Goal: Information Seeking & Learning: Learn about a topic

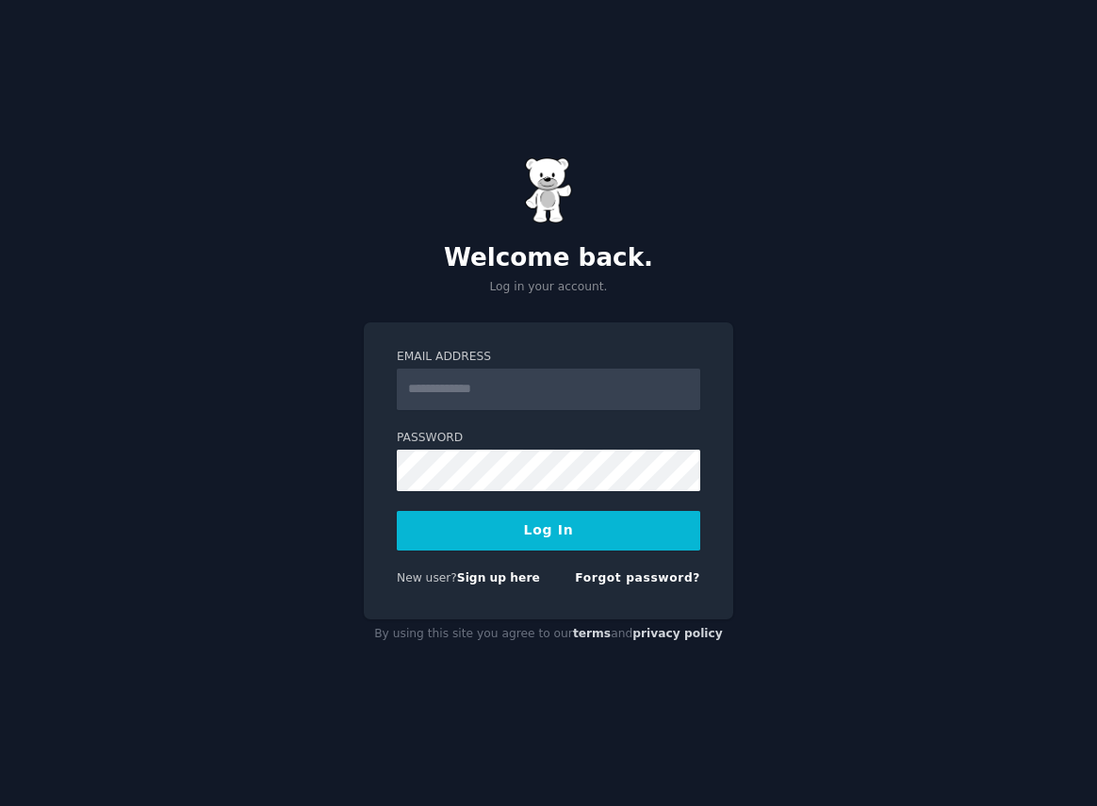
click at [522, 388] on input "Email Address" at bounding box center [549, 389] width 304 height 41
click at [473, 391] on input "Email Address" at bounding box center [549, 389] width 304 height 41
type input "**********"
click at [397, 511] on button "Log In" at bounding box center [549, 531] width 304 height 40
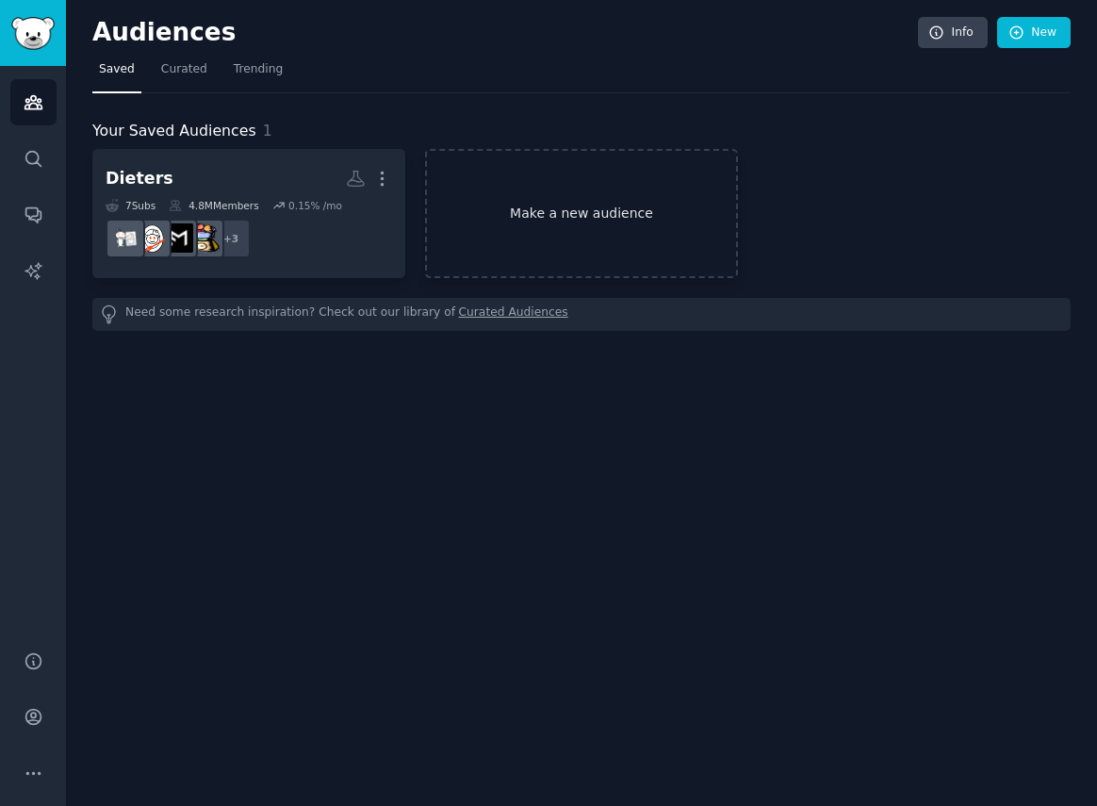
click at [560, 215] on link "Make a new audience" at bounding box center [581, 213] width 313 height 129
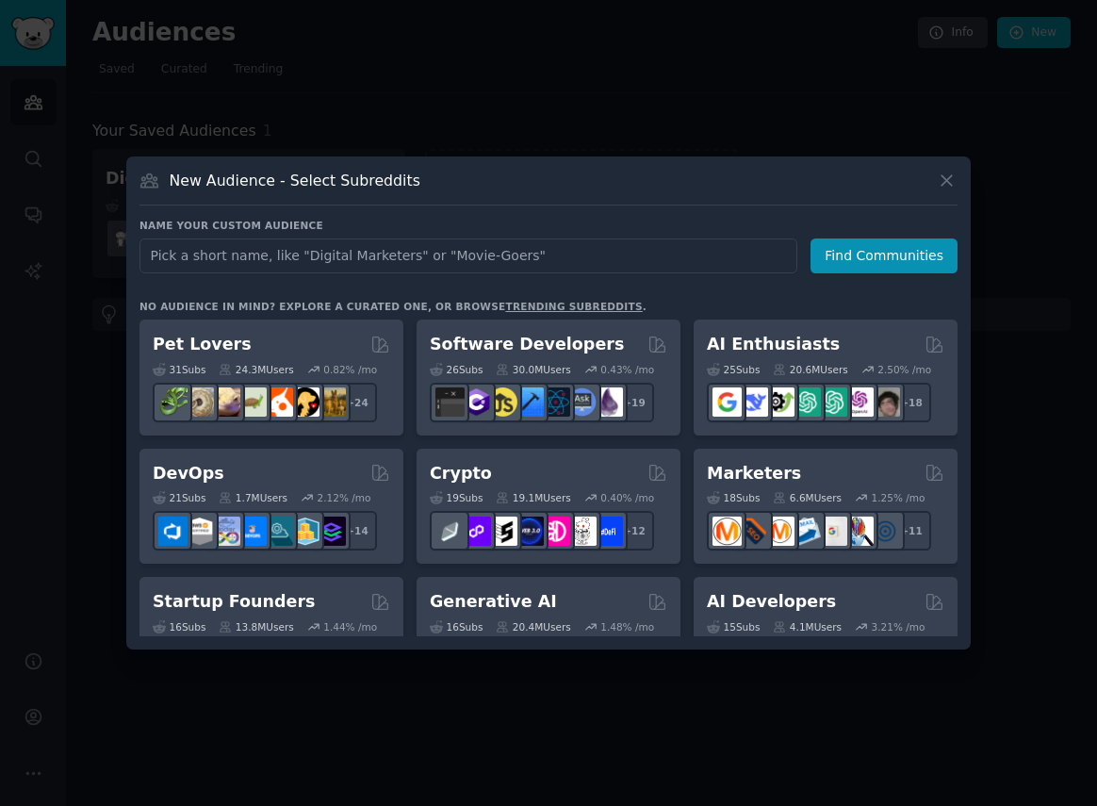
click at [472, 252] on input "text" at bounding box center [469, 256] width 658 height 35
type input "SSDI"
click button "Find Communities" at bounding box center [884, 256] width 147 height 35
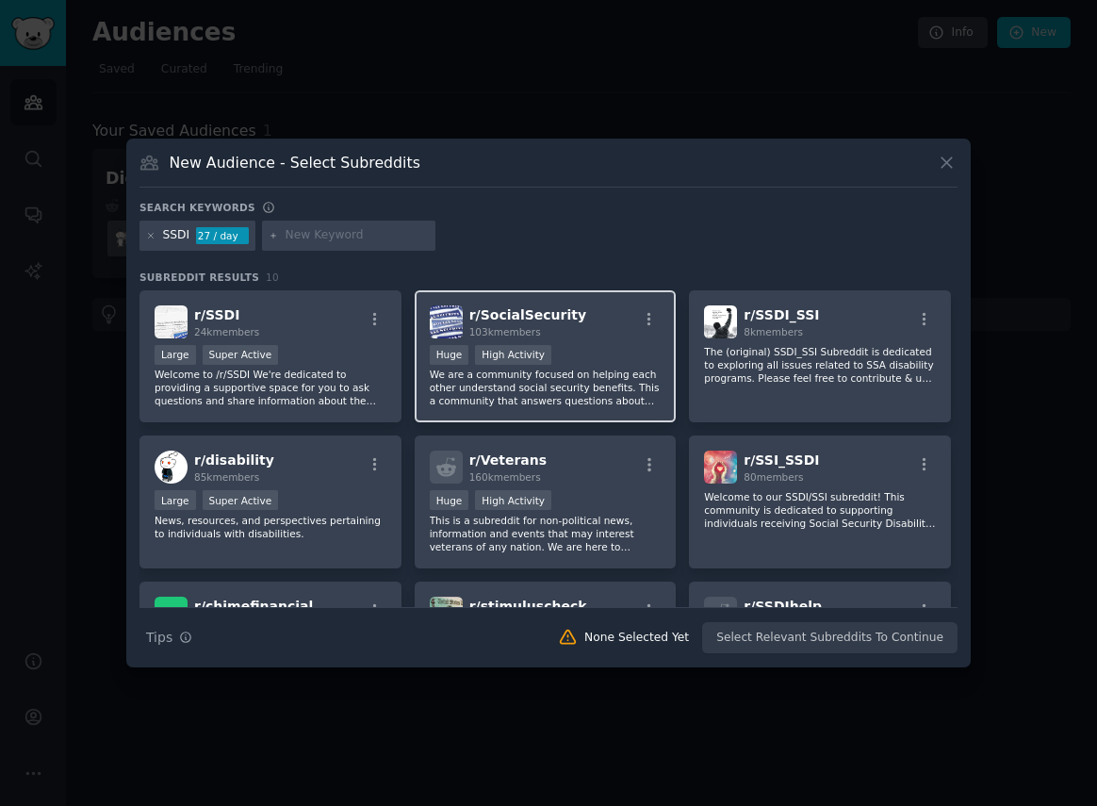
click at [569, 320] on div "r/ SocialSecurity 103k members" at bounding box center [546, 321] width 232 height 33
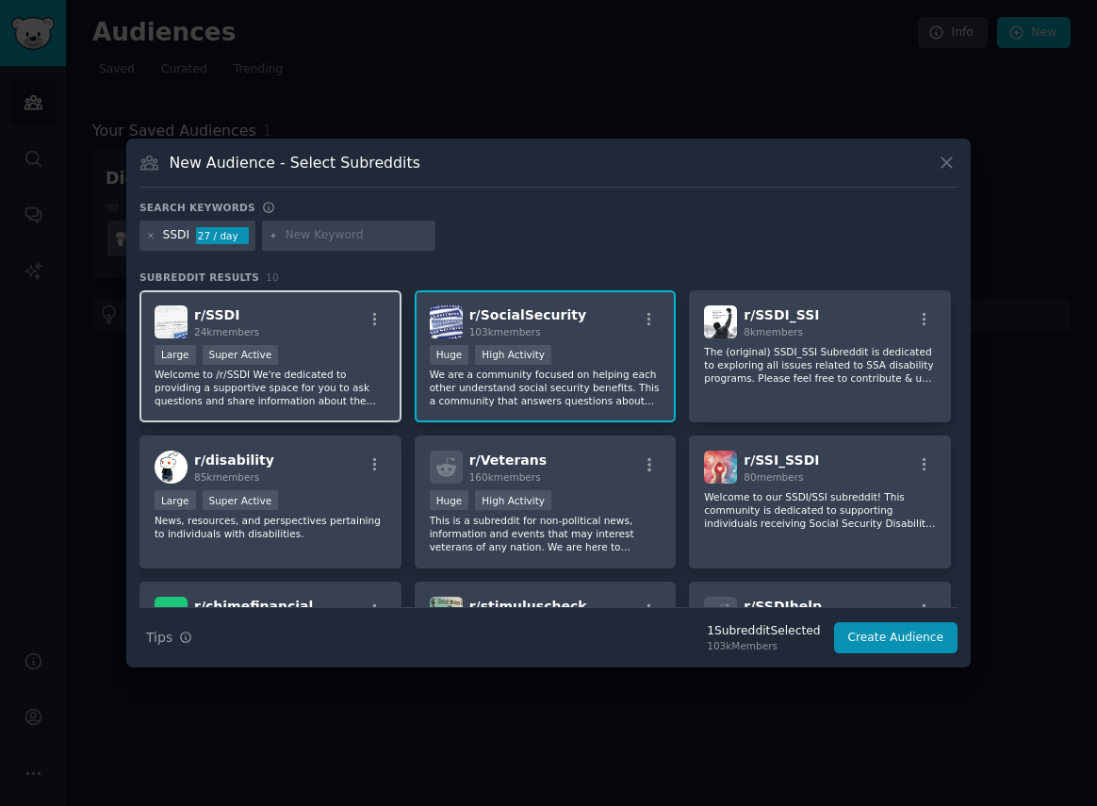
click at [308, 321] on div "r/ SSDI 24k members" at bounding box center [271, 321] width 232 height 33
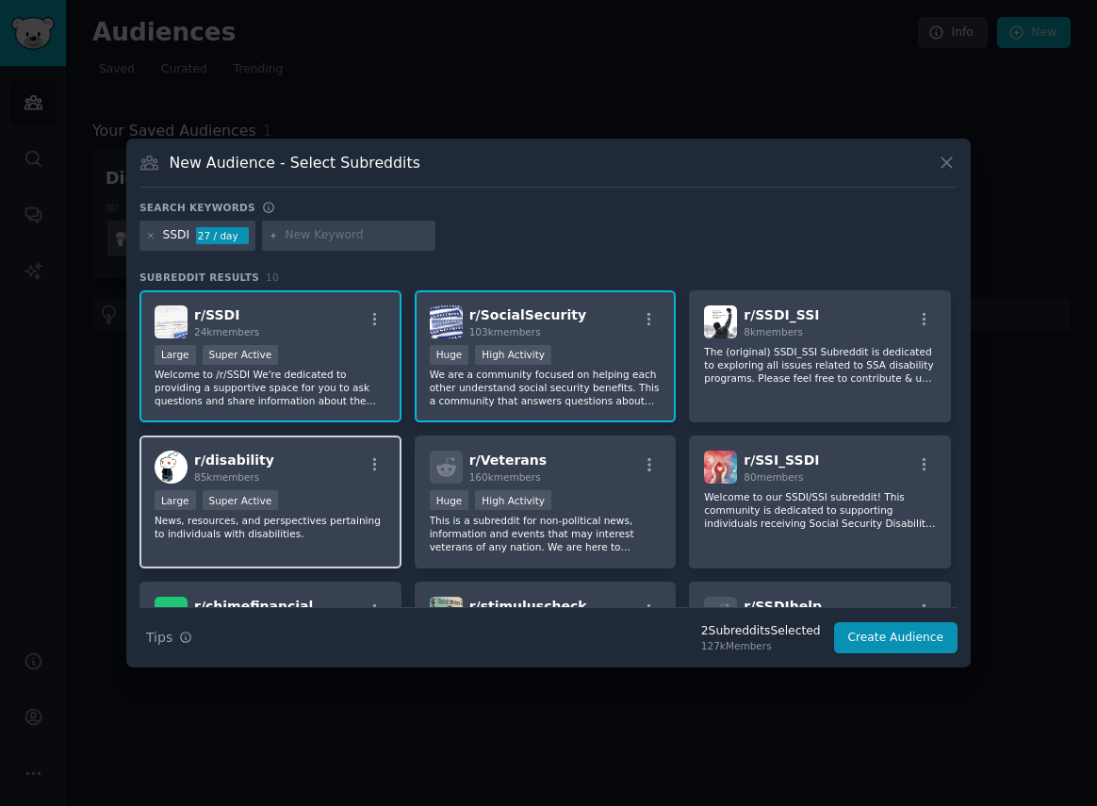
click at [341, 476] on div "r/ disability 85k members" at bounding box center [271, 467] width 232 height 33
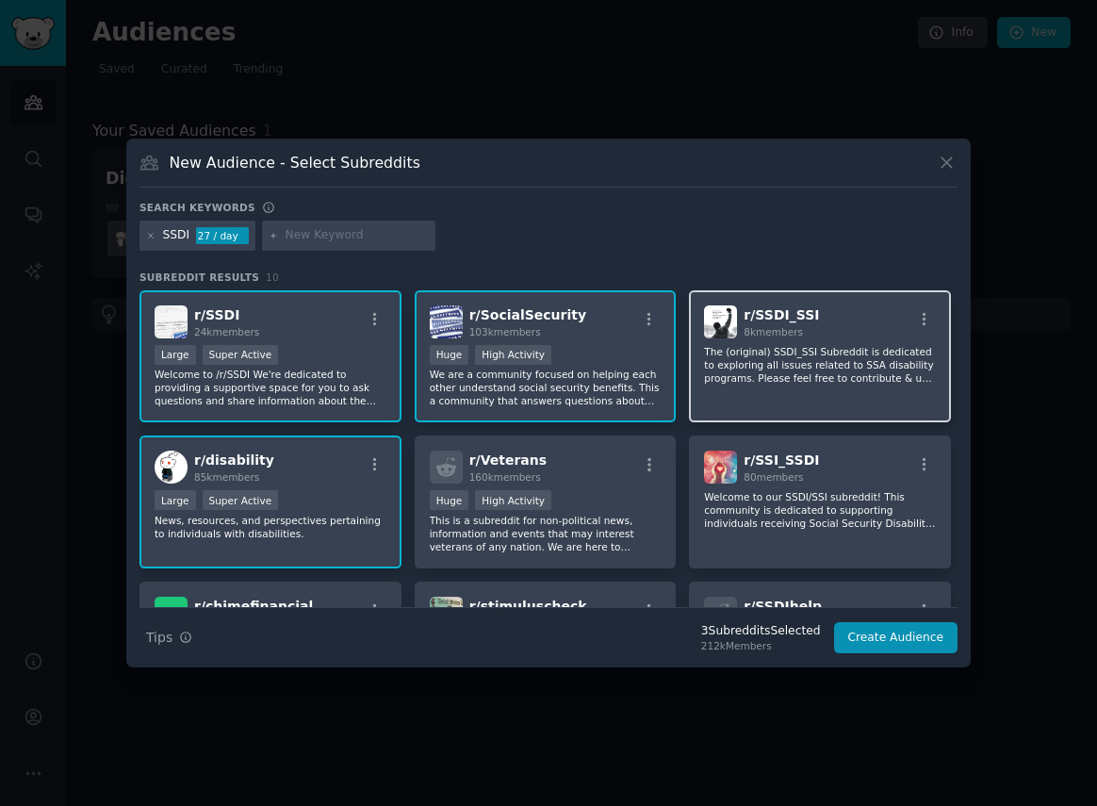
click at [725, 370] on p "The (original) SSDI_SSI Subreddit is dedicated to exploring all issues related …" at bounding box center [820, 365] width 232 height 40
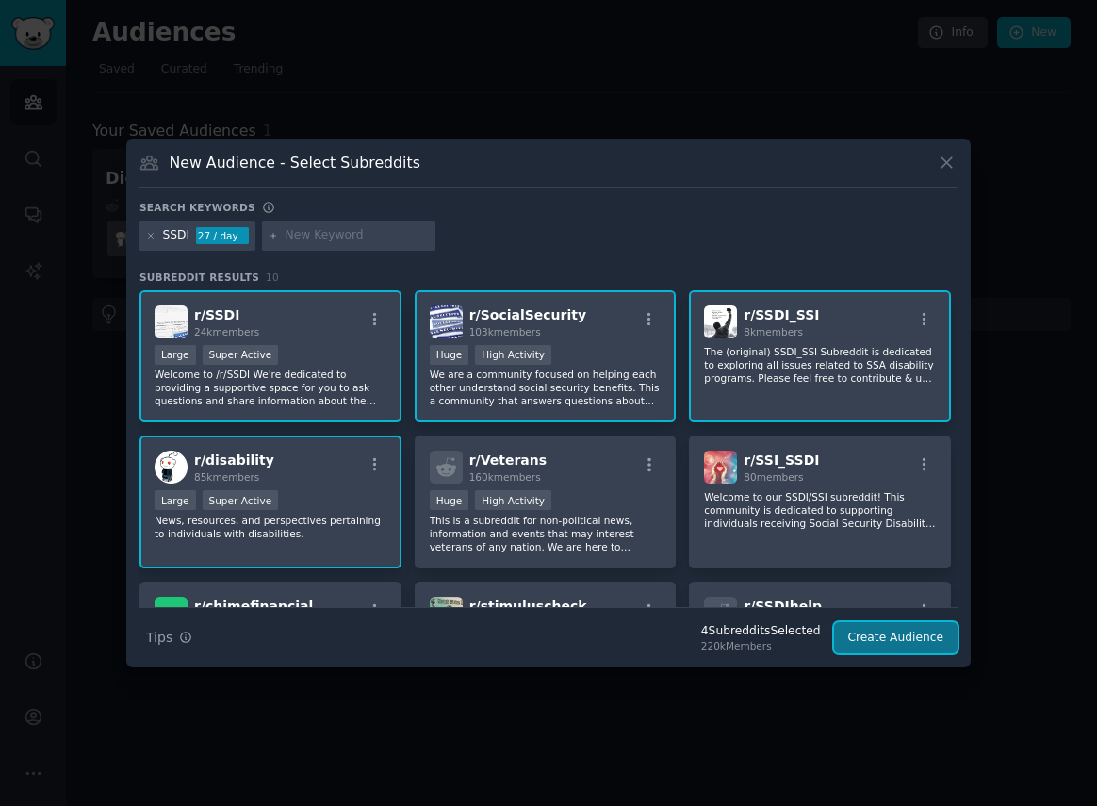
click at [866, 634] on button "Create Audience" at bounding box center [896, 638] width 124 height 32
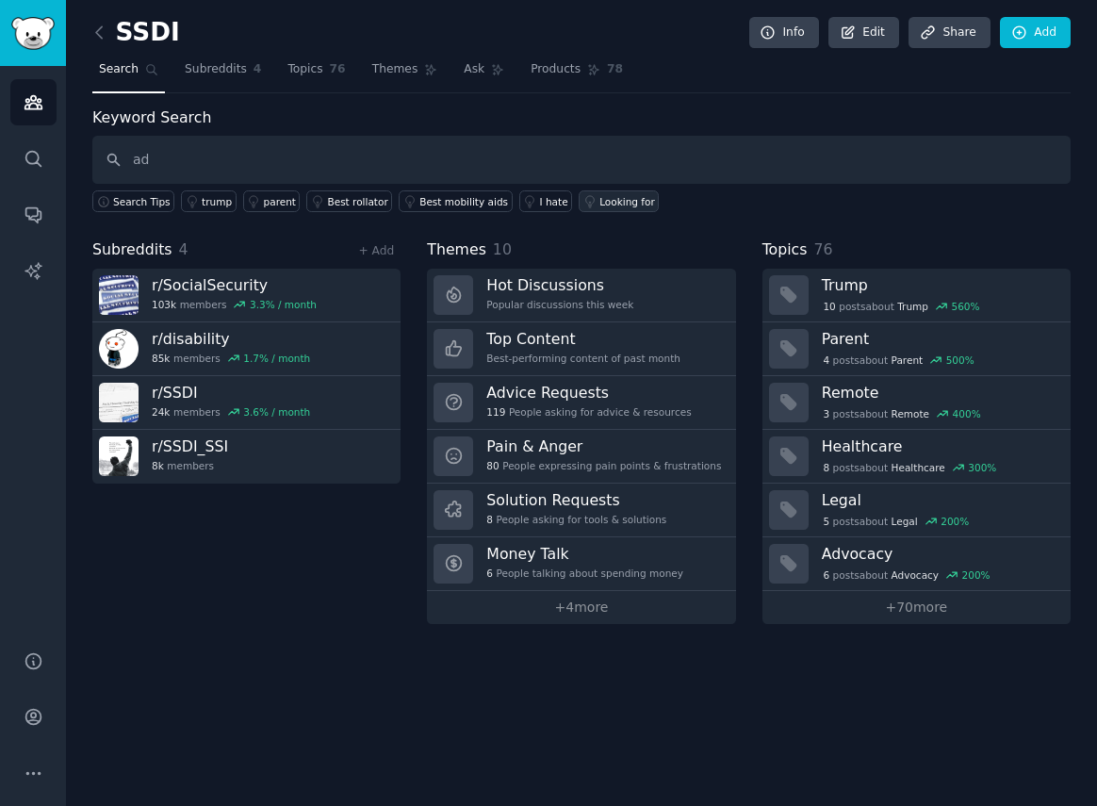
type input "a"
type input "get benefits"
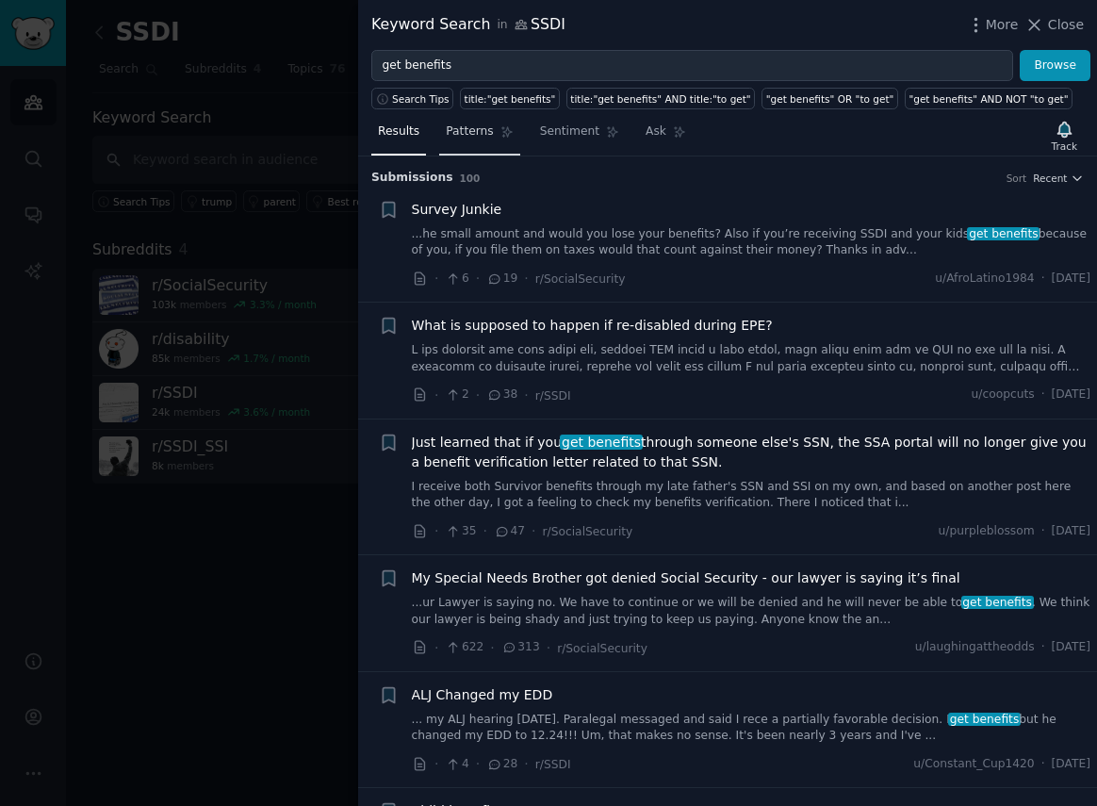
click at [462, 136] on span "Patterns" at bounding box center [469, 132] width 47 height 17
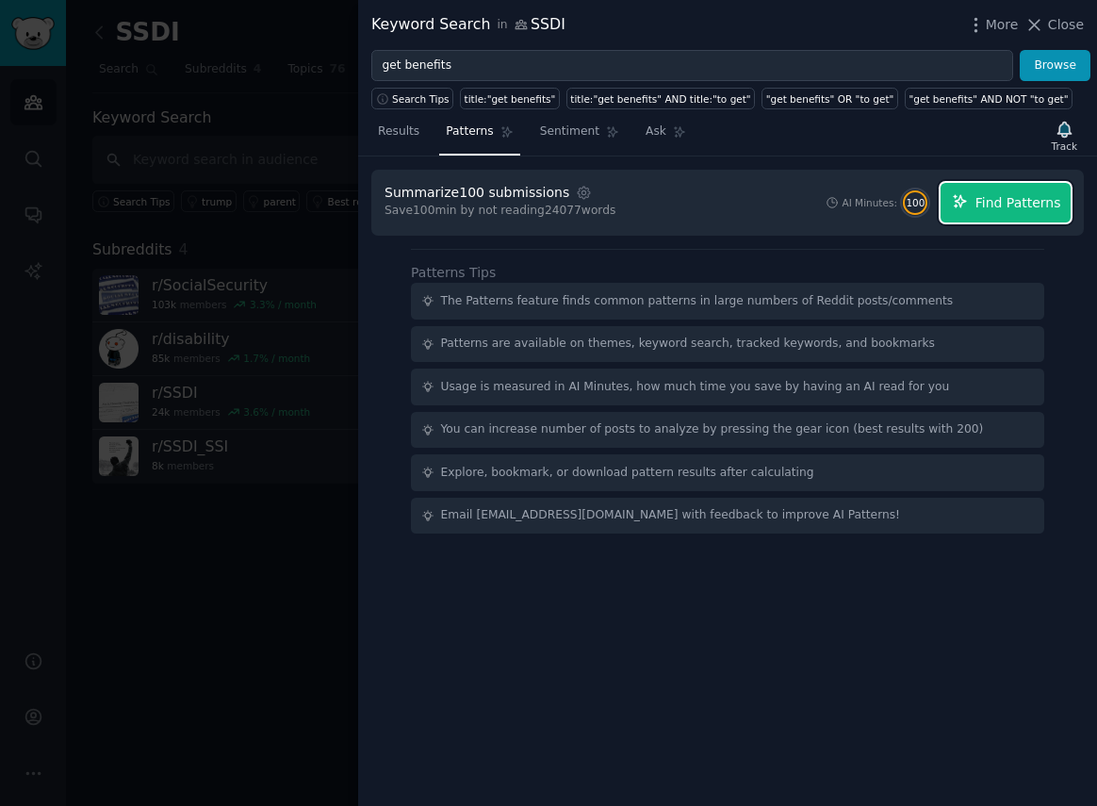
click at [988, 197] on span "Find Patterns" at bounding box center [1019, 203] width 86 height 20
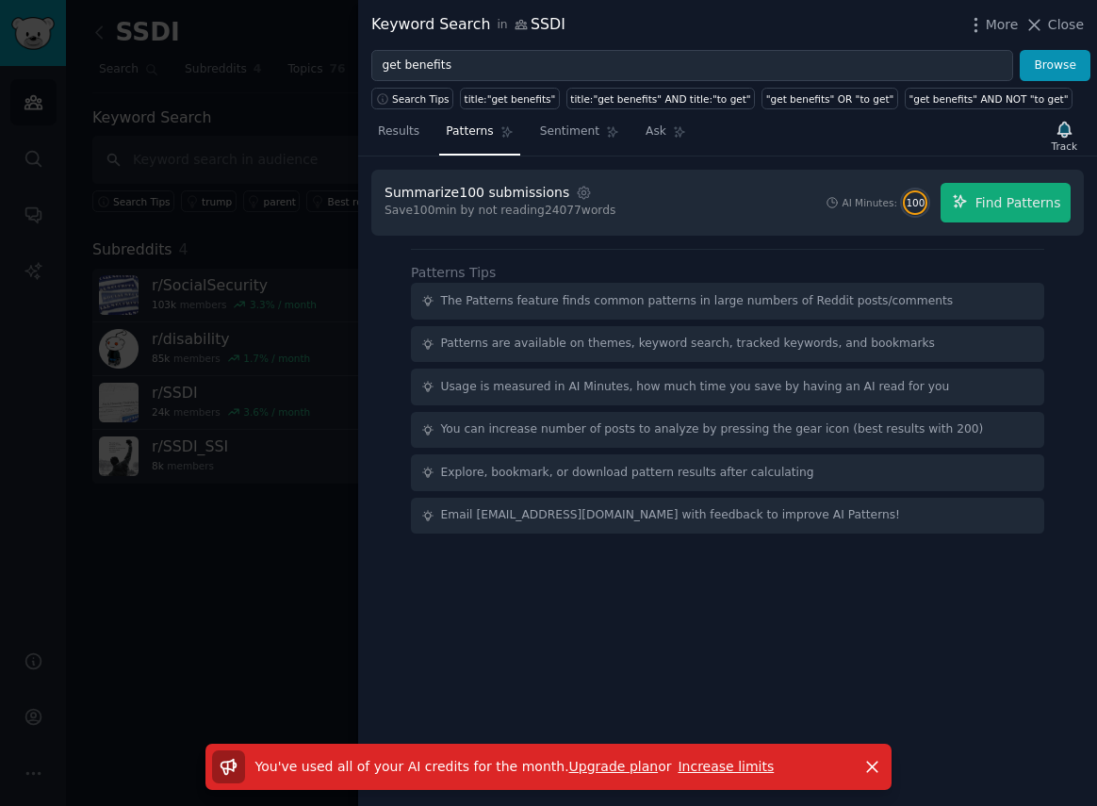
click at [586, 766] on link "Upgrade plan" at bounding box center [614, 766] width 90 height 15
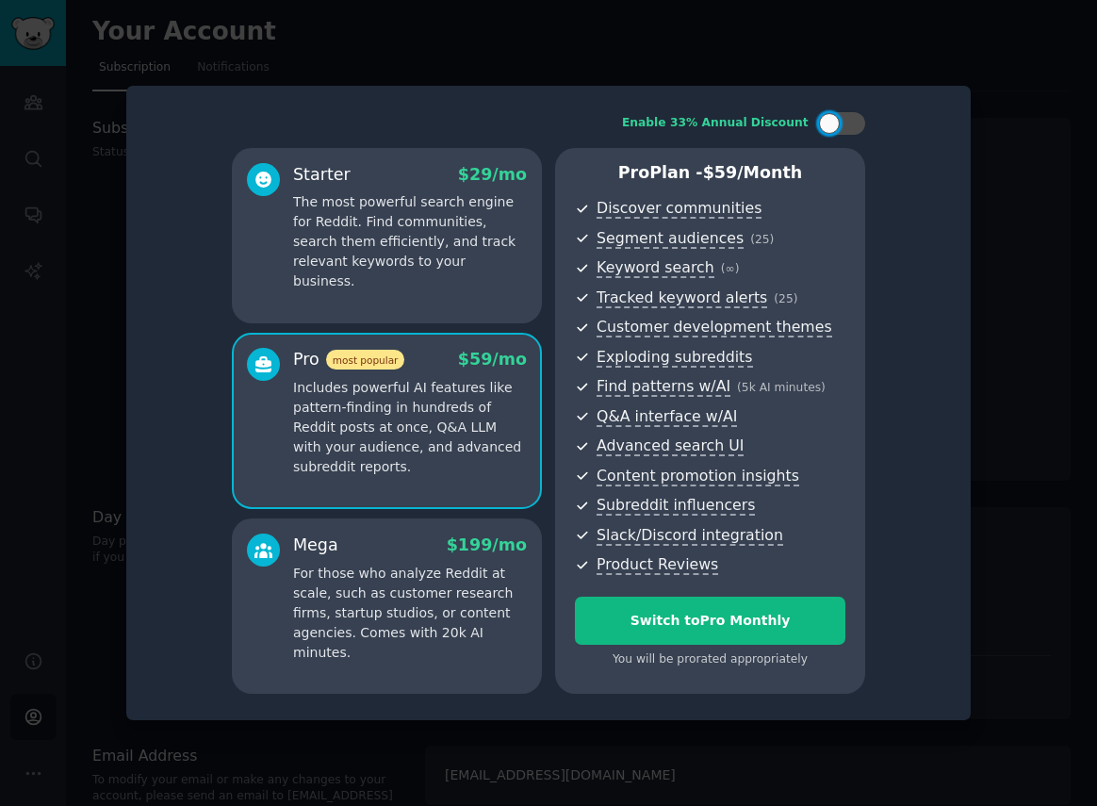
click at [432, 269] on p "The most powerful search engine for Reddit. Find communities, search them effic…" at bounding box center [410, 241] width 234 height 99
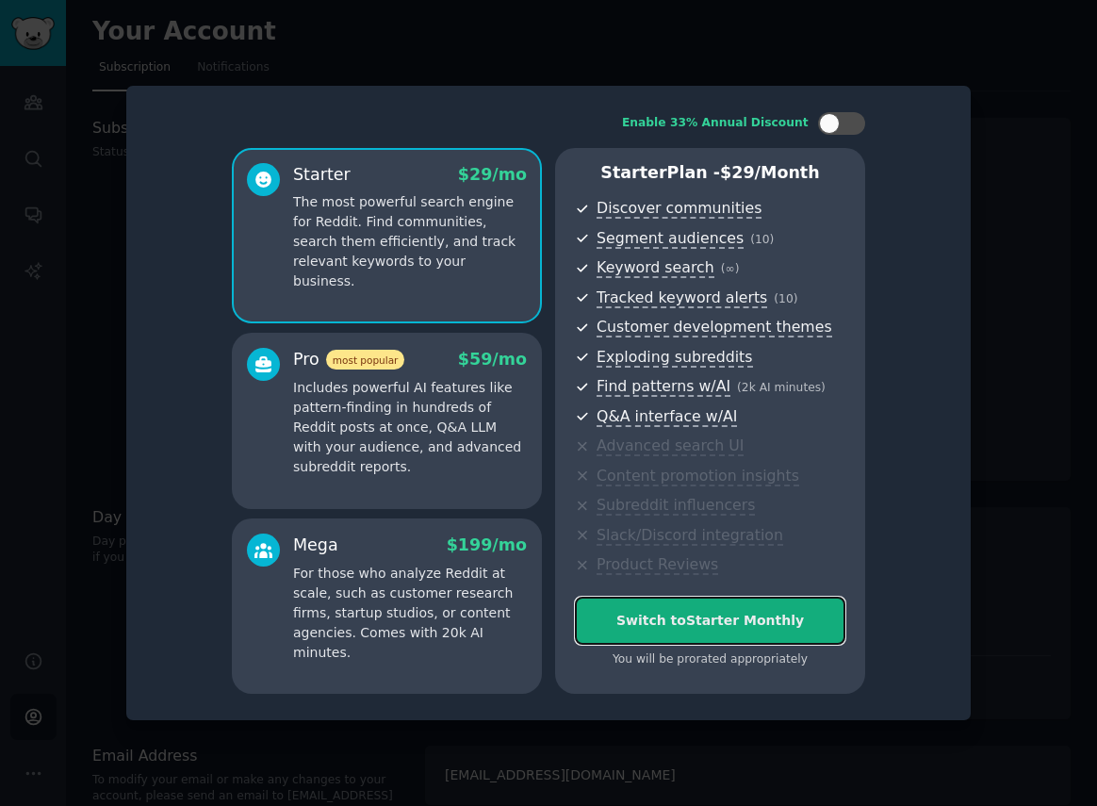
click at [683, 619] on div "Switch to Starter Monthly" at bounding box center [710, 621] width 269 height 20
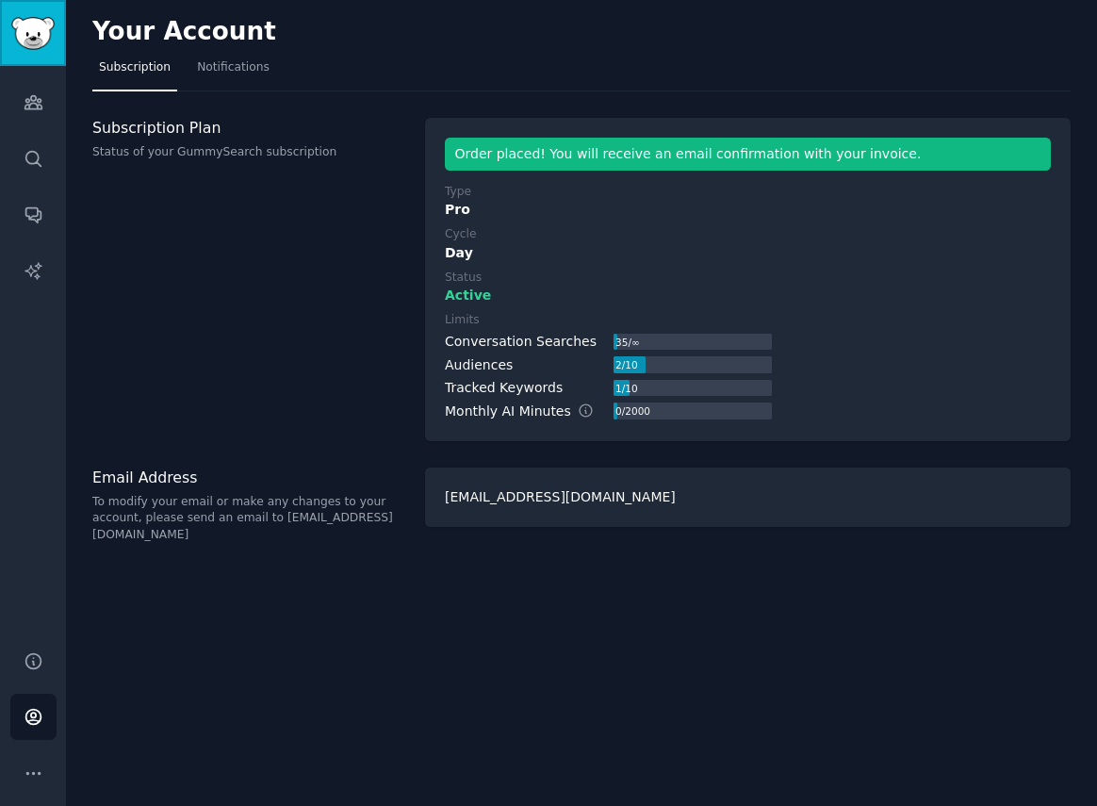
click at [39, 44] on img "Sidebar" at bounding box center [32, 33] width 43 height 33
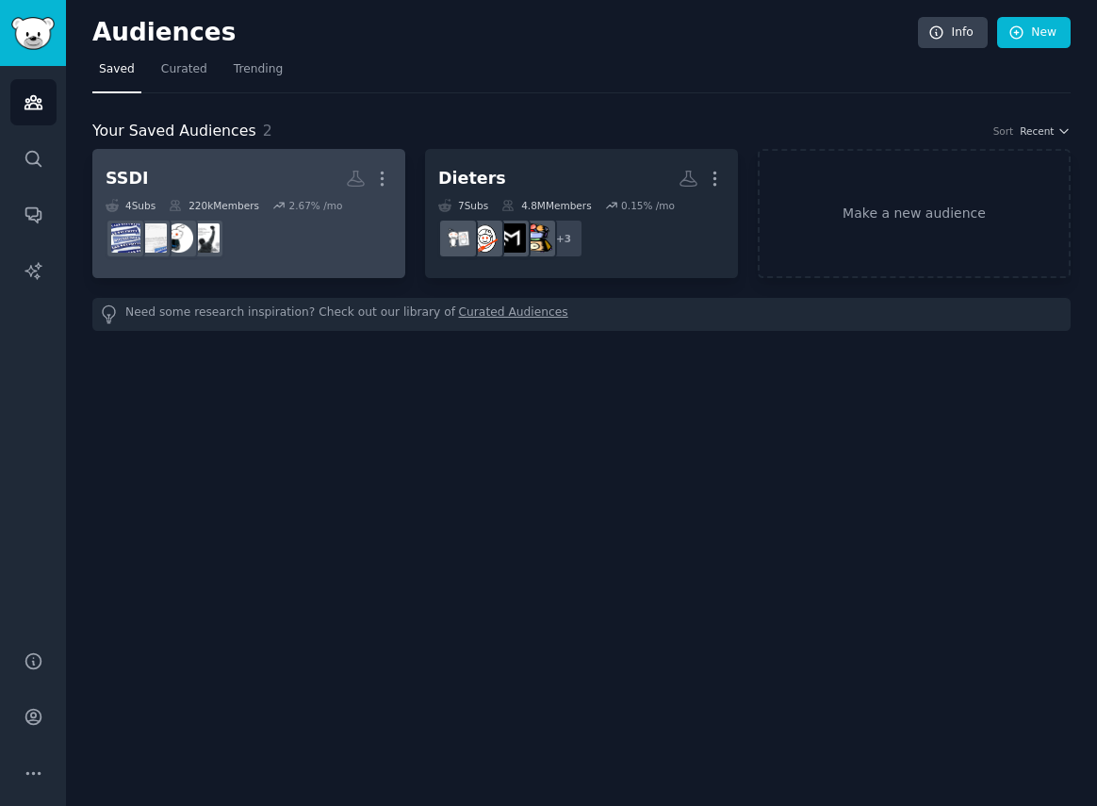
click at [310, 248] on dd at bounding box center [249, 238] width 287 height 53
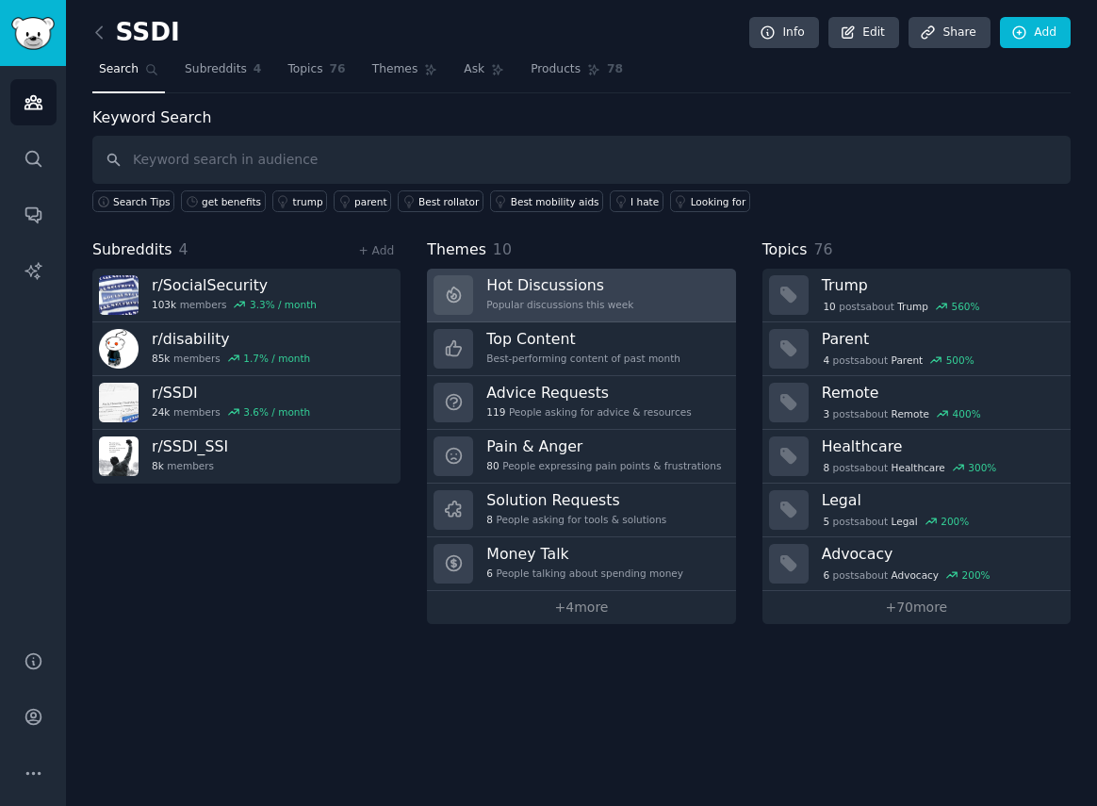
click at [561, 302] on div "Popular discussions this week" at bounding box center [559, 304] width 147 height 13
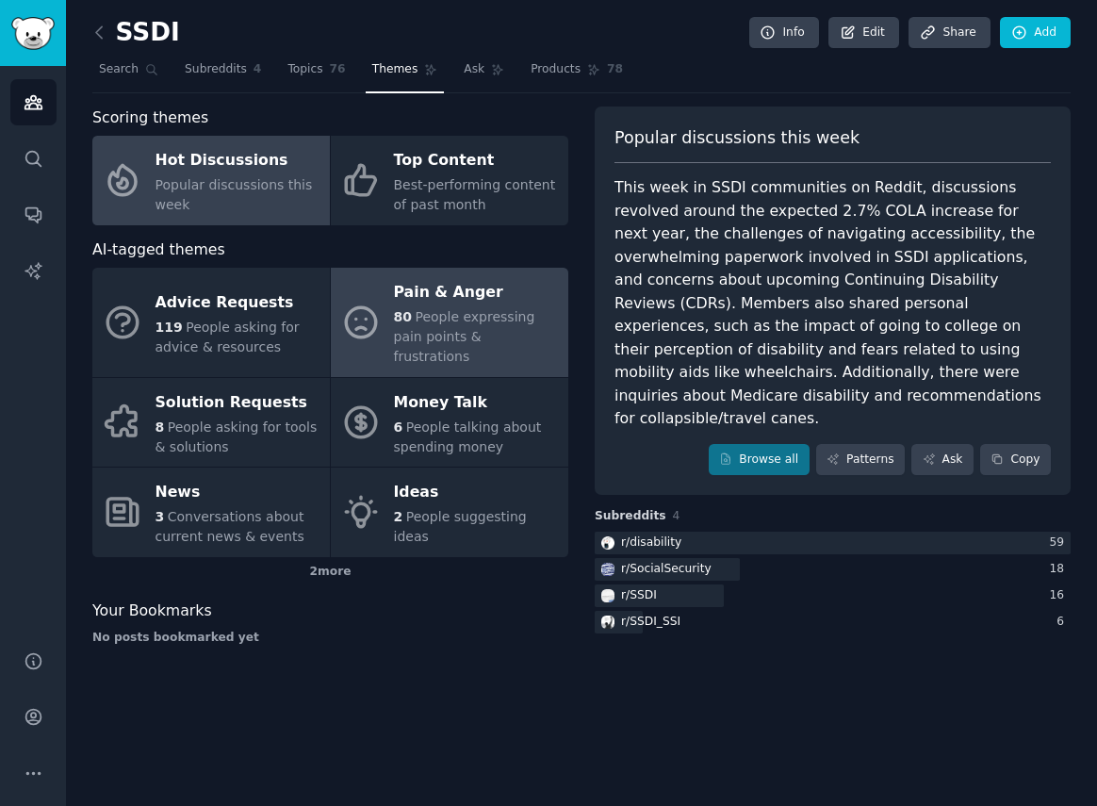
click at [433, 312] on span "People expressing pain points & frustrations" at bounding box center [464, 336] width 141 height 55
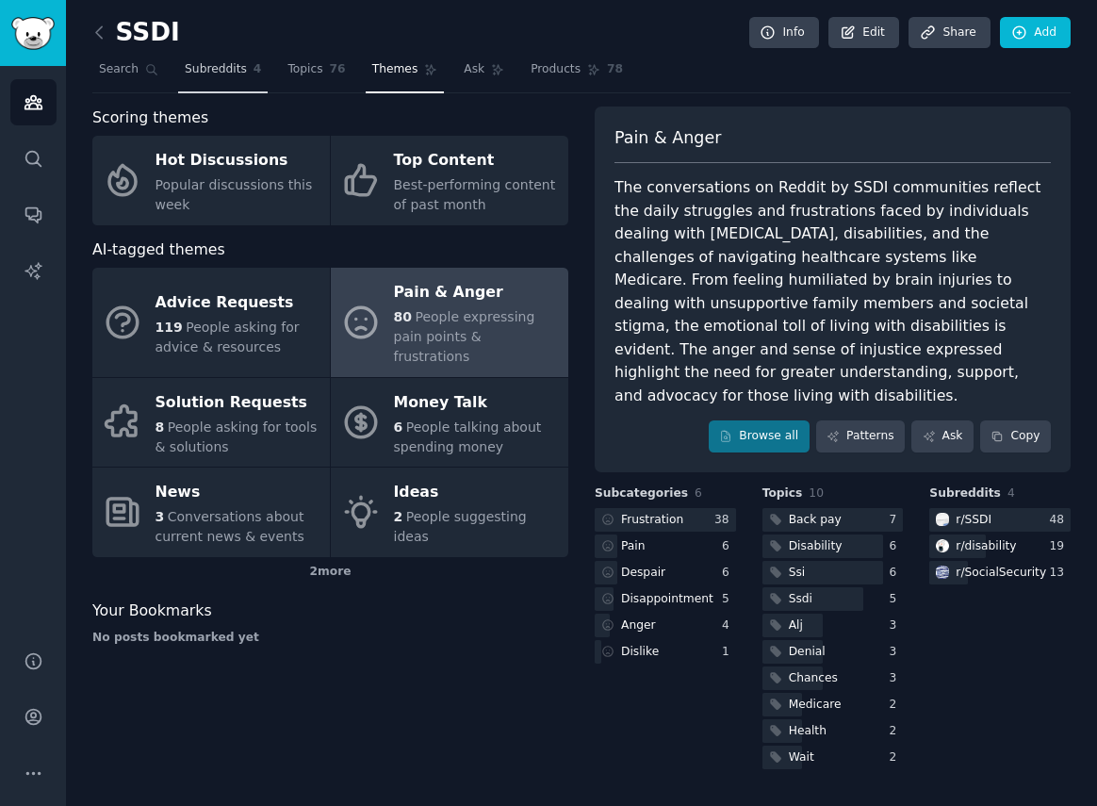
click at [211, 70] on span "Subreddits" at bounding box center [216, 69] width 62 height 17
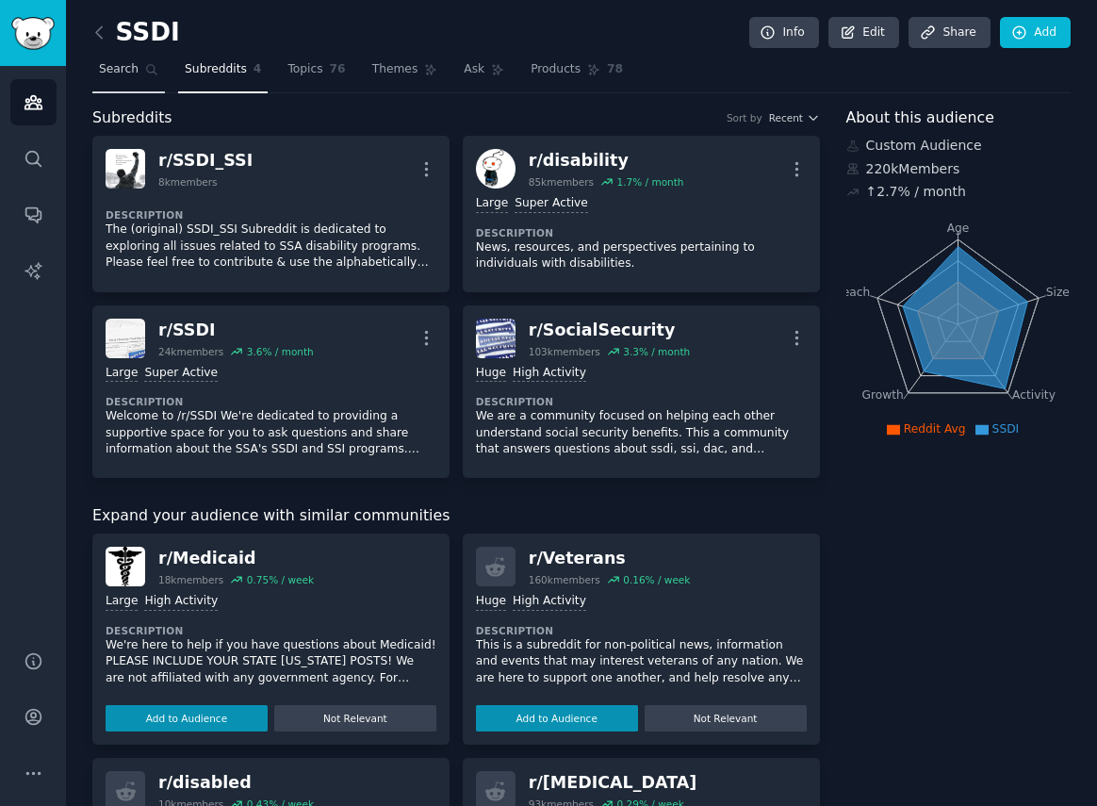
click at [124, 71] on span "Search" at bounding box center [119, 69] width 40 height 17
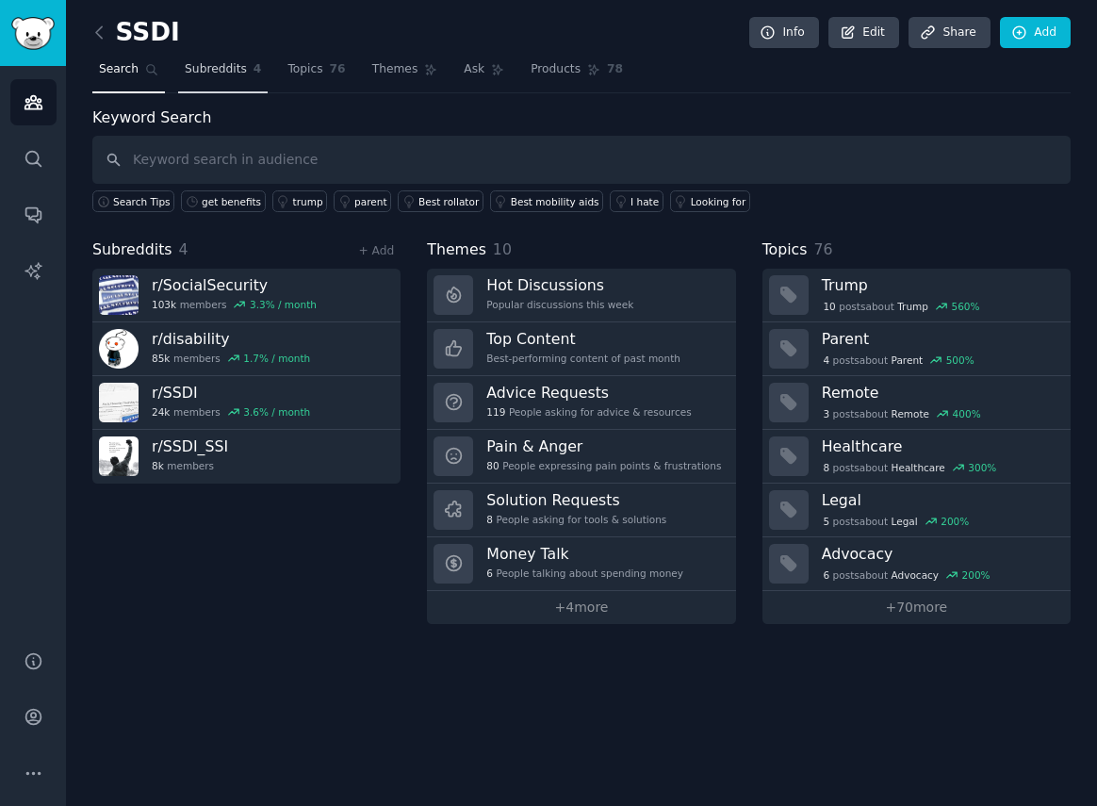
click at [202, 71] on span "Subreddits" at bounding box center [216, 69] width 62 height 17
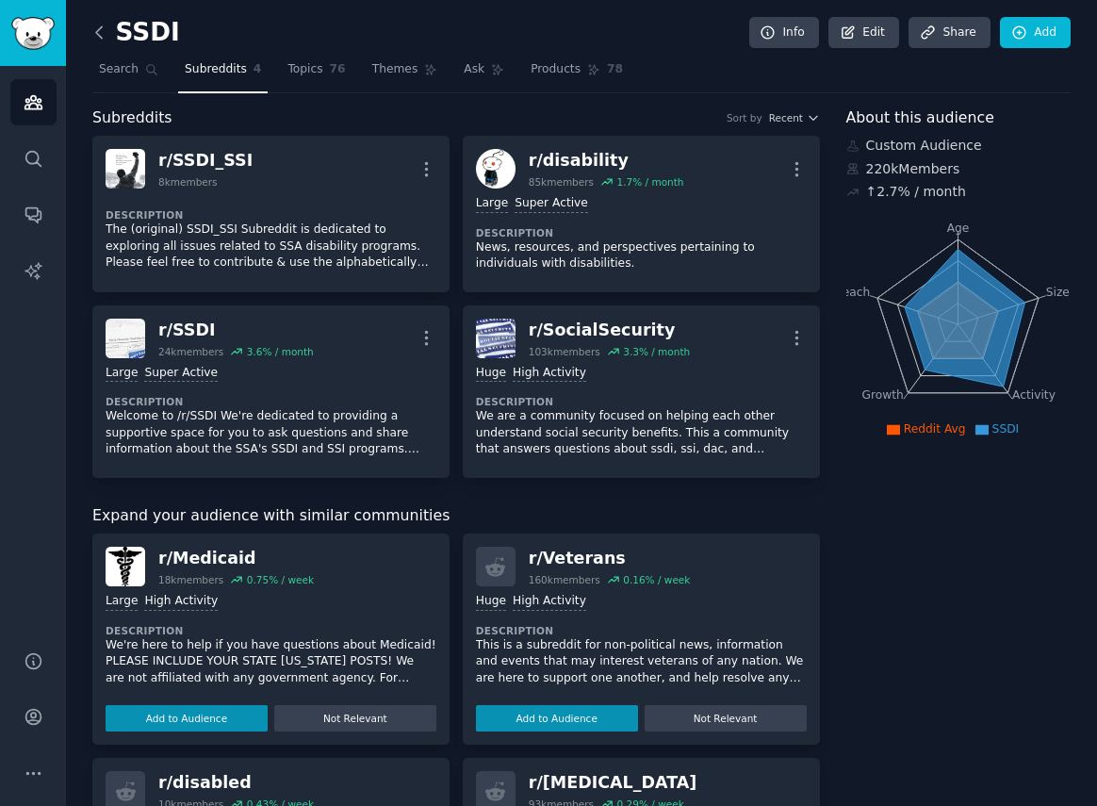
click at [100, 27] on icon at bounding box center [99, 31] width 6 height 11
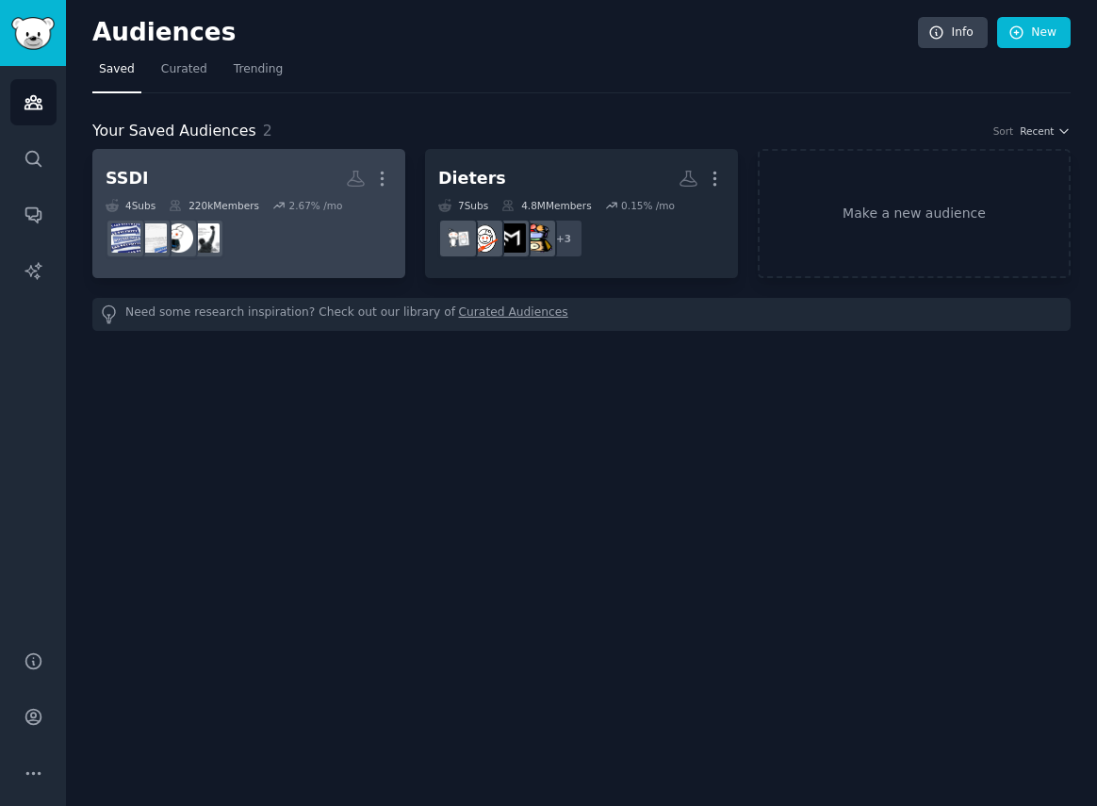
click at [308, 189] on h2 "SSDI More" at bounding box center [249, 178] width 287 height 33
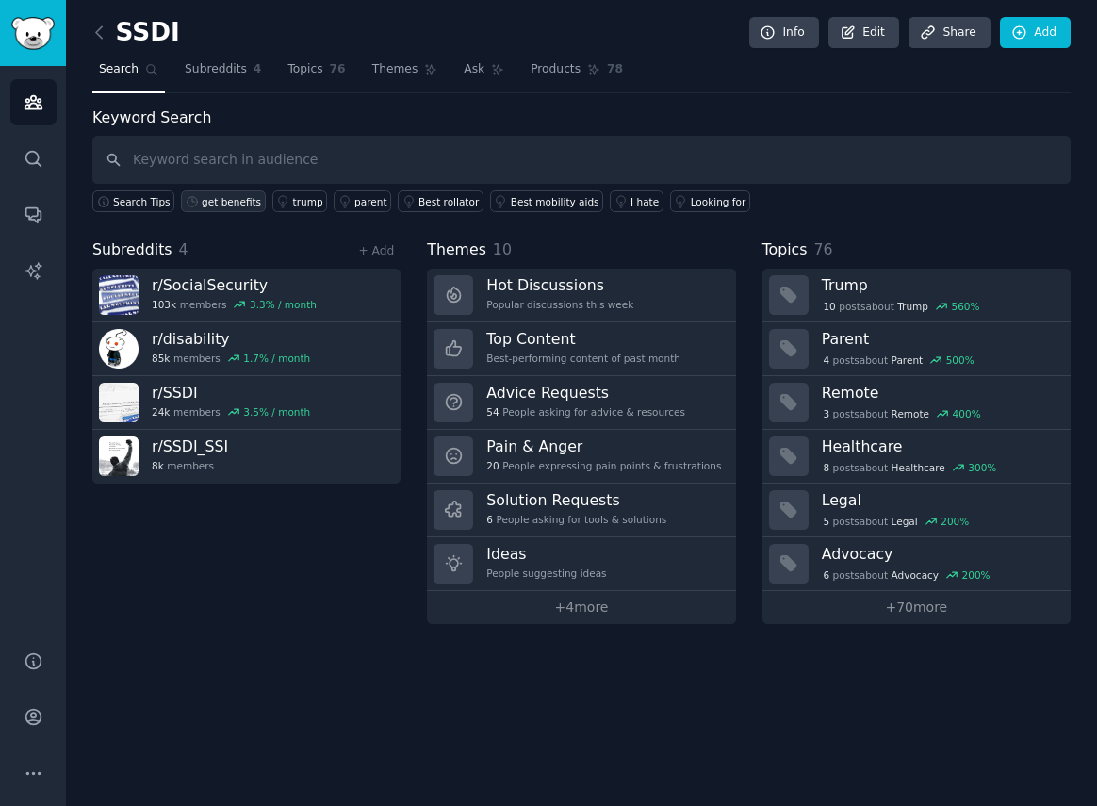
click at [245, 206] on div "get benefits" at bounding box center [231, 201] width 59 height 13
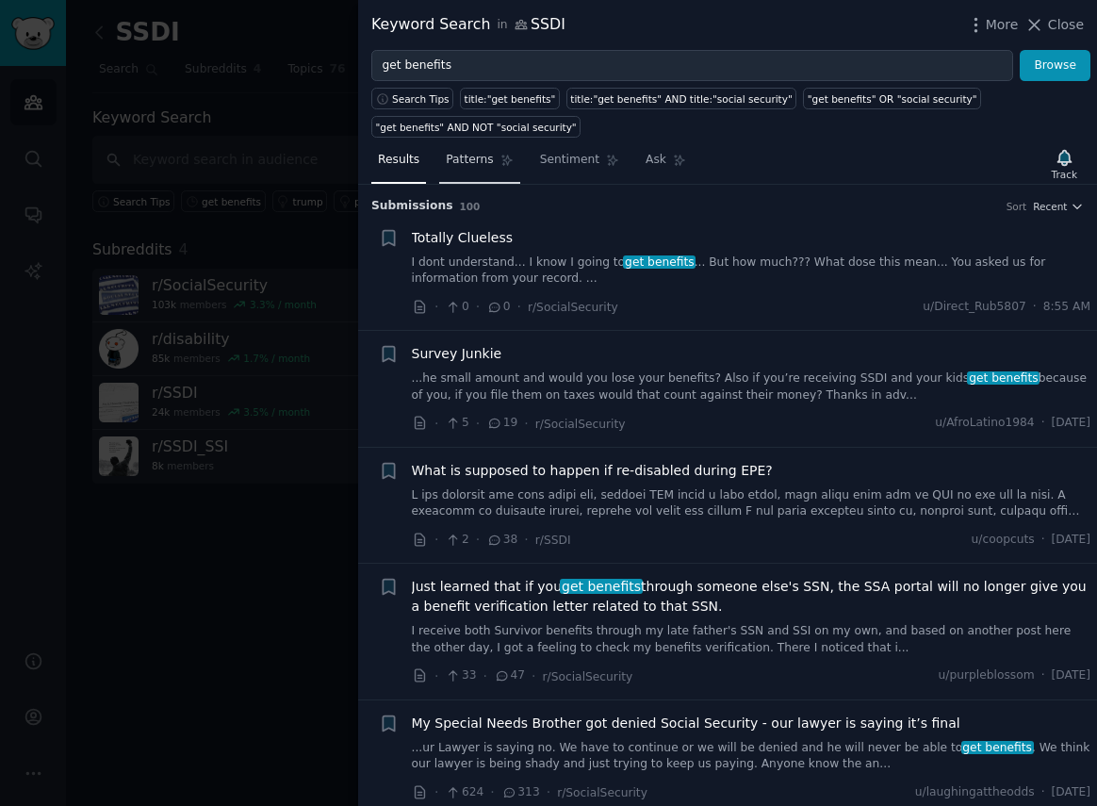
click at [471, 140] on div "Results Patterns Sentiment Ask Track Submission s 100 Sort Recent + Totally Clu…" at bounding box center [727, 472] width 739 height 668
click at [471, 163] on span "Patterns" at bounding box center [469, 160] width 47 height 17
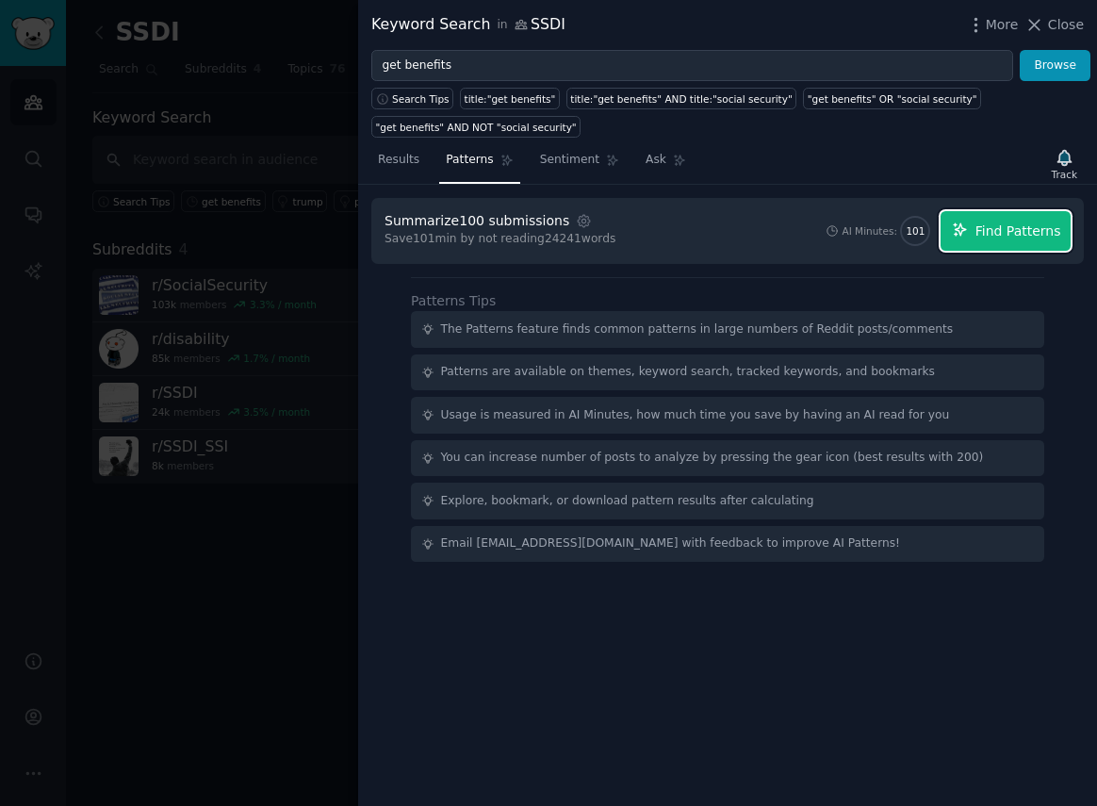
click at [1004, 234] on span "Find Patterns" at bounding box center [1019, 232] width 86 height 20
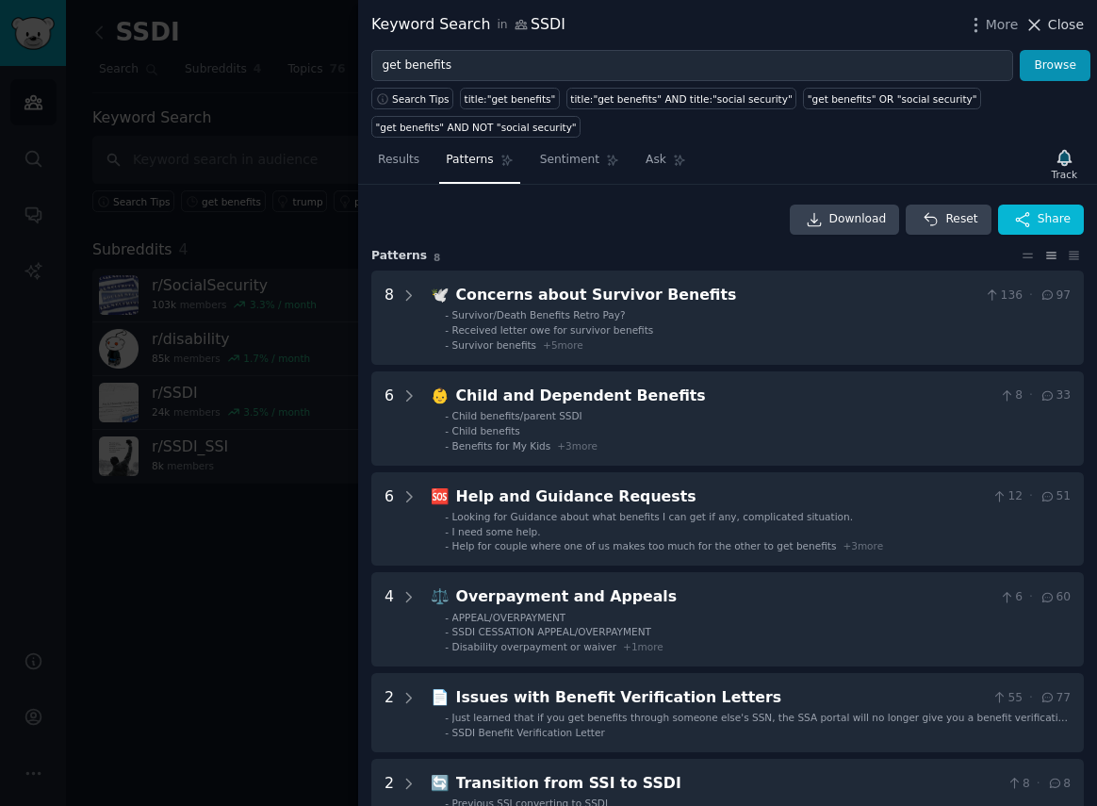
click at [1043, 30] on icon at bounding box center [1035, 25] width 20 height 20
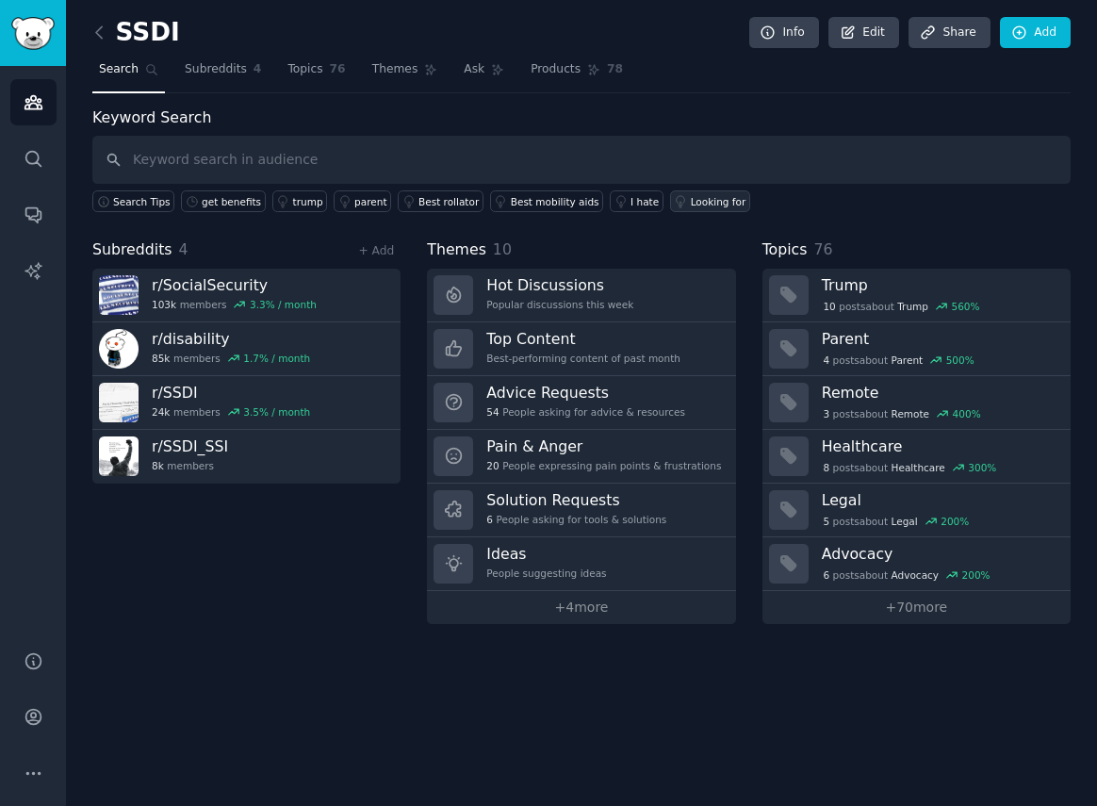
click at [693, 199] on div "Looking for" at bounding box center [719, 201] width 56 height 13
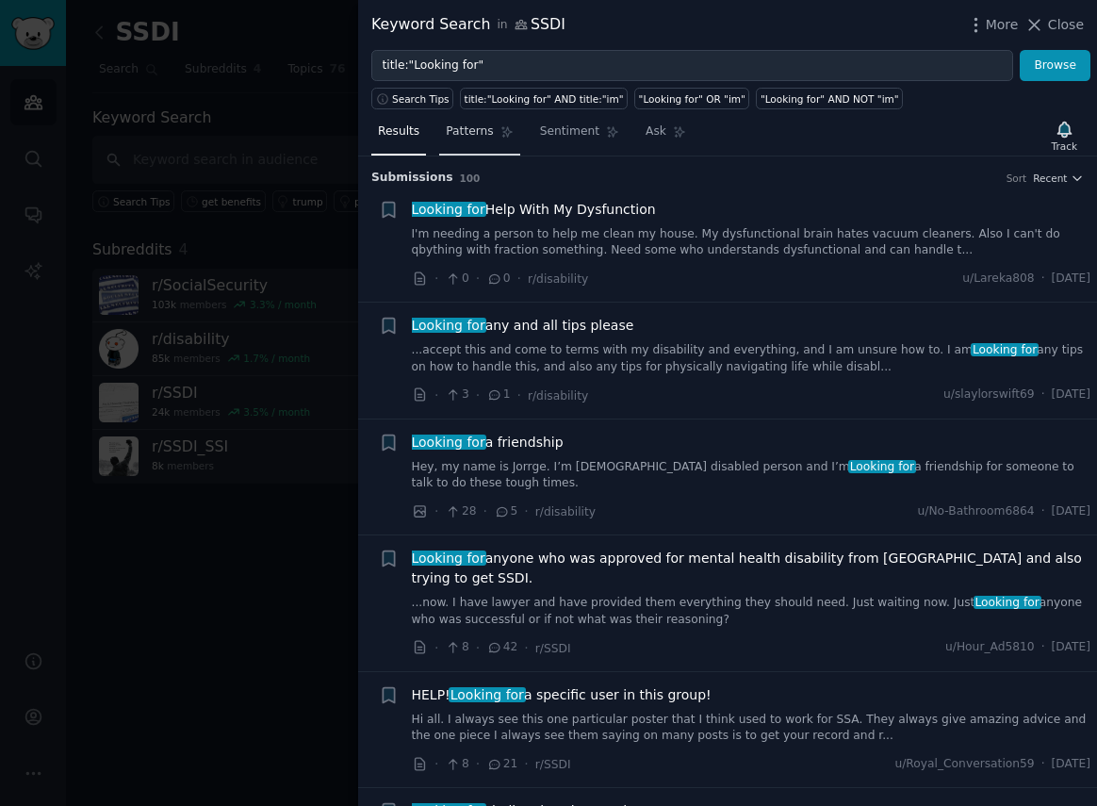
click at [478, 133] on span "Patterns" at bounding box center [469, 132] width 47 height 17
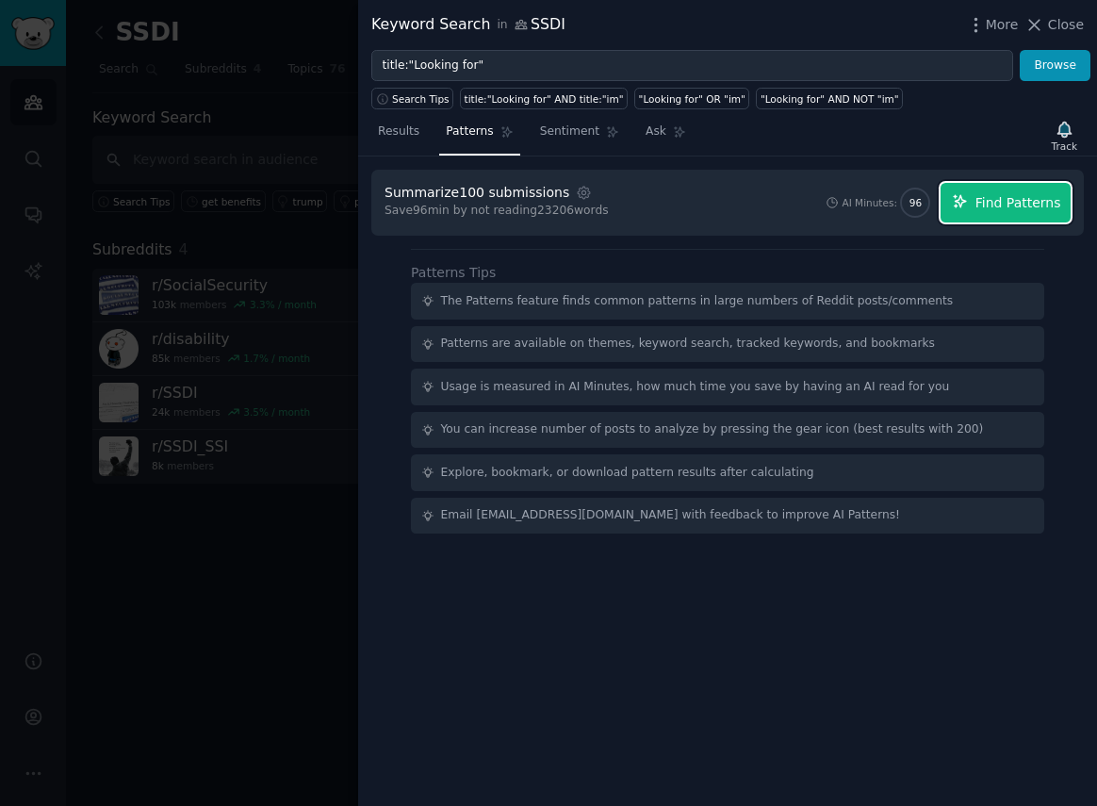
click at [975, 204] on button "Find Patterns" at bounding box center [1006, 203] width 130 height 40
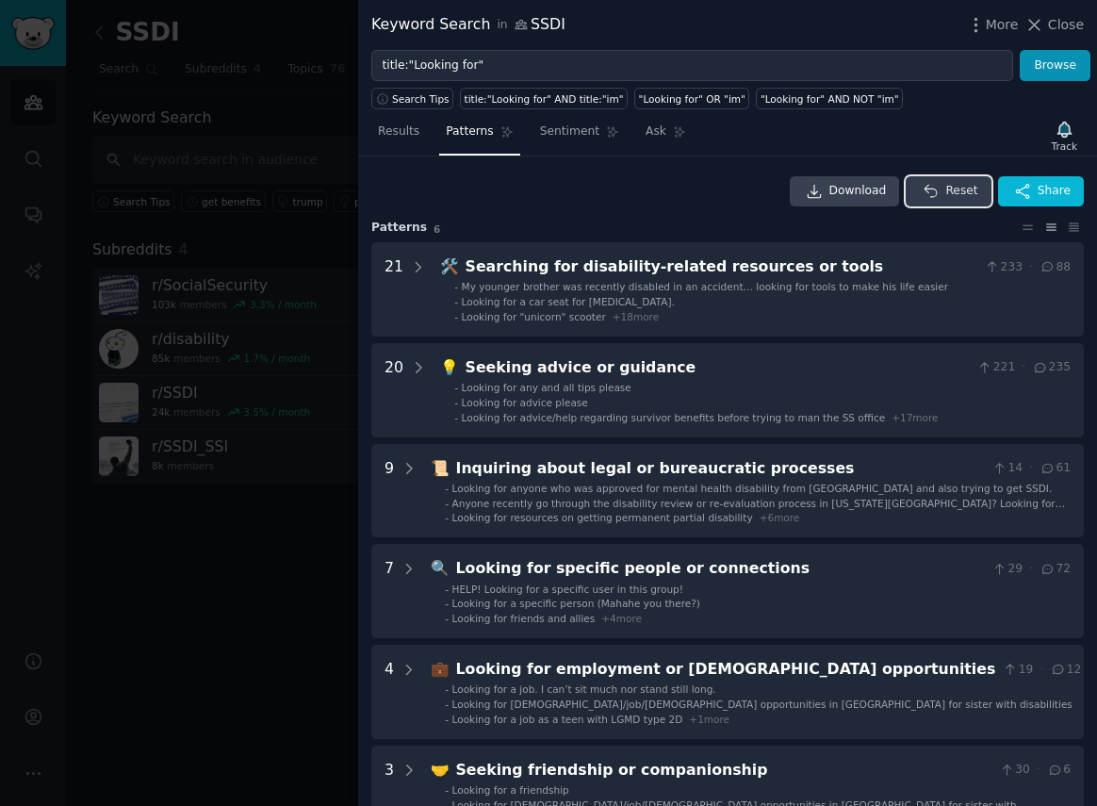
click at [948, 186] on span "Reset" at bounding box center [962, 191] width 32 height 17
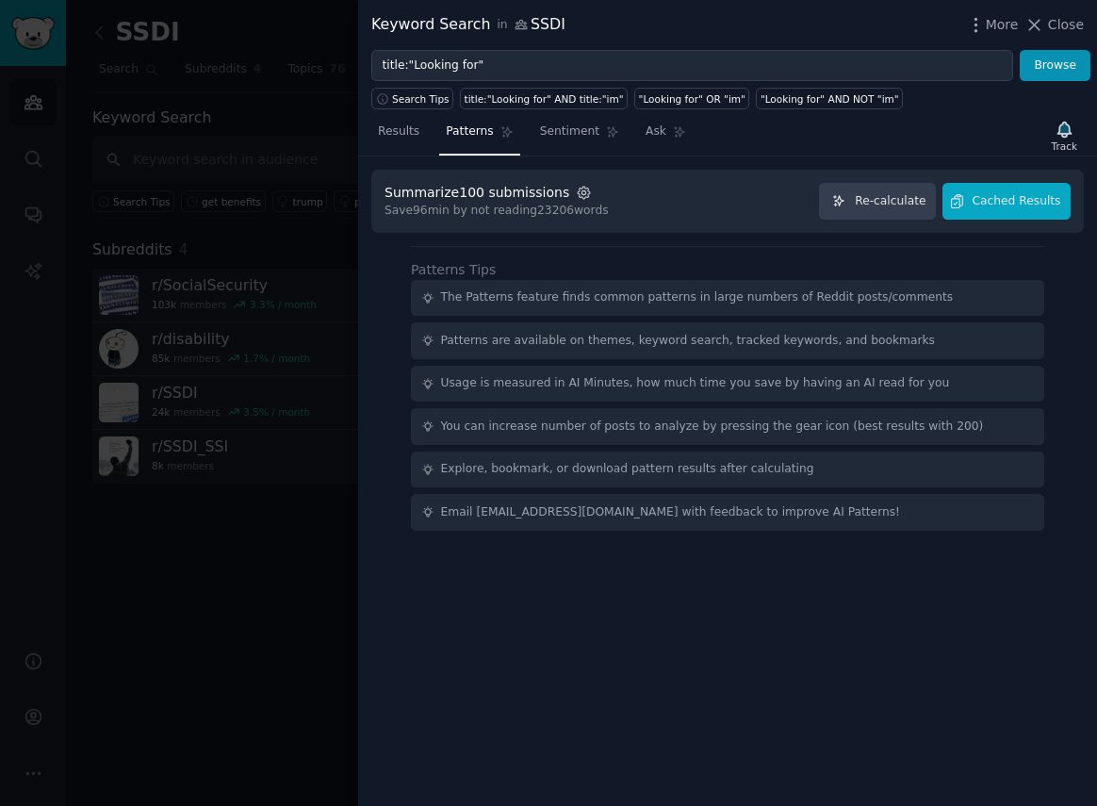
click at [576, 196] on icon "button" at bounding box center [584, 193] width 17 height 17
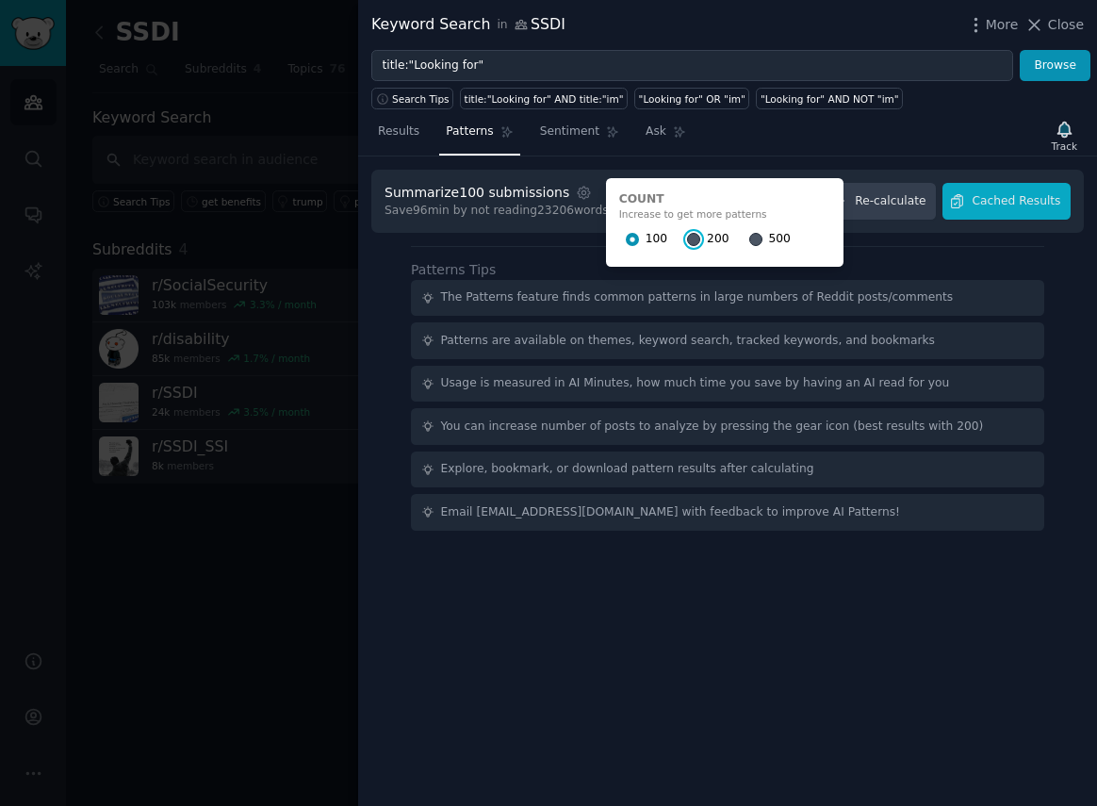
click at [687, 241] on input "200" at bounding box center [693, 239] width 13 height 13
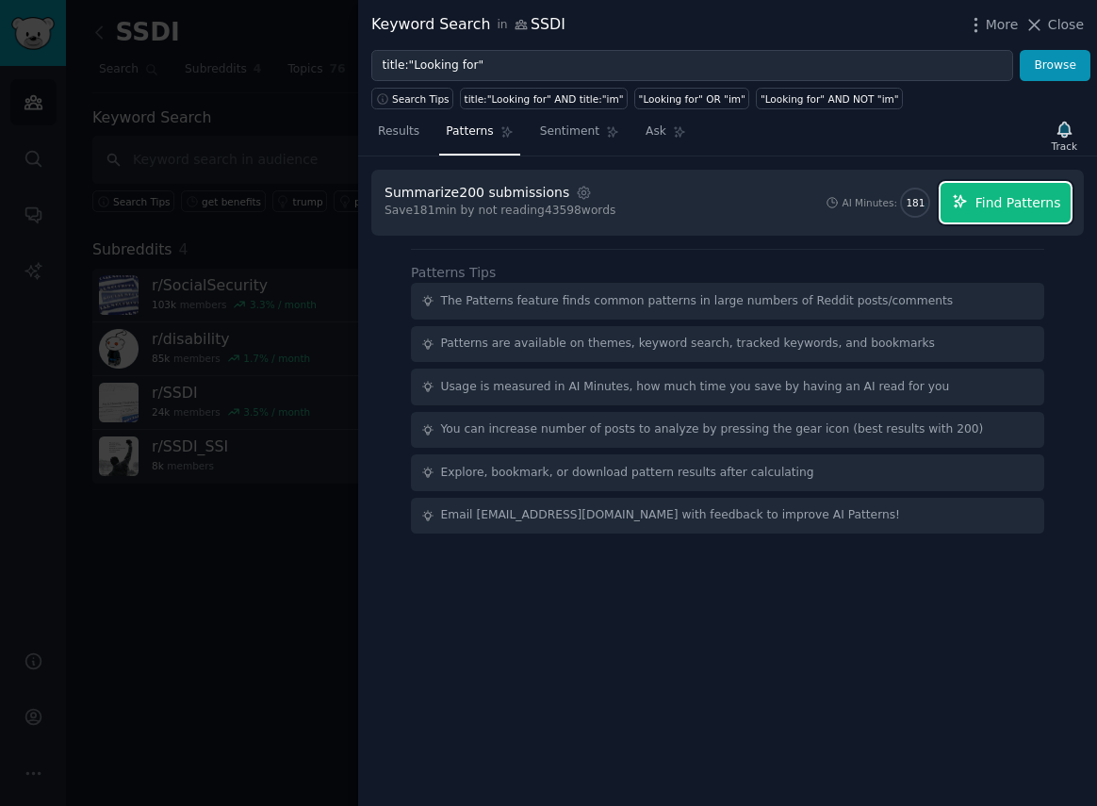
click at [1024, 206] on span "Find Patterns" at bounding box center [1019, 203] width 86 height 20
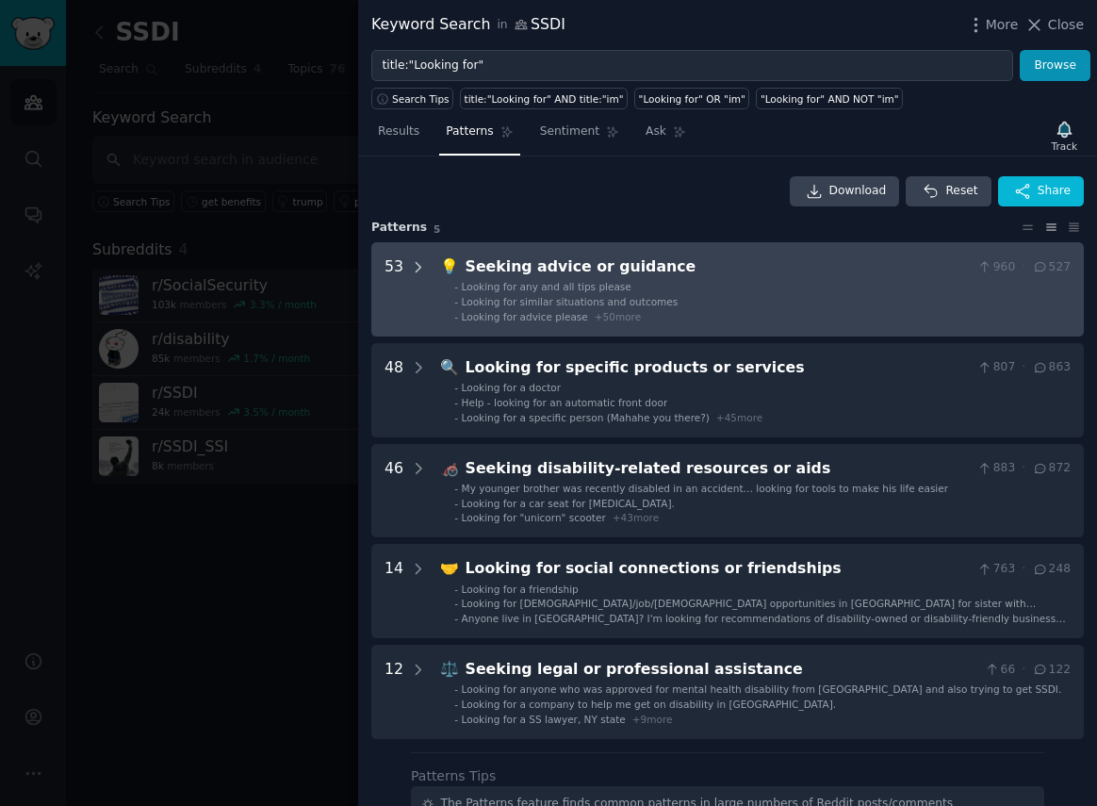
click at [420, 268] on icon at bounding box center [419, 266] width 5 height 9
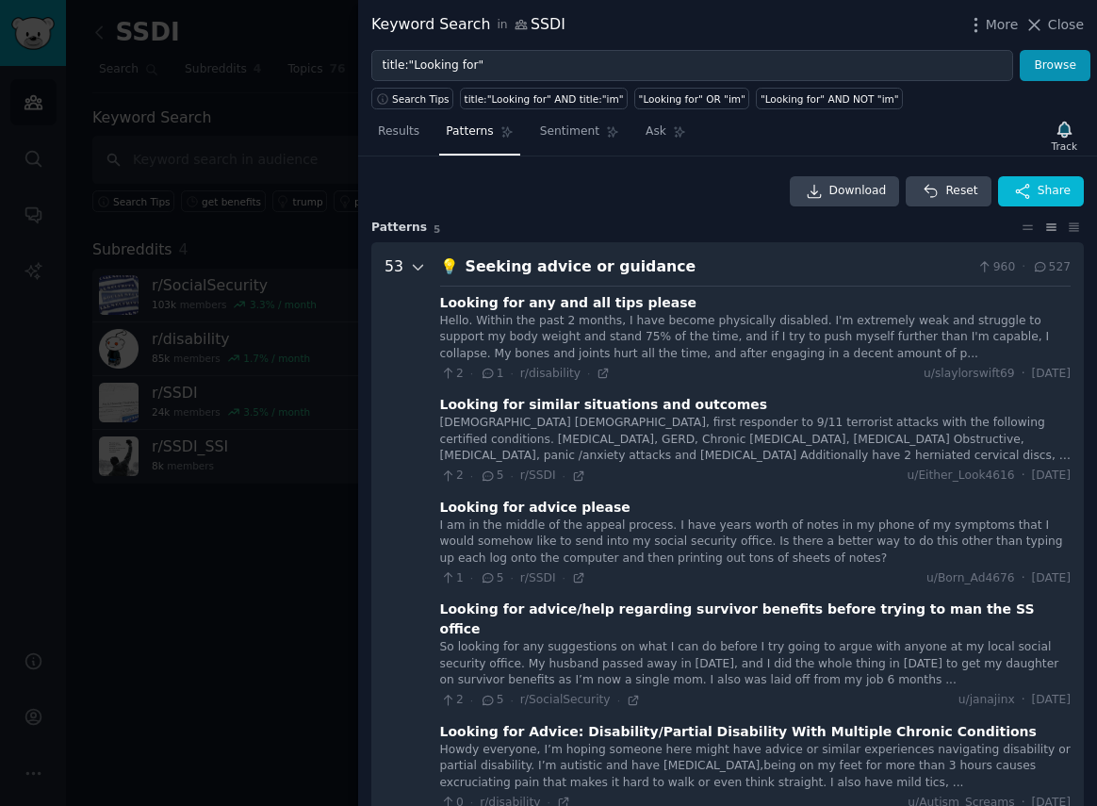
scroll to position [86, 0]
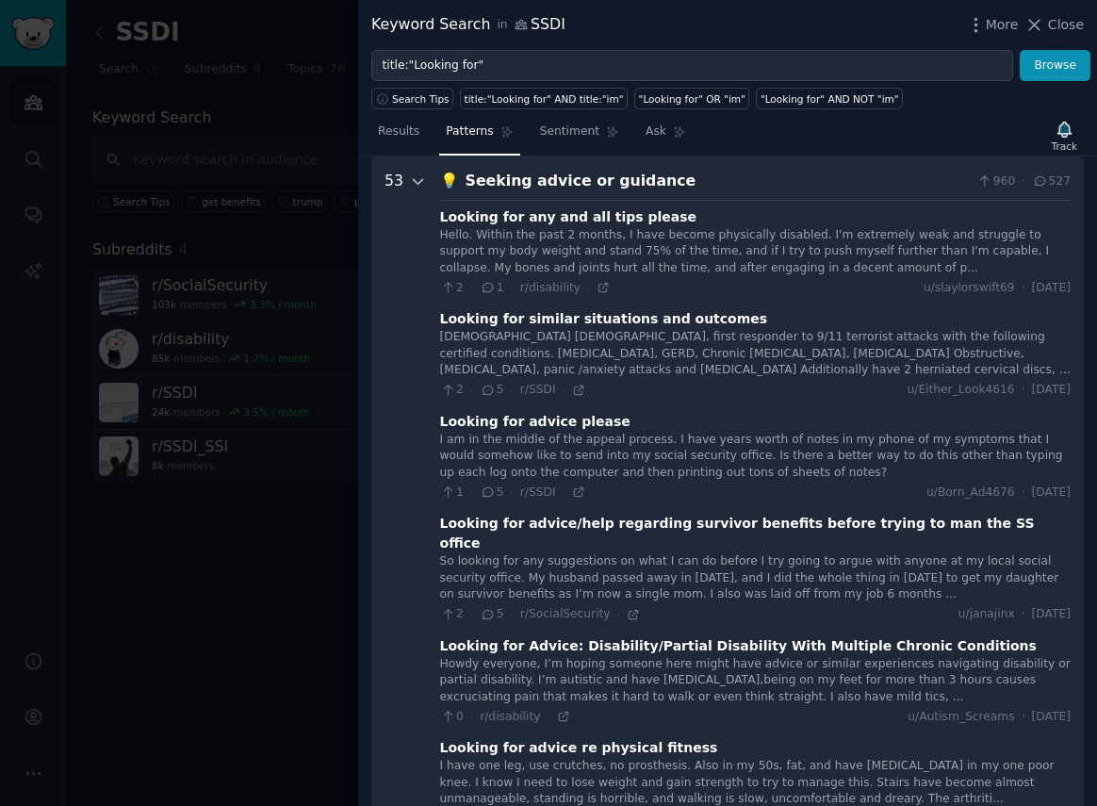
click at [418, 180] on icon at bounding box center [418, 181] width 17 height 17
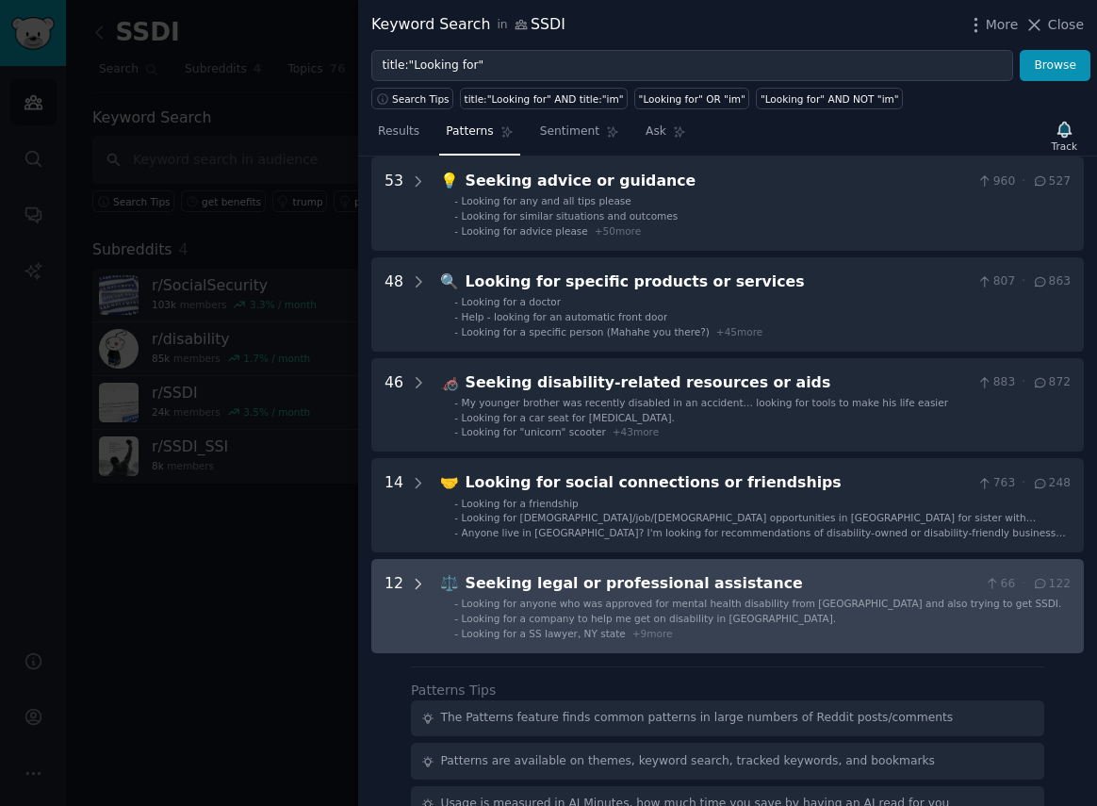
click at [414, 585] on icon at bounding box center [418, 584] width 17 height 17
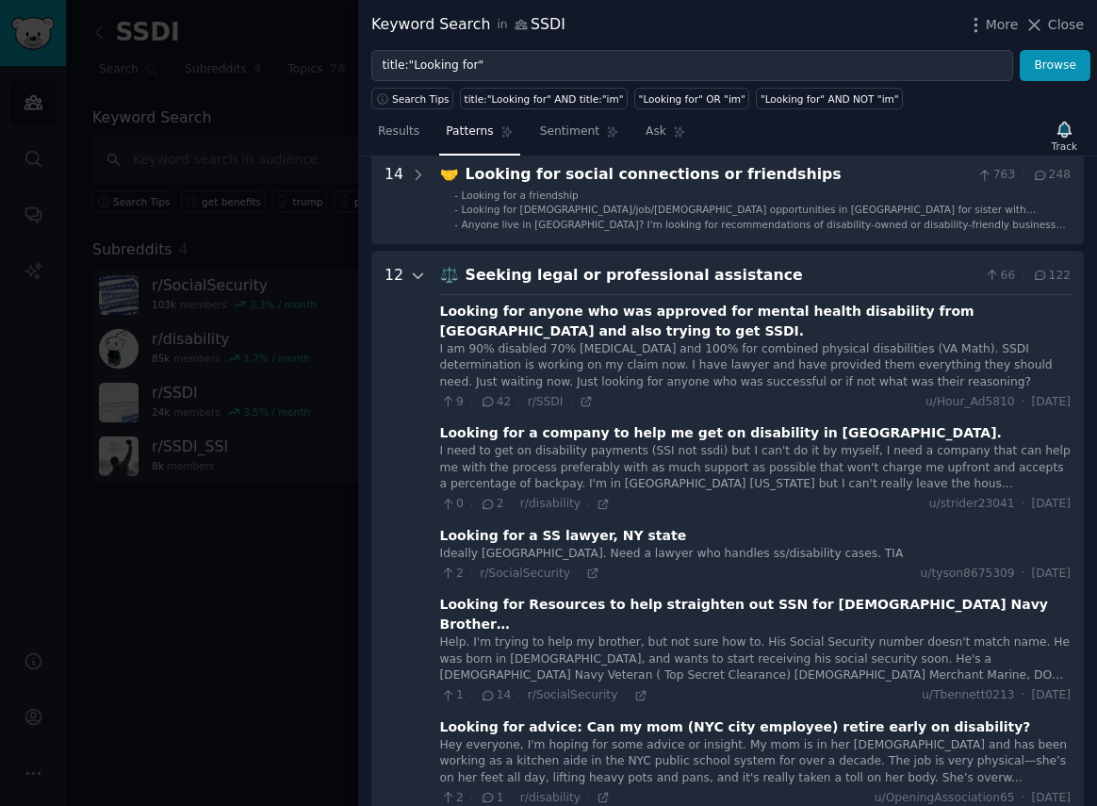
scroll to position [383, 0]
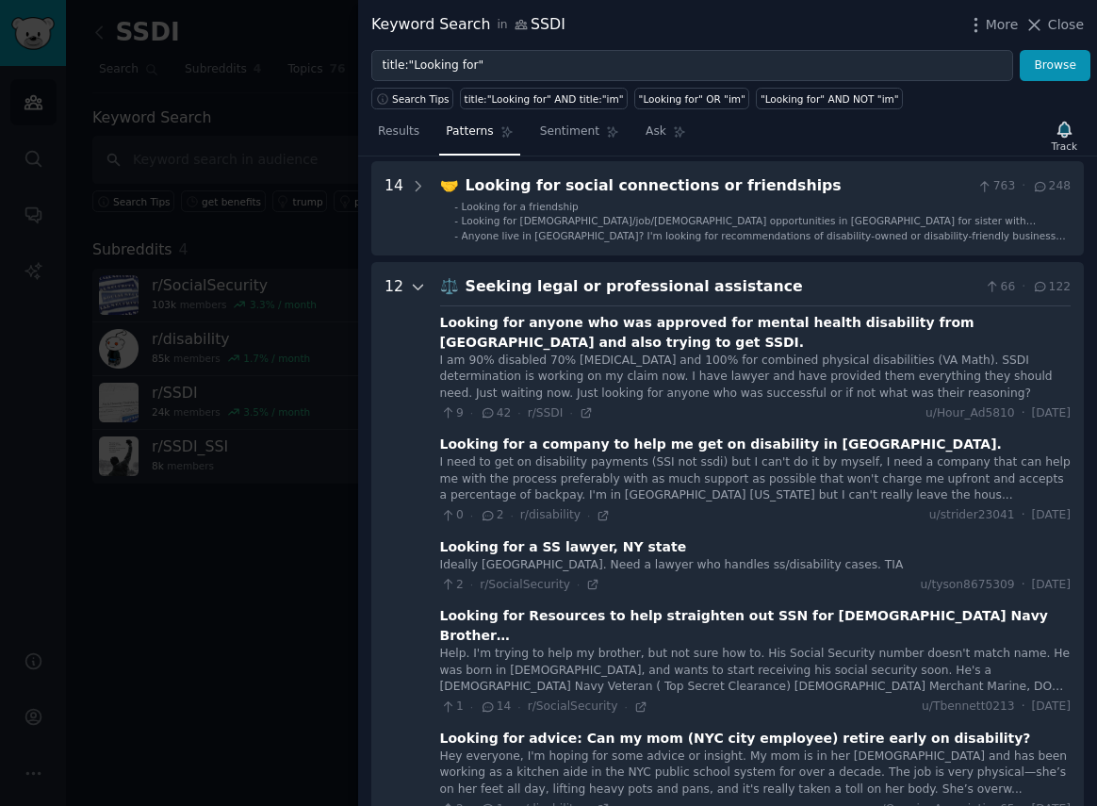
click at [417, 283] on icon at bounding box center [418, 287] width 17 height 17
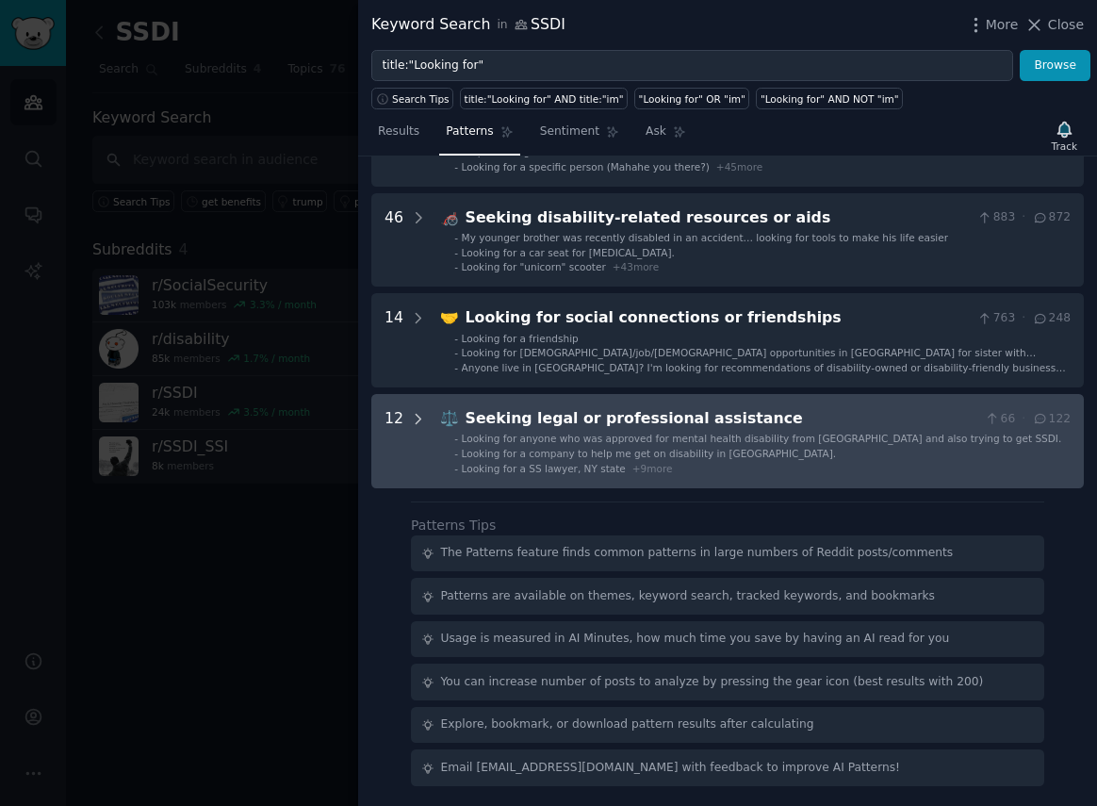
scroll to position [251, 0]
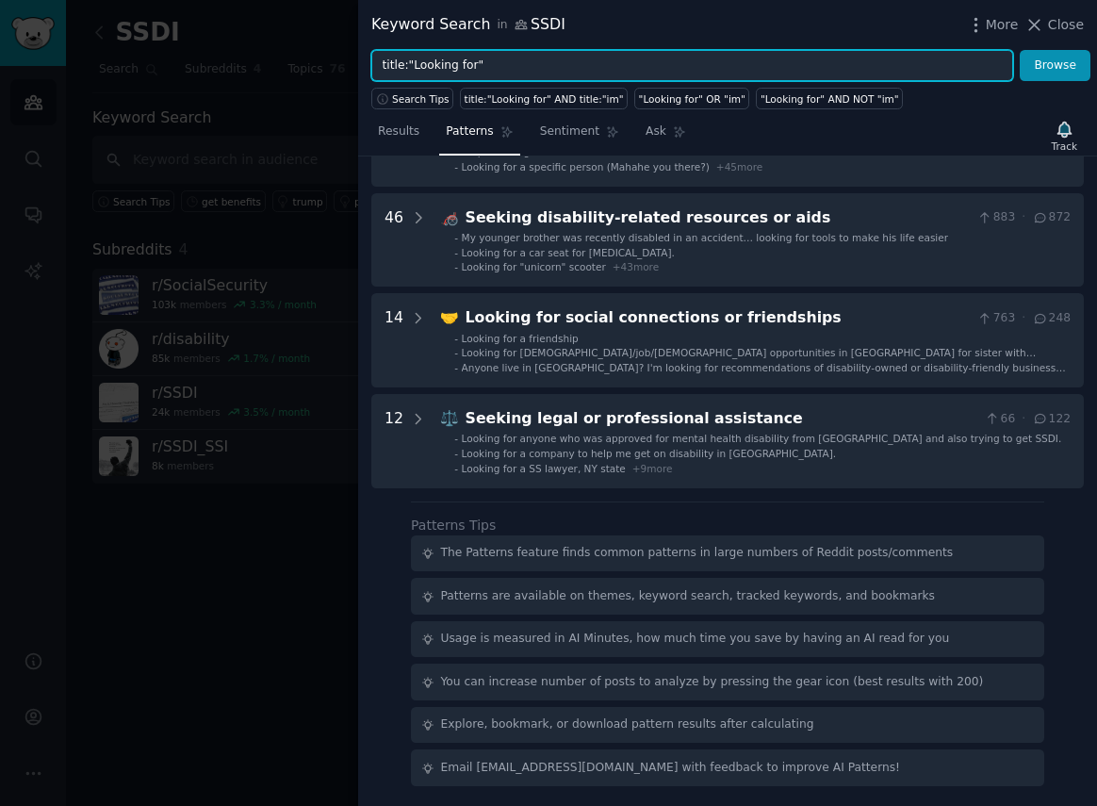
click at [502, 70] on input "title:"Looking for"" at bounding box center [692, 66] width 642 height 32
click at [532, 66] on input "title:"Looking for" legal OR professional"" at bounding box center [692, 66] width 642 height 32
click at [507, 68] on input "title:"Looking for" legal OR "professional"" at bounding box center [692, 66] width 642 height 32
click at [645, 73] on input "title:"Looking for" "legal" OR "professional"" at bounding box center [692, 66] width 642 height 32
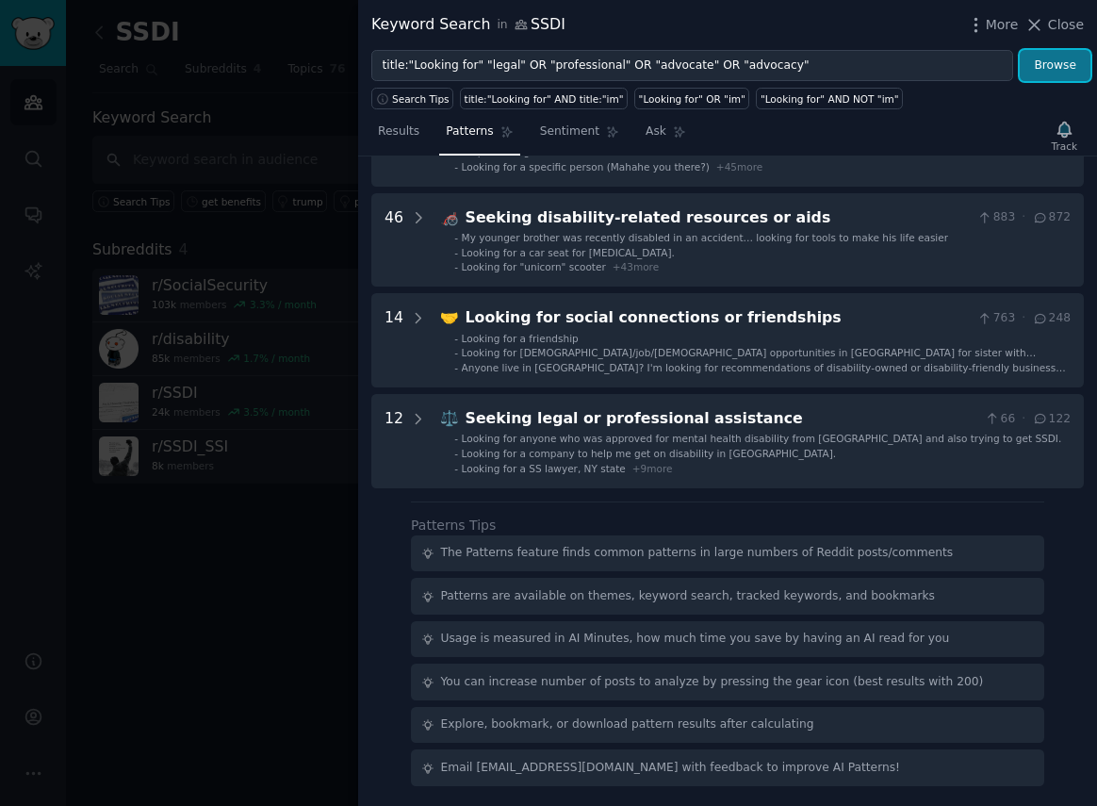
click at [1055, 65] on button "Browse" at bounding box center [1055, 66] width 71 height 32
click at [1061, 63] on button "Browse" at bounding box center [1055, 66] width 71 height 32
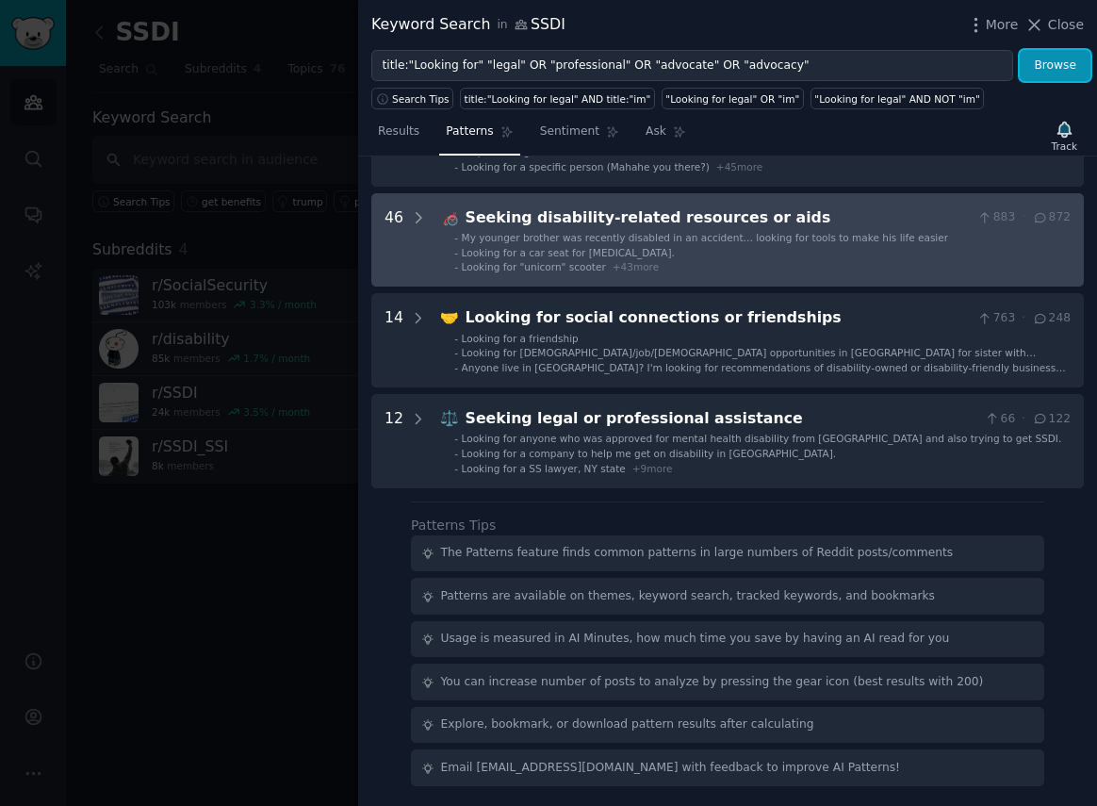
scroll to position [0, 0]
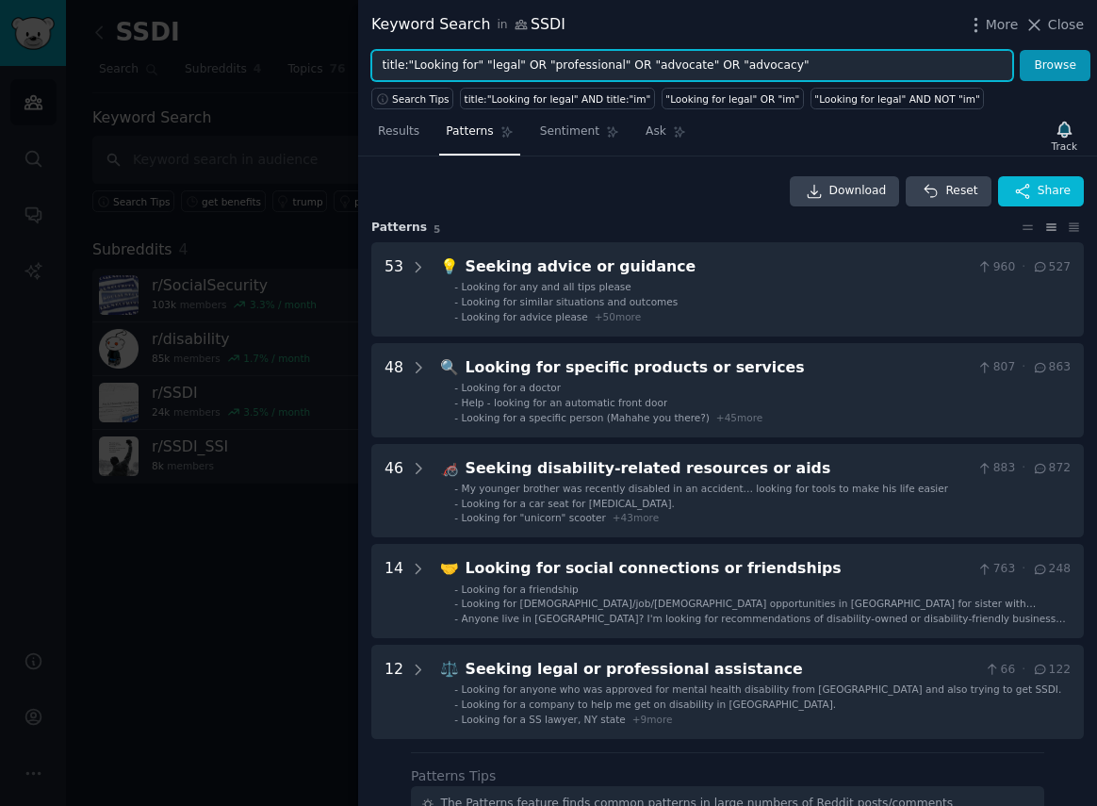
click at [536, 63] on input "title:"Looking for" "legal" OR "professional" OR "advocate" OR "advocacy"" at bounding box center [692, 66] width 642 height 32
click at [481, 67] on input "title:"Looking for" "legal" OR "professional" OR "advocate" OR "advocacy"" at bounding box center [692, 66] width 642 height 32
type input "title:"Looking for" AND "legal" OR "professional" OR "advocate" OR "advocacy""
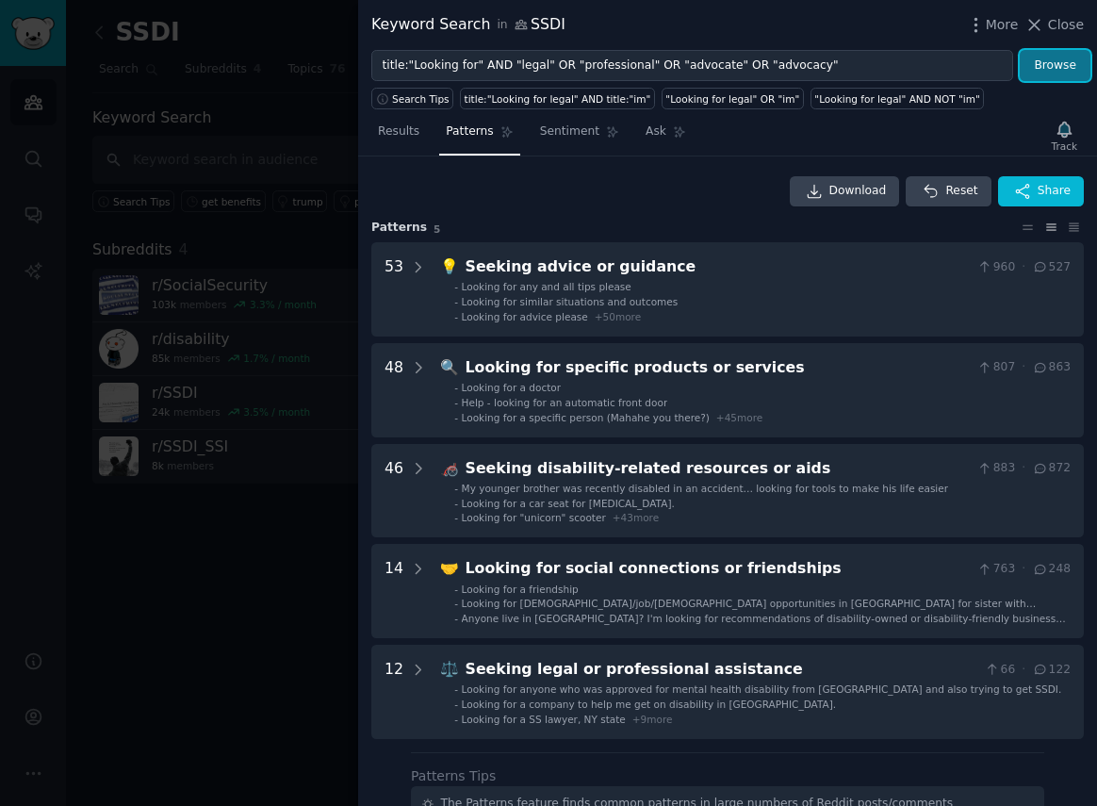
click at [1030, 72] on button "Browse" at bounding box center [1055, 66] width 71 height 32
click at [574, 135] on span "Sentiment" at bounding box center [569, 132] width 59 height 17
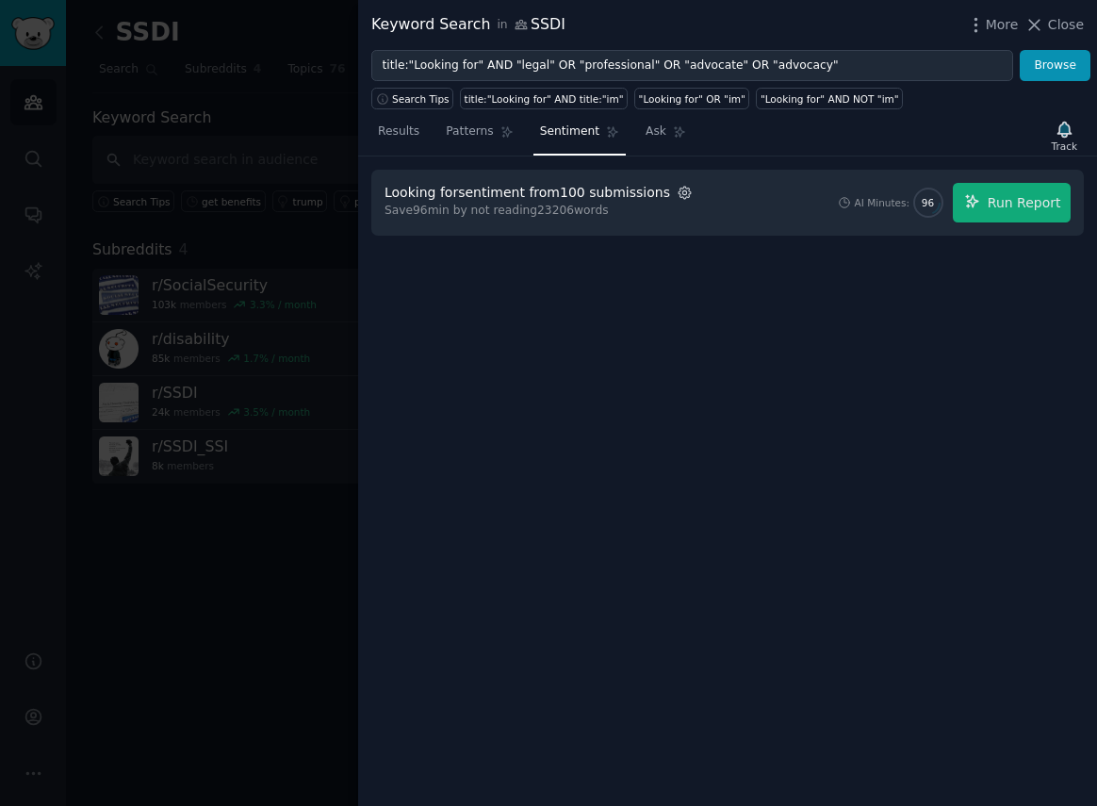
click at [677, 189] on icon "button" at bounding box center [685, 193] width 17 height 17
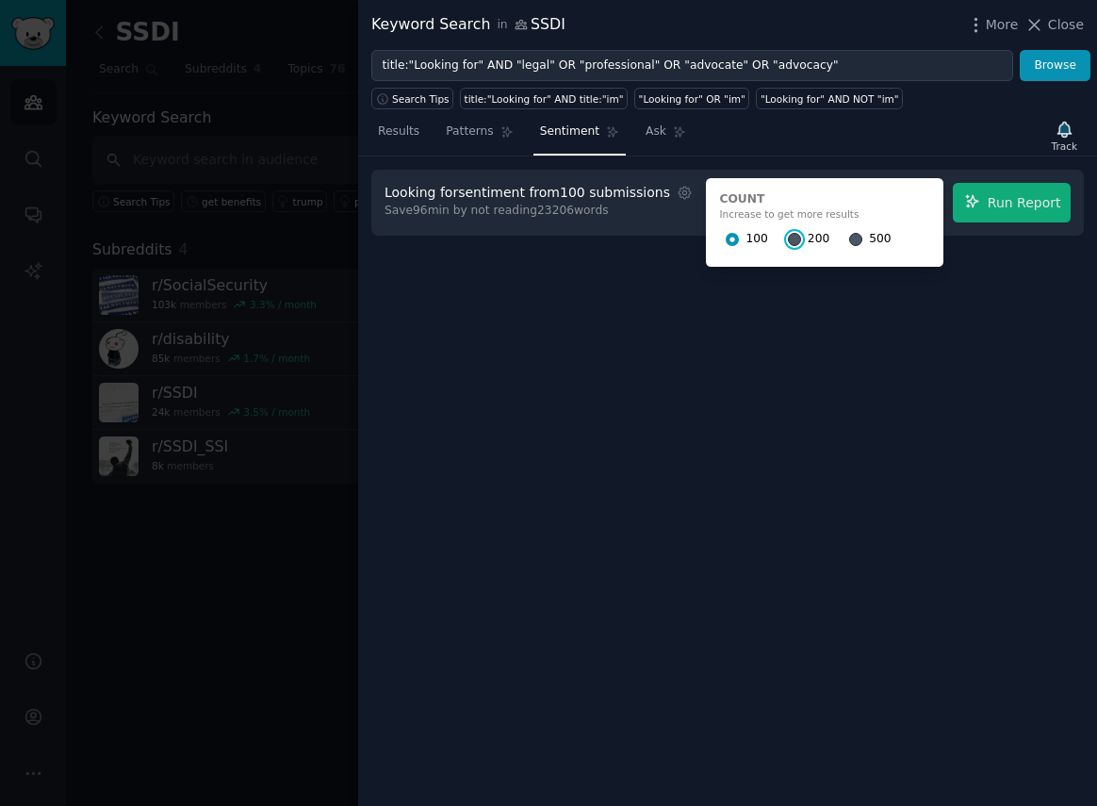
click at [788, 235] on input "200" at bounding box center [794, 239] width 13 height 13
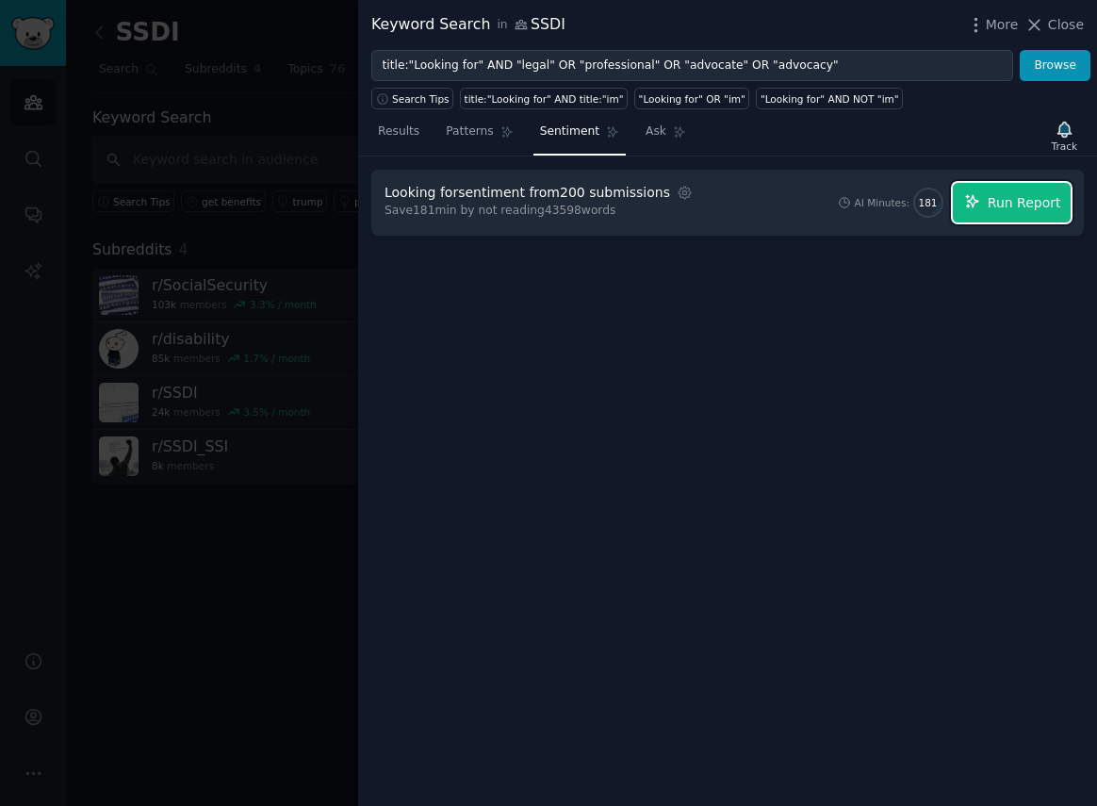
click at [1006, 208] on span "Run Report" at bounding box center [1025, 203] width 74 height 20
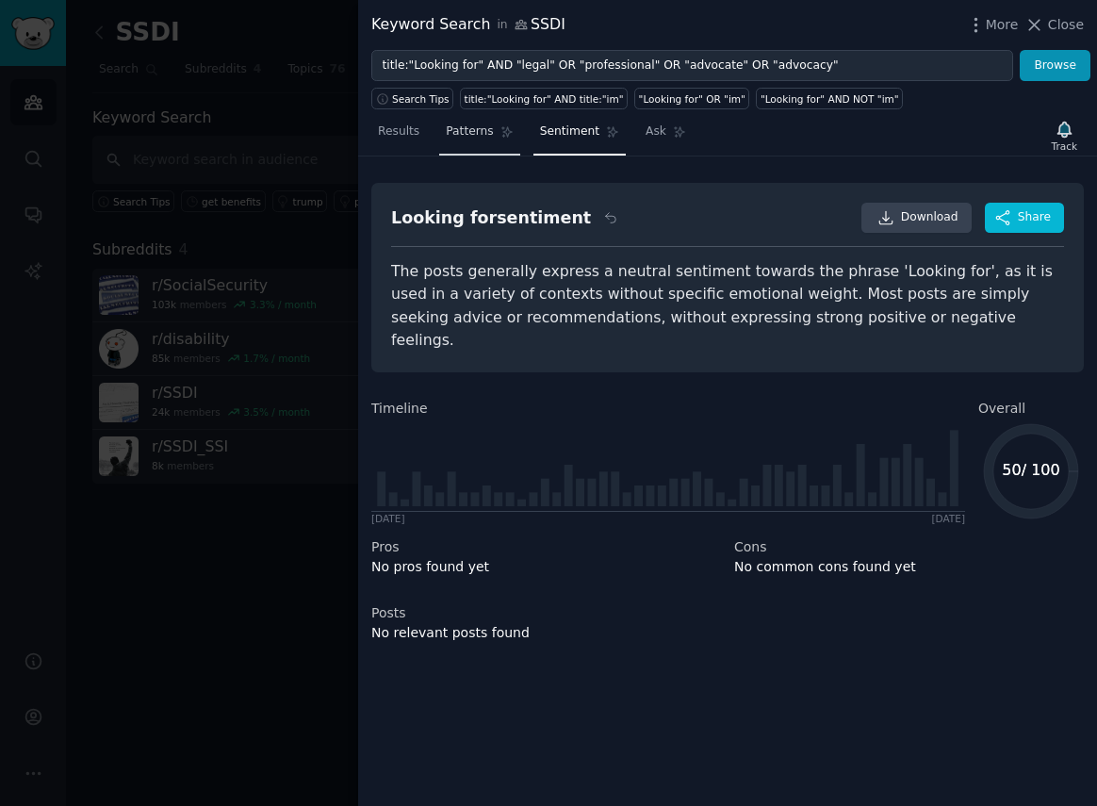
click at [494, 127] on link "Patterns" at bounding box center [479, 136] width 80 height 39
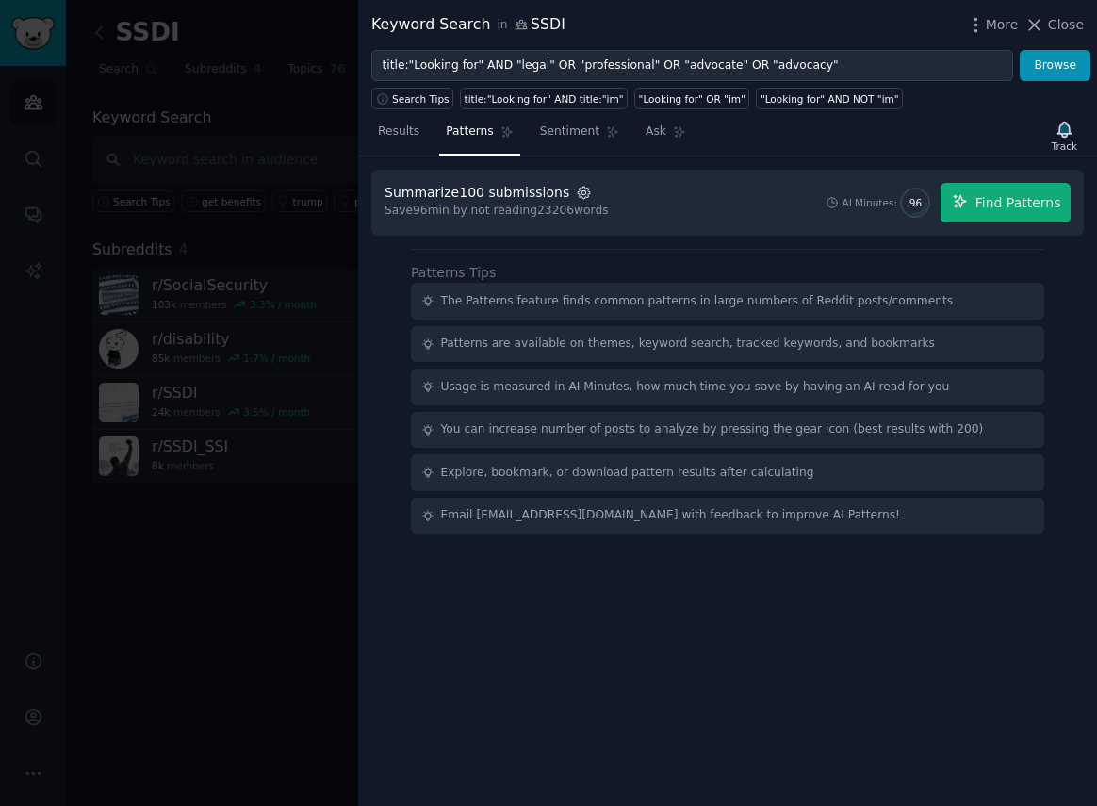
click at [576, 192] on icon "button" at bounding box center [584, 193] width 17 height 17
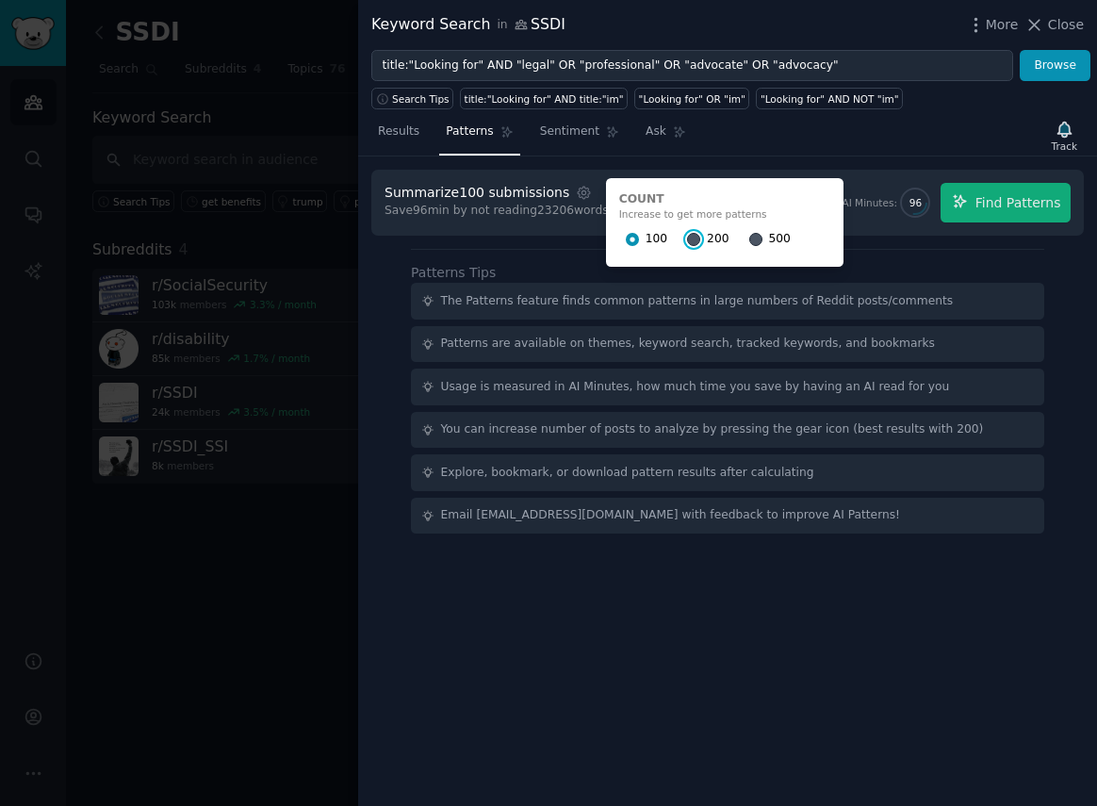
click at [687, 236] on input "200" at bounding box center [693, 239] width 13 height 13
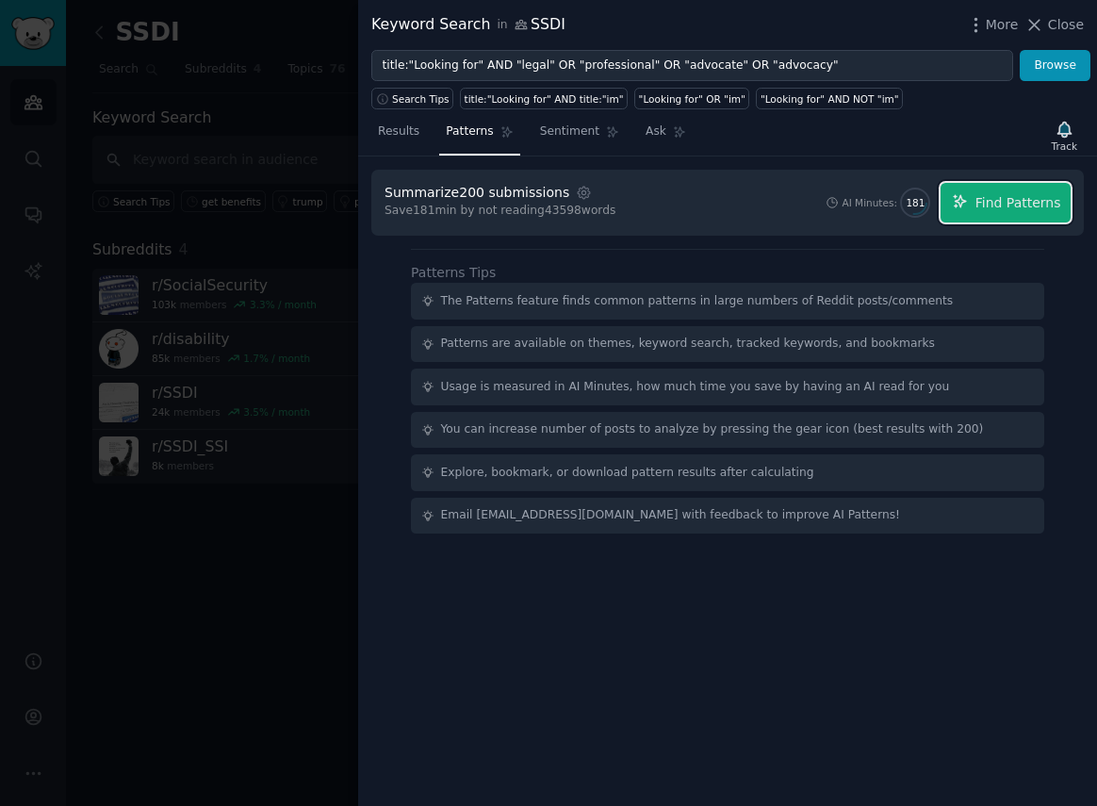
click at [996, 206] on span "Find Patterns" at bounding box center [1019, 203] width 86 height 20
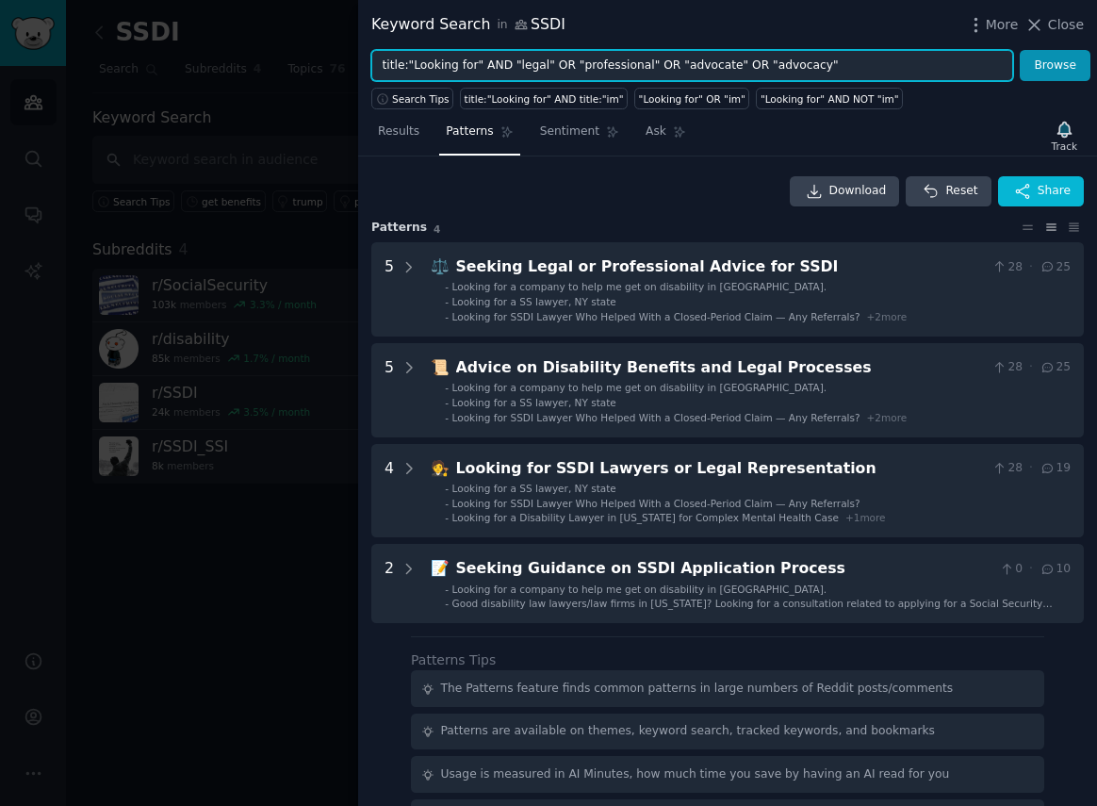
click at [831, 62] on input "title:"Looking for" AND "legal" OR "professional" OR "advocate" OR "advocacy"" at bounding box center [692, 66] width 642 height 32
click at [404, 102] on span "Search Tips" at bounding box center [421, 98] width 58 height 13
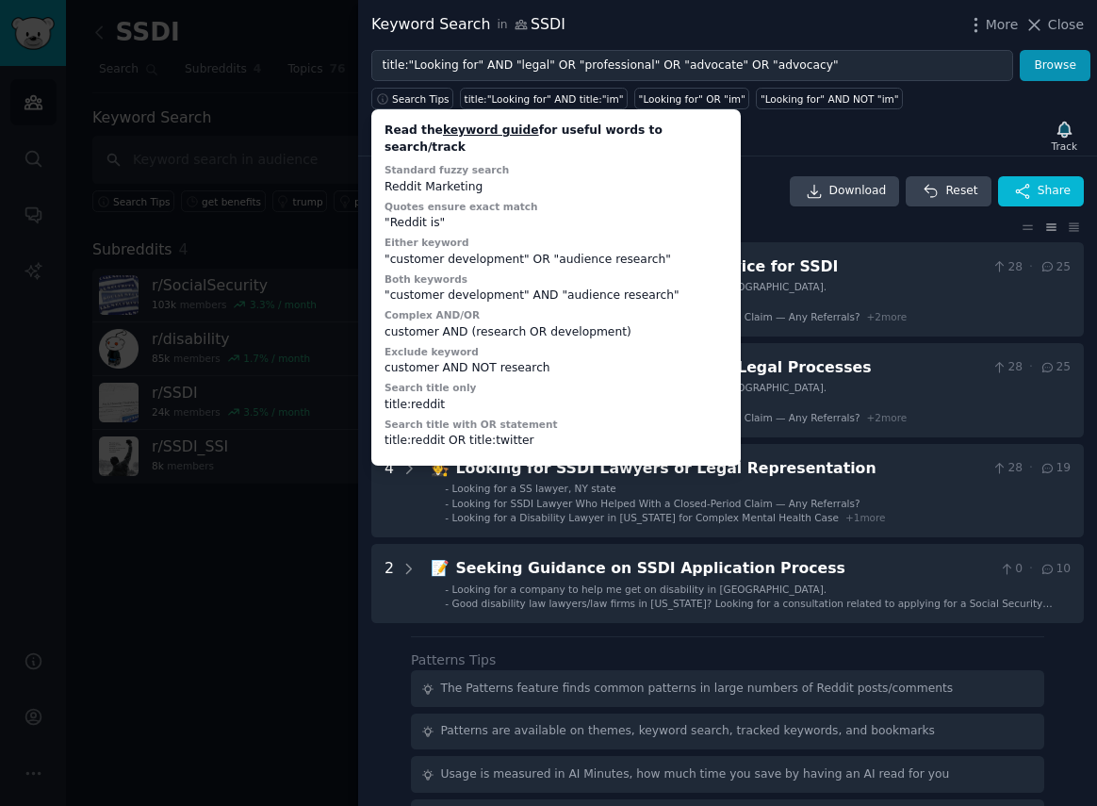
click at [871, 145] on div "Results Patterns Sentiment Ask Track" at bounding box center [727, 136] width 739 height 41
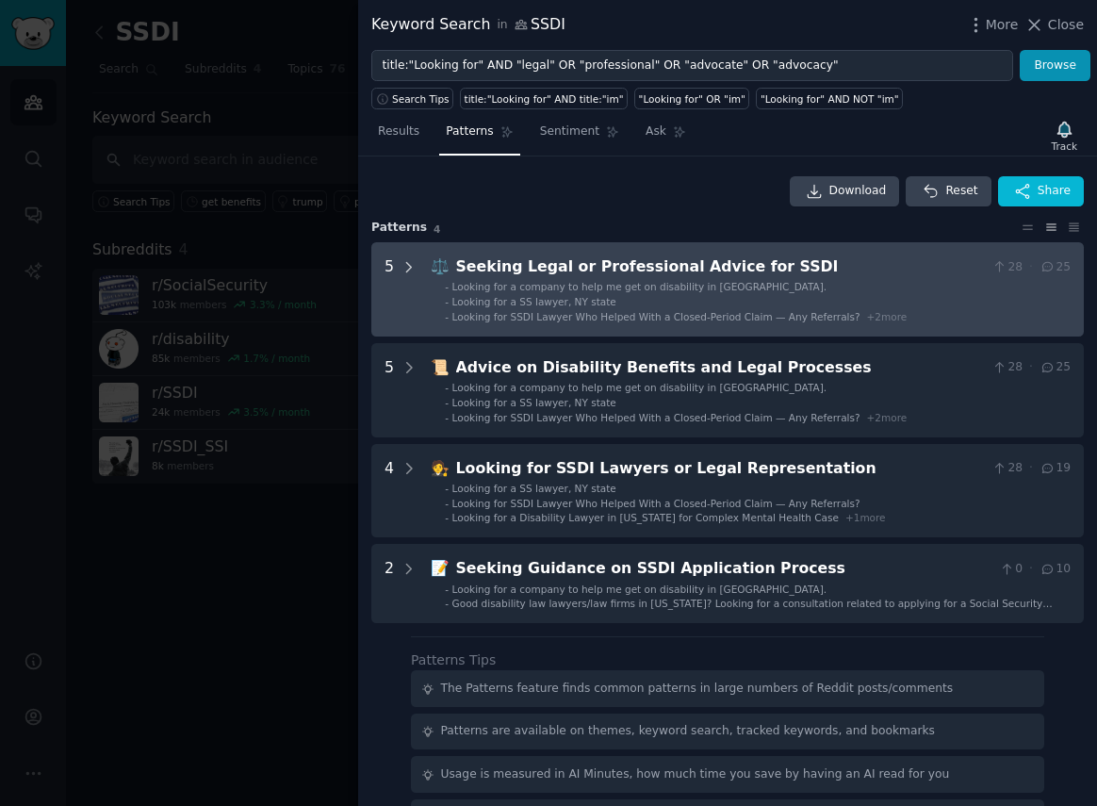
click at [415, 271] on icon at bounding box center [409, 267] width 17 height 17
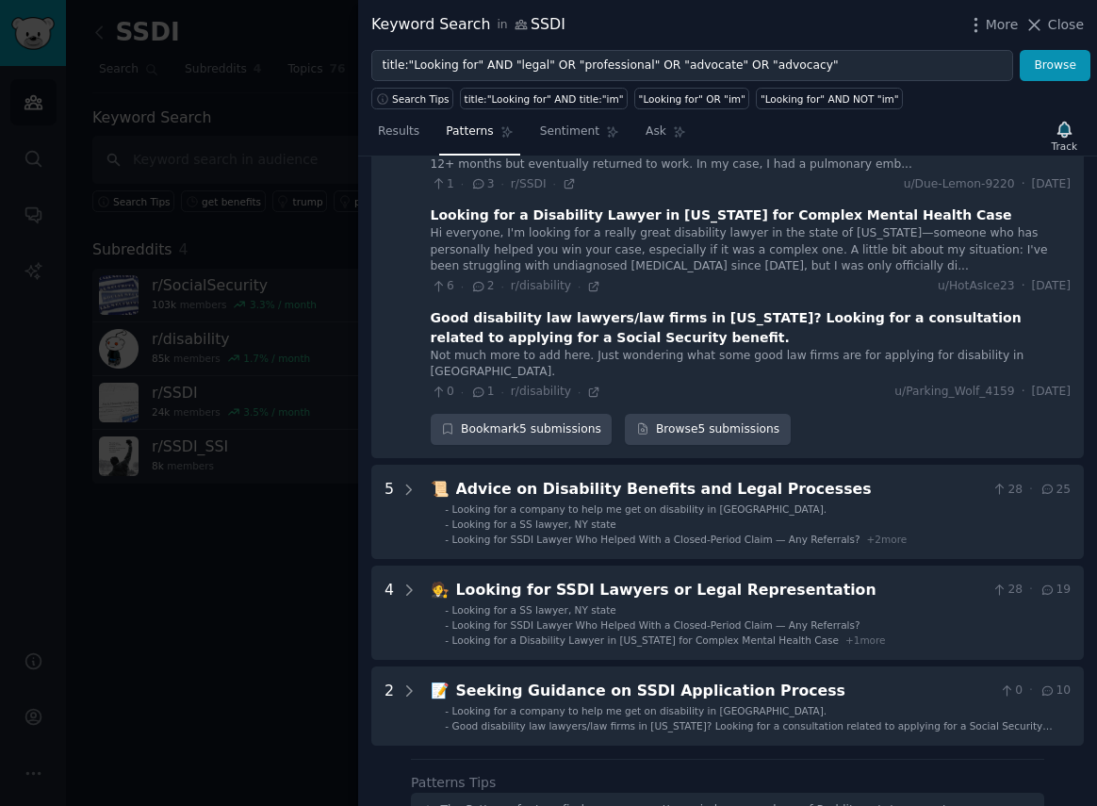
scroll to position [364, 0]
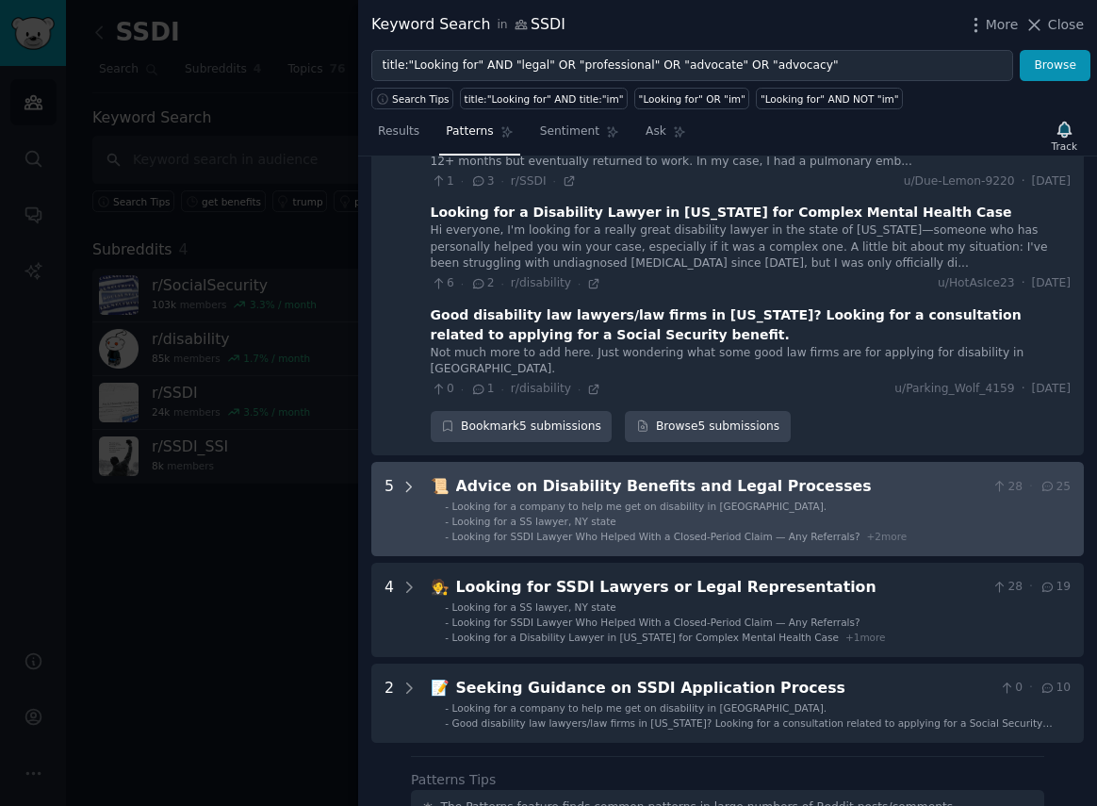
click at [403, 478] on div at bounding box center [409, 509] width 17 height 68
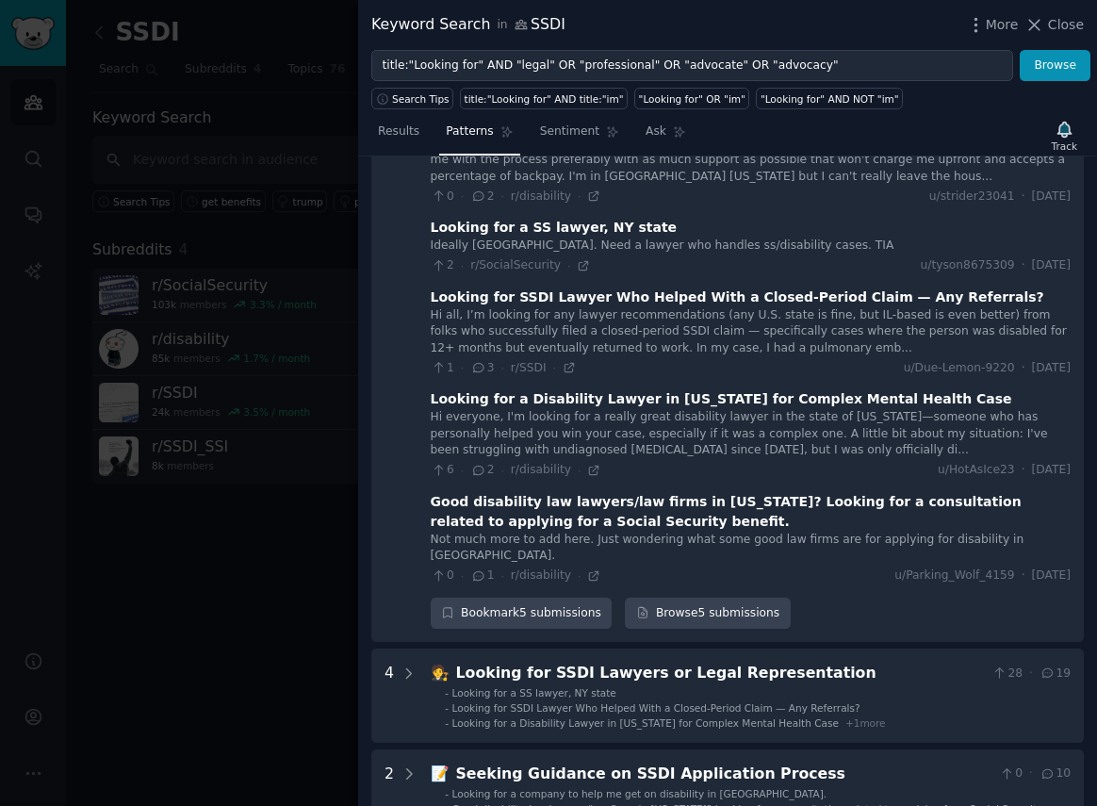
scroll to position [300, 0]
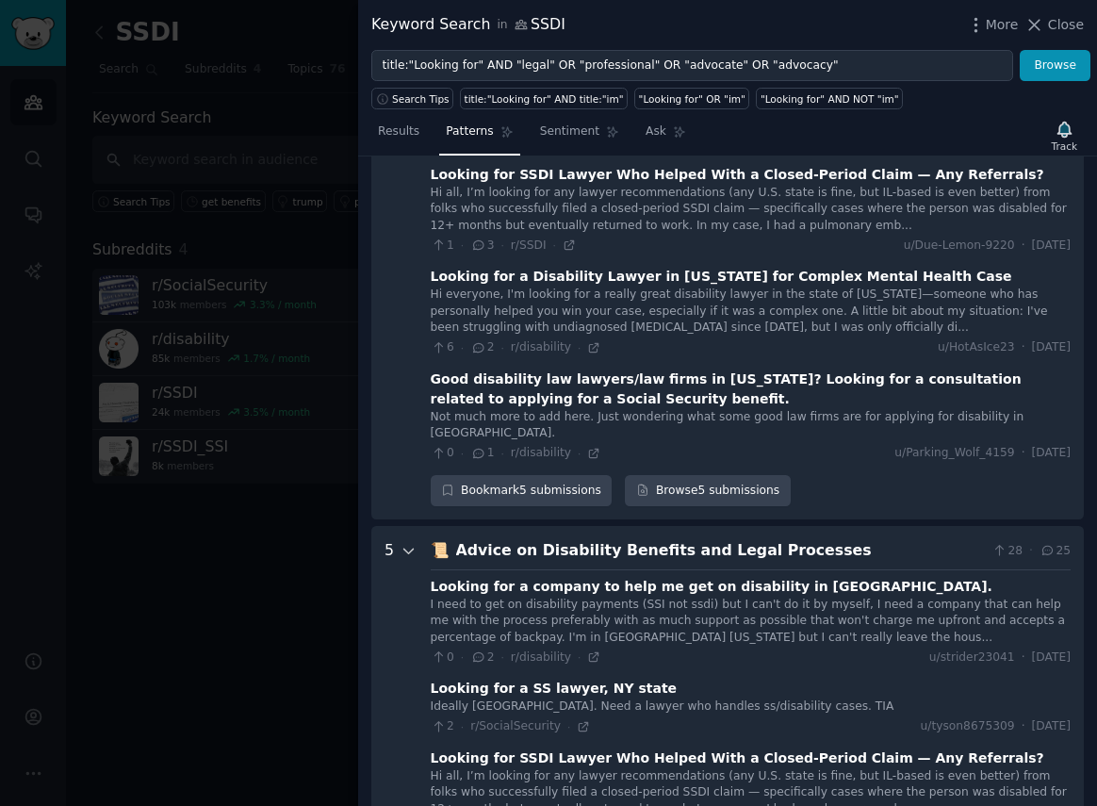
click at [403, 543] on icon at bounding box center [409, 551] width 17 height 17
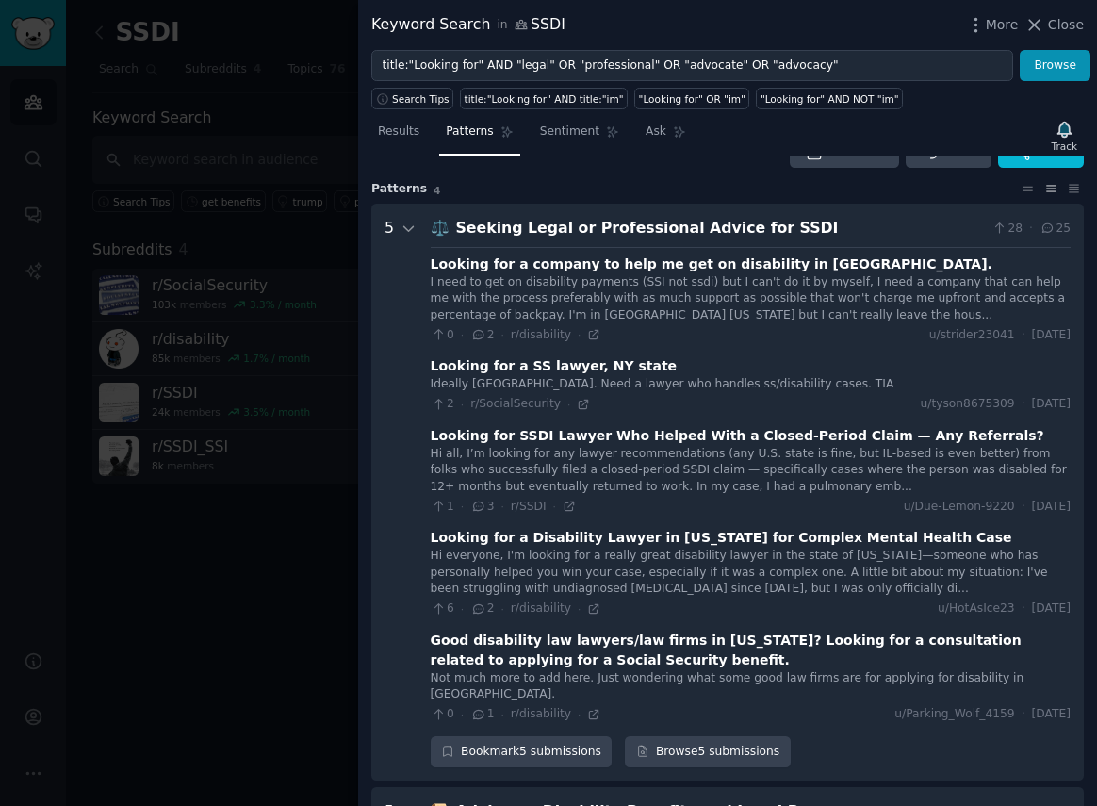
scroll to position [31, 0]
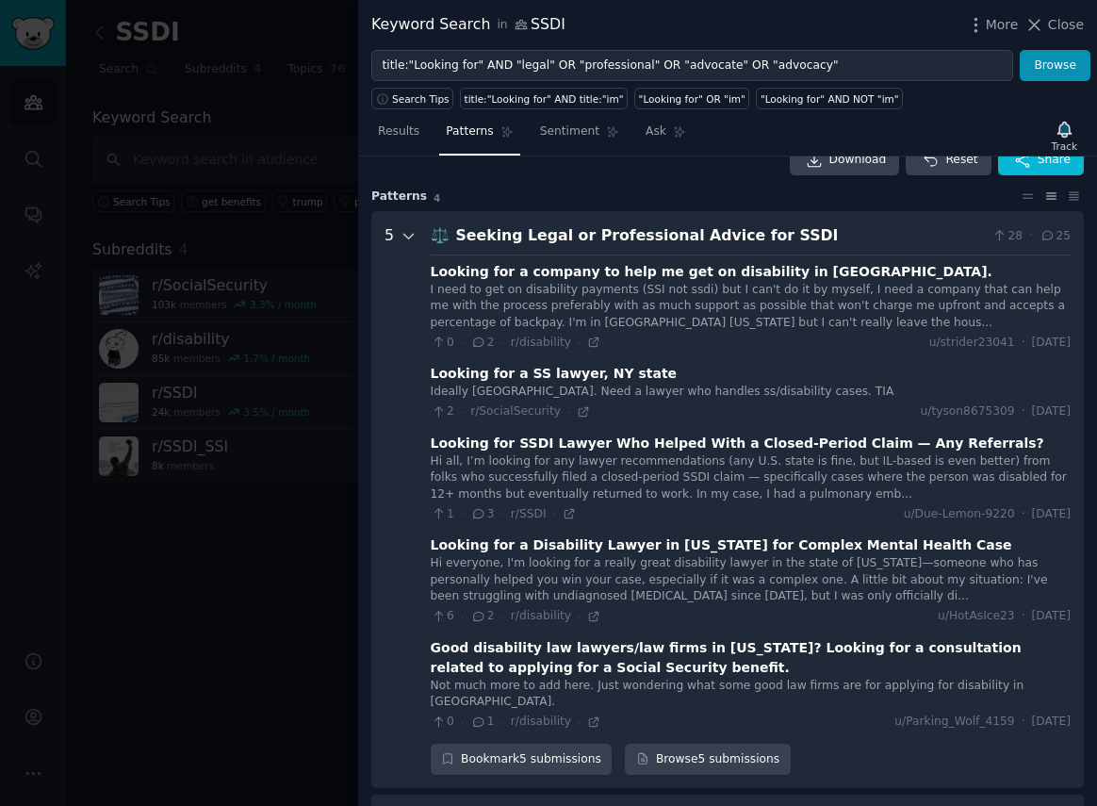
click at [411, 235] on icon at bounding box center [408, 236] width 9 height 5
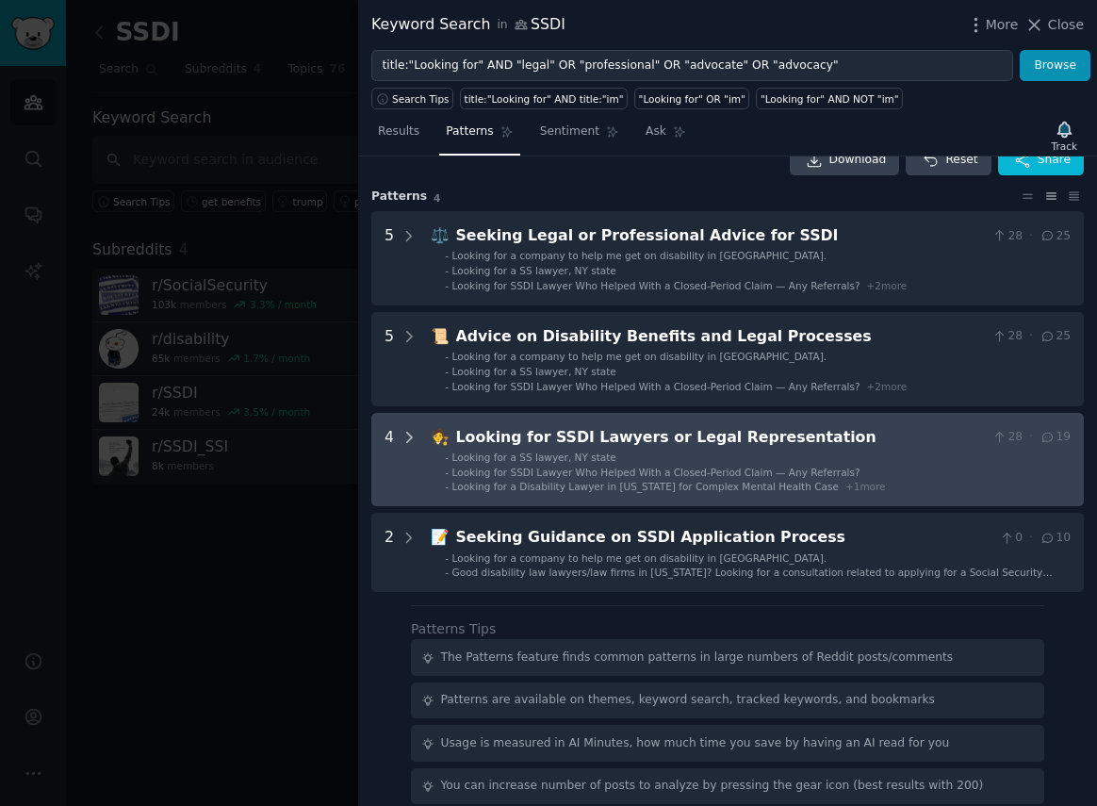
click at [408, 436] on icon at bounding box center [409, 437] width 17 height 17
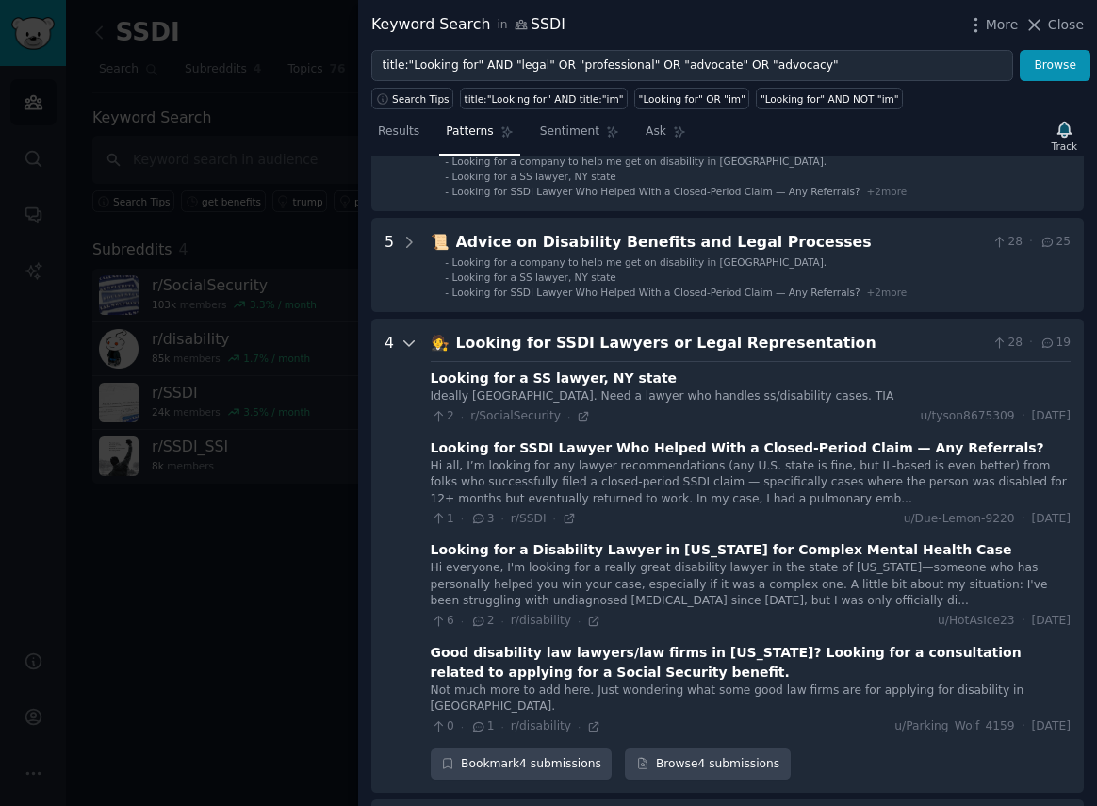
scroll to position [122, 0]
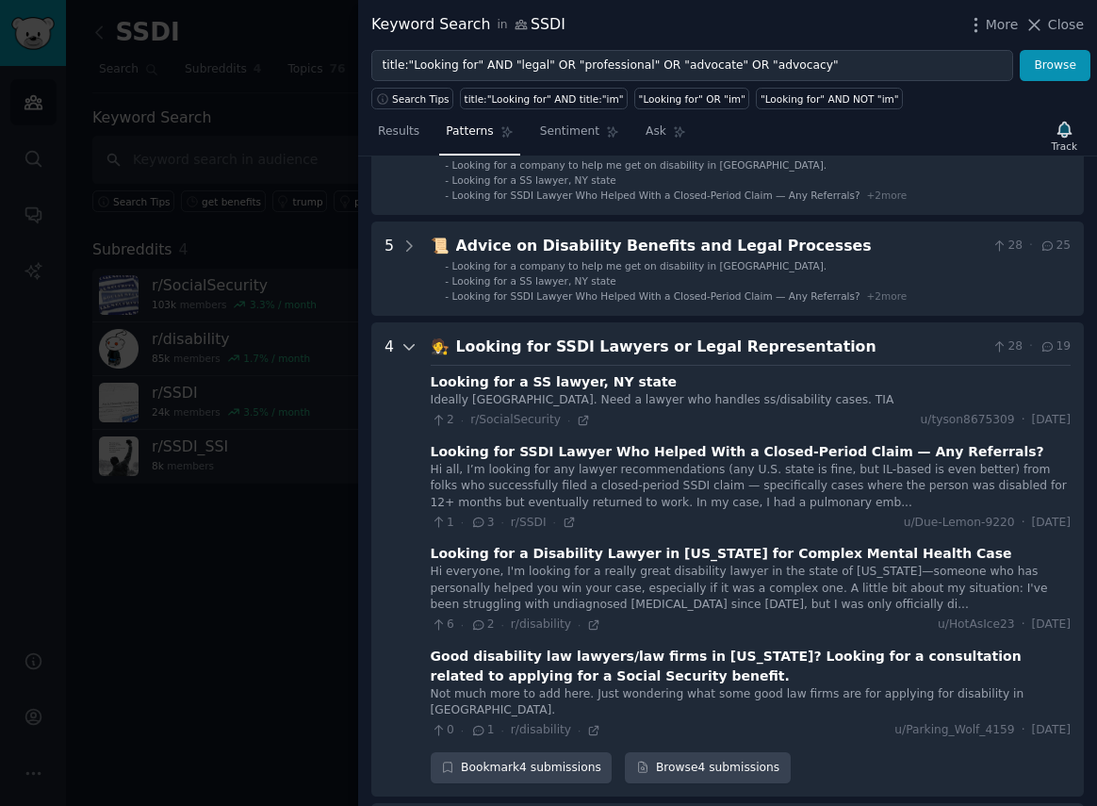
click at [413, 346] on icon at bounding box center [409, 346] width 17 height 17
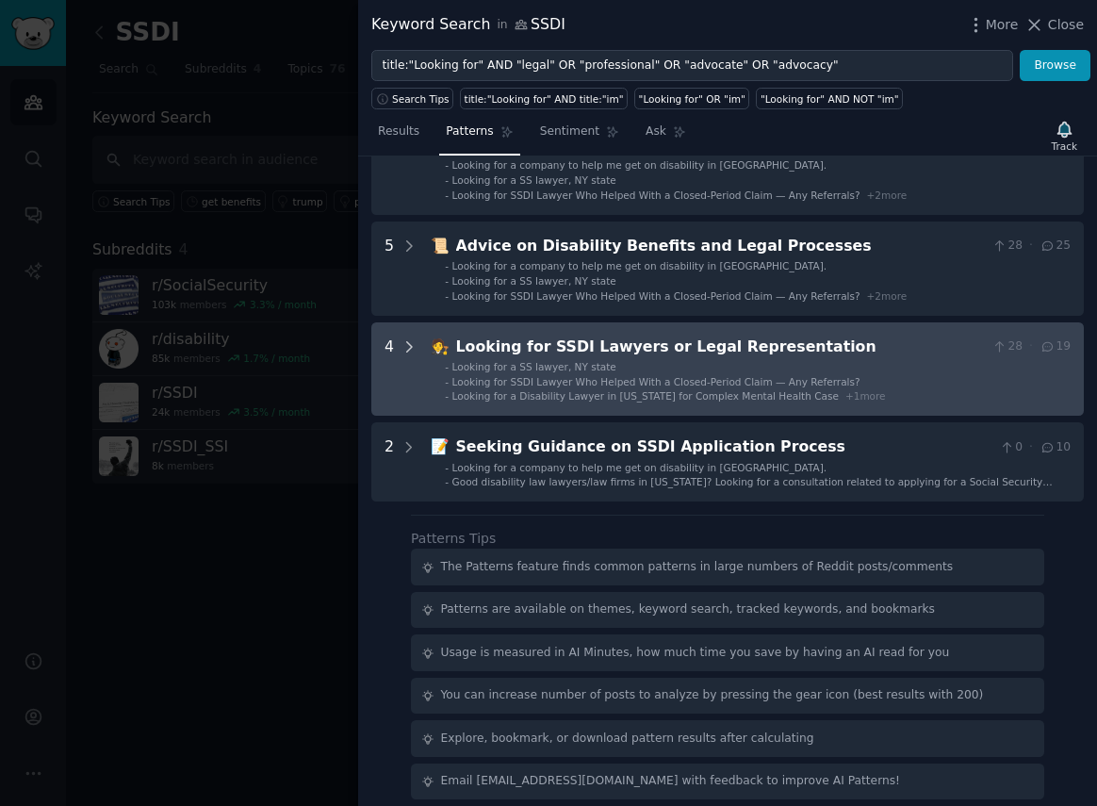
scroll to position [0, 0]
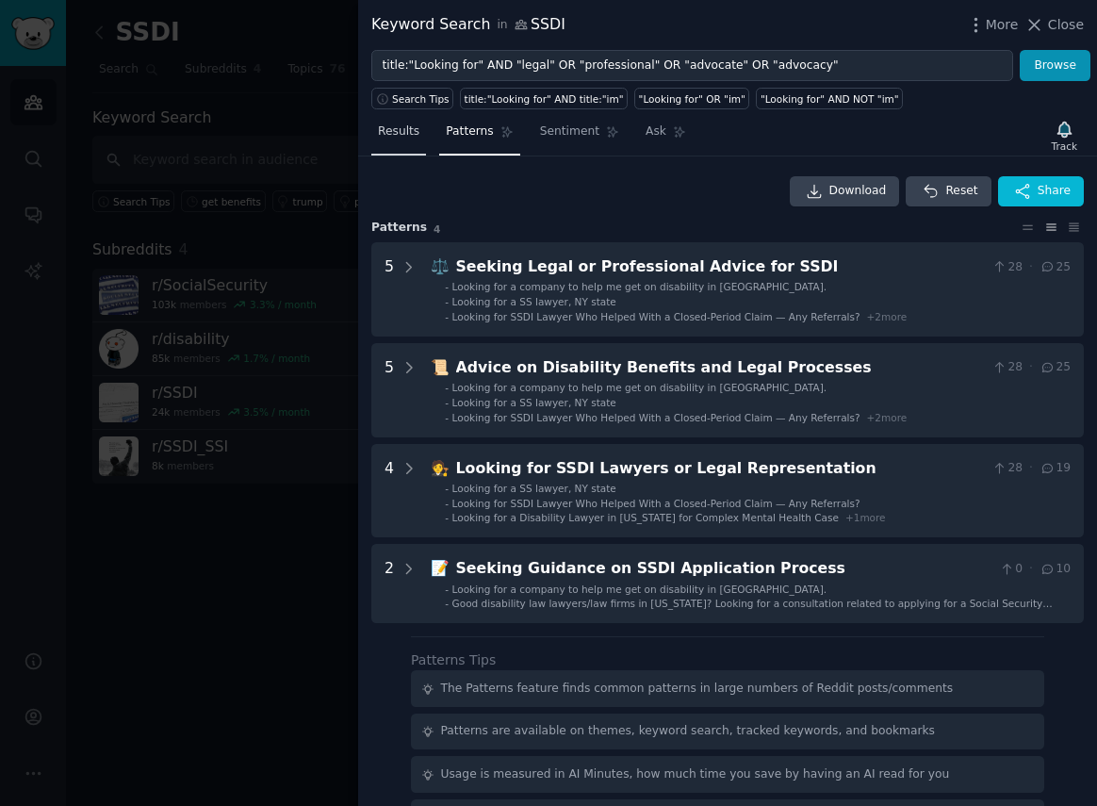
click at [395, 141] on link "Results" at bounding box center [398, 136] width 55 height 39
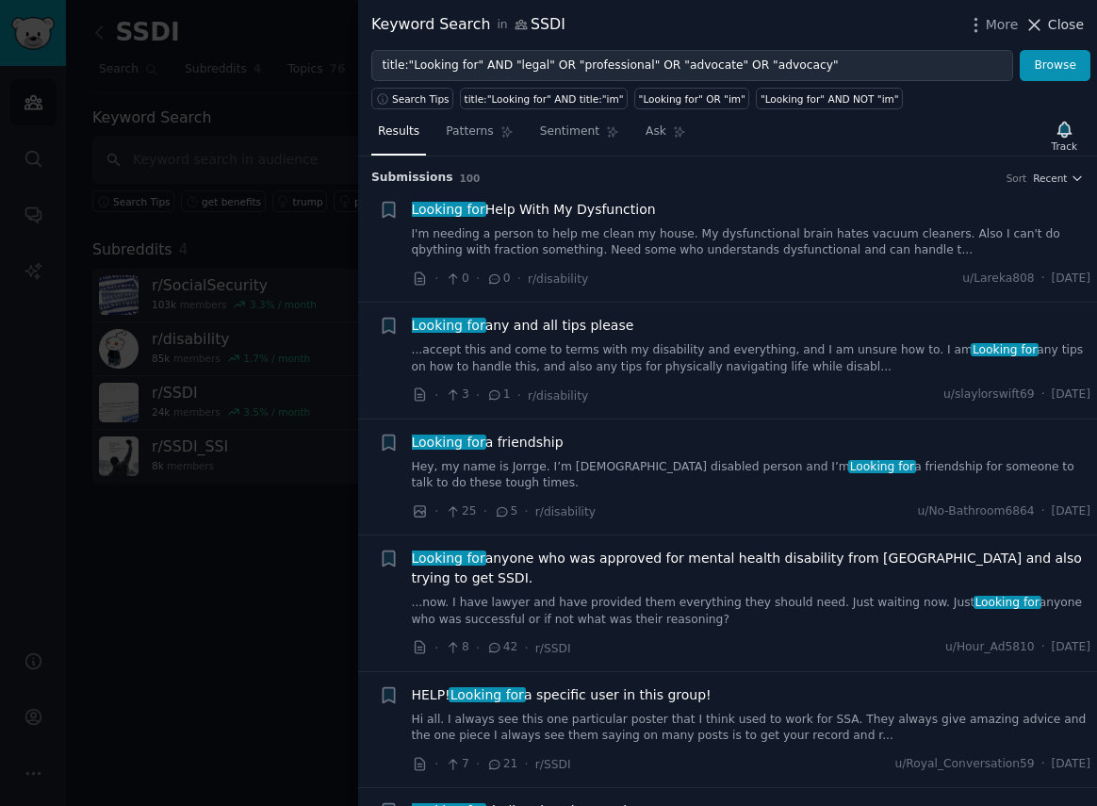
click at [1047, 17] on button "Close" at bounding box center [1054, 25] width 59 height 20
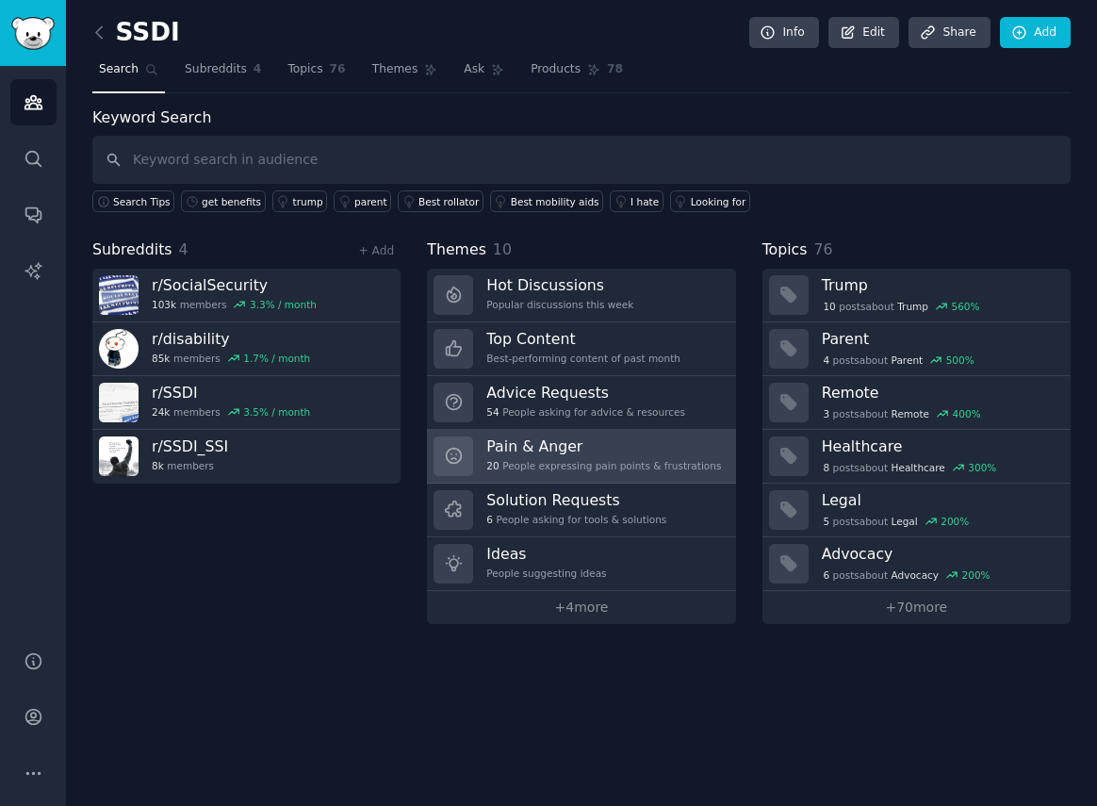
click at [552, 451] on h3 "Pain & Anger" at bounding box center [603, 446] width 235 height 20
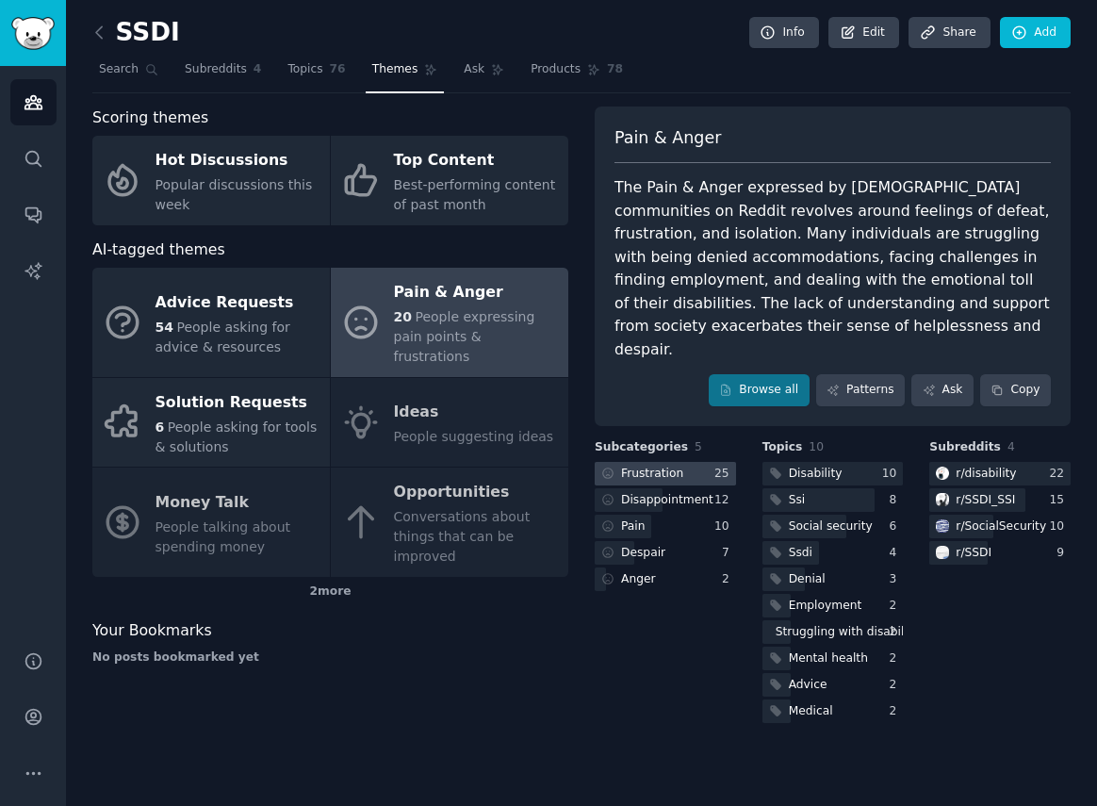
click at [690, 462] on div at bounding box center [665, 474] width 141 height 24
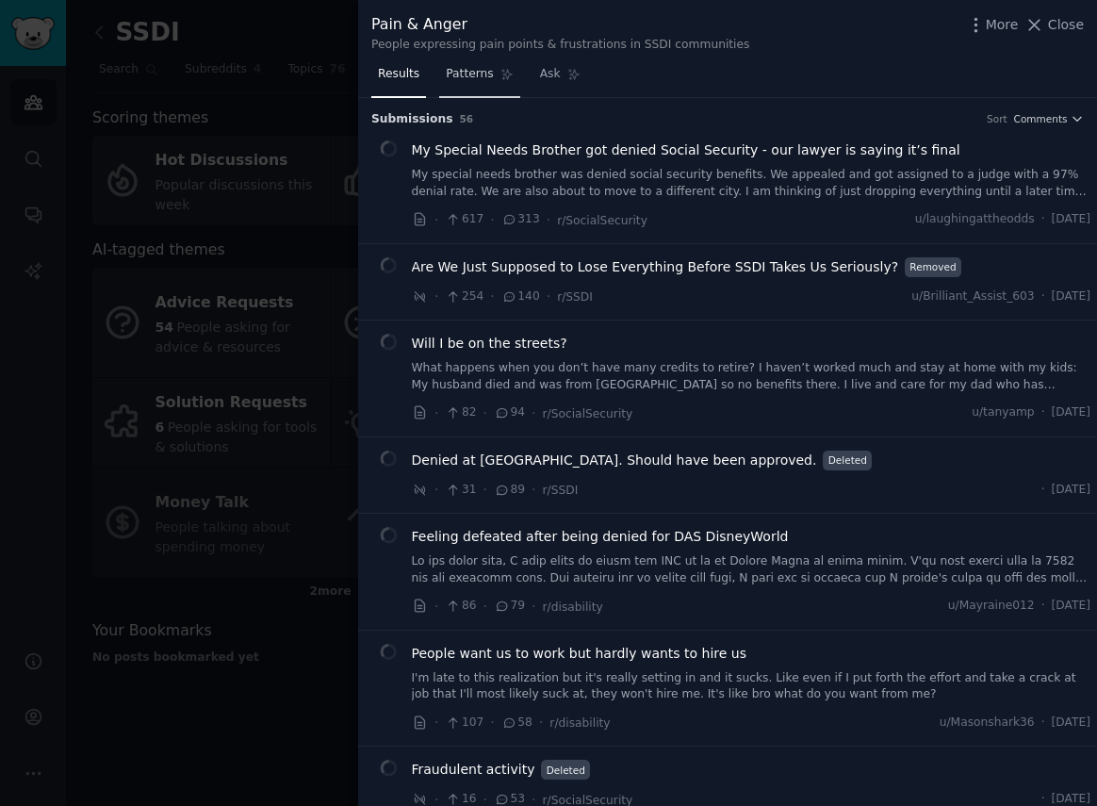
click at [478, 78] on span "Patterns" at bounding box center [469, 74] width 47 height 17
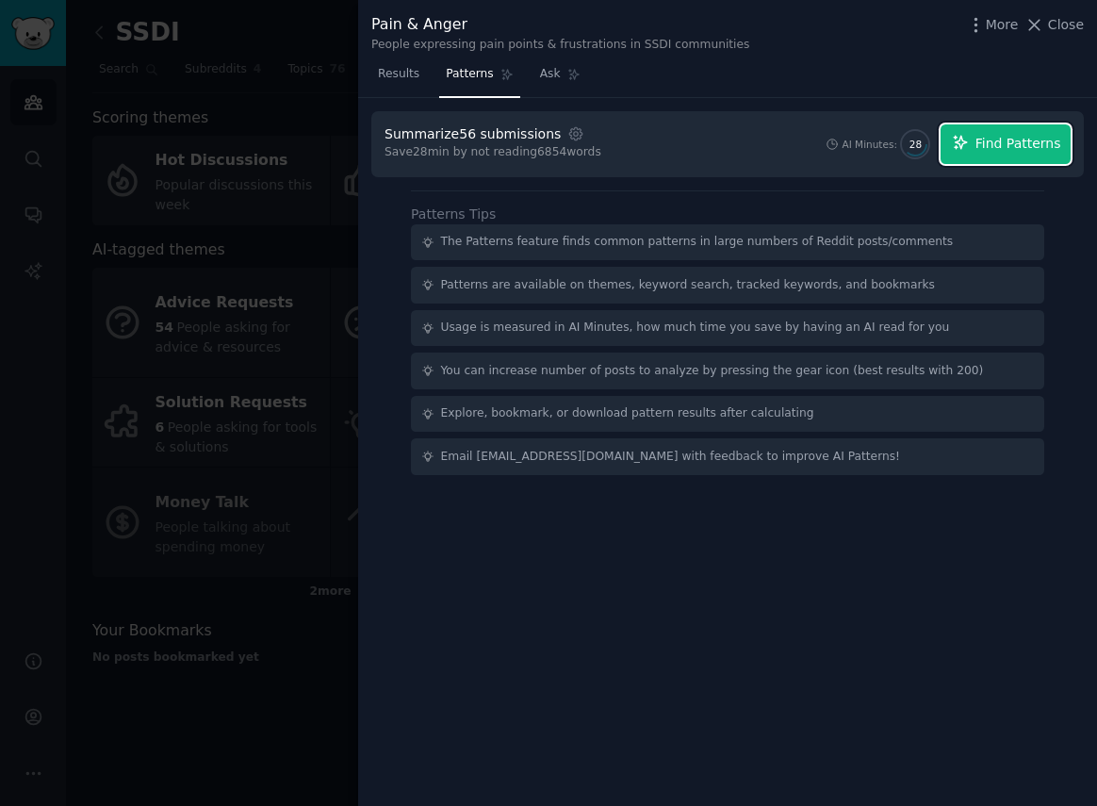
click at [1018, 144] on span "Find Patterns" at bounding box center [1019, 144] width 86 height 20
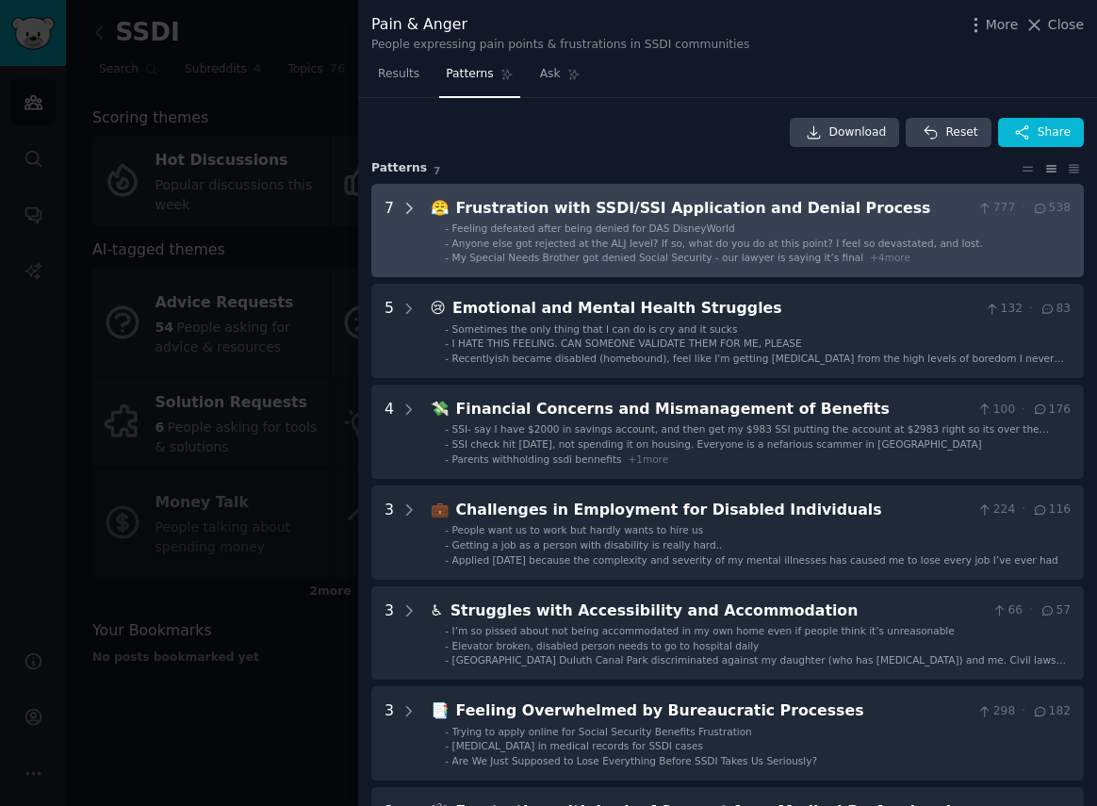
click at [412, 204] on icon at bounding box center [409, 208] width 17 height 17
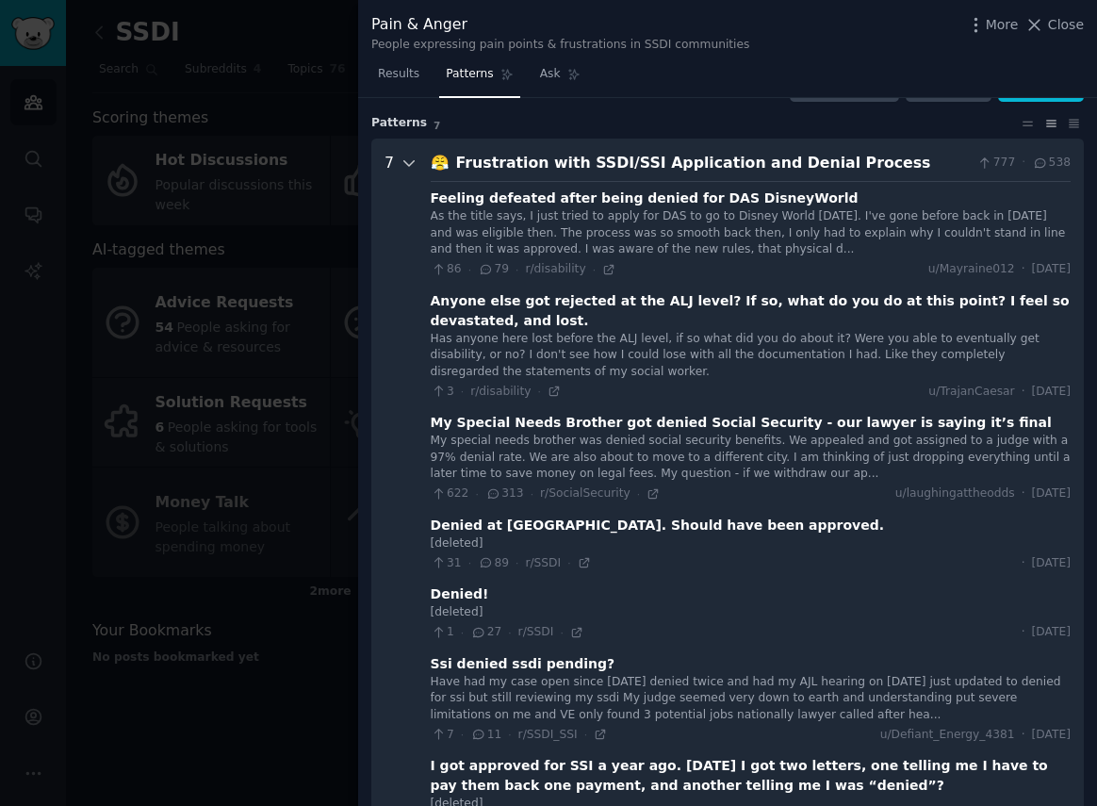
scroll to position [86, 0]
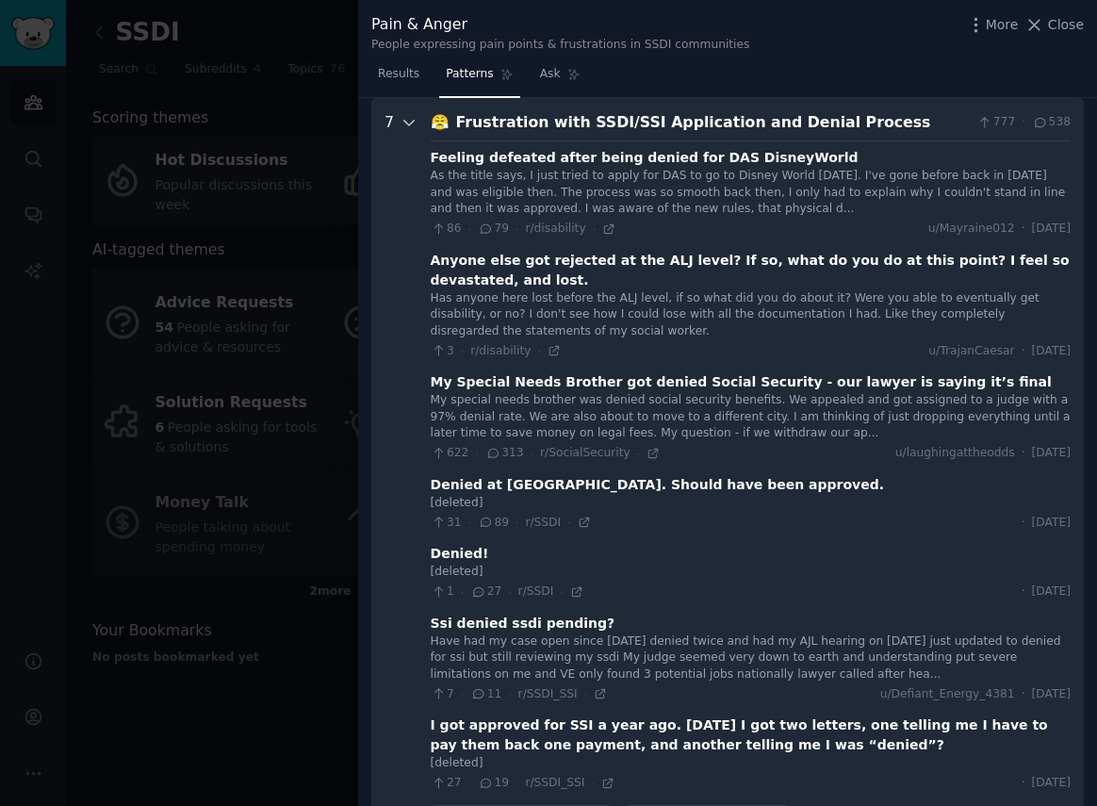
click at [407, 126] on icon at bounding box center [409, 122] width 17 height 17
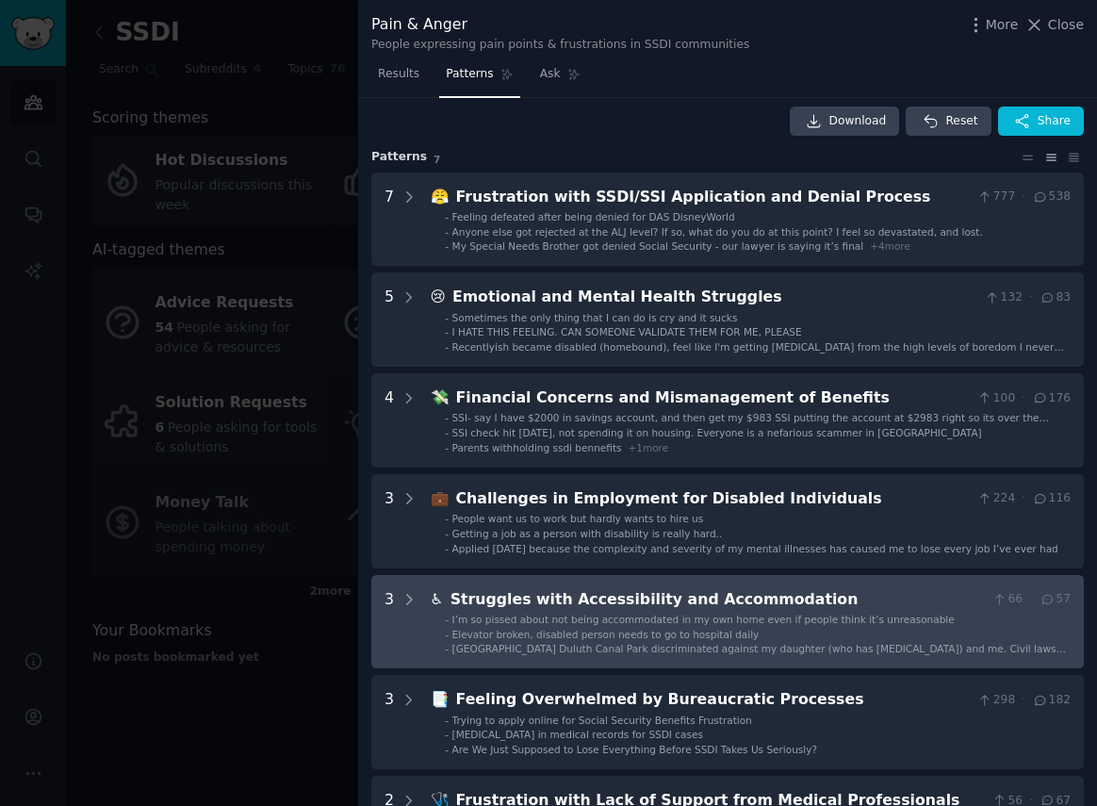
scroll to position [0, 0]
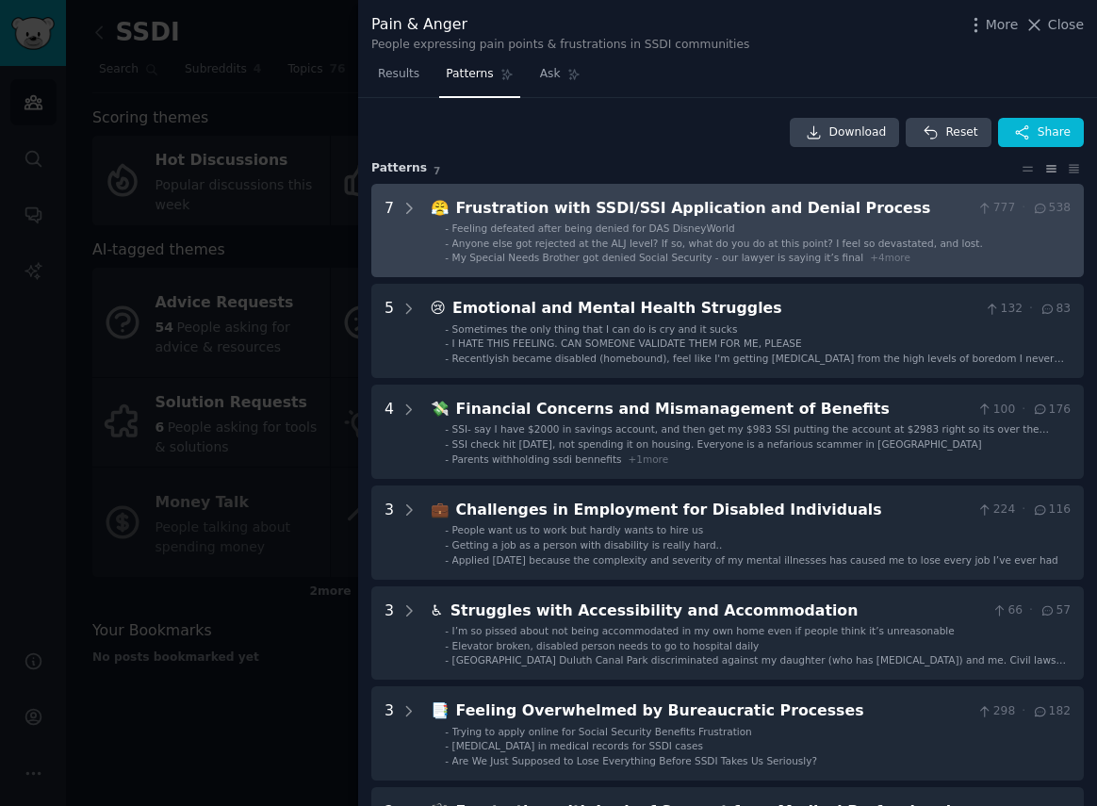
click at [557, 220] on div "😤 Frustration with SSDI/SSI Application and Denial Process 777 · 538 - Feeling …" at bounding box center [751, 231] width 640 height 68
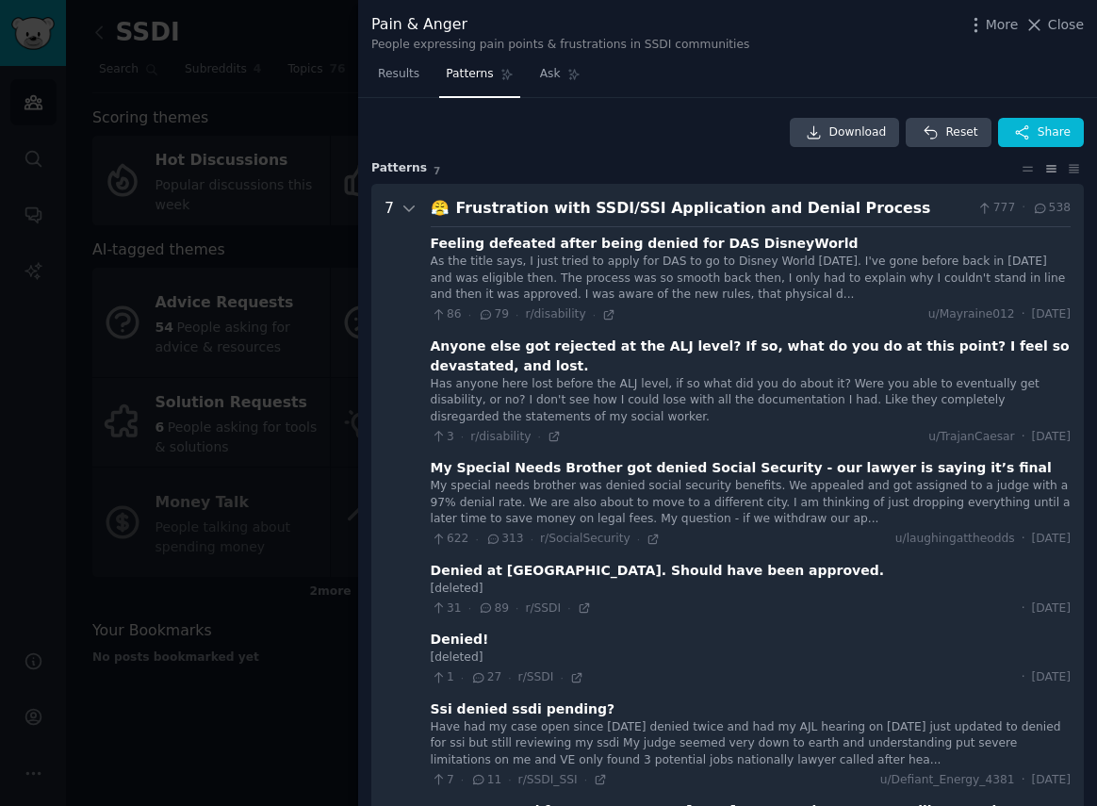
scroll to position [86, 0]
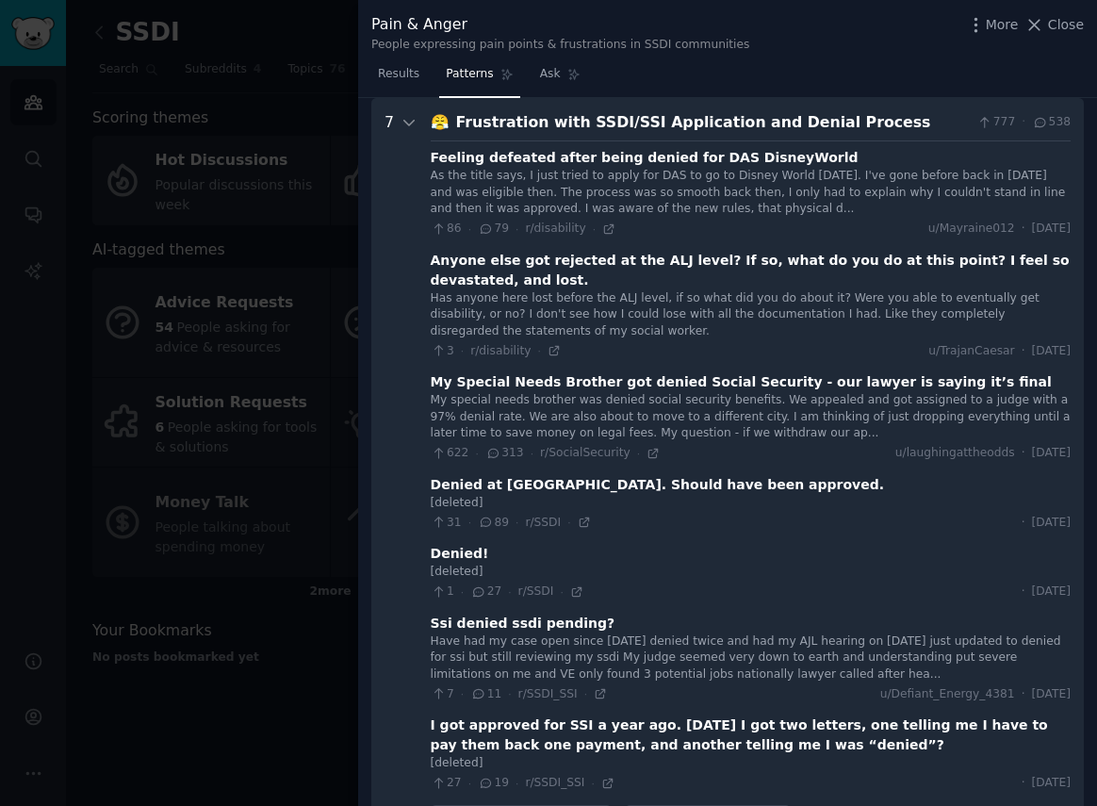
click at [395, 122] on div "7" at bounding box center [401, 474] width 33 height 726
click at [395, 124] on div "7" at bounding box center [401, 474] width 33 height 726
click at [409, 123] on icon at bounding box center [408, 123] width 9 height 5
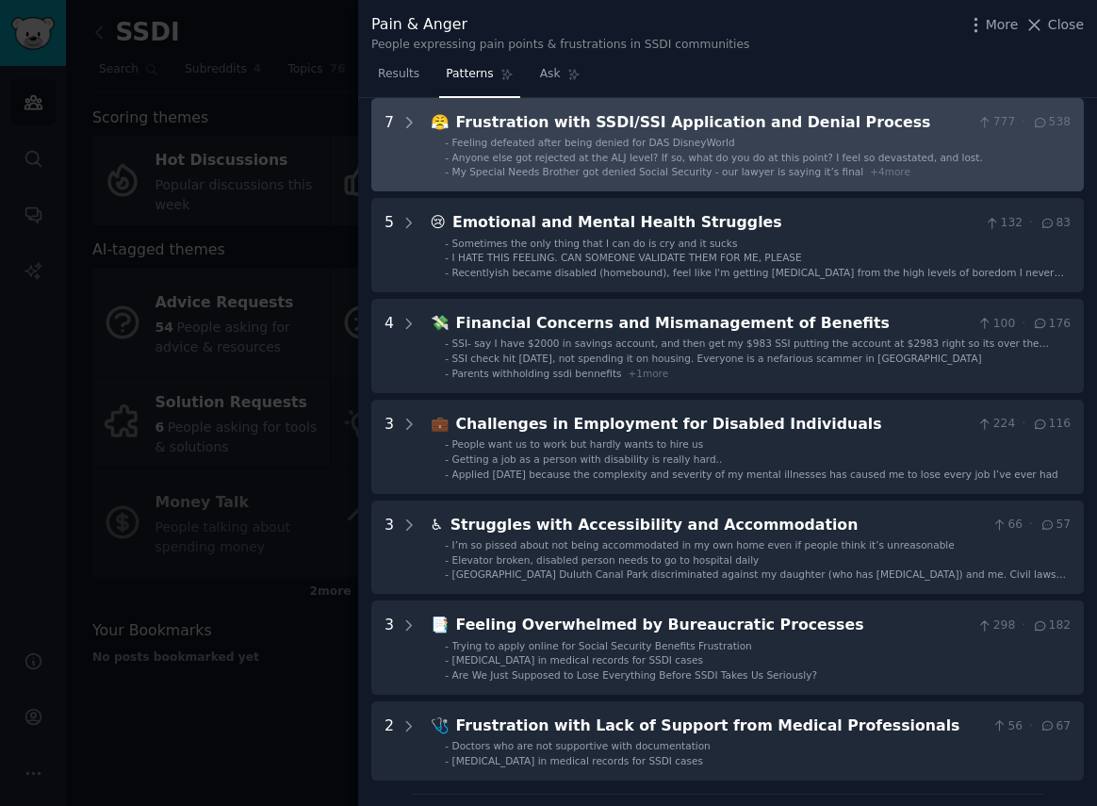
scroll to position [0, 0]
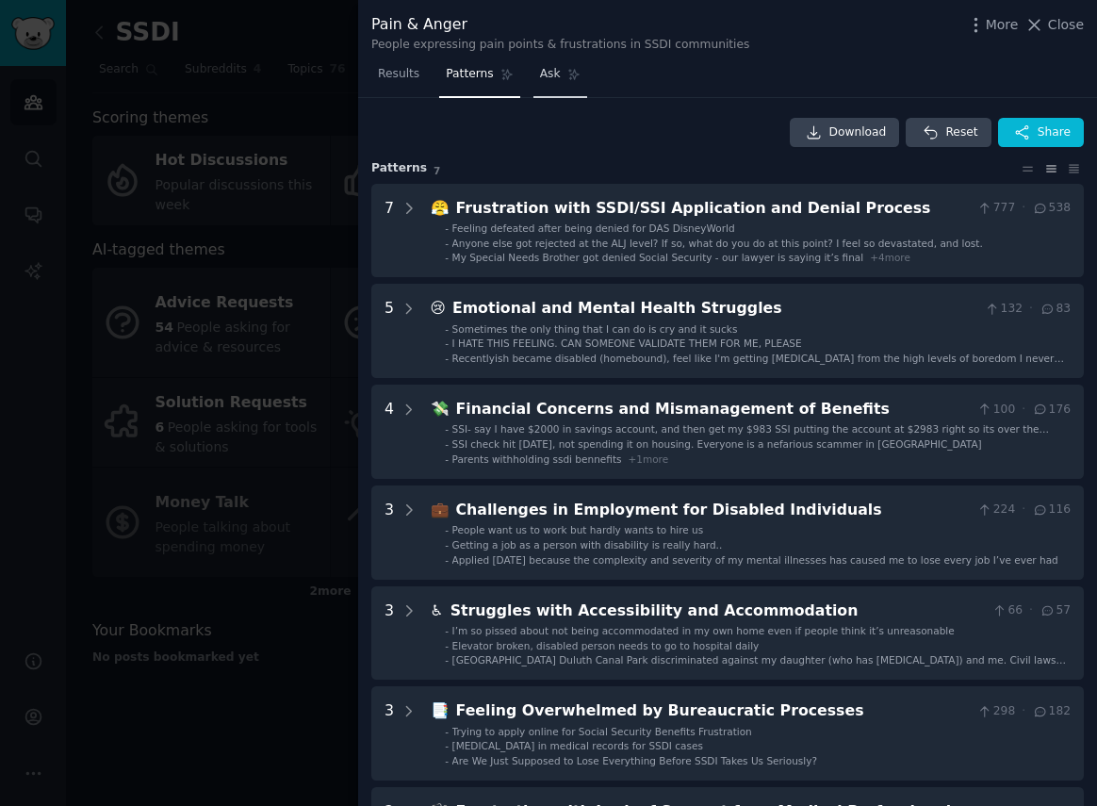
click at [560, 79] on link "Ask" at bounding box center [561, 78] width 54 height 39
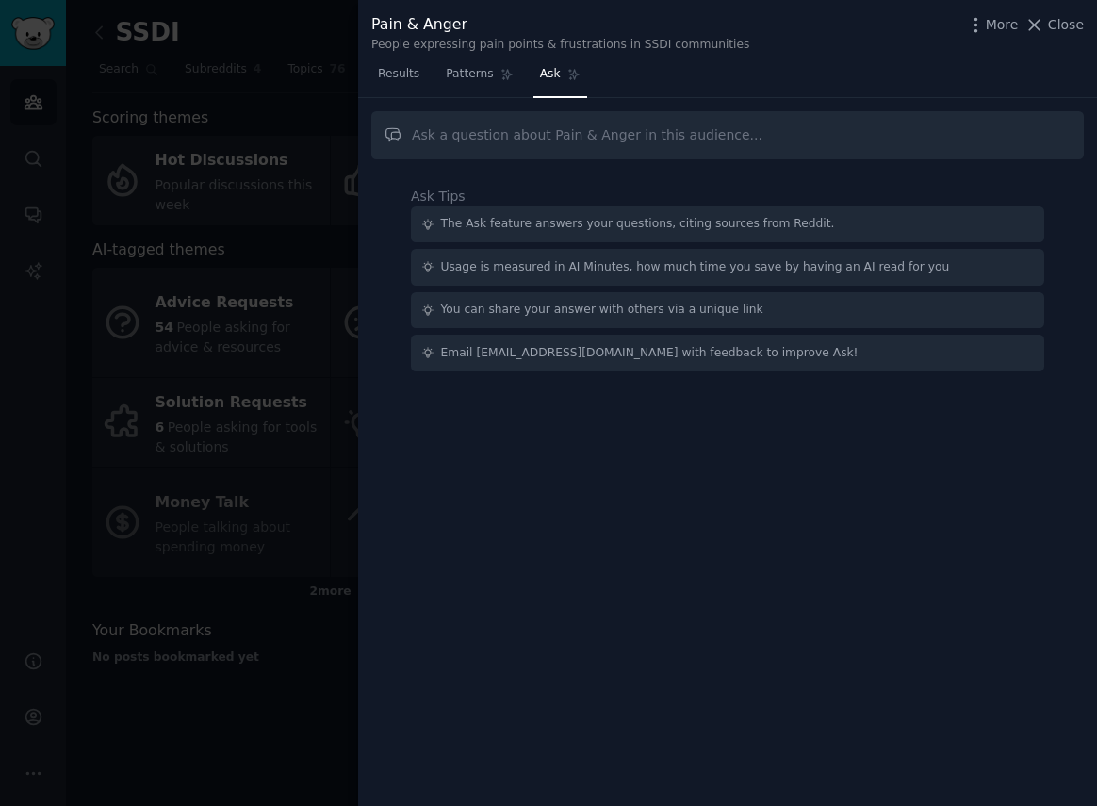
click at [596, 138] on input "text" at bounding box center [727, 135] width 713 height 48
type input "why are people hesitant about giving their contact details"
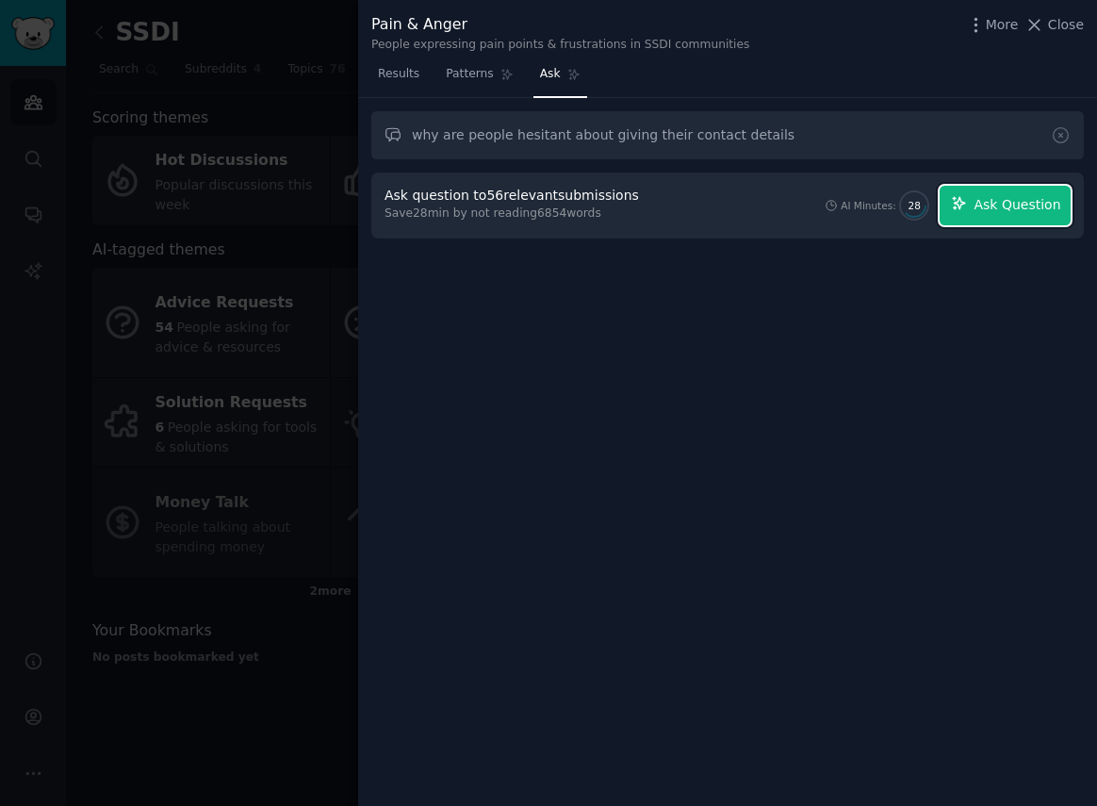
click at [980, 211] on span "Ask Question" at bounding box center [1017, 205] width 87 height 20
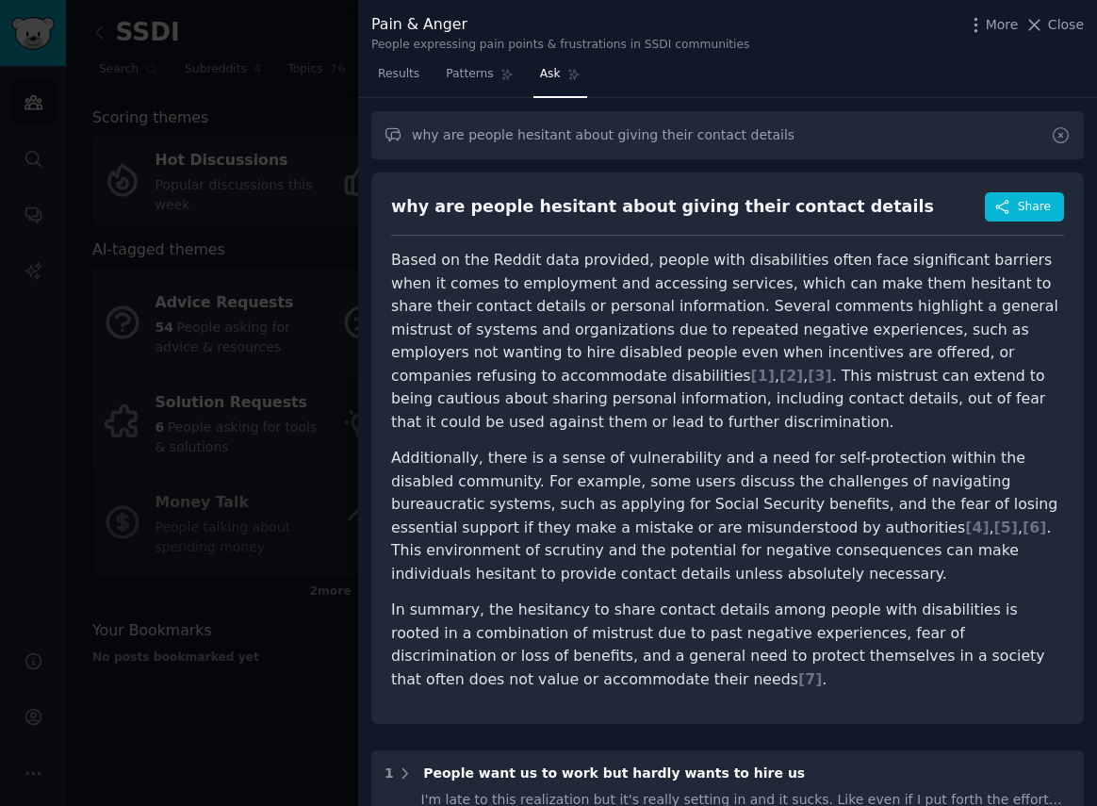
click at [1051, 134] on icon at bounding box center [1061, 135] width 20 height 20
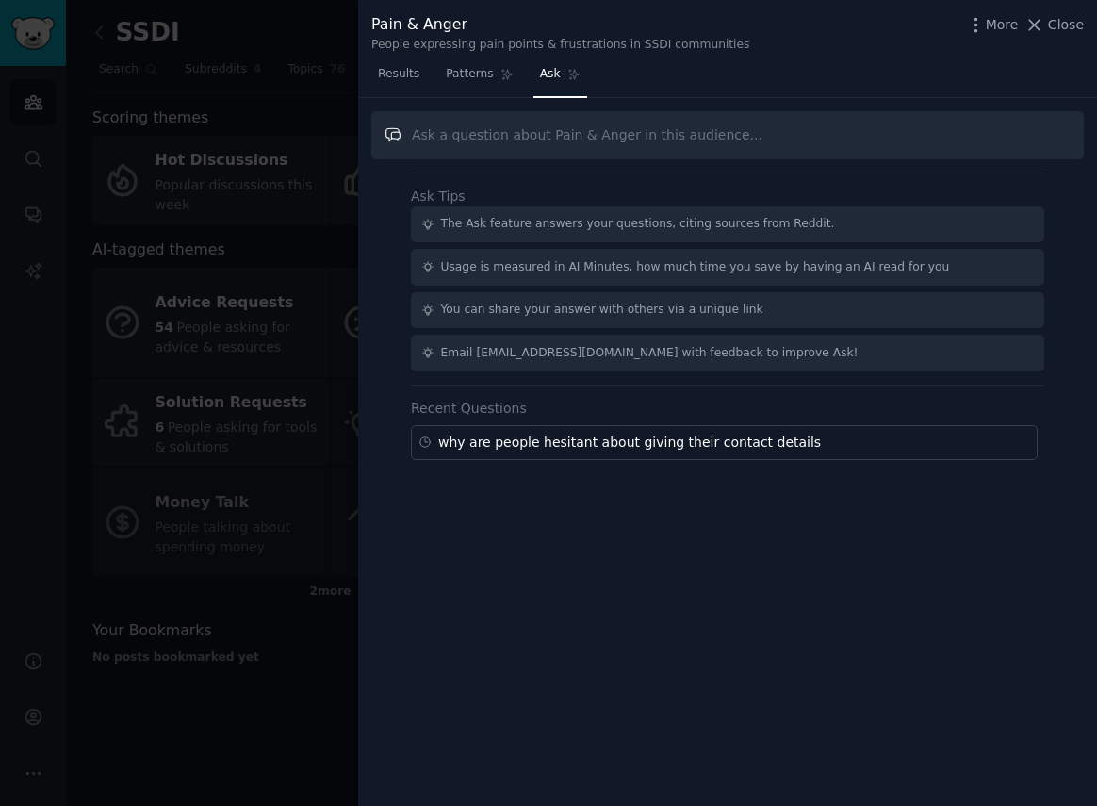
click at [815, 140] on input "text" at bounding box center [727, 135] width 713 height 48
type input "e"
type input "lead"
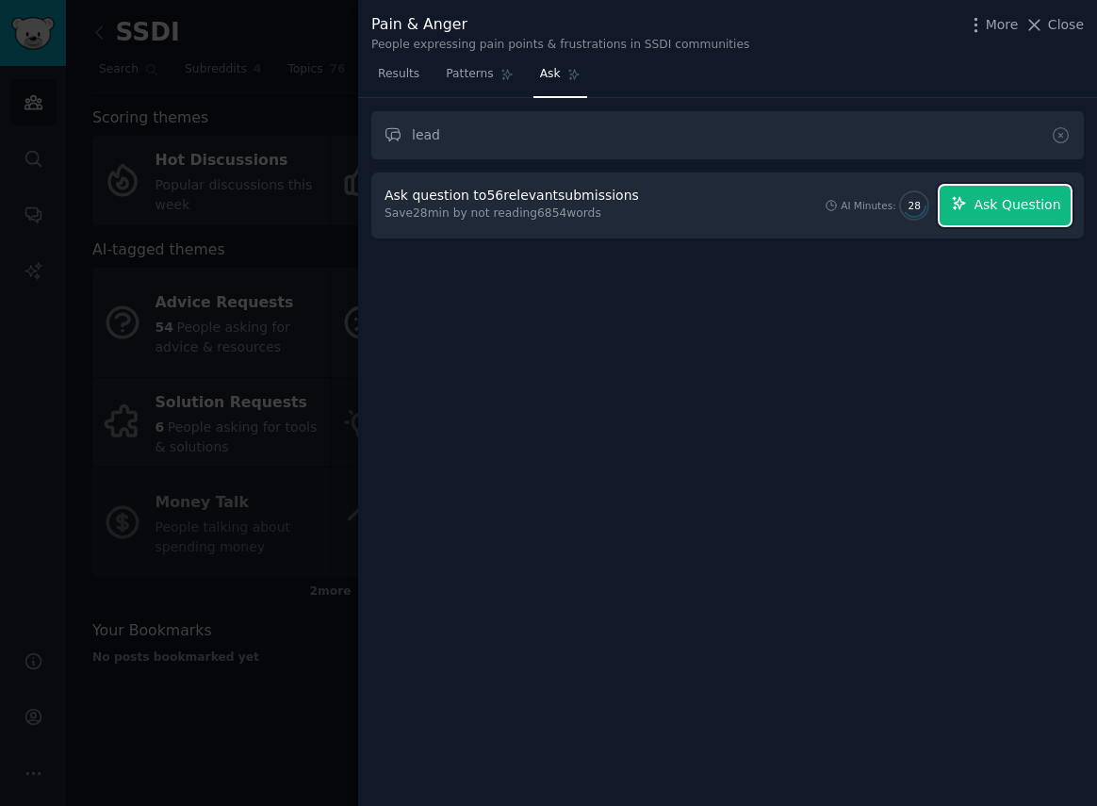
click at [1004, 203] on span "Ask Question" at bounding box center [1017, 205] width 87 height 20
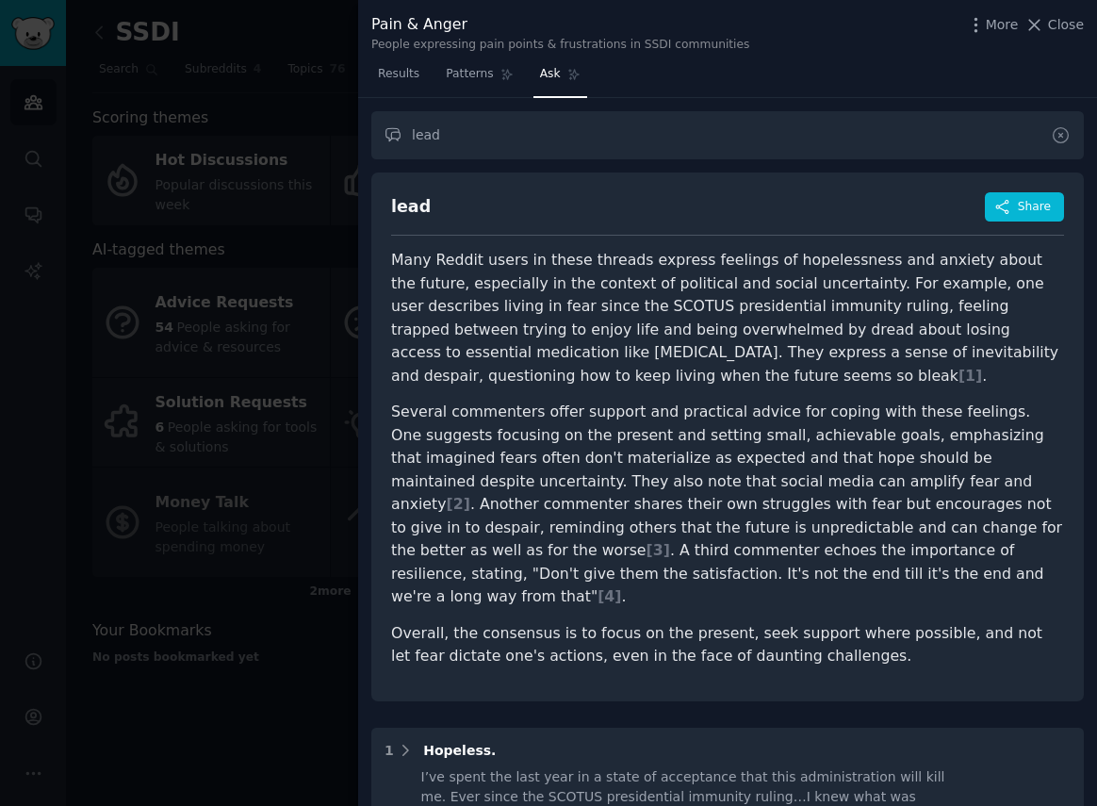
click at [1055, 140] on icon at bounding box center [1061, 135] width 20 height 20
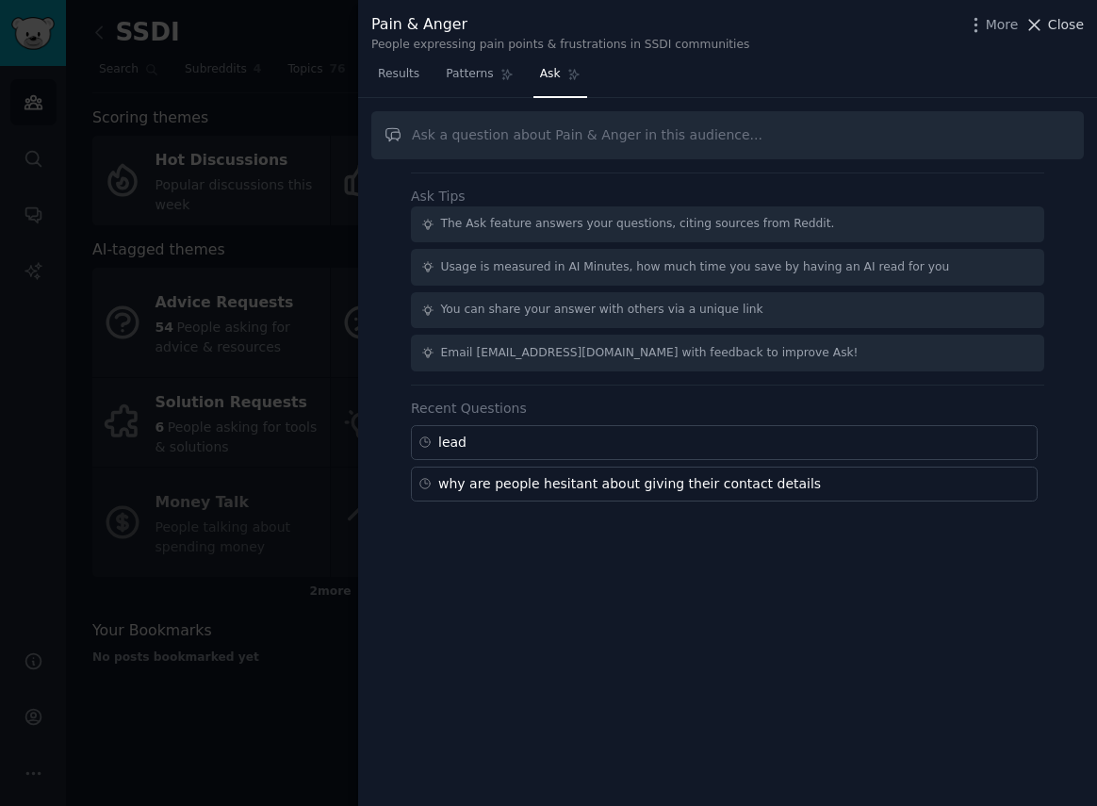
click at [1062, 23] on span "Close" at bounding box center [1066, 25] width 36 height 20
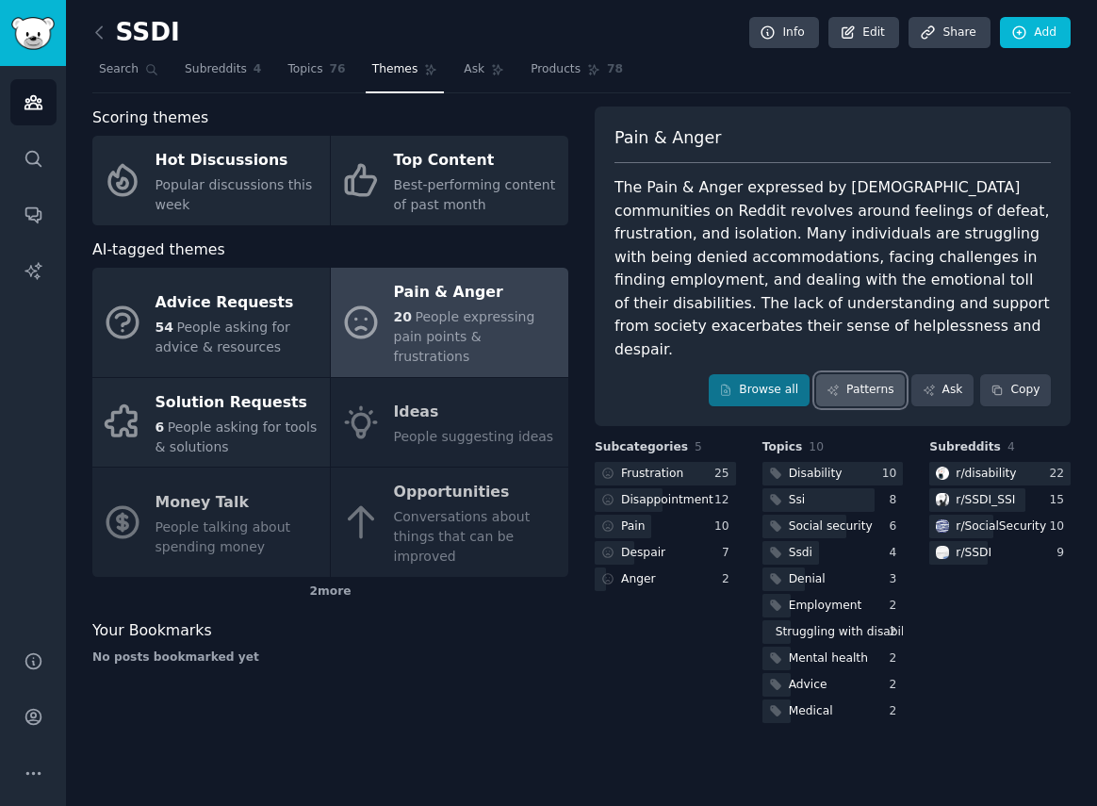
click at [858, 374] on link "Patterns" at bounding box center [860, 390] width 89 height 32
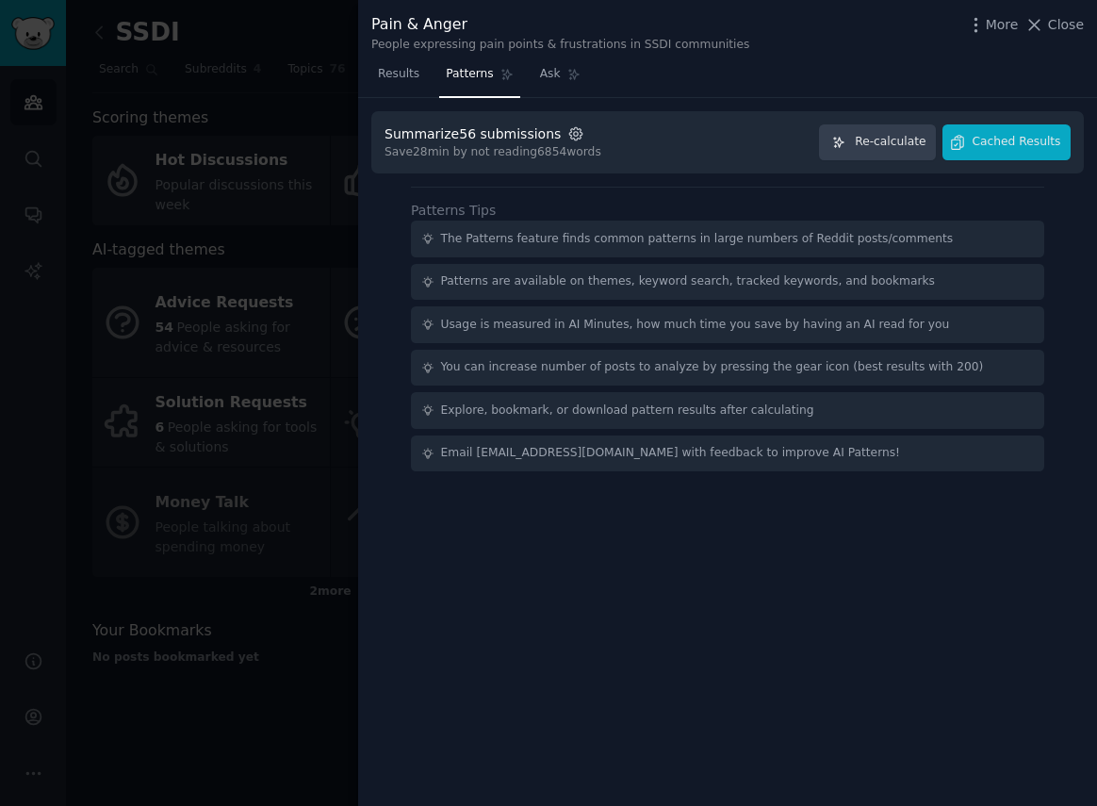
click at [574, 133] on icon "button" at bounding box center [576, 134] width 4 height 4
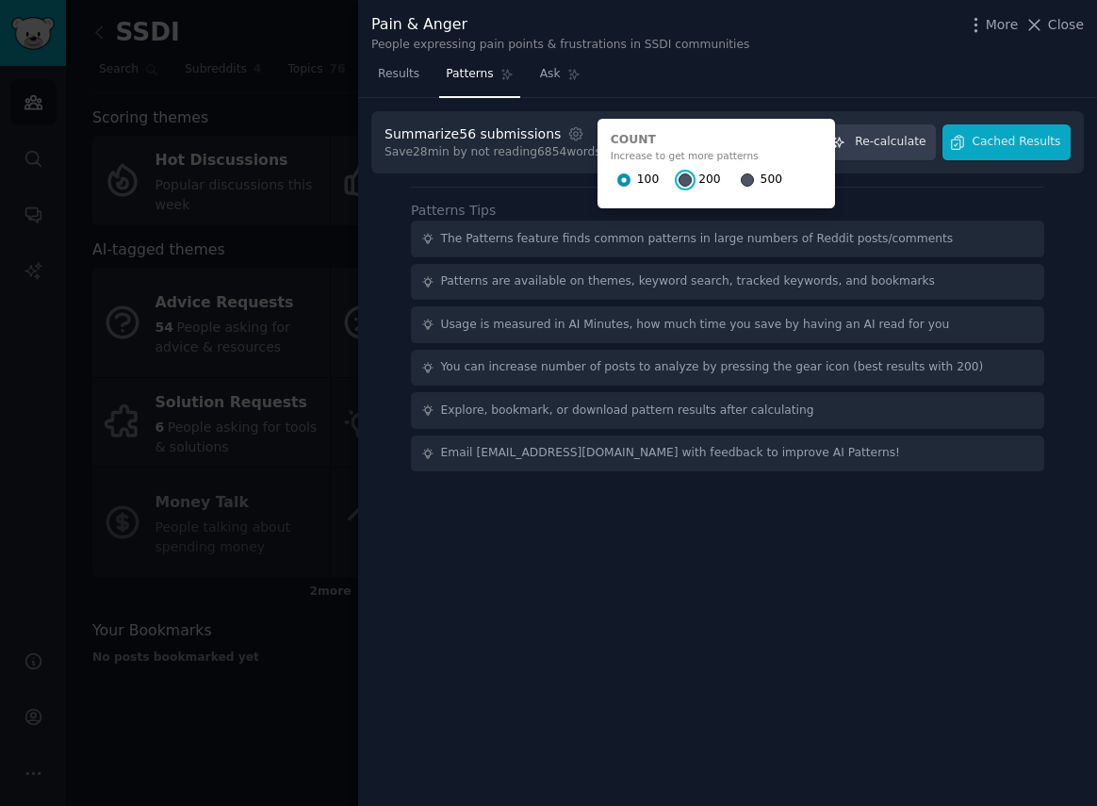
click at [679, 181] on input "200" at bounding box center [685, 179] width 13 height 13
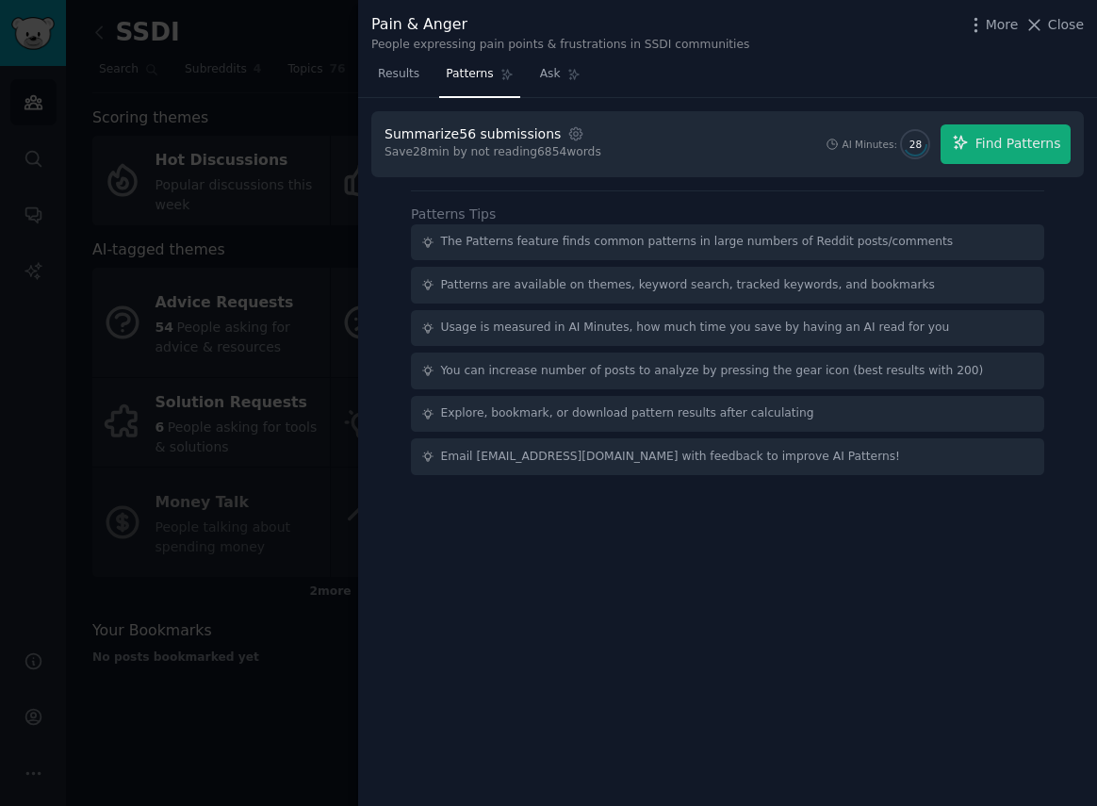
click at [570, 144] on div "Save 28 min by not reading 6854 words" at bounding box center [493, 152] width 217 height 17
click at [574, 132] on icon "button" at bounding box center [576, 134] width 4 height 4
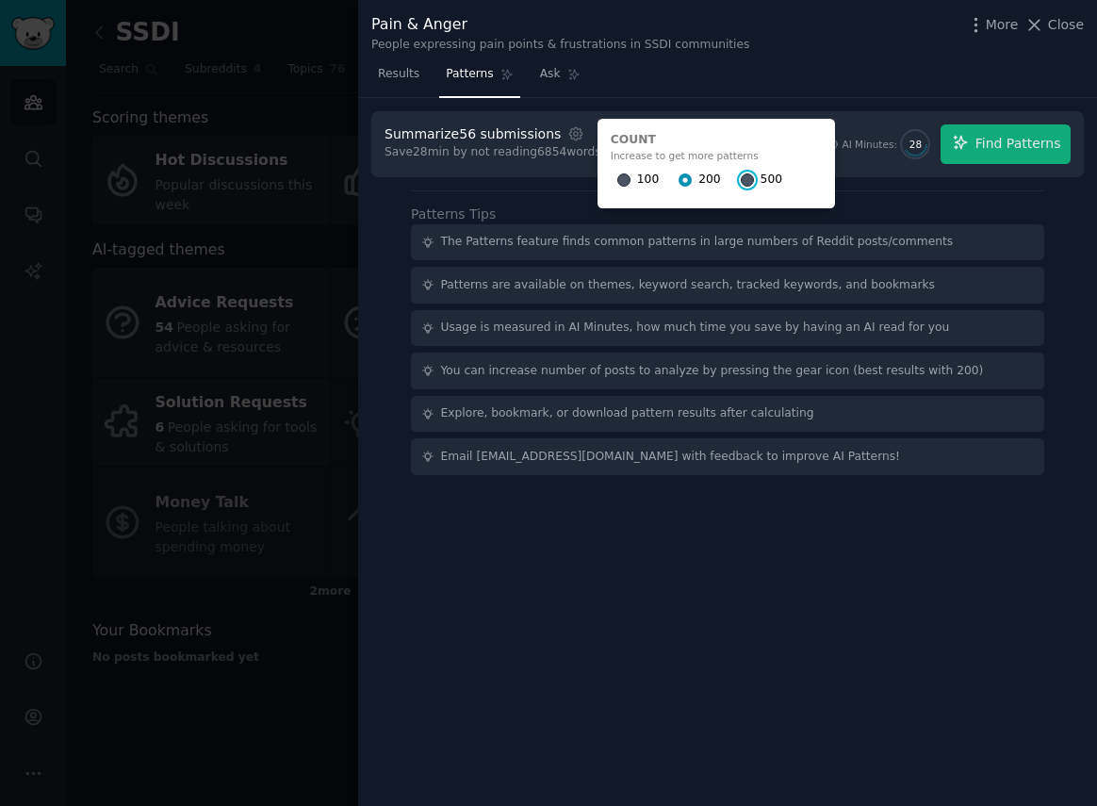
click at [741, 176] on input "500" at bounding box center [747, 179] width 13 height 13
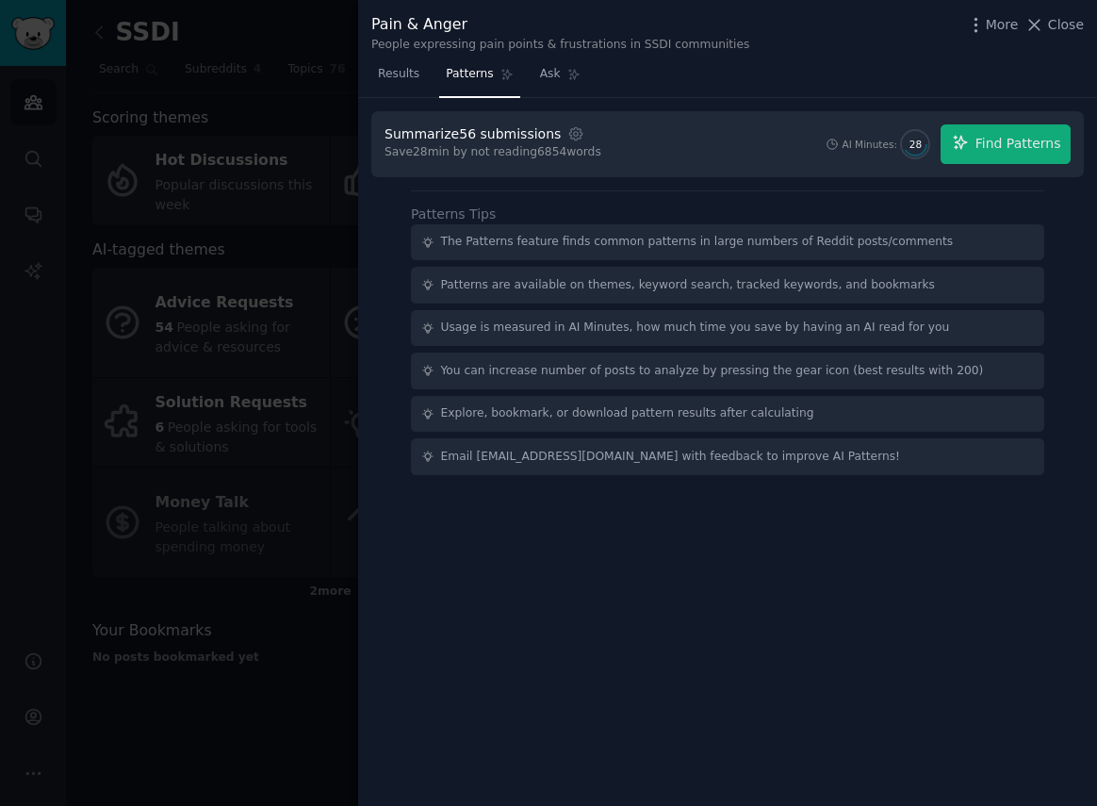
click at [627, 120] on div "Summarize 56 submissions Settings Save 28 min by not reading 6854 words AI Minu…" at bounding box center [727, 144] width 713 height 66
click at [1028, 150] on span "Find Patterns" at bounding box center [1019, 144] width 86 height 20
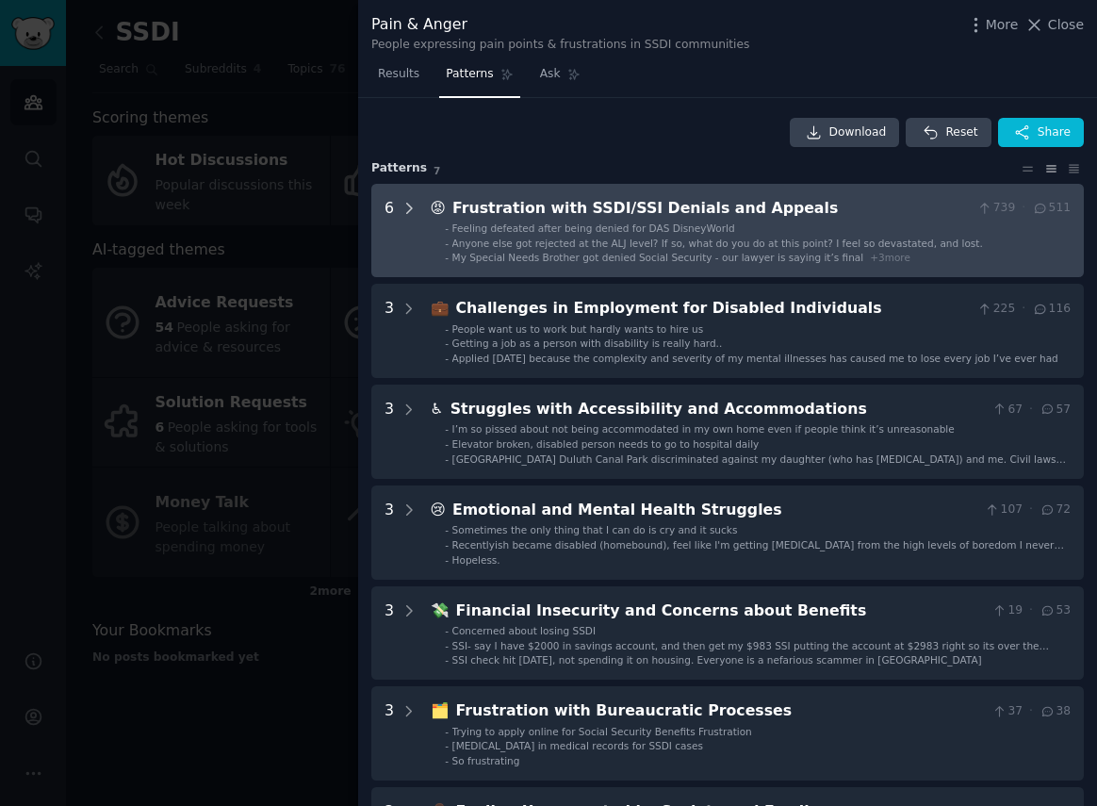
click at [409, 205] on icon at bounding box center [409, 208] width 5 height 9
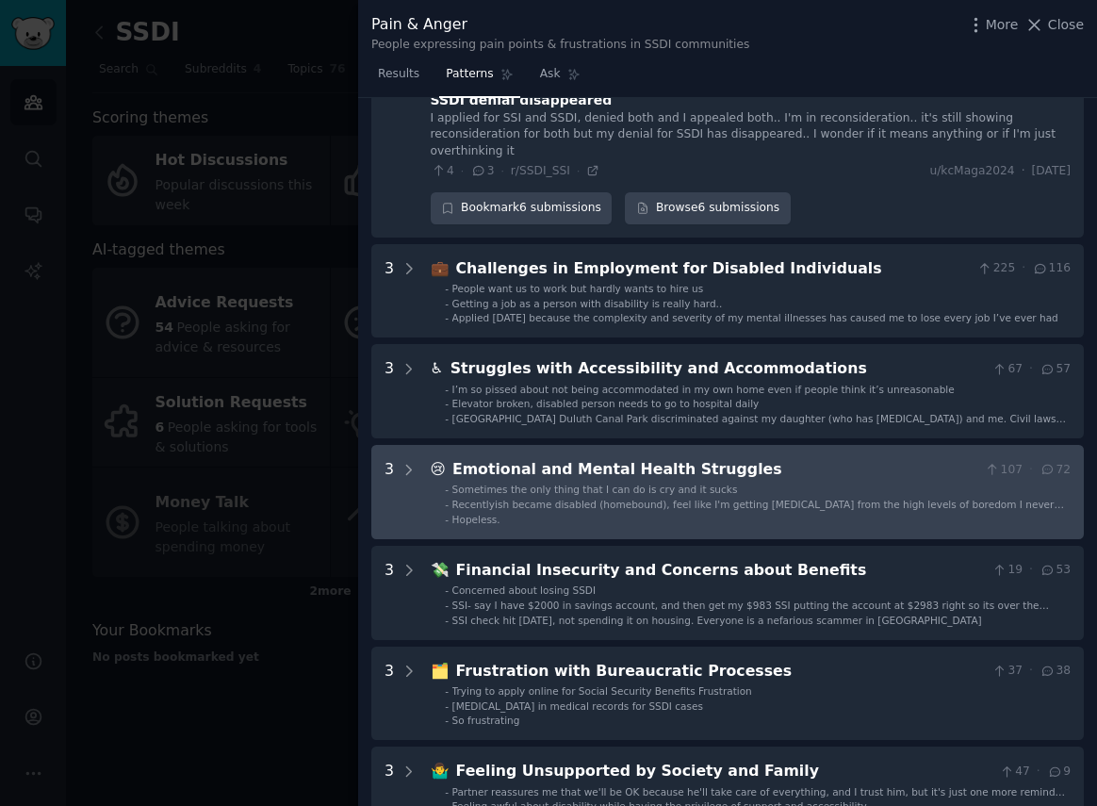
scroll to position [610, 0]
click at [761, 583] on li "- Concerned about losing SSDI" at bounding box center [758, 589] width 626 height 13
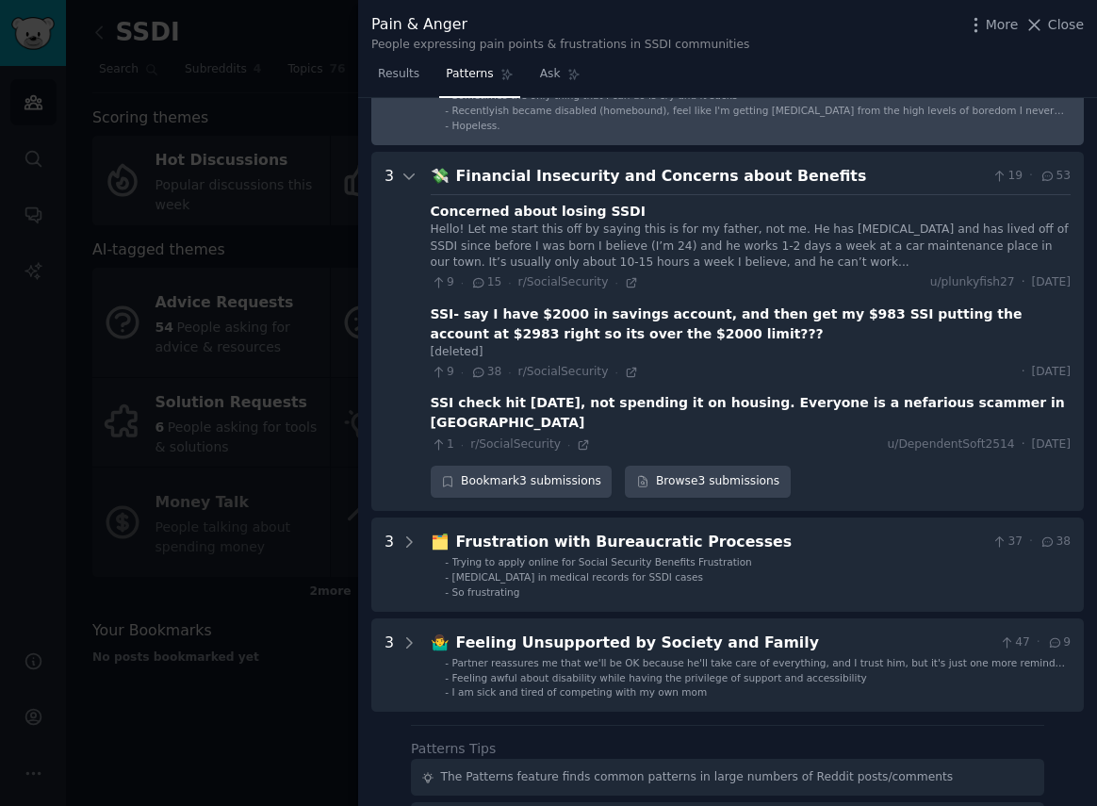
scroll to position [1041, 0]
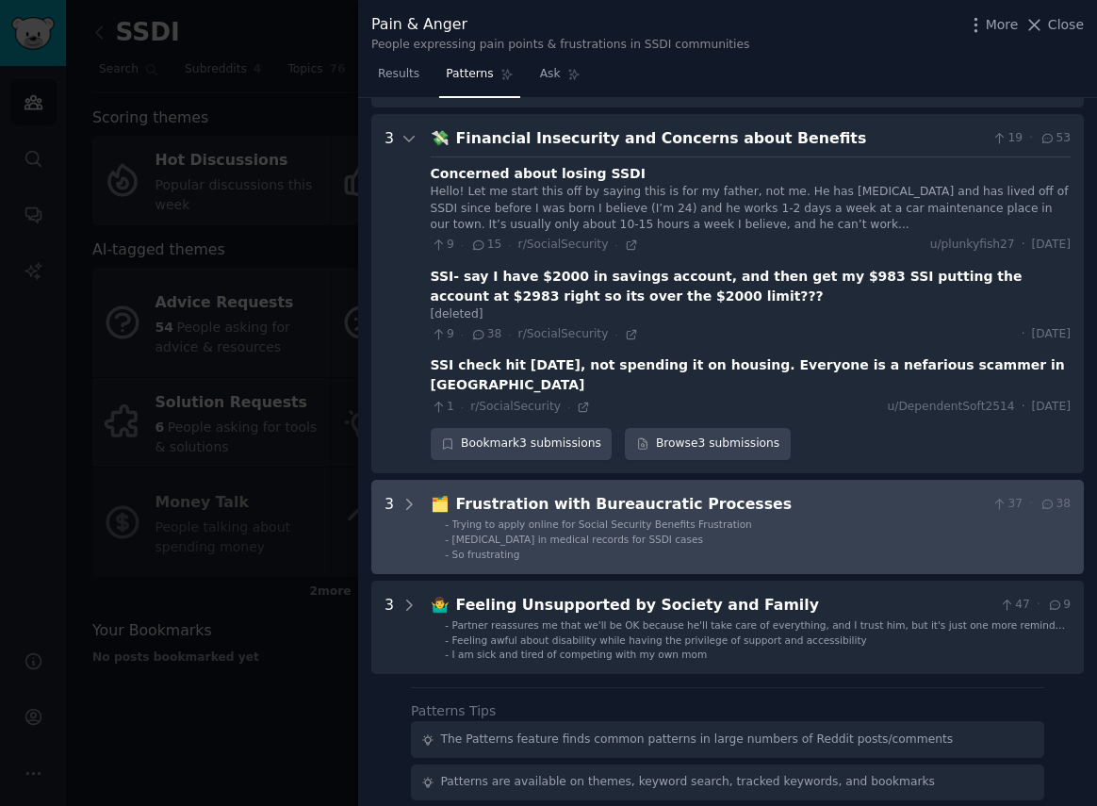
click at [710, 518] on ul "- Trying to apply online for Social Security Benefits Frustration - Drowning in…" at bounding box center [751, 539] width 639 height 43
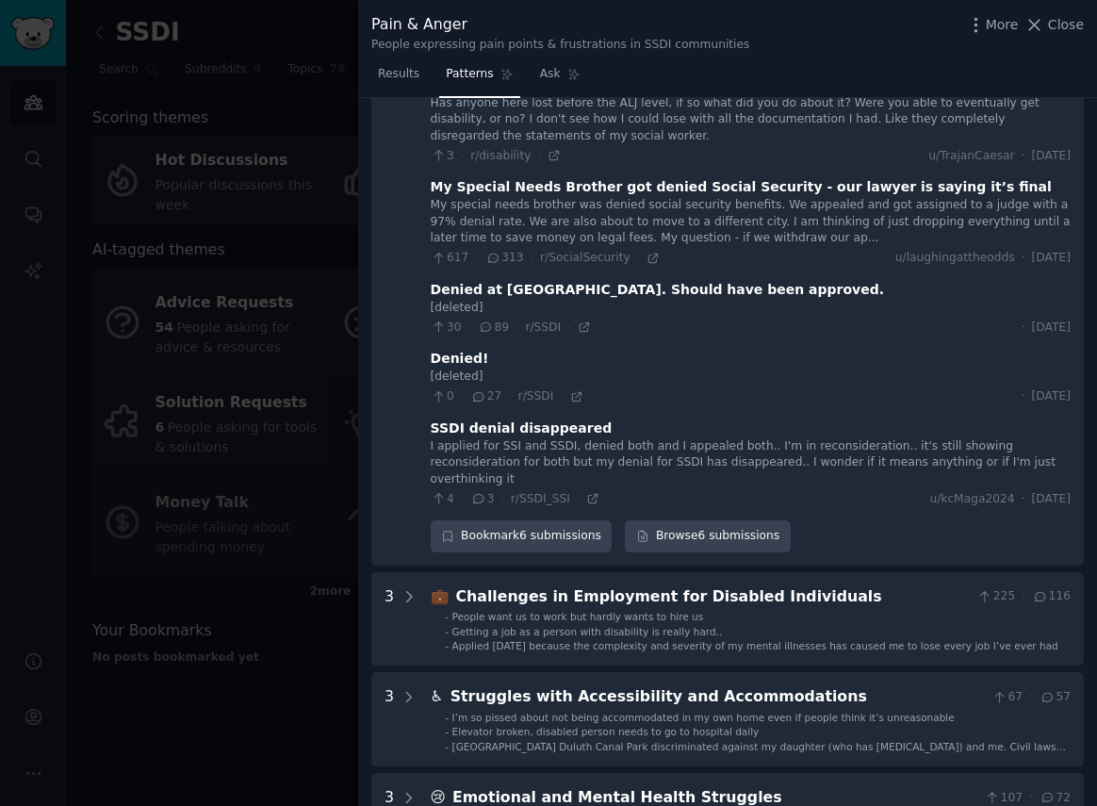
scroll to position [0, 0]
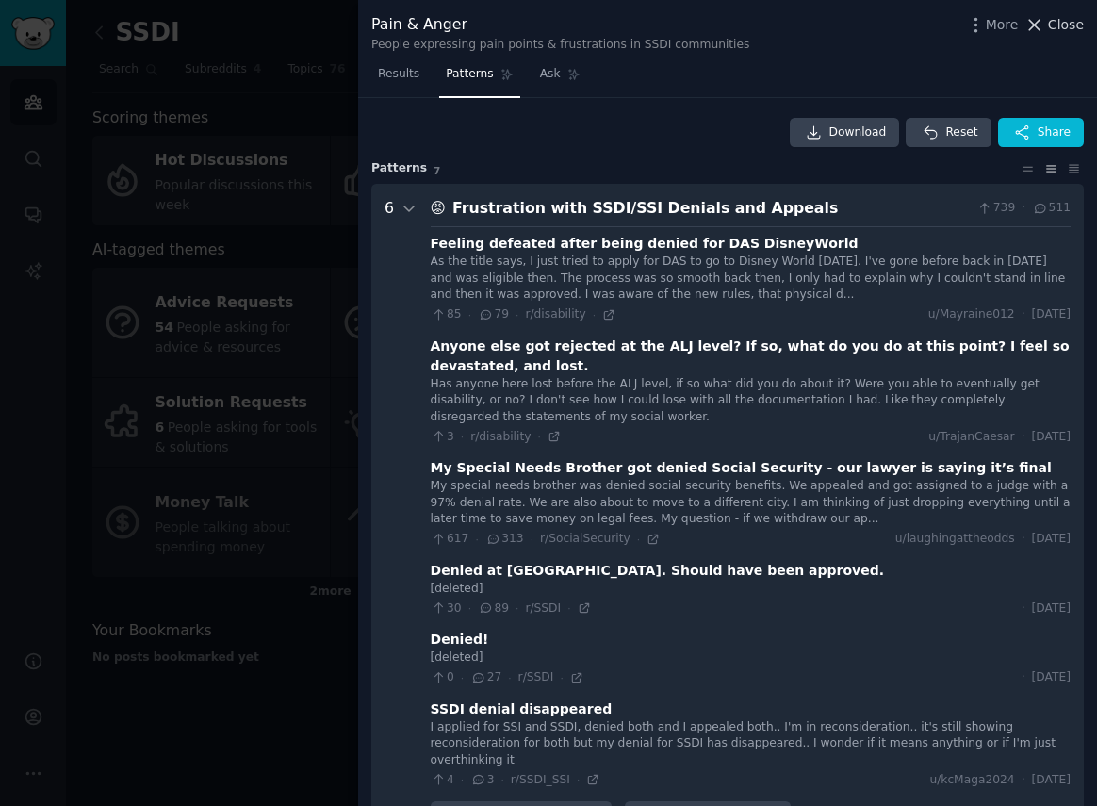
click at [1055, 29] on span "Close" at bounding box center [1066, 25] width 36 height 20
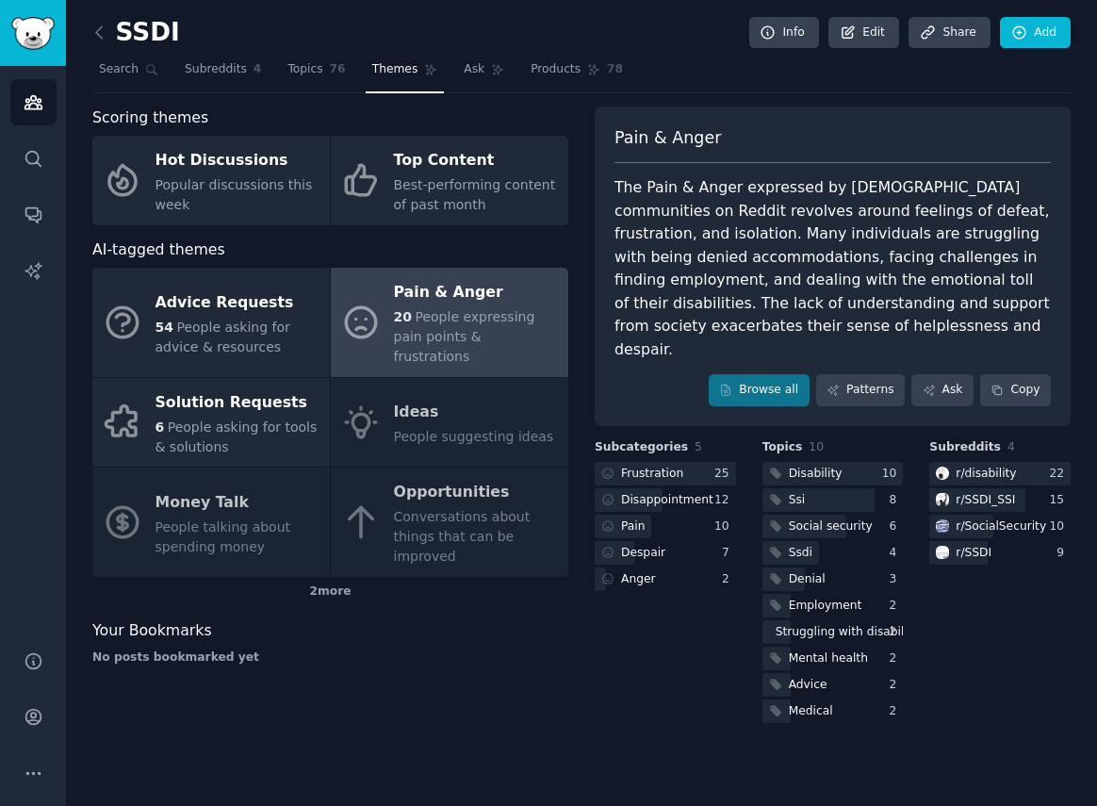
click at [416, 481] on div "Advice Requests 54 People asking for advice & resources Pain & Anger 20 People …" at bounding box center [330, 422] width 476 height 309
click at [419, 494] on div "Advice Requests 54 People asking for advice & resources Pain & Anger 20 People …" at bounding box center [330, 422] width 476 height 309
click at [429, 387] on div "Advice Requests 54 People asking for advice & resources Pain & Anger 20 People …" at bounding box center [330, 422] width 476 height 309
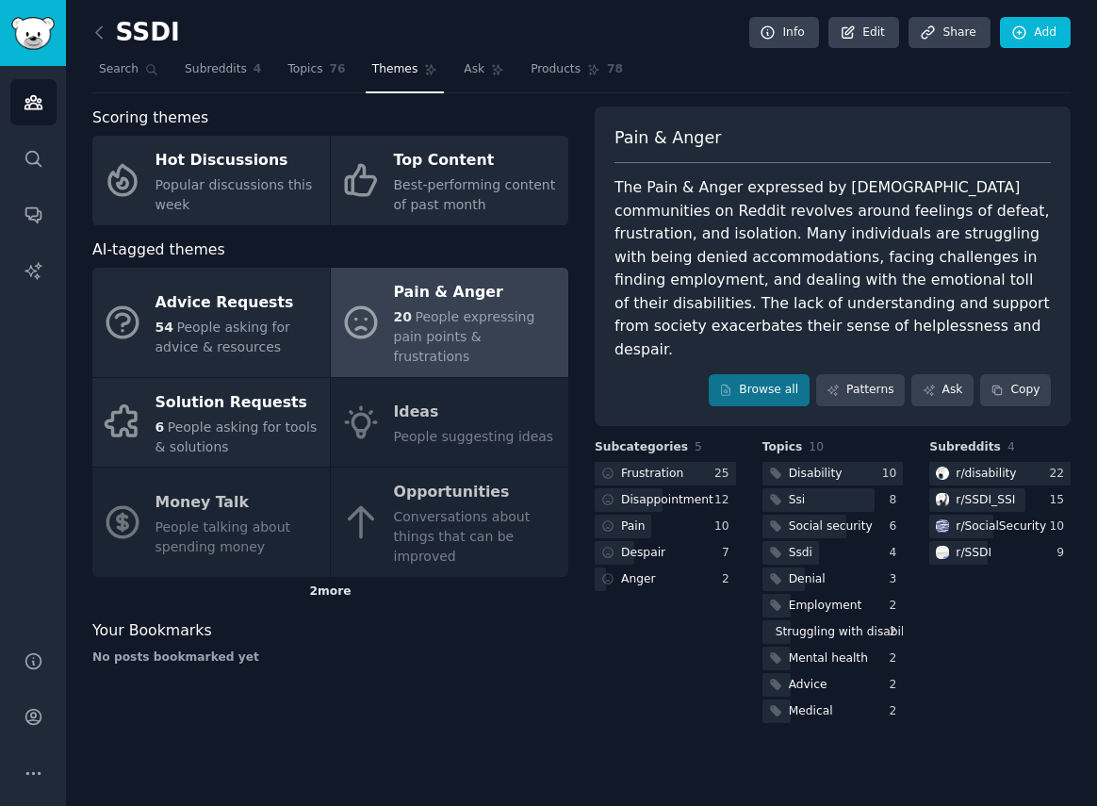
click at [334, 577] on div "2 more" at bounding box center [330, 592] width 476 height 30
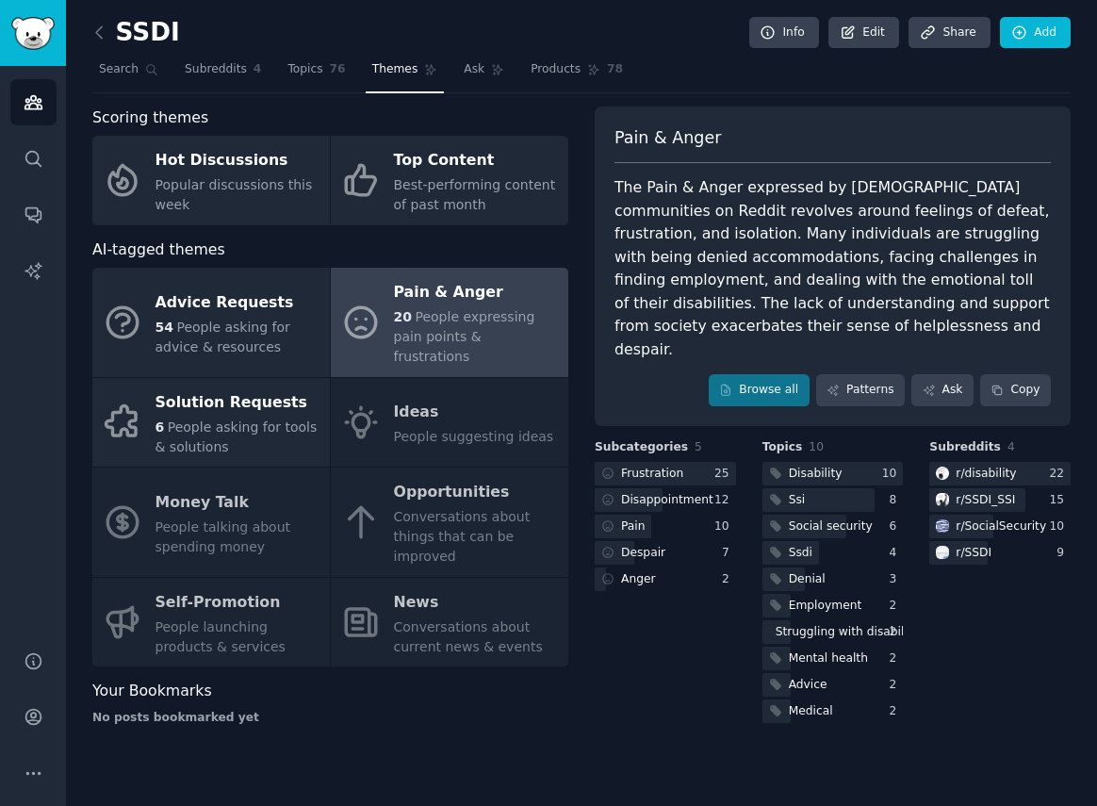
click at [232, 595] on div "Advice Requests 54 People asking for advice & resources Pain & Anger 20 People …" at bounding box center [330, 467] width 476 height 399
click at [411, 595] on div "Advice Requests 54 People asking for advice & resources Pain & Anger 20 People …" at bounding box center [330, 467] width 476 height 399
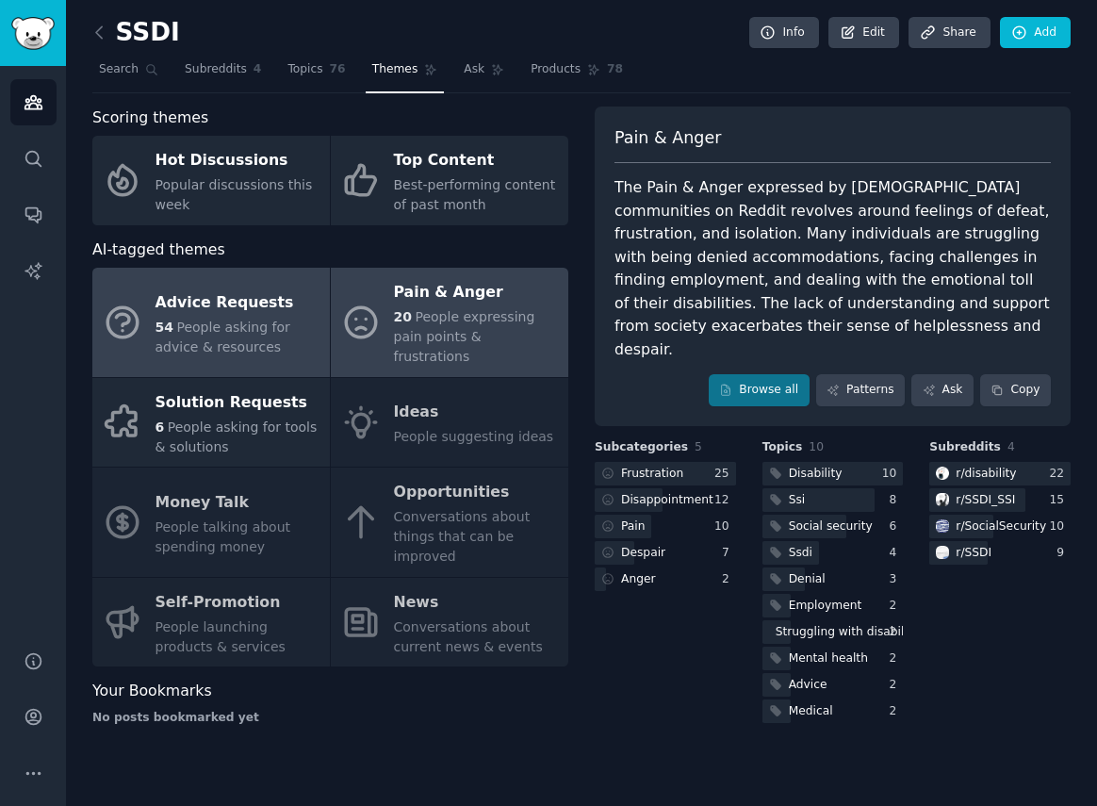
click at [207, 318] on div "54 People asking for advice & resources" at bounding box center [238, 338] width 165 height 40
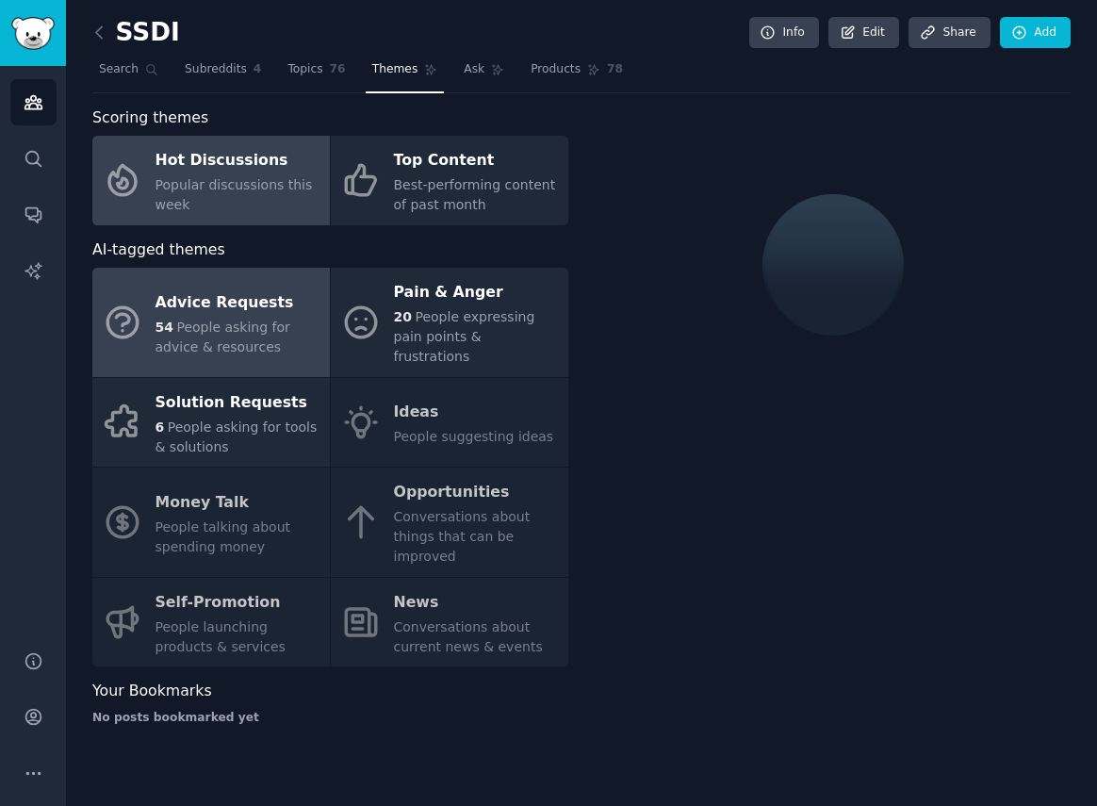
click at [214, 193] on div "Popular discussions this week" at bounding box center [238, 195] width 165 height 40
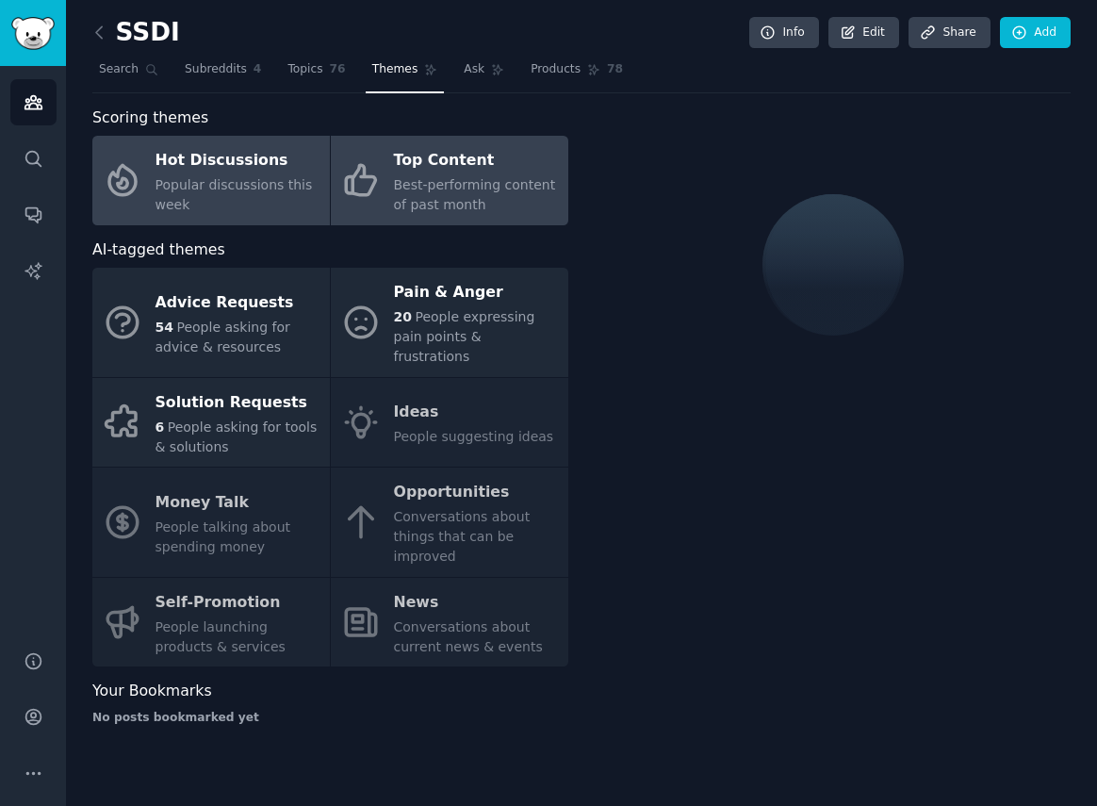
click at [408, 181] on span "Best-performing content of past month" at bounding box center [475, 194] width 162 height 35
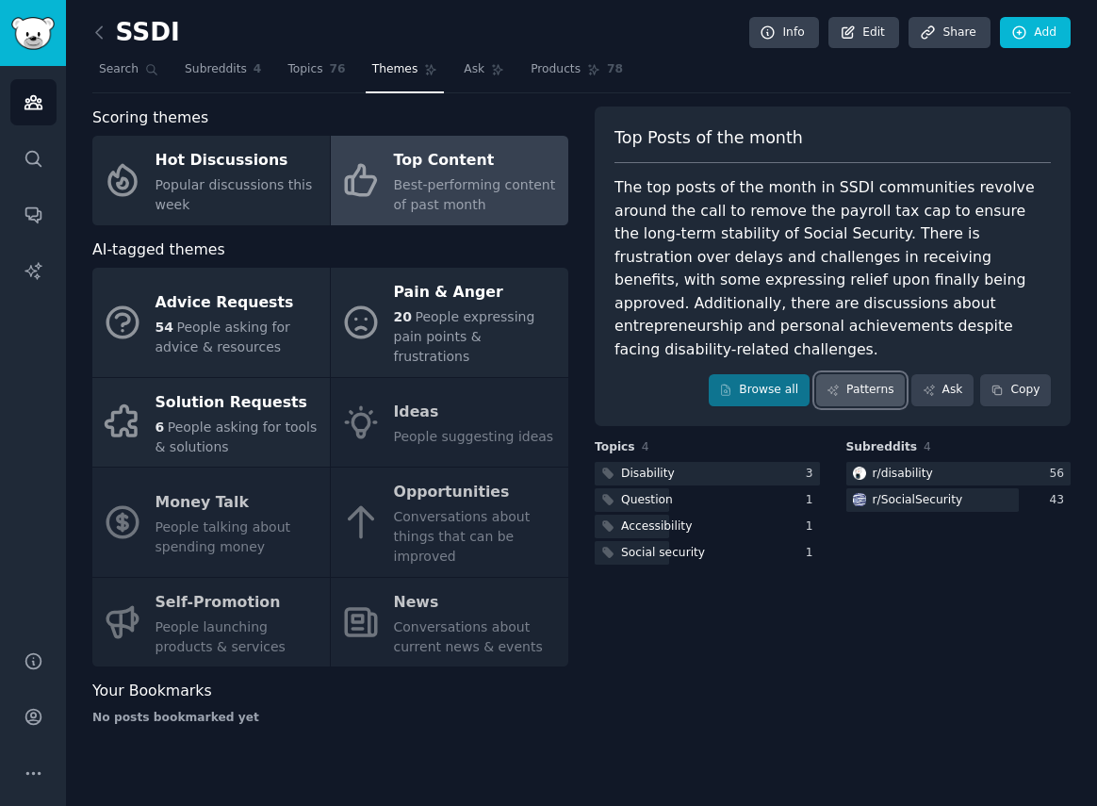
click at [876, 374] on link "Patterns" at bounding box center [860, 390] width 89 height 32
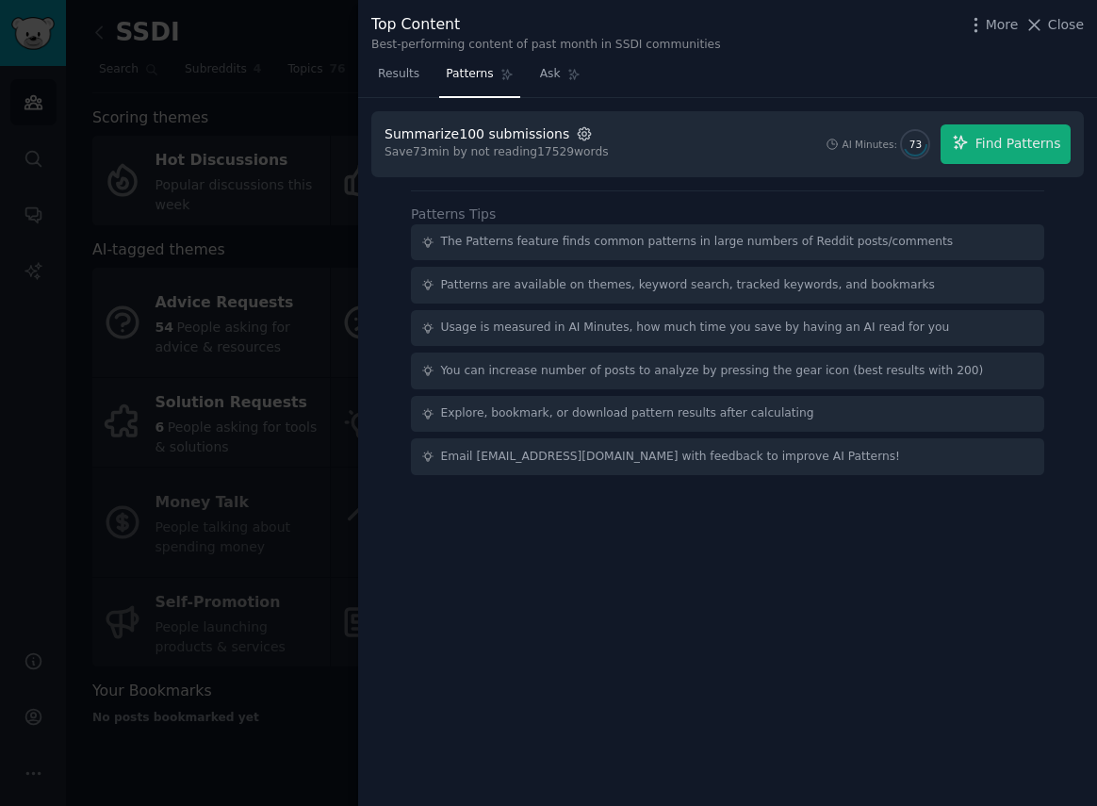
click at [578, 140] on icon "button" at bounding box center [584, 133] width 17 height 17
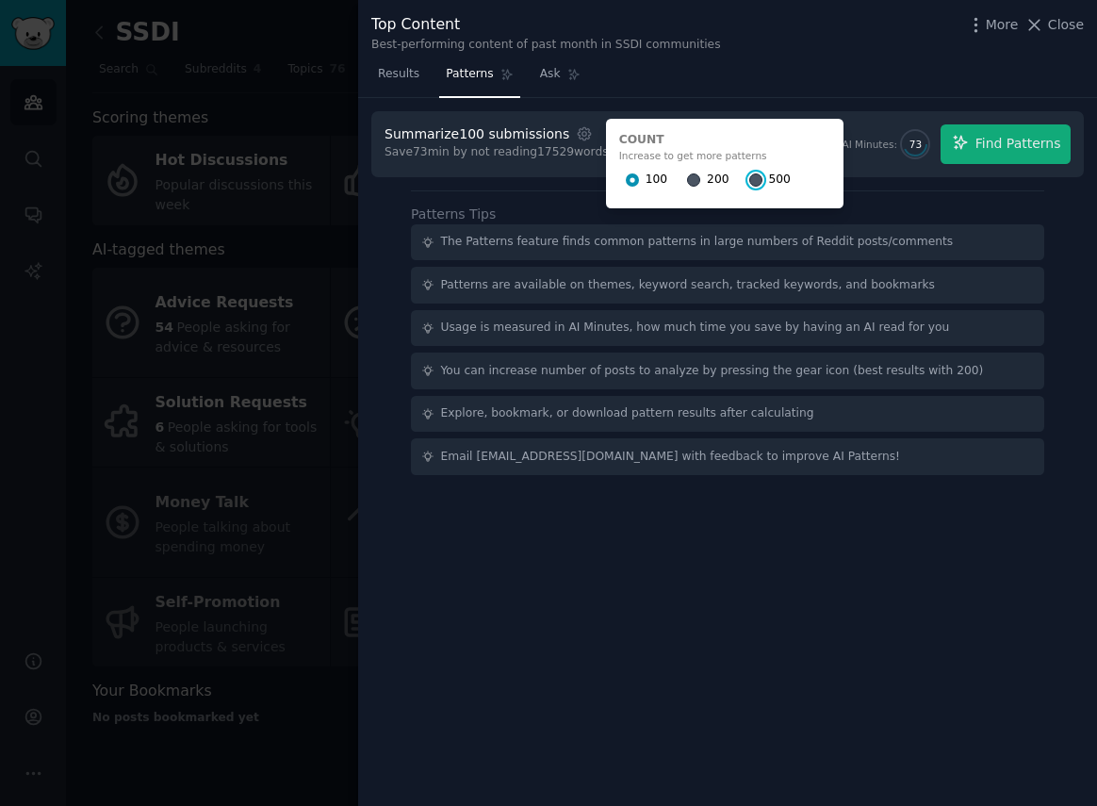
click at [749, 180] on input "500" at bounding box center [755, 179] width 13 height 13
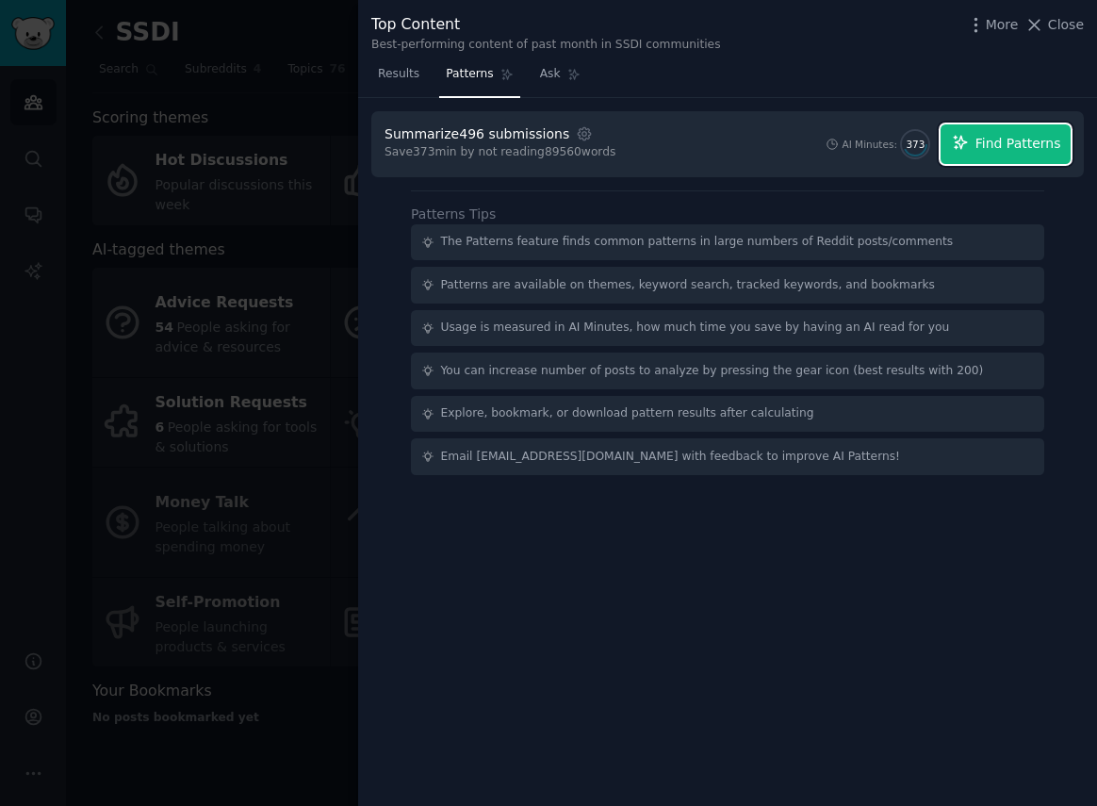
click at [999, 141] on span "Find Patterns" at bounding box center [1019, 144] width 86 height 20
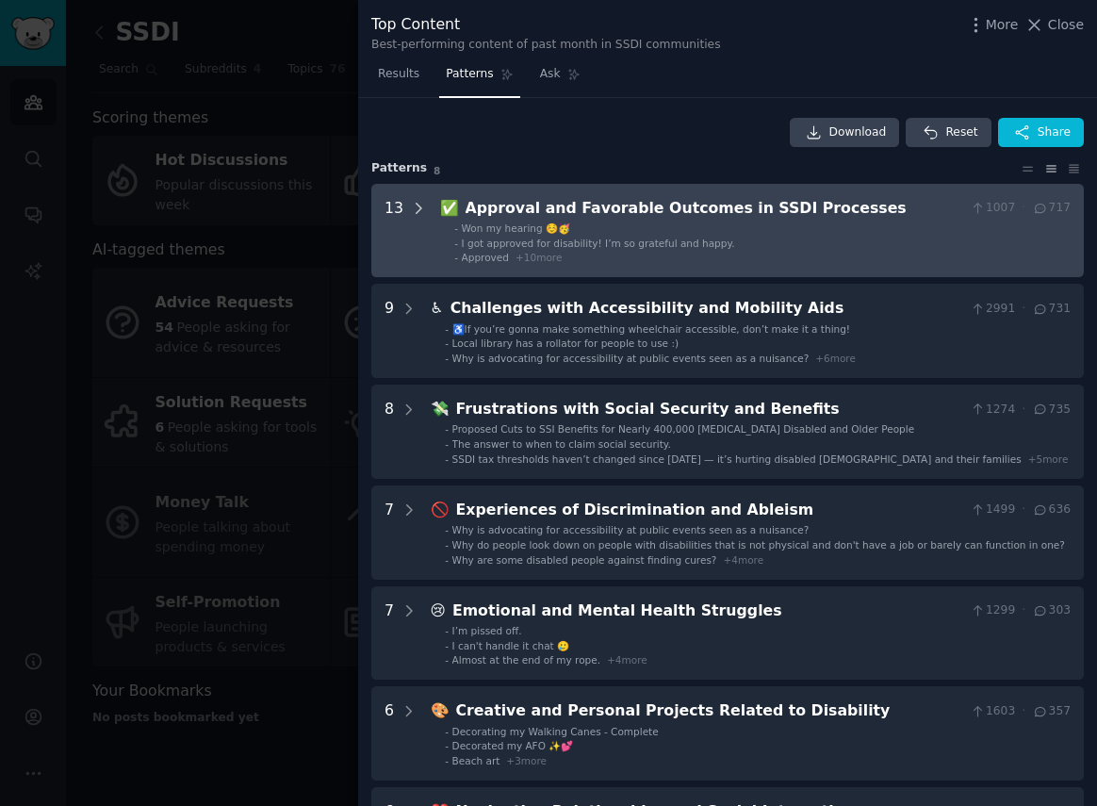
click at [415, 207] on icon at bounding box center [418, 208] width 17 height 17
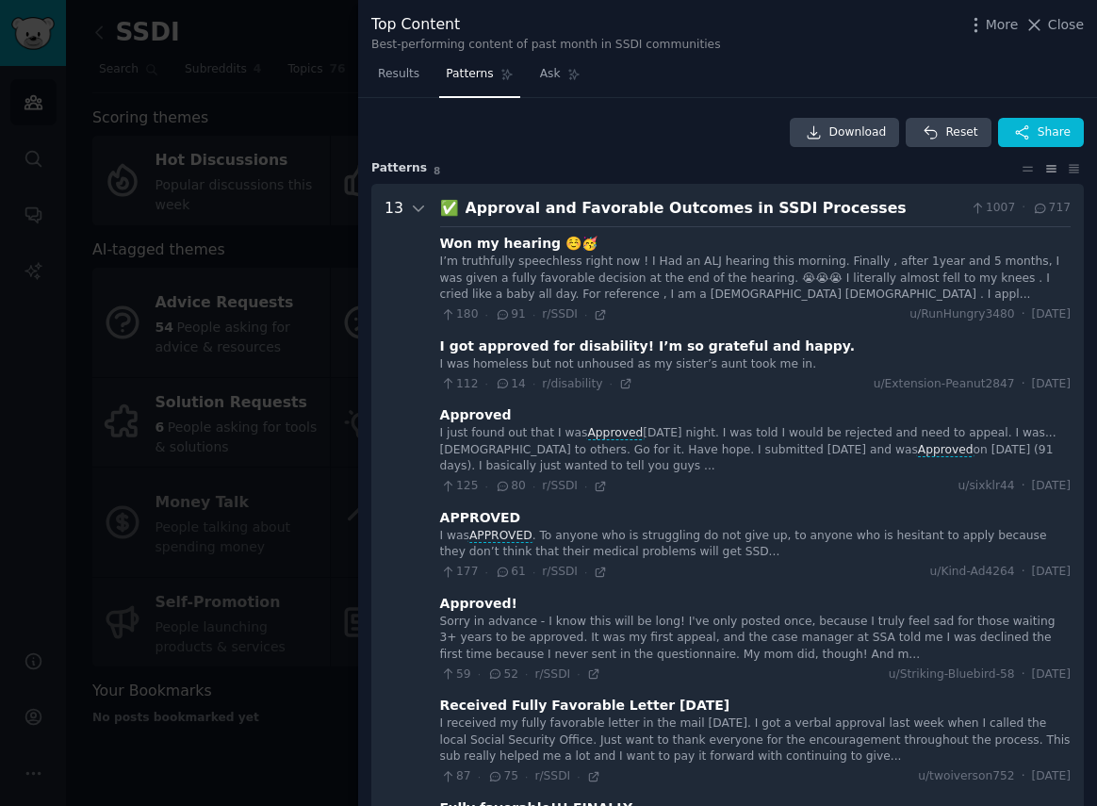
click at [415, 208] on icon at bounding box center [418, 208] width 17 height 17
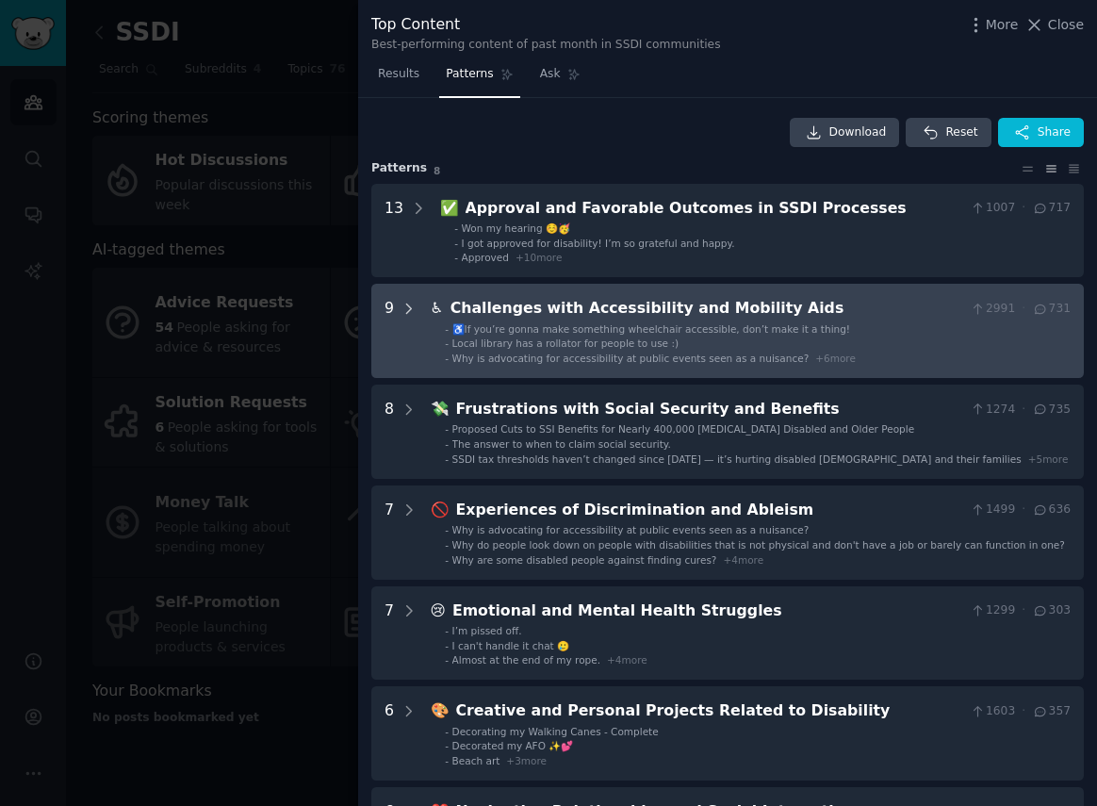
click at [408, 307] on icon at bounding box center [409, 309] width 17 height 17
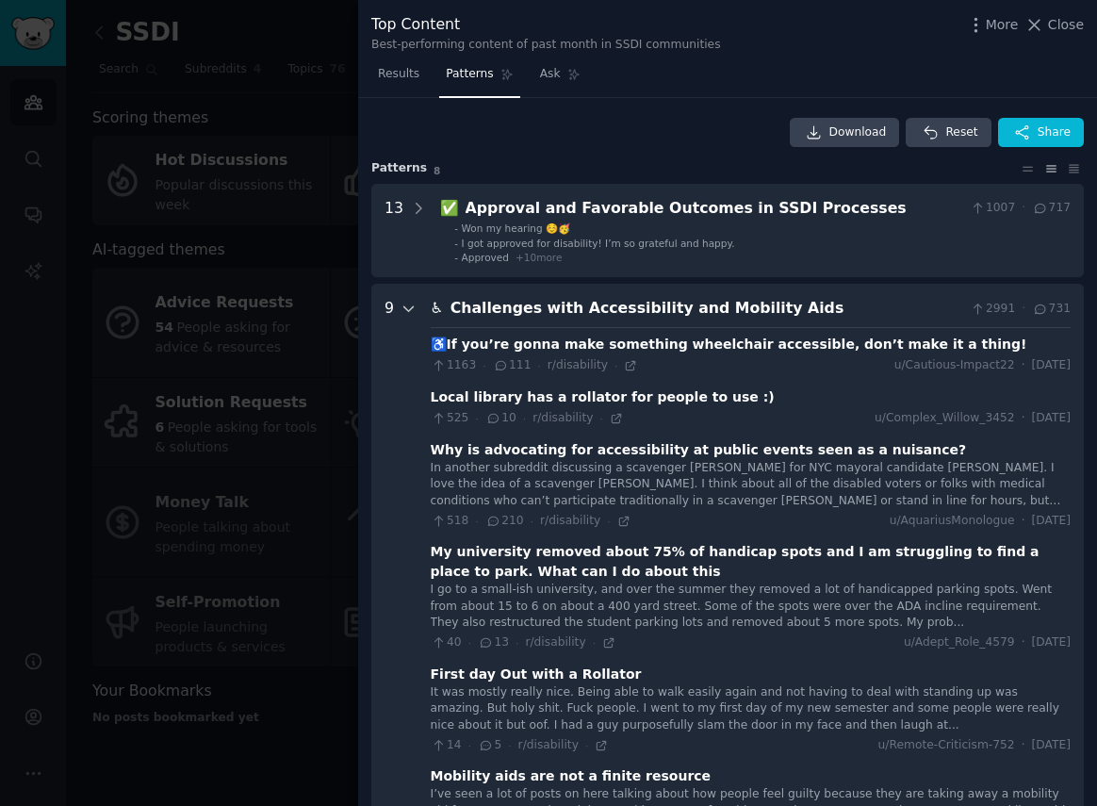
click at [411, 315] on icon at bounding box center [409, 309] width 17 height 17
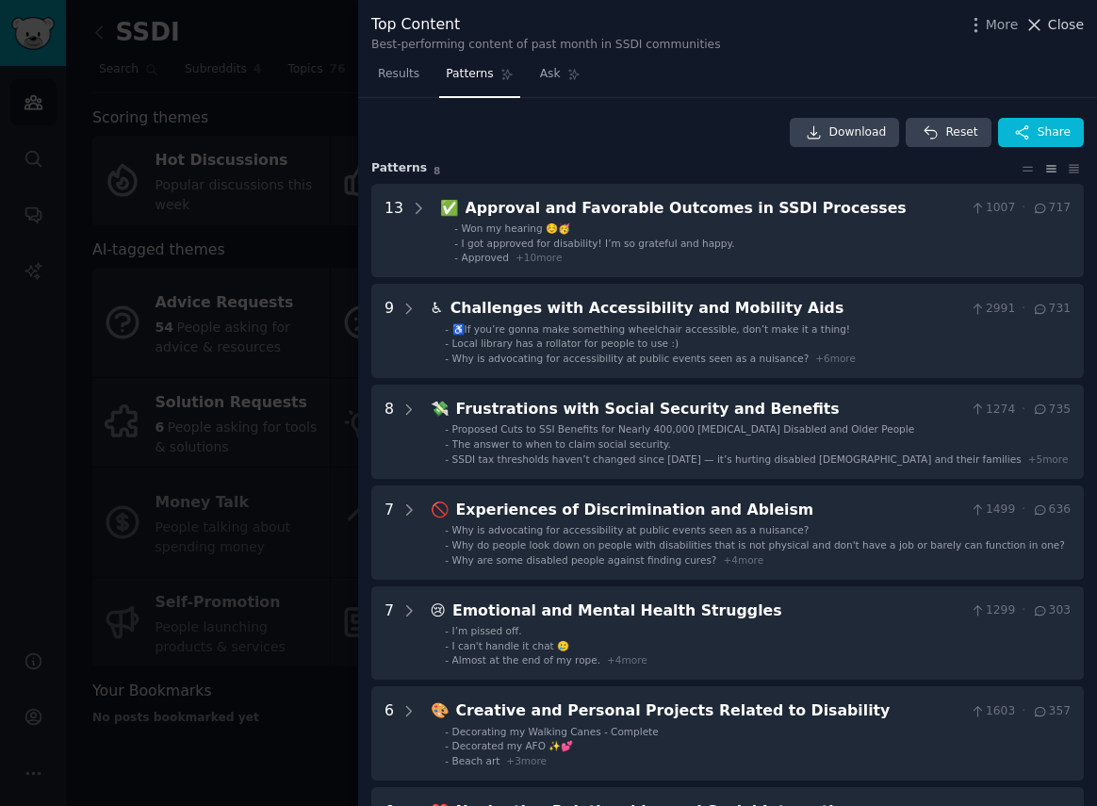
click at [1065, 18] on span "Close" at bounding box center [1066, 25] width 36 height 20
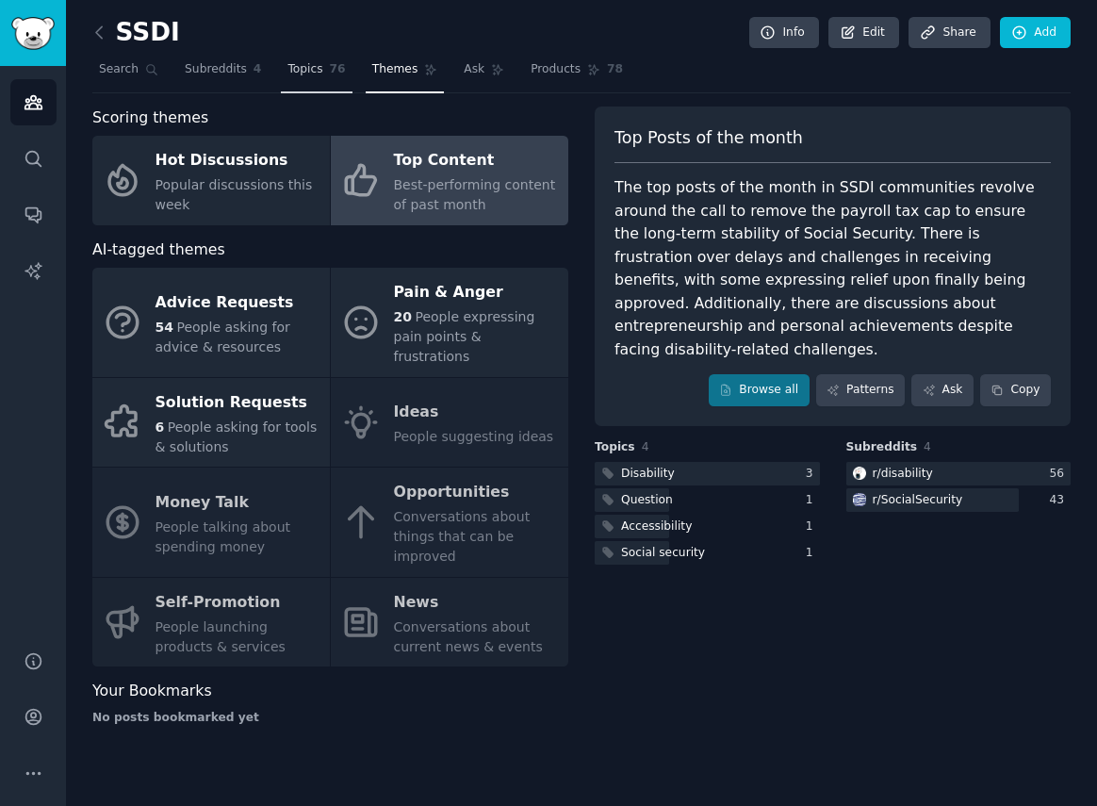
click at [302, 75] on span "Topics" at bounding box center [305, 69] width 35 height 17
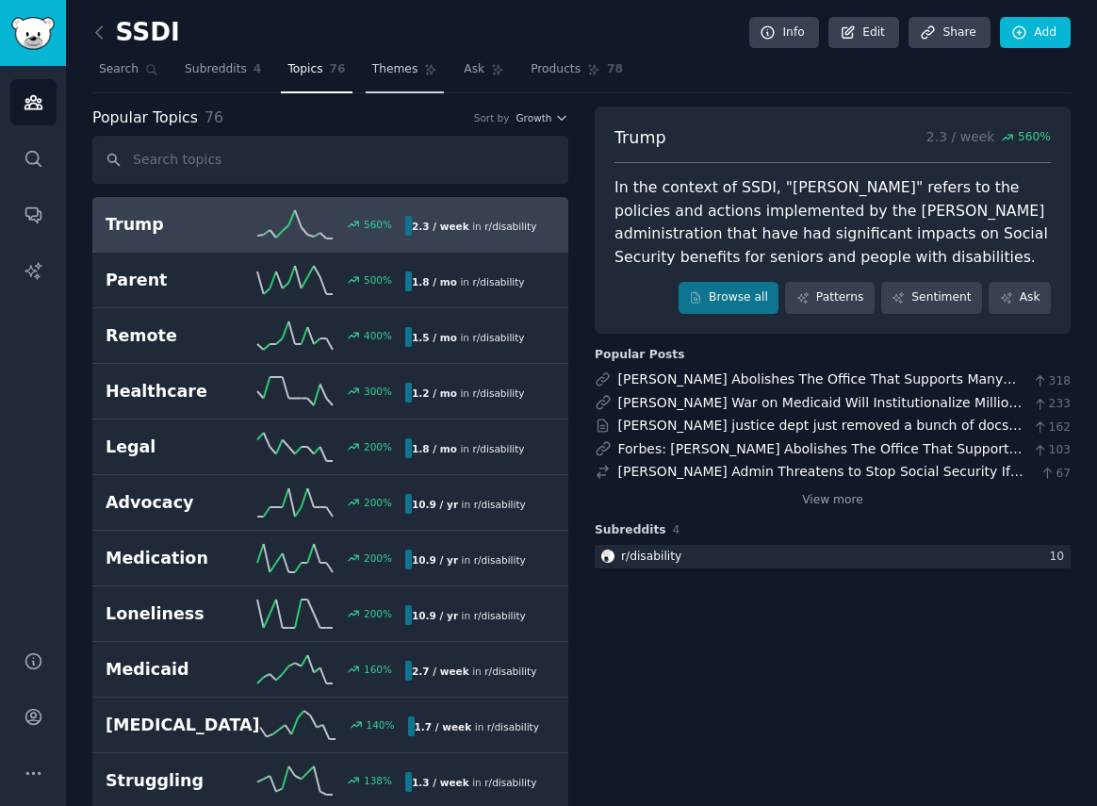
click at [380, 65] on span "Themes" at bounding box center [395, 69] width 46 height 17
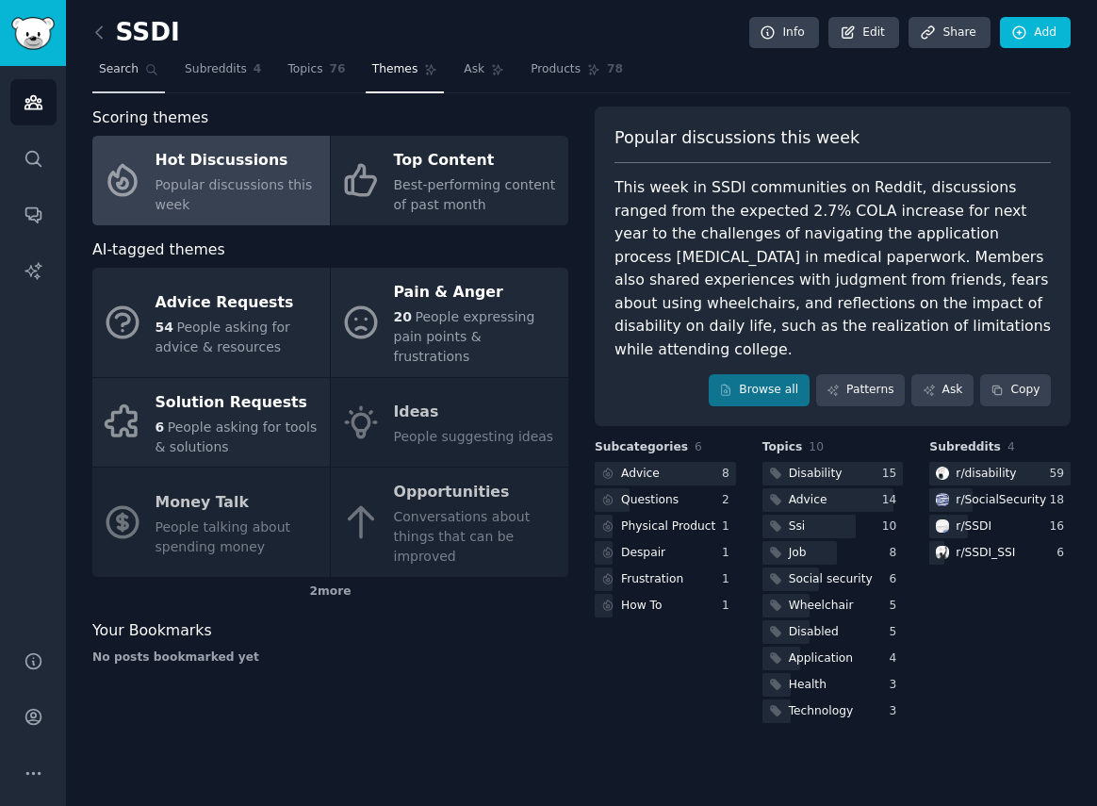
click at [129, 71] on span "Search" at bounding box center [119, 69] width 40 height 17
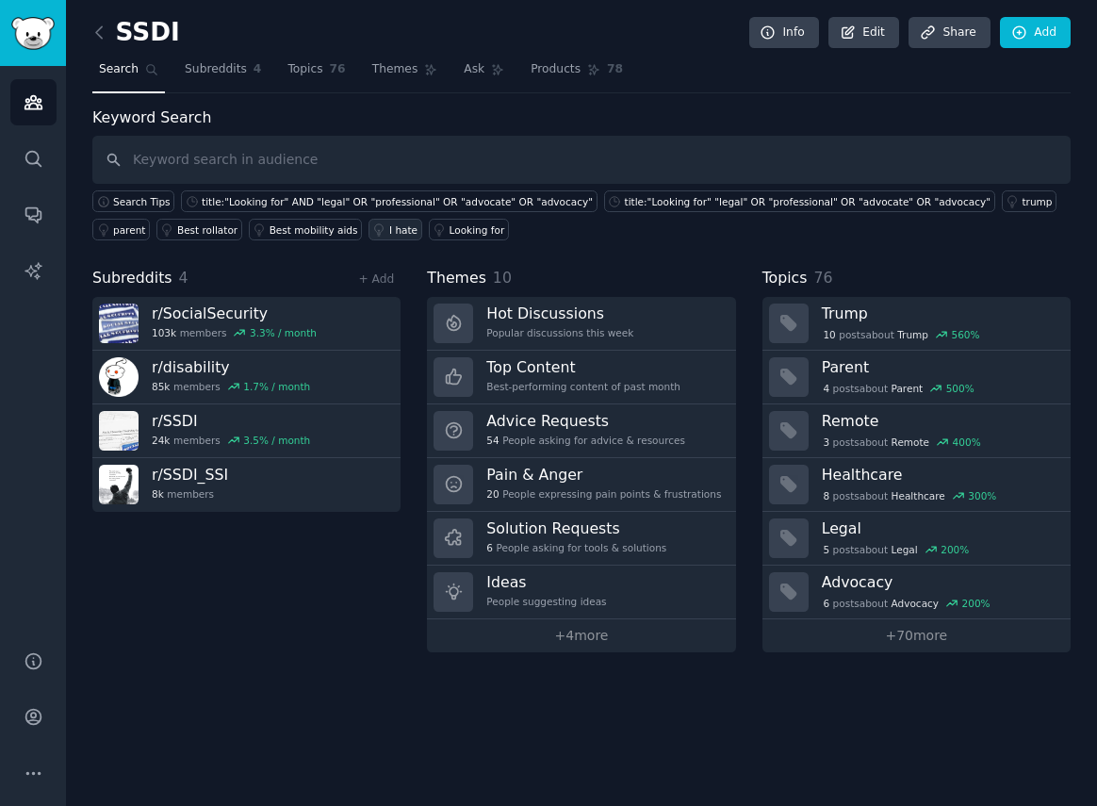
click at [395, 235] on div "I hate" at bounding box center [403, 229] width 28 height 13
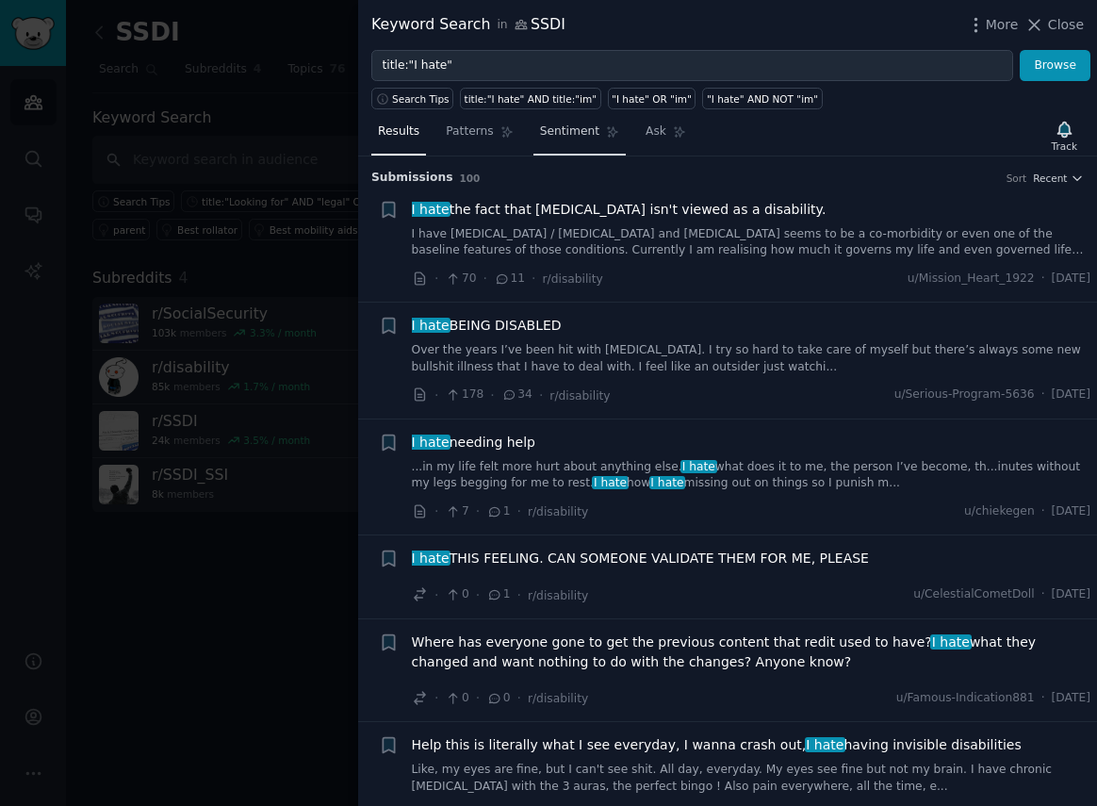
click at [552, 136] on span "Sentiment" at bounding box center [569, 132] width 59 height 17
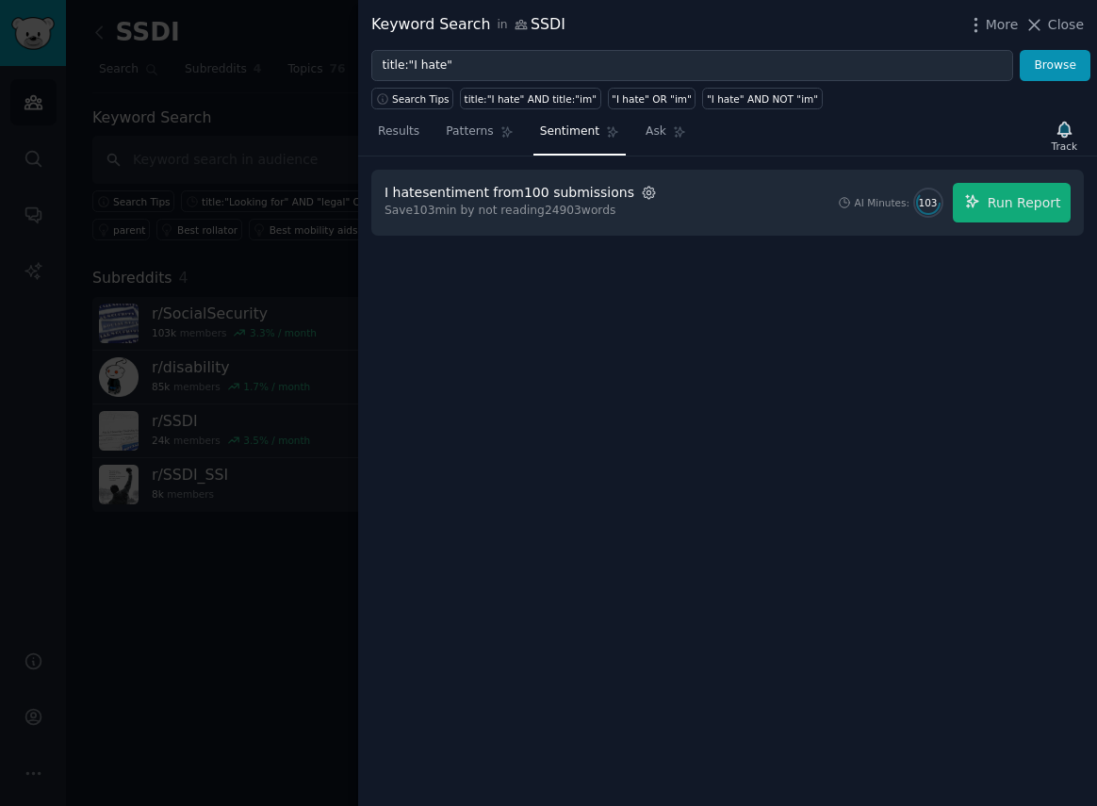
click at [641, 194] on icon "button" at bounding box center [649, 193] width 17 height 17
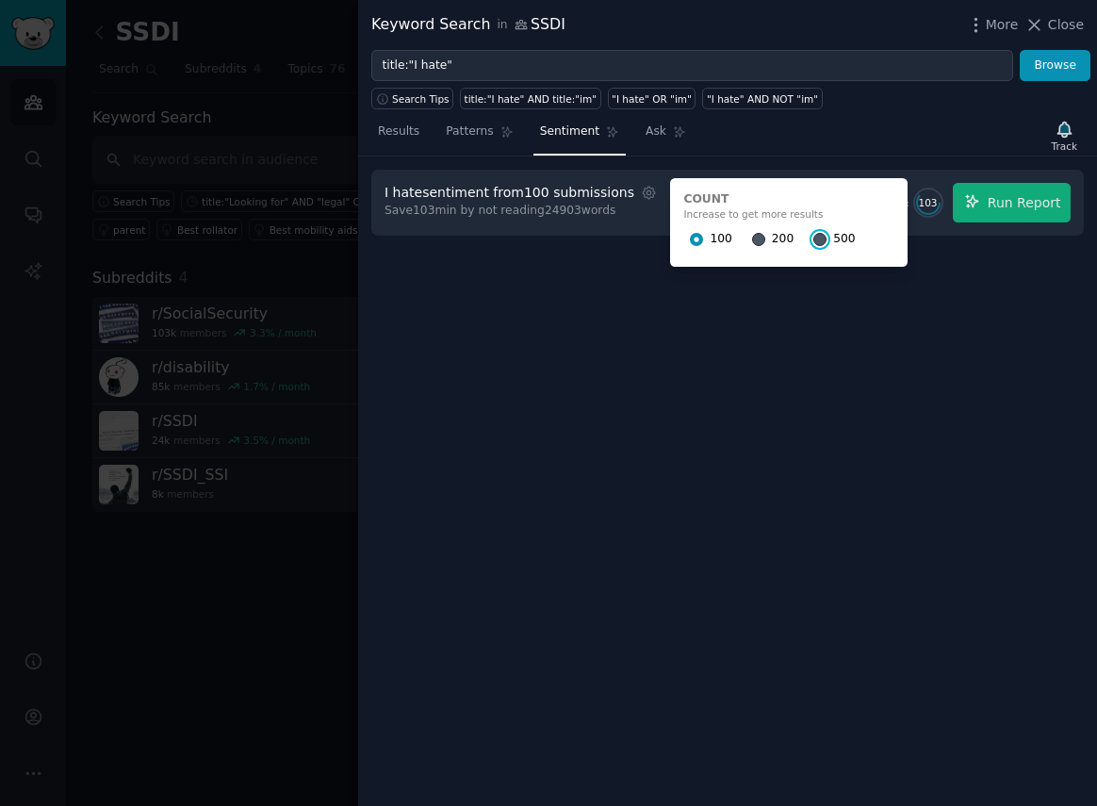
click at [814, 237] on input "500" at bounding box center [820, 239] width 13 height 13
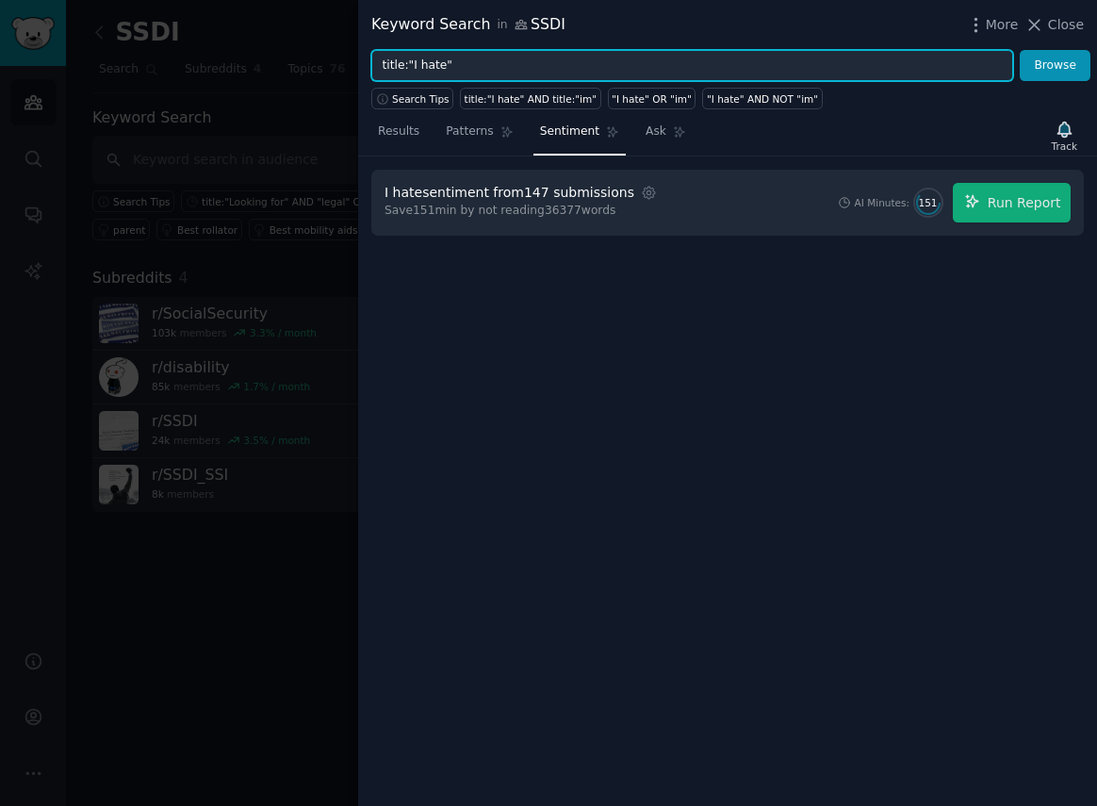
click at [474, 67] on input "title:"I hate"" at bounding box center [692, 66] width 642 height 32
click at [484, 64] on input "title:"I hate"" at bounding box center [692, 66] width 642 height 32
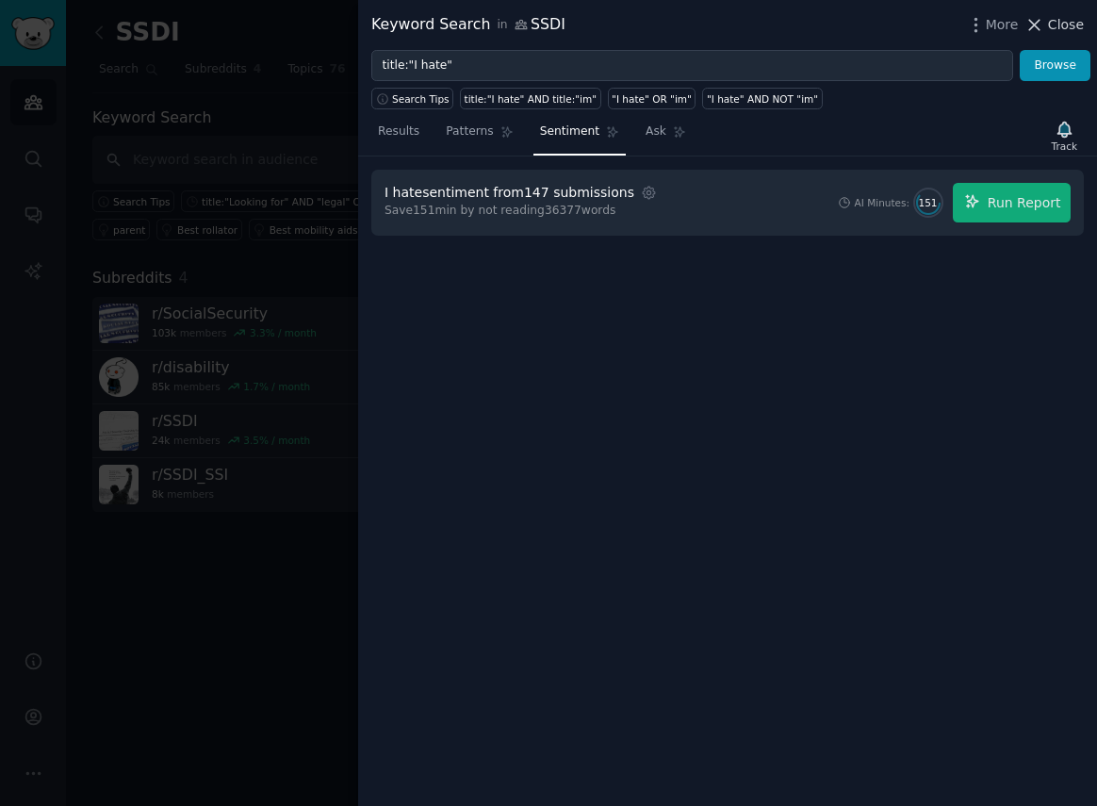
click at [1058, 22] on span "Close" at bounding box center [1066, 25] width 36 height 20
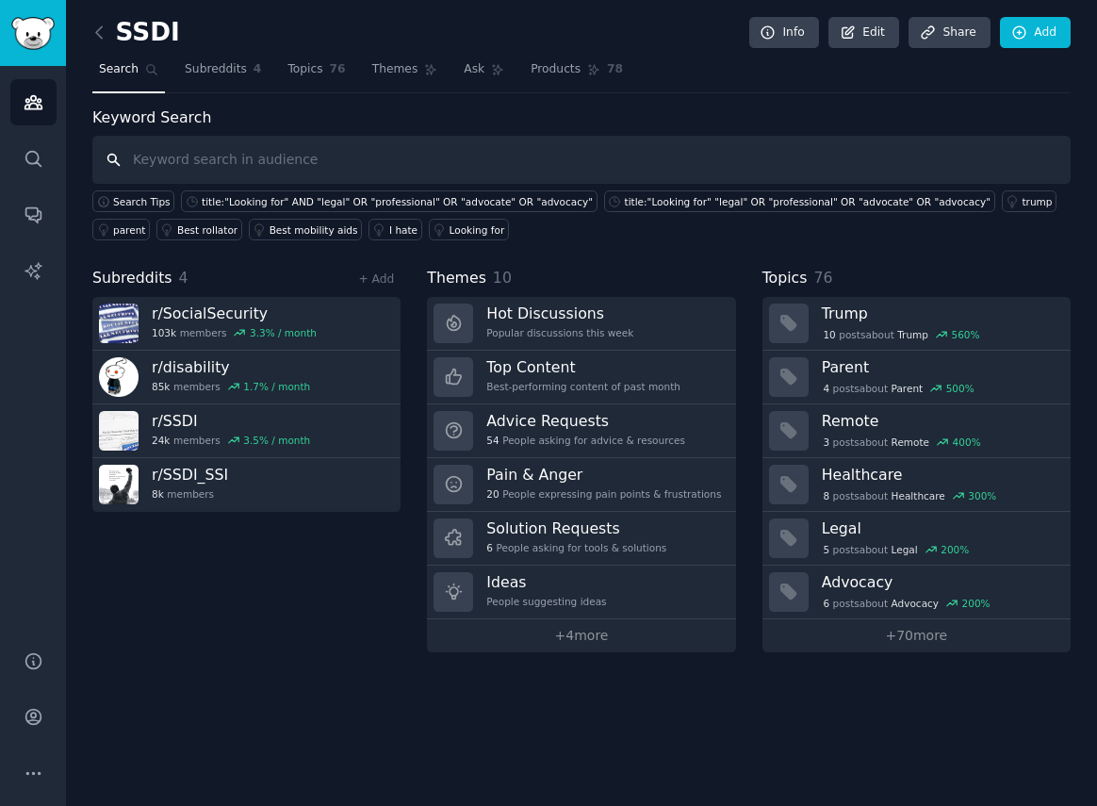
click at [401, 159] on input "text" at bounding box center [581, 160] width 979 height 48
type input "atticus"
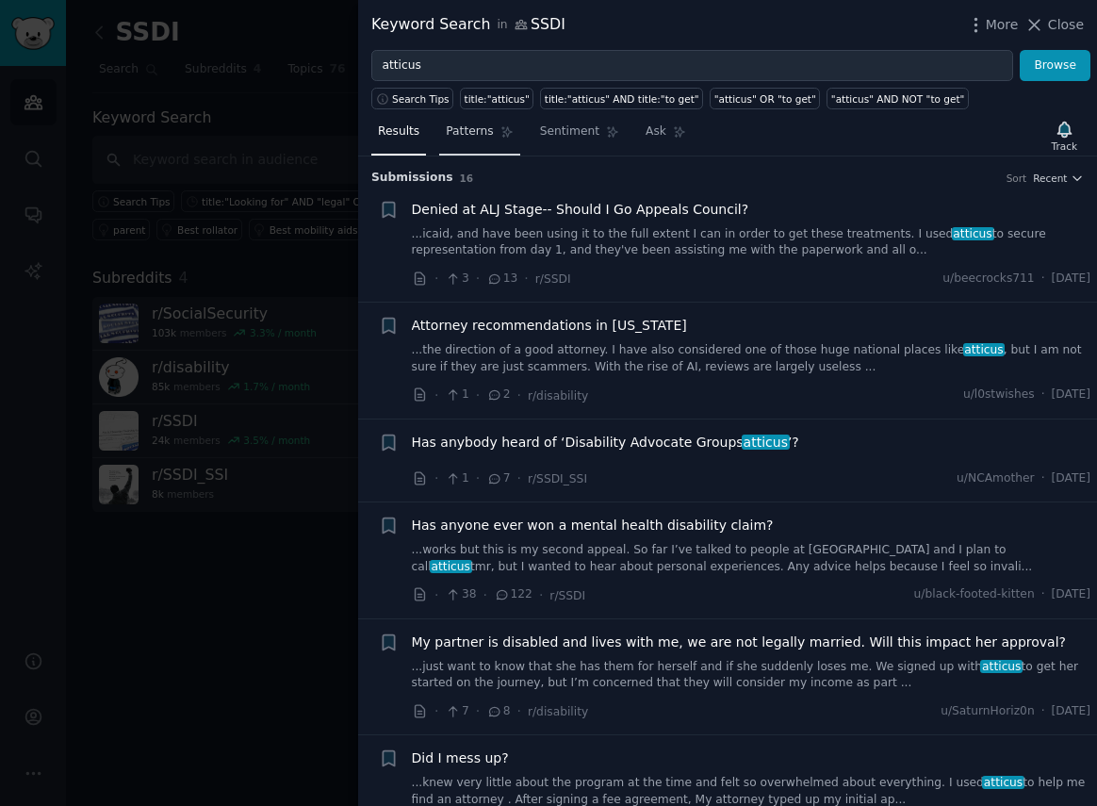
click at [488, 140] on link "Patterns" at bounding box center [479, 136] width 80 height 39
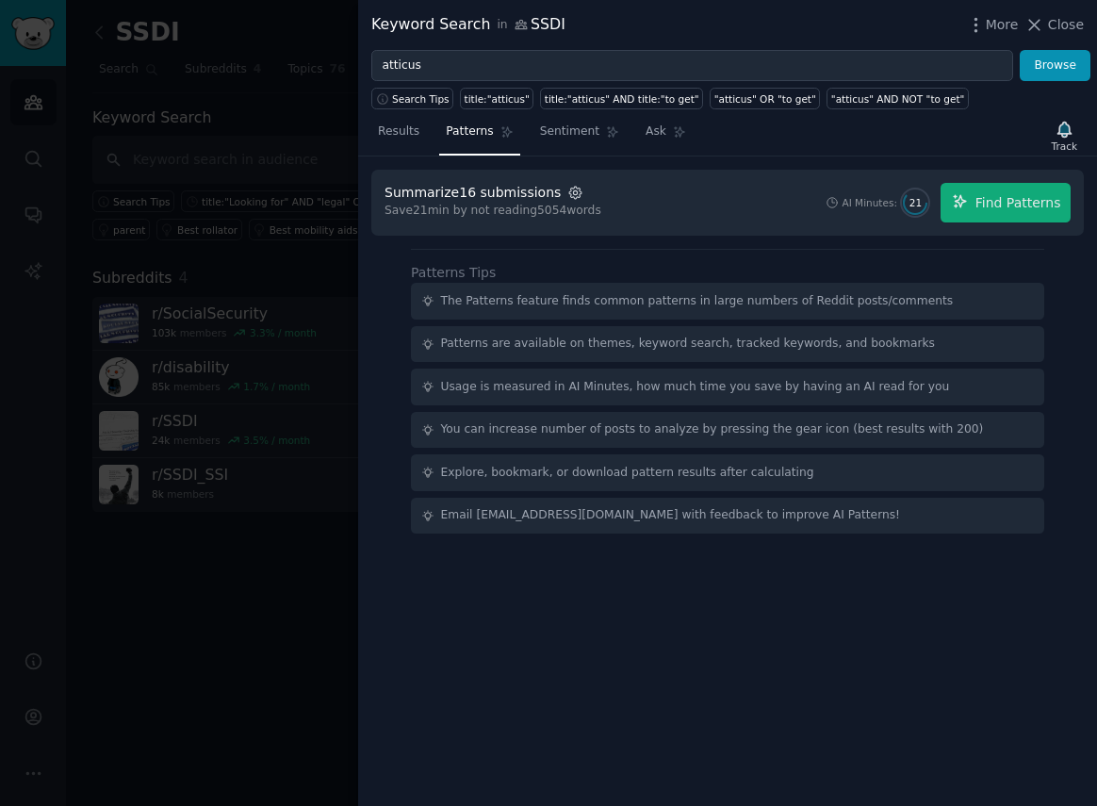
click at [571, 189] on icon "button" at bounding box center [576, 193] width 17 height 17
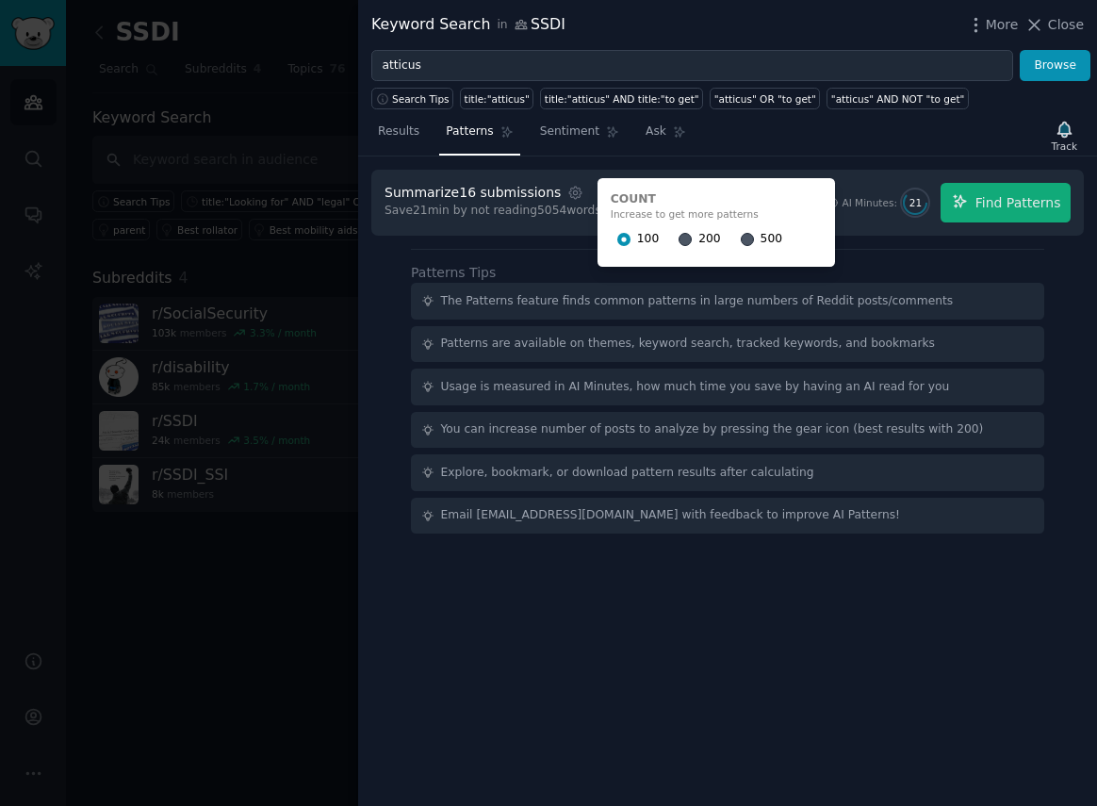
click at [723, 225] on div "100 200 500" at bounding box center [716, 239] width 211 height 30
click at [741, 239] on div "500" at bounding box center [761, 239] width 41 height 30
click at [741, 239] on input "500" at bounding box center [747, 239] width 13 height 13
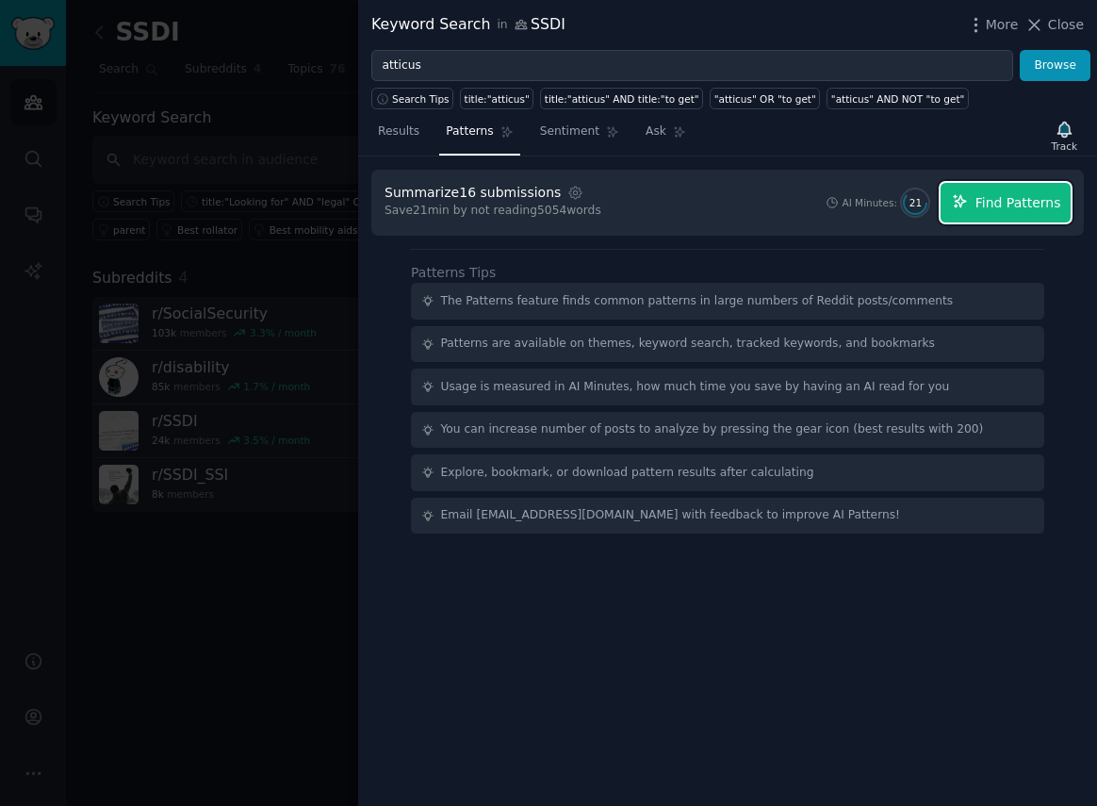
click at [958, 205] on icon "button" at bounding box center [960, 201] width 17 height 17
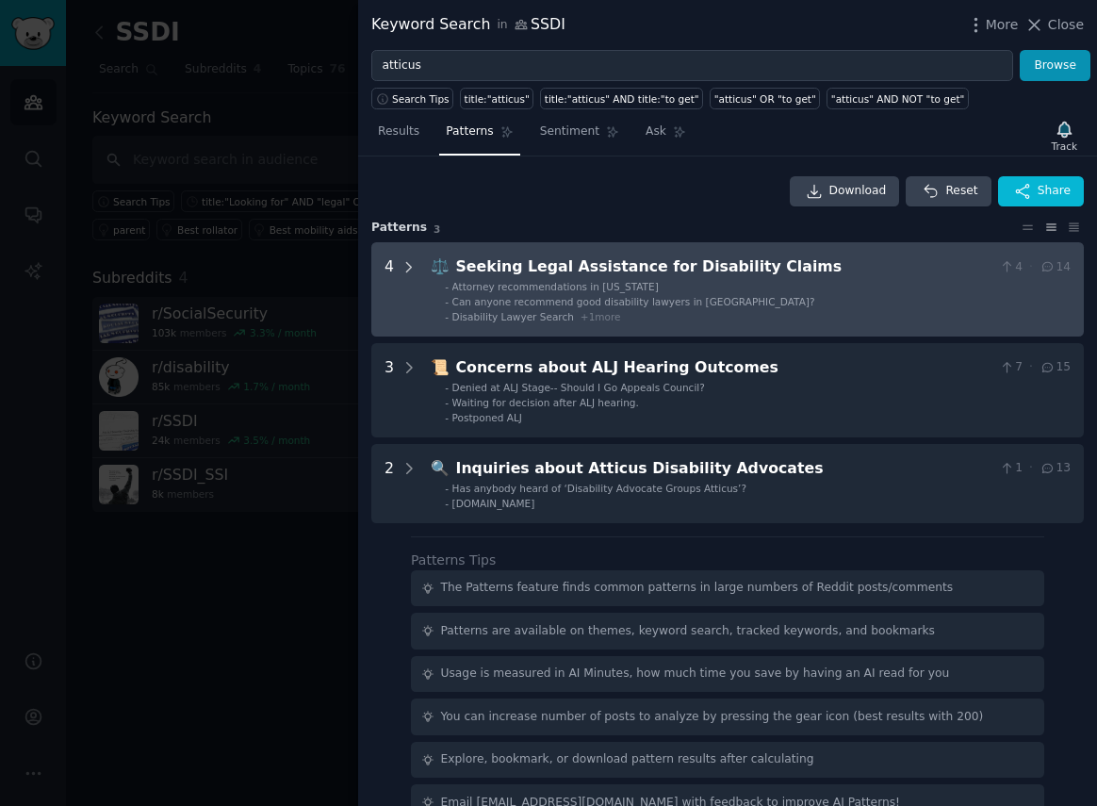
click at [405, 265] on icon at bounding box center [409, 267] width 17 height 17
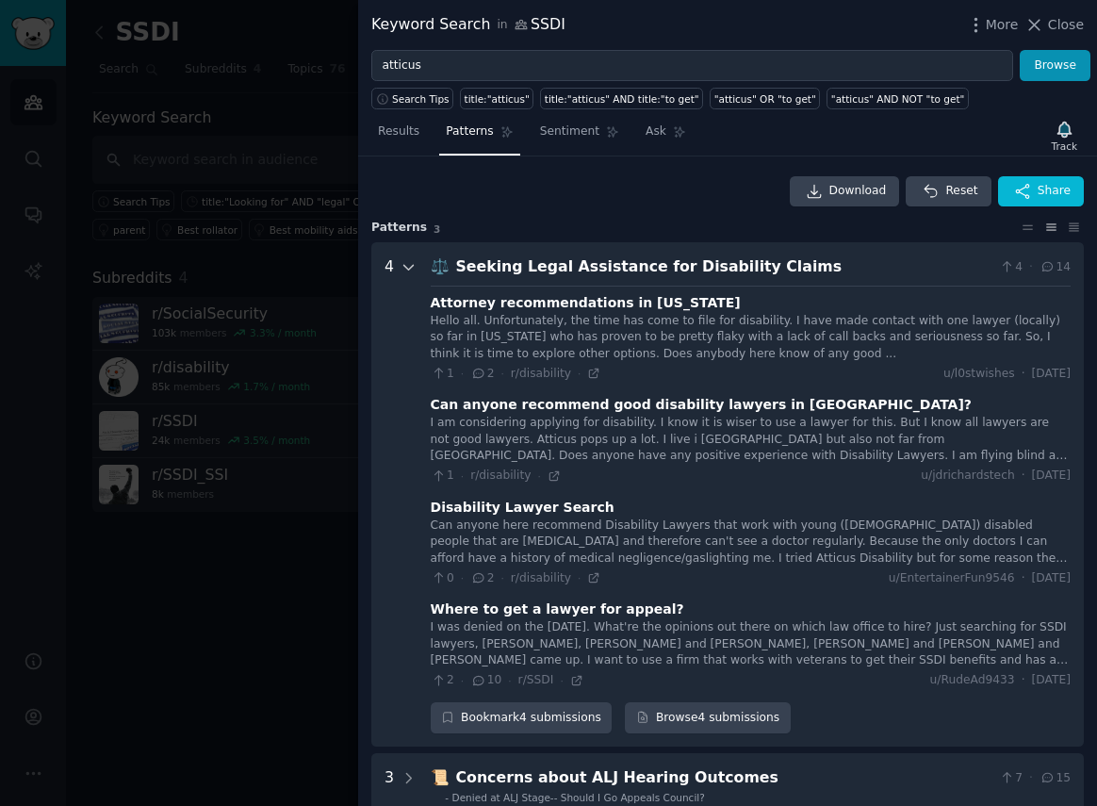
scroll to position [86, 0]
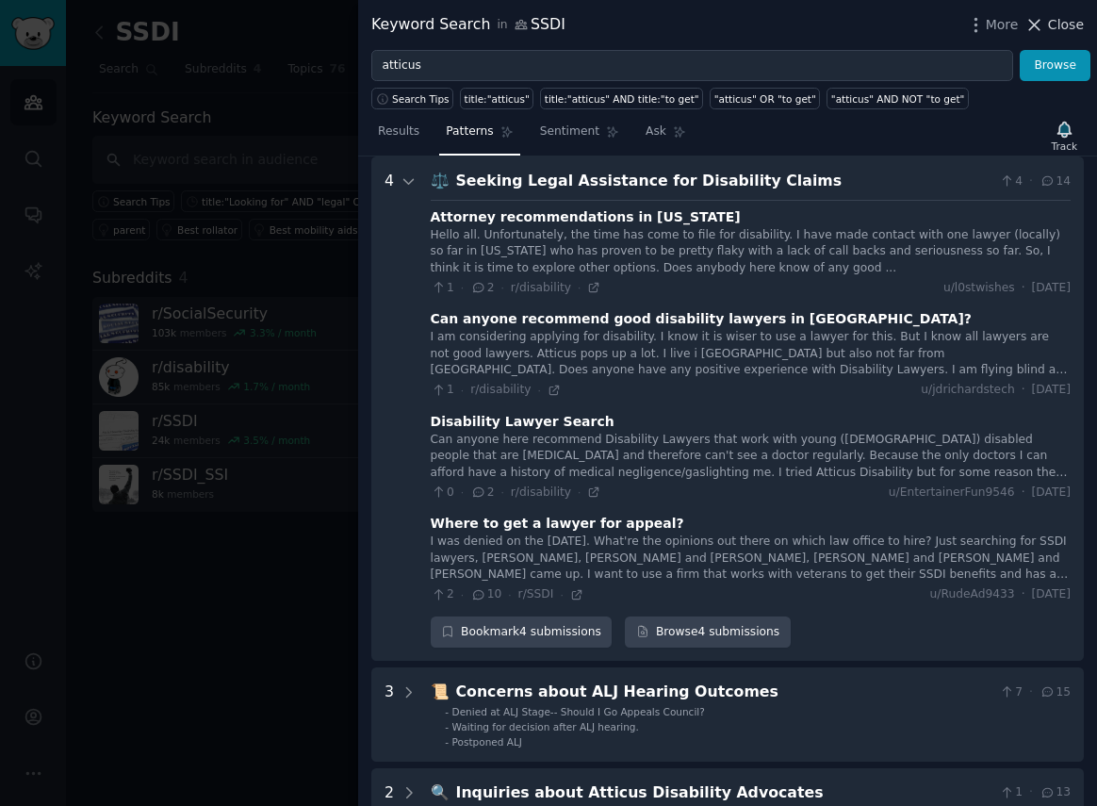
click at [1054, 25] on span "Close" at bounding box center [1066, 25] width 36 height 20
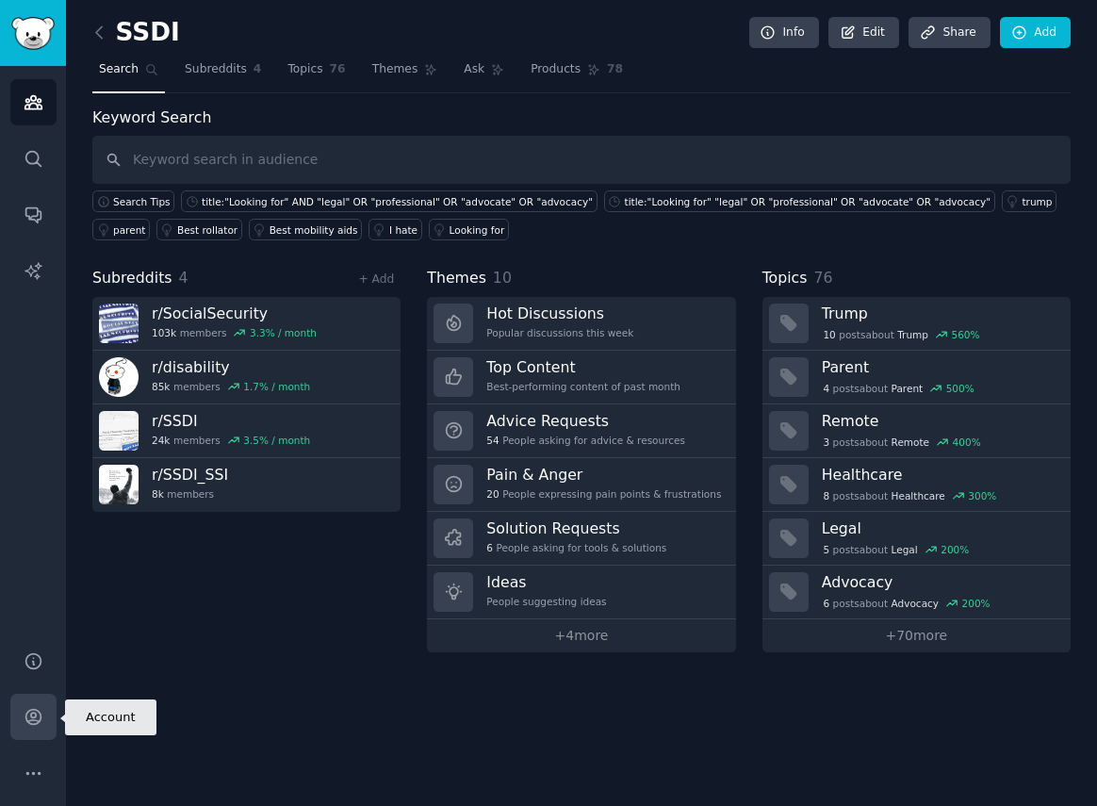
click at [31, 720] on icon "Sidebar" at bounding box center [32, 717] width 15 height 15
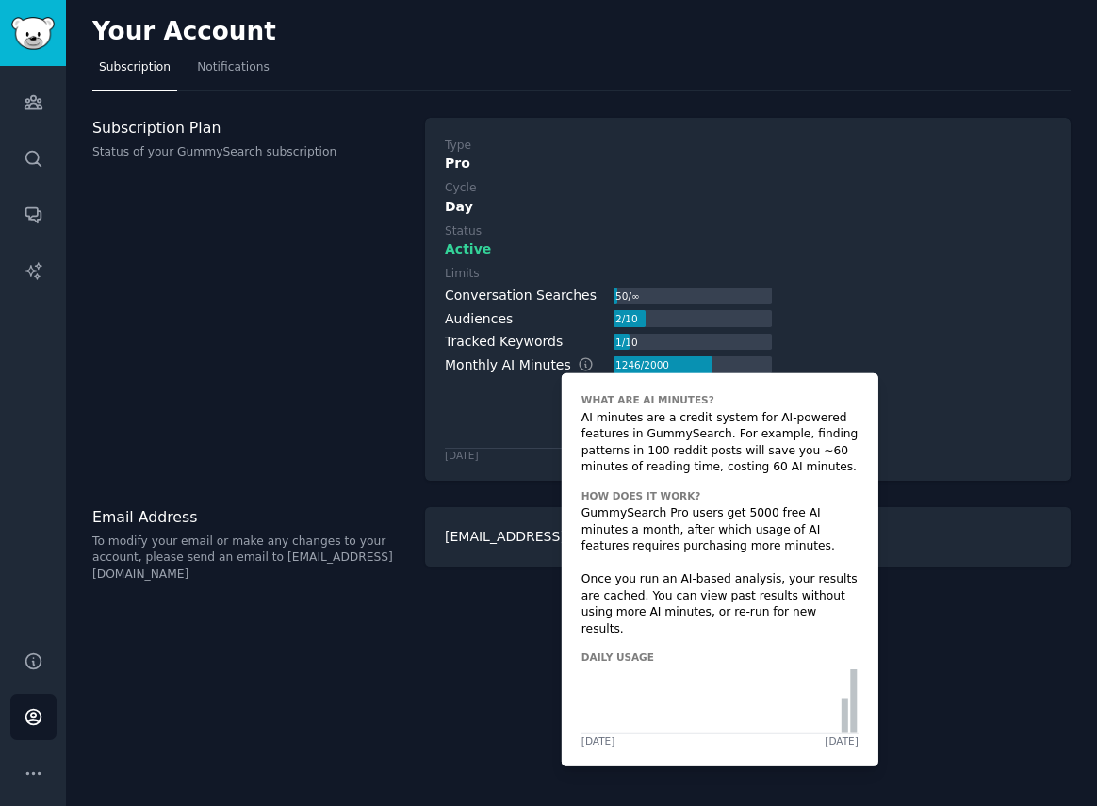
click at [580, 368] on icon at bounding box center [586, 364] width 17 height 17
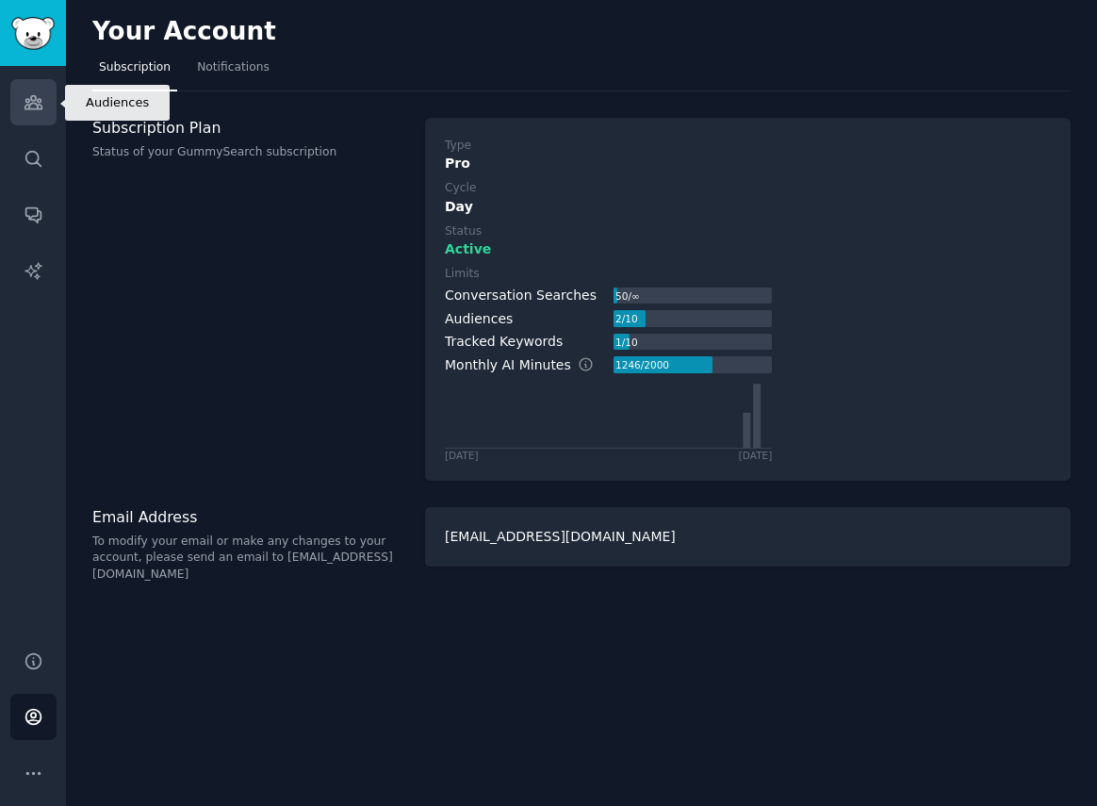
click at [32, 110] on icon "Sidebar" at bounding box center [34, 102] width 20 height 20
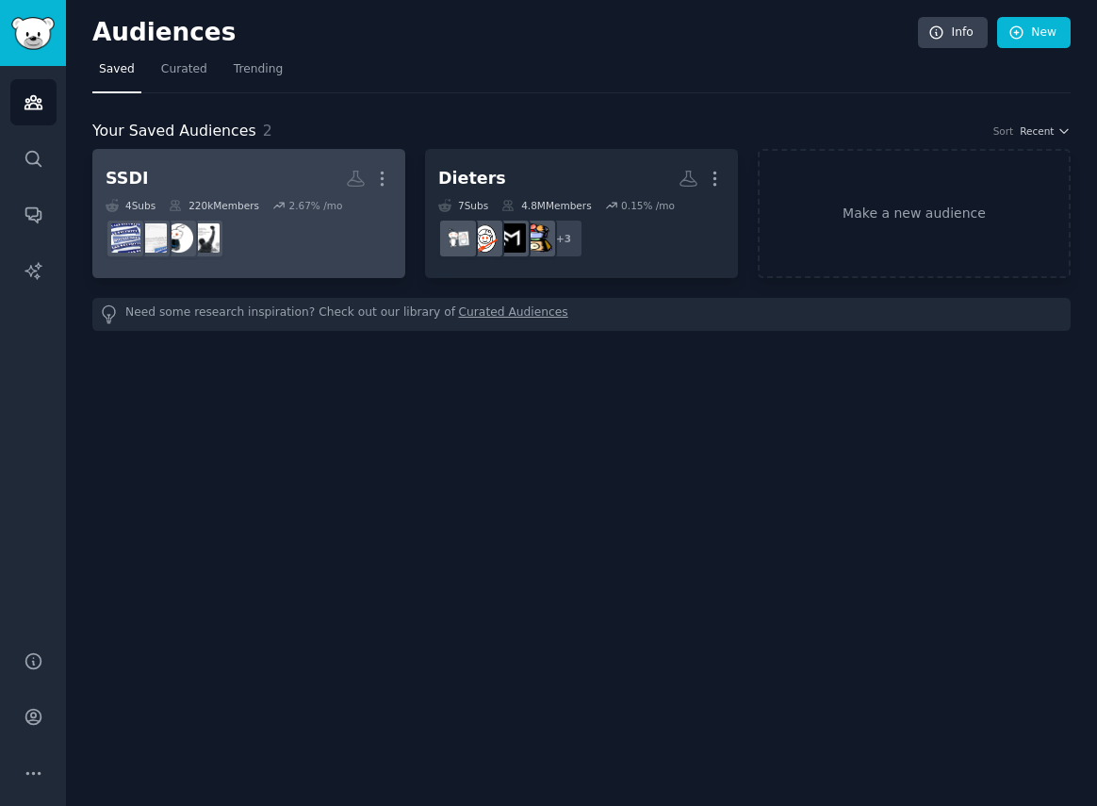
click at [319, 206] on div "2.67 % /mo" at bounding box center [315, 205] width 54 height 13
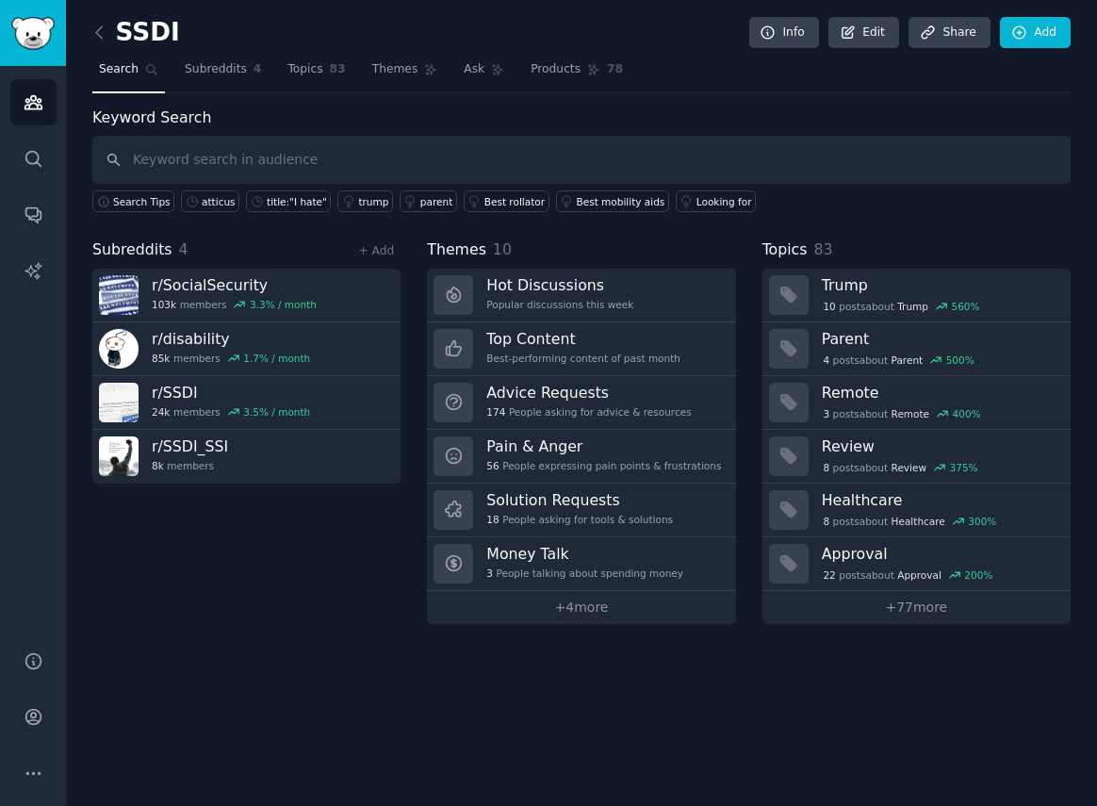
click at [318, 165] on input "text" at bounding box center [581, 160] width 979 height 48
type input "atticus"
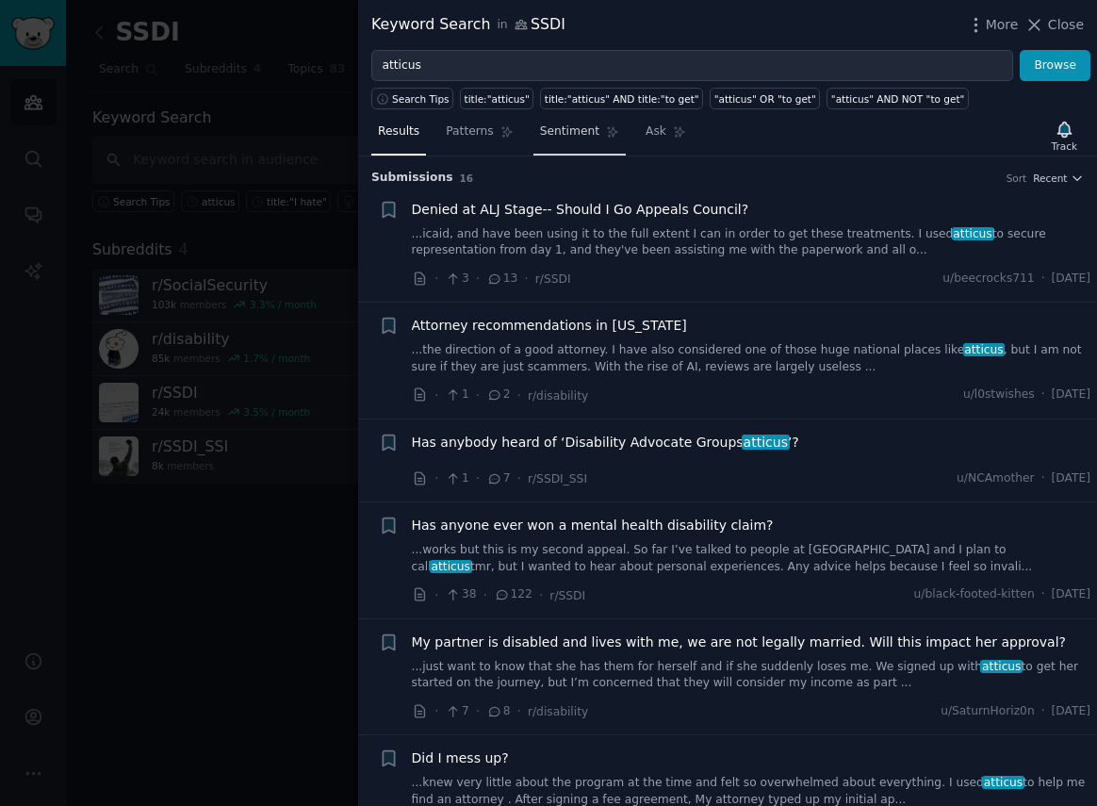
click at [578, 134] on span "Sentiment" at bounding box center [569, 132] width 59 height 17
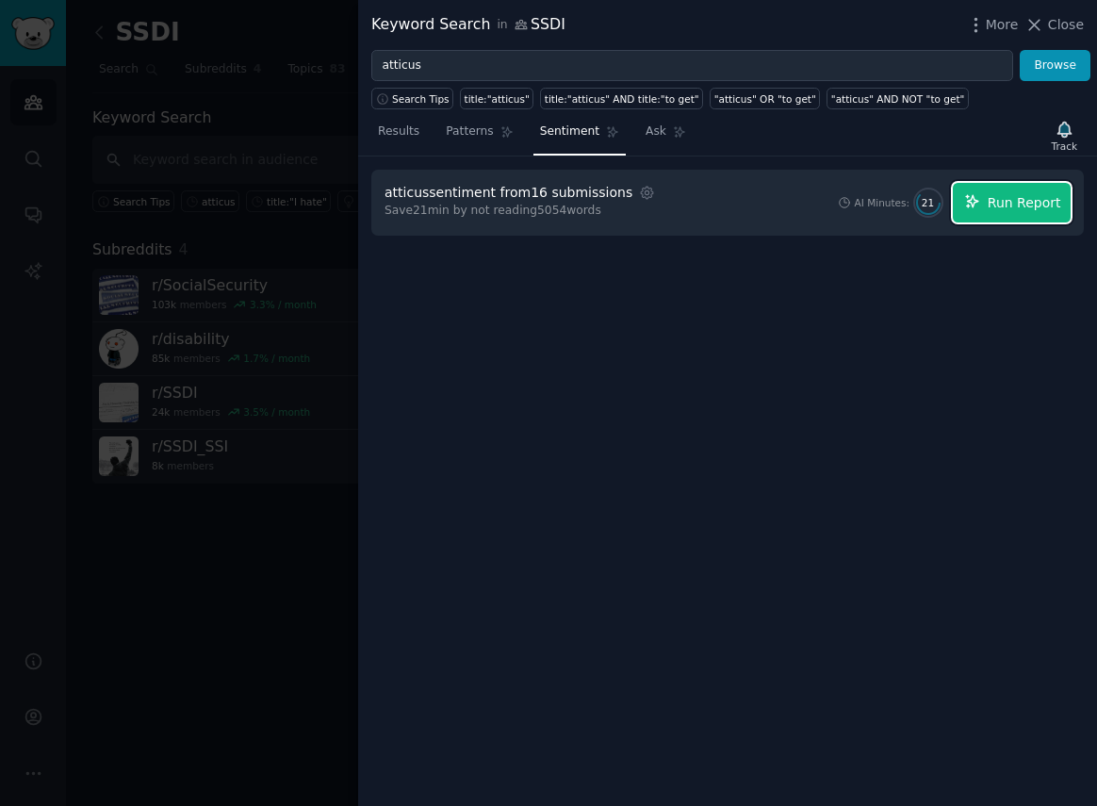
click at [1015, 203] on span "Run Report" at bounding box center [1025, 203] width 74 height 20
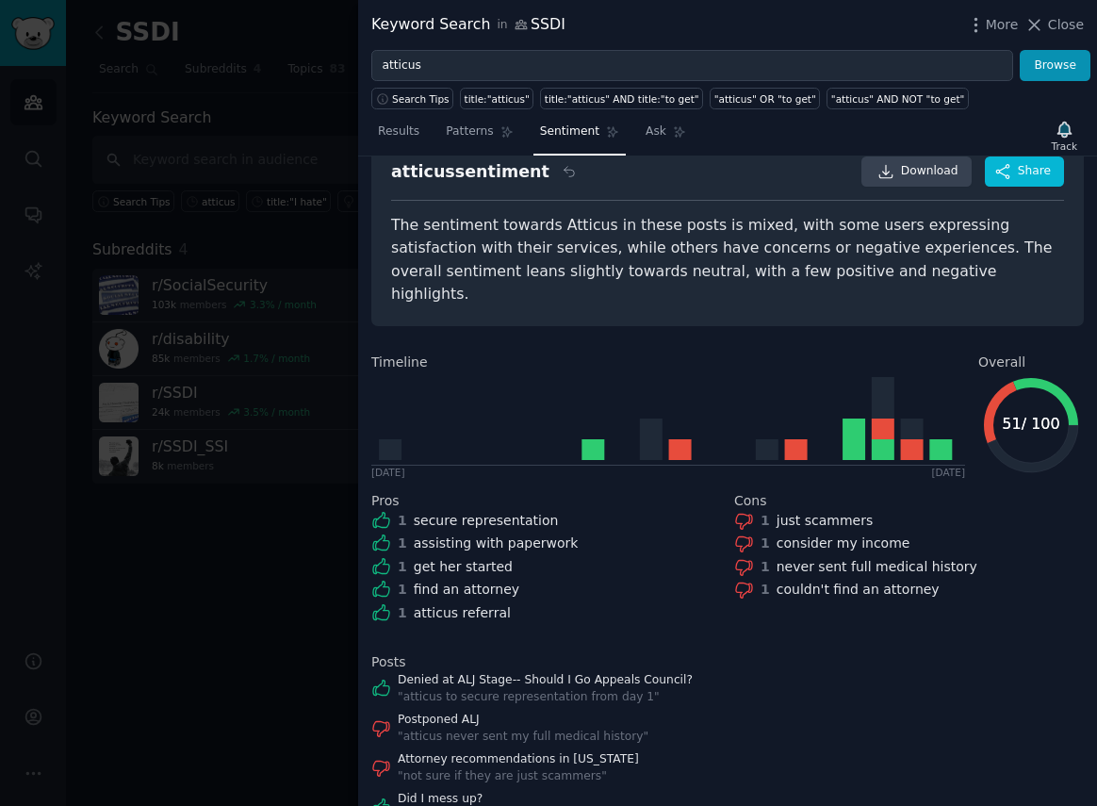
scroll to position [71, 0]
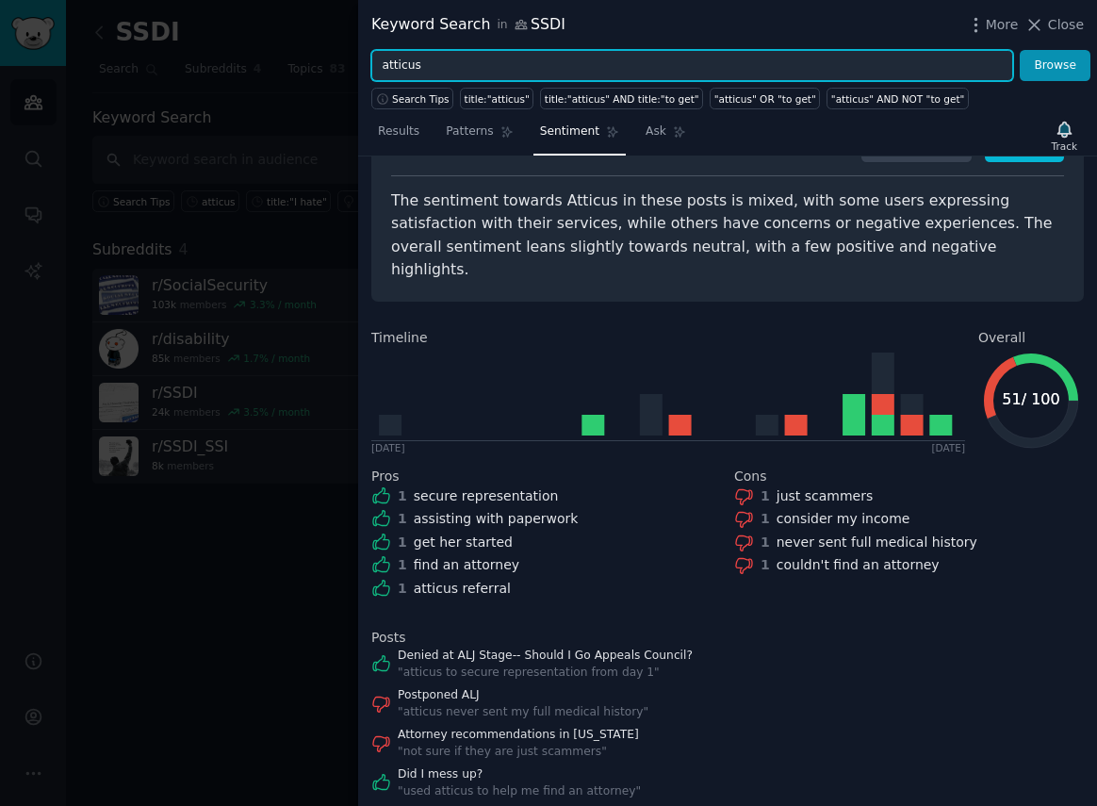
click at [504, 74] on input "atticus" at bounding box center [692, 66] width 642 height 32
drag, startPoint x: 504, startPoint y: 74, endPoint x: 377, endPoint y: 73, distance: 127.3
click at [377, 73] on input "atticus" at bounding box center [692, 66] width 642 height 32
type input "premier disability"
click at [1020, 50] on button "Browse" at bounding box center [1055, 66] width 71 height 32
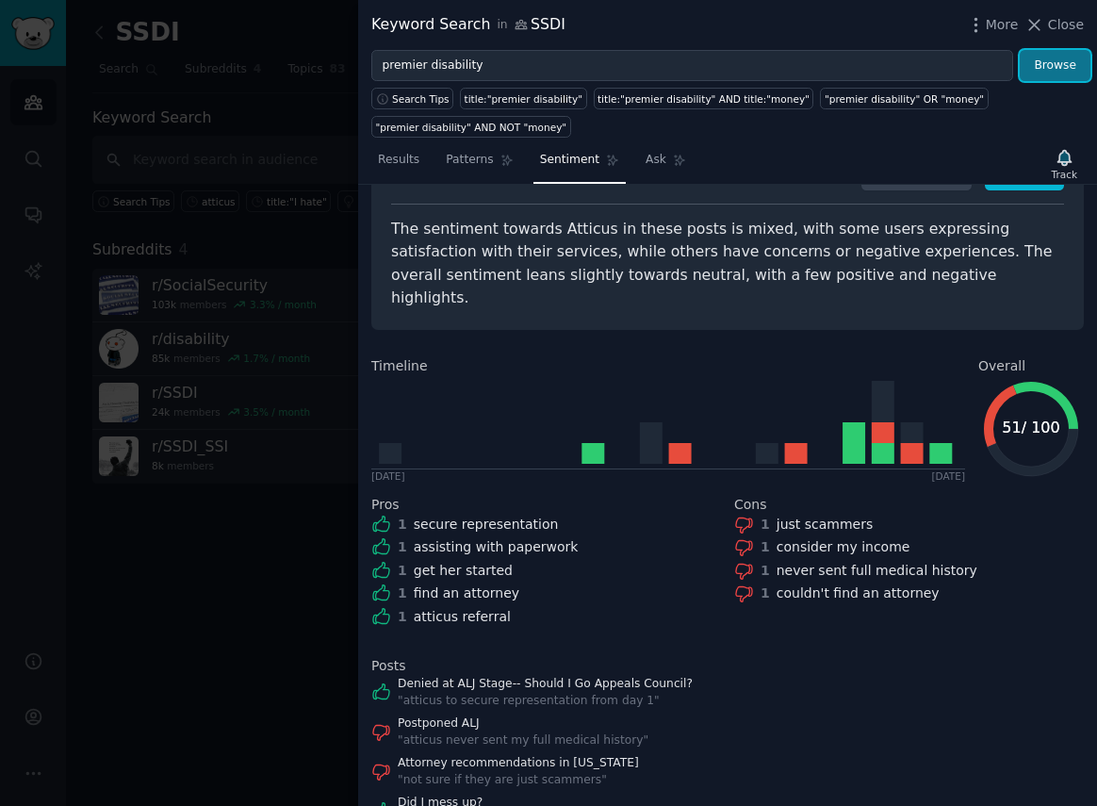
click at [1046, 61] on button "Browse" at bounding box center [1055, 66] width 71 height 32
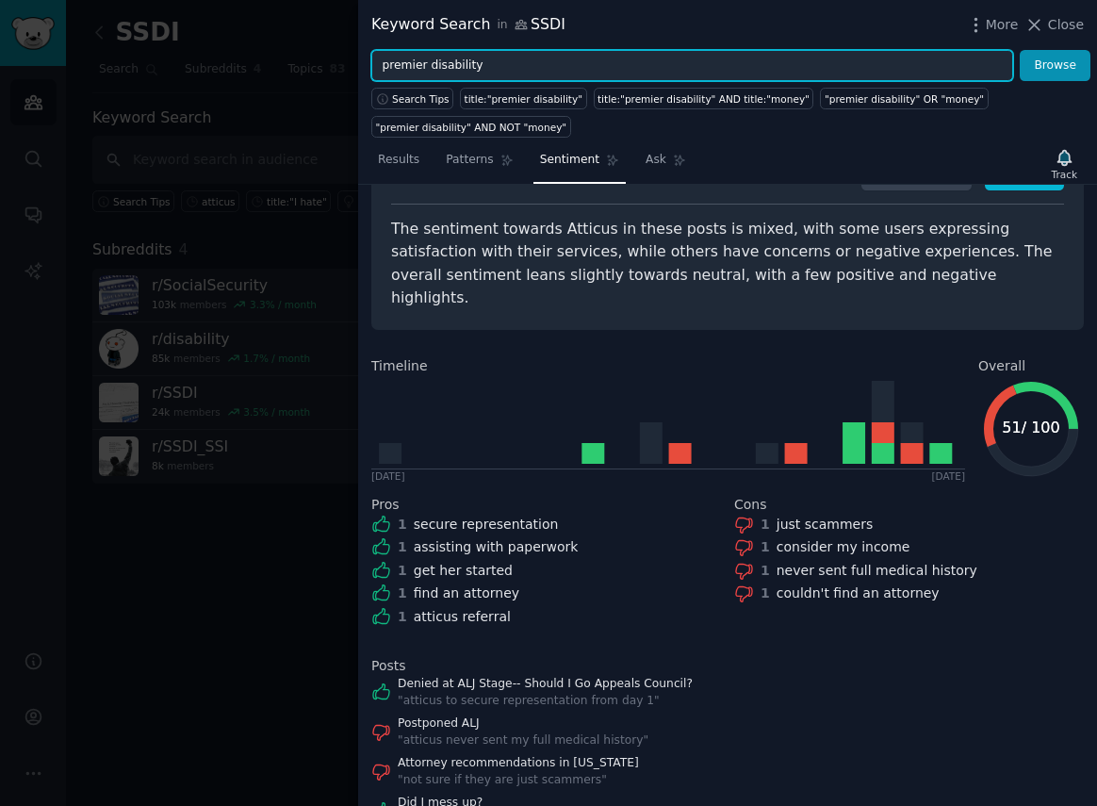
click at [601, 71] on input "premier disability" at bounding box center [692, 66] width 642 height 32
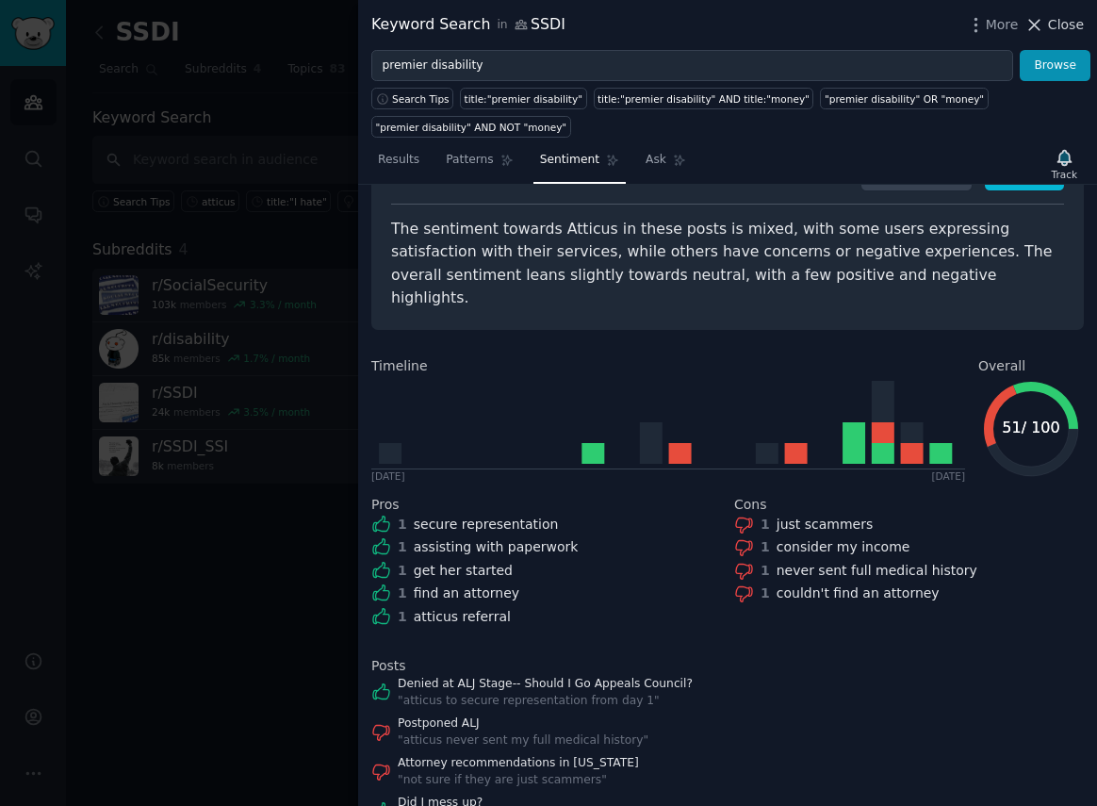
click at [1048, 21] on button "Close" at bounding box center [1054, 25] width 59 height 20
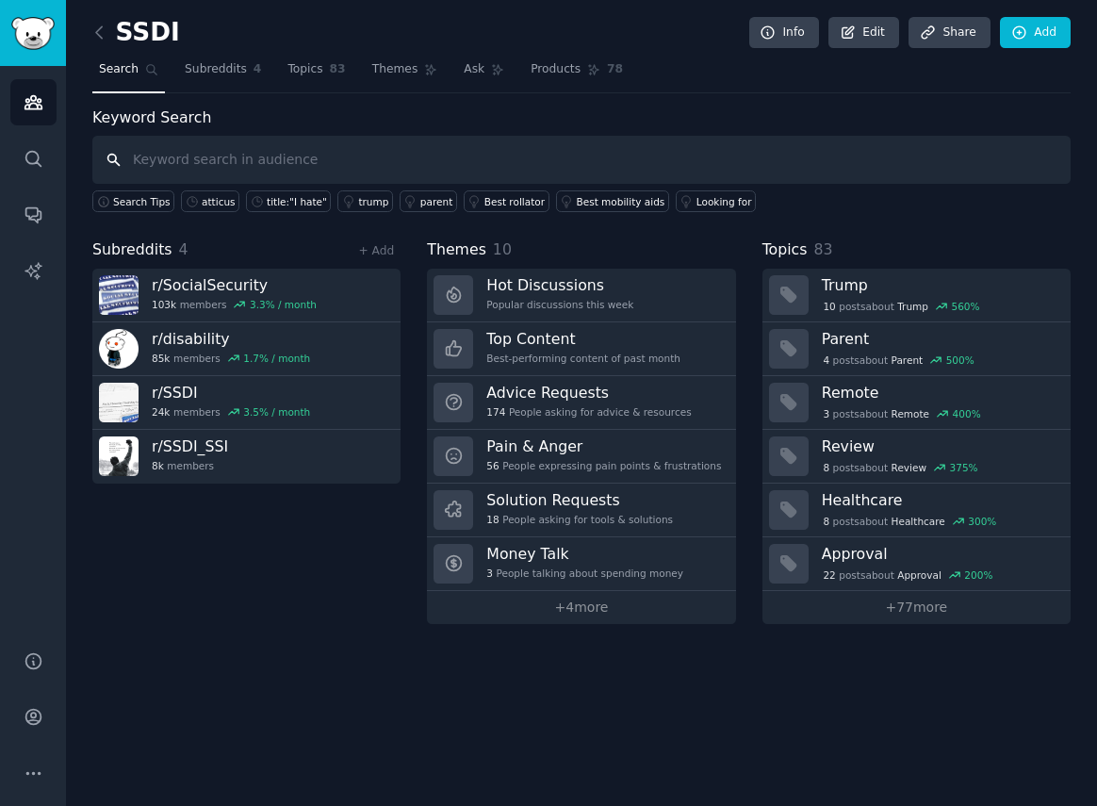
click at [522, 166] on input "text" at bounding box center [581, 160] width 979 height 48
click at [136, 160] on input "premier disability"" at bounding box center [581, 160] width 979 height 48
type input ""premier disability""
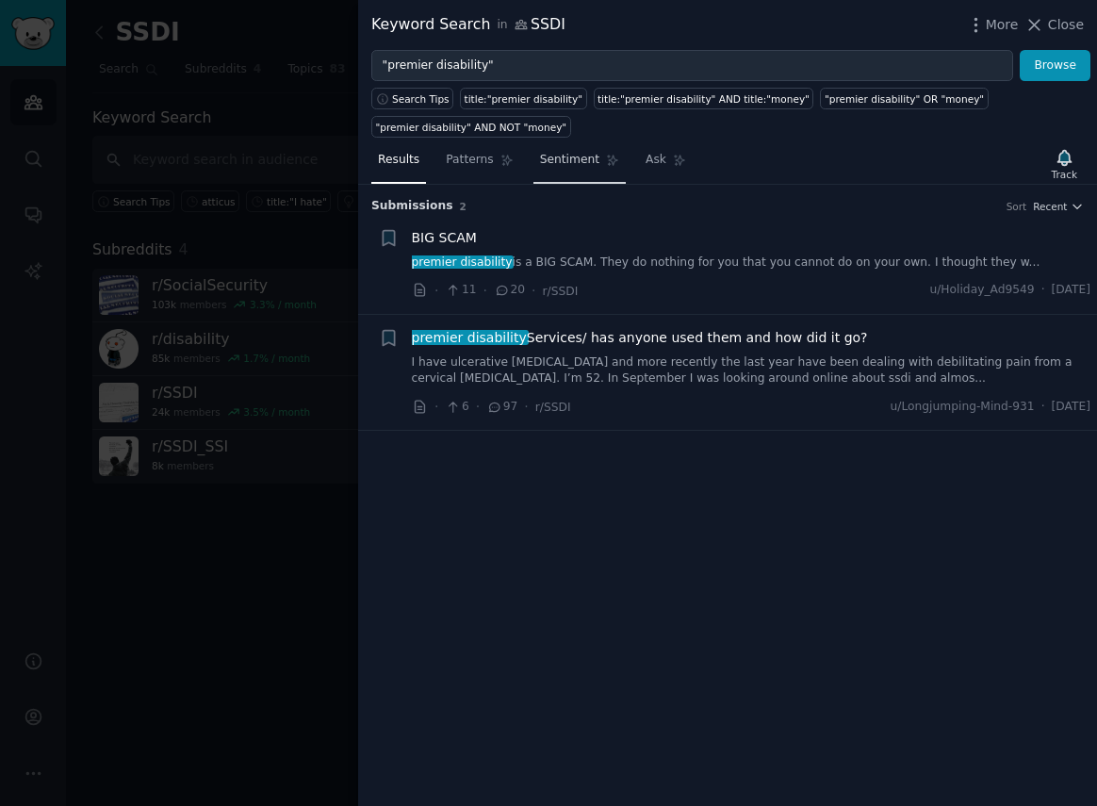
click at [554, 164] on span "Sentiment" at bounding box center [569, 160] width 59 height 17
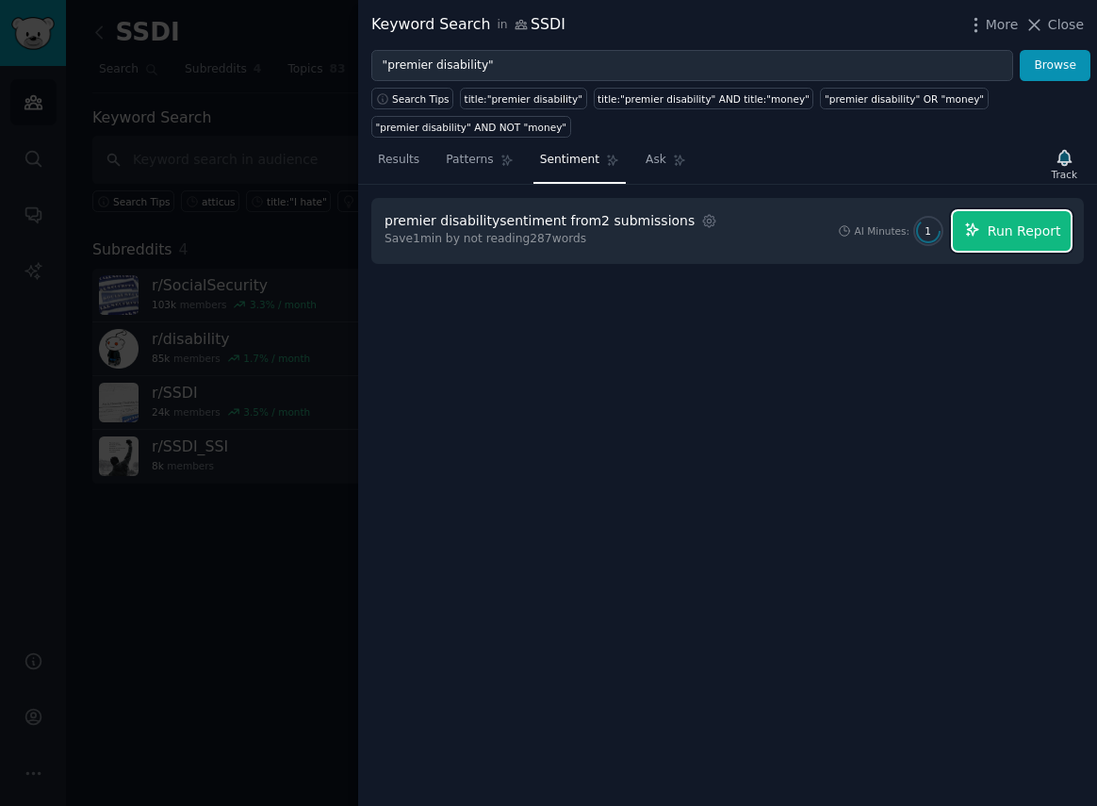
click at [979, 227] on icon "button" at bounding box center [972, 229] width 12 height 12
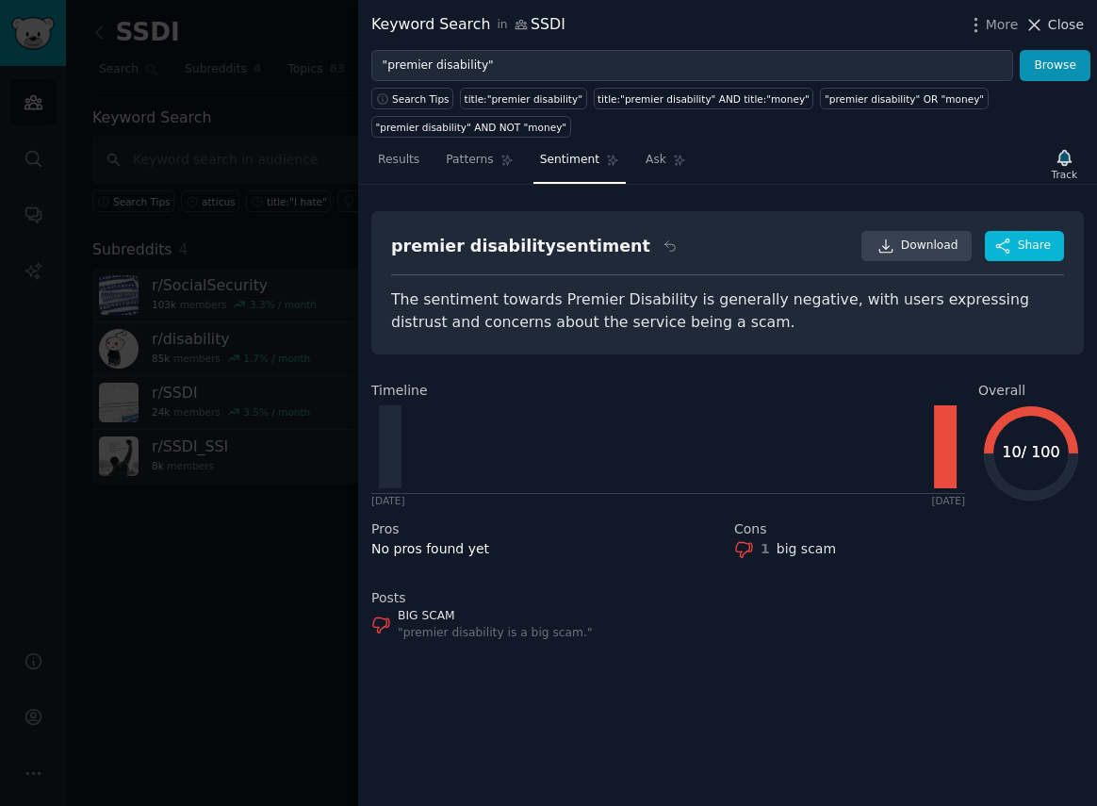
click at [1041, 21] on icon at bounding box center [1035, 25] width 20 height 20
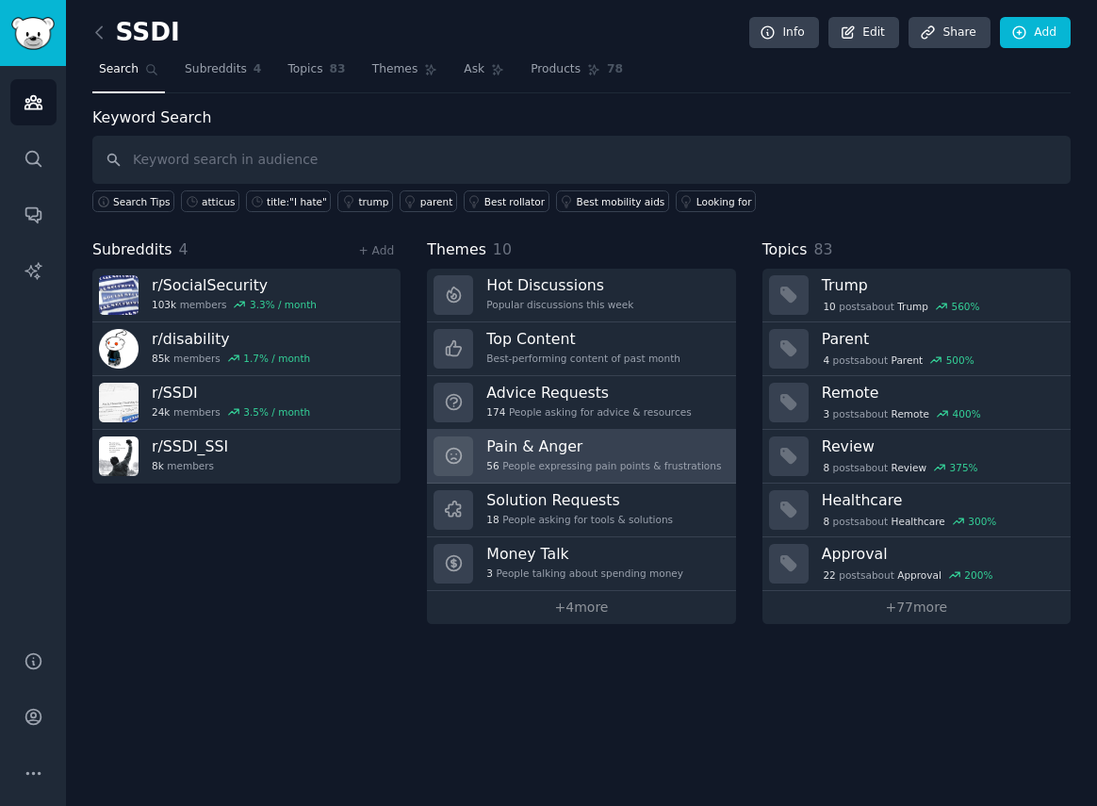
click at [578, 453] on h3 "Pain & Anger" at bounding box center [603, 446] width 235 height 20
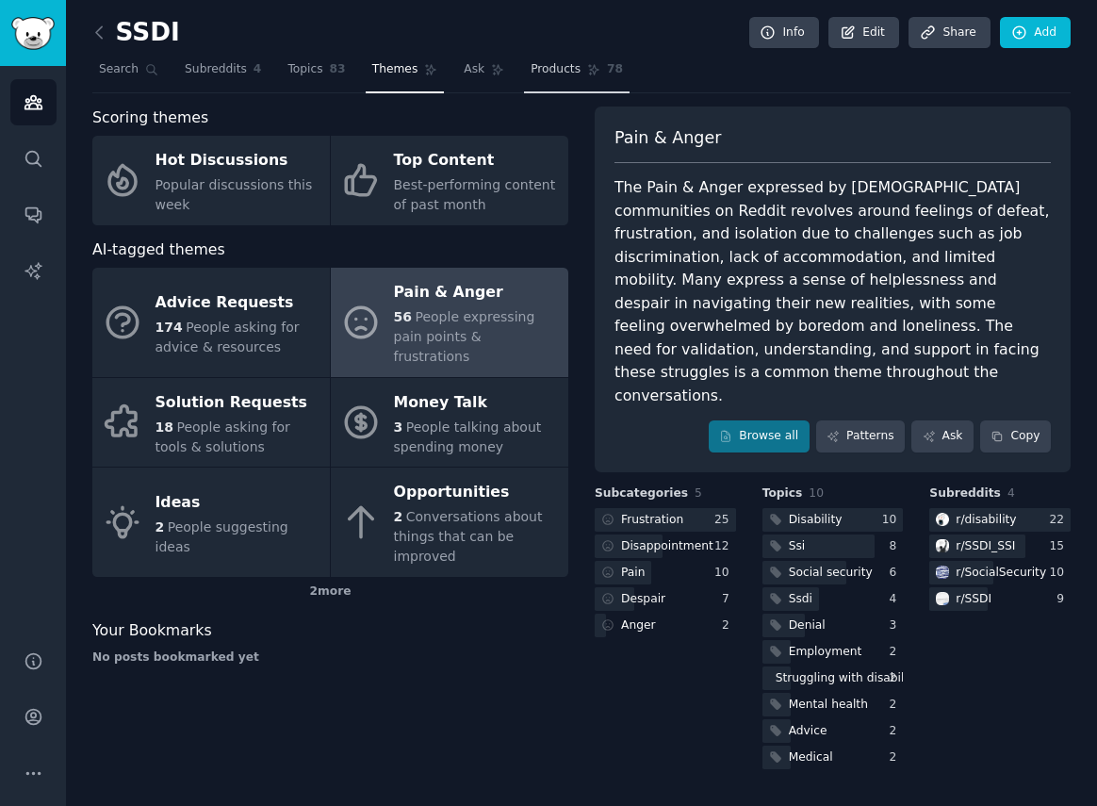
click at [548, 73] on span "Products" at bounding box center [556, 69] width 50 height 17
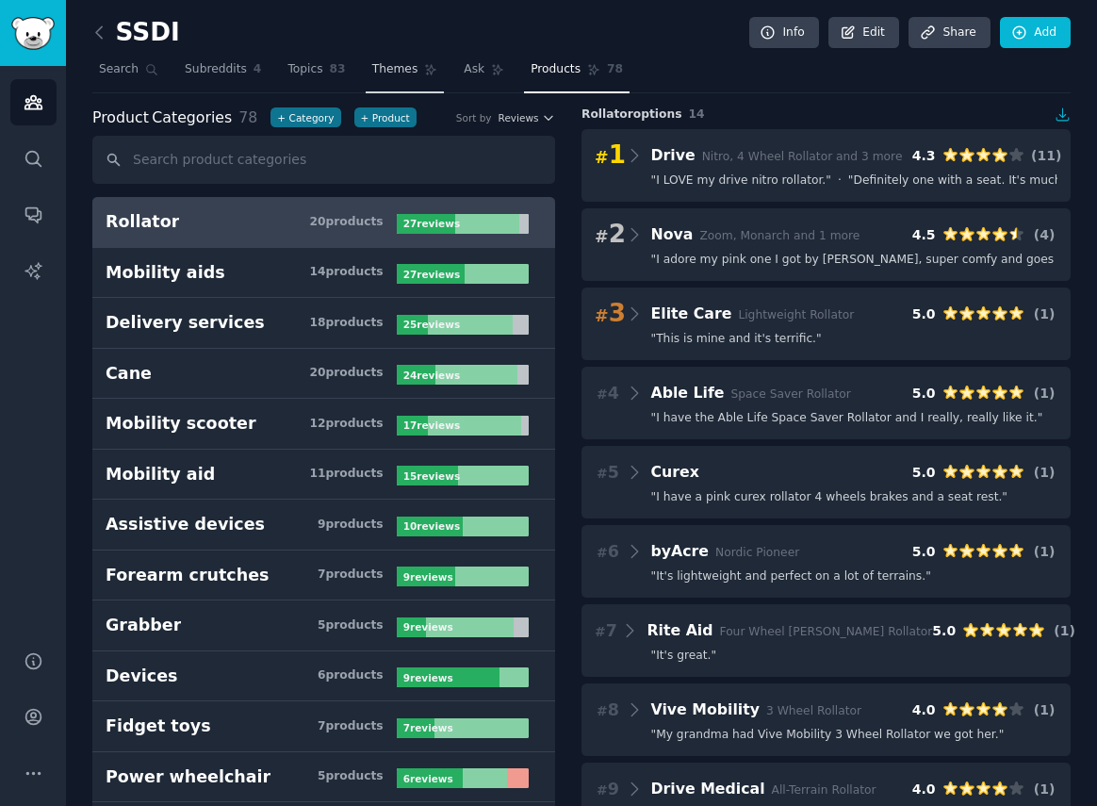
click at [395, 67] on span "Themes" at bounding box center [395, 69] width 46 height 17
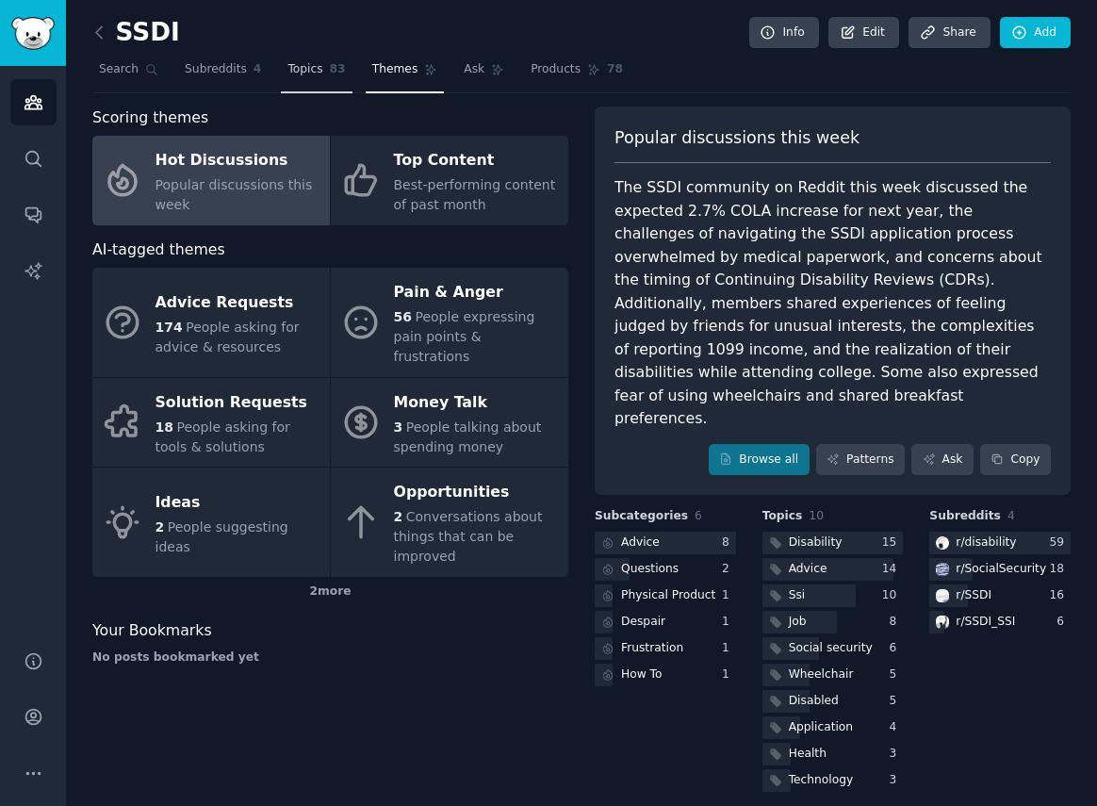
click at [303, 66] on span "Topics" at bounding box center [305, 69] width 35 height 17
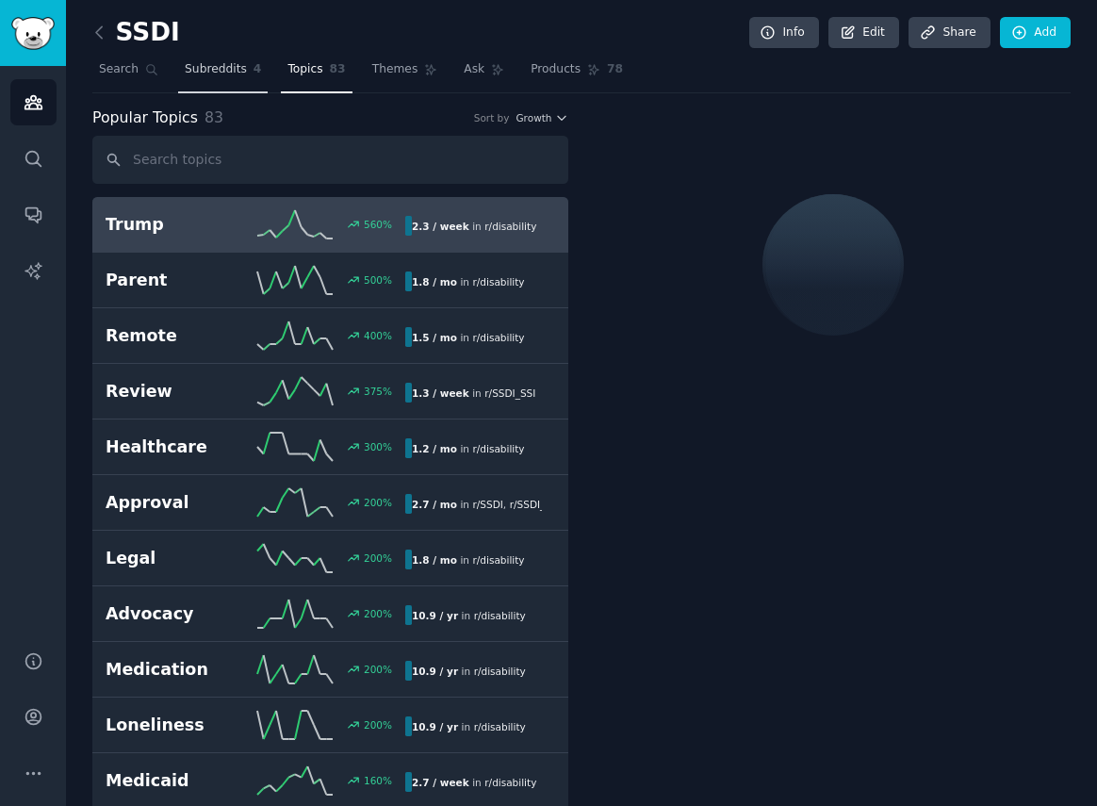
click at [212, 67] on span "Subreddits" at bounding box center [216, 69] width 62 height 17
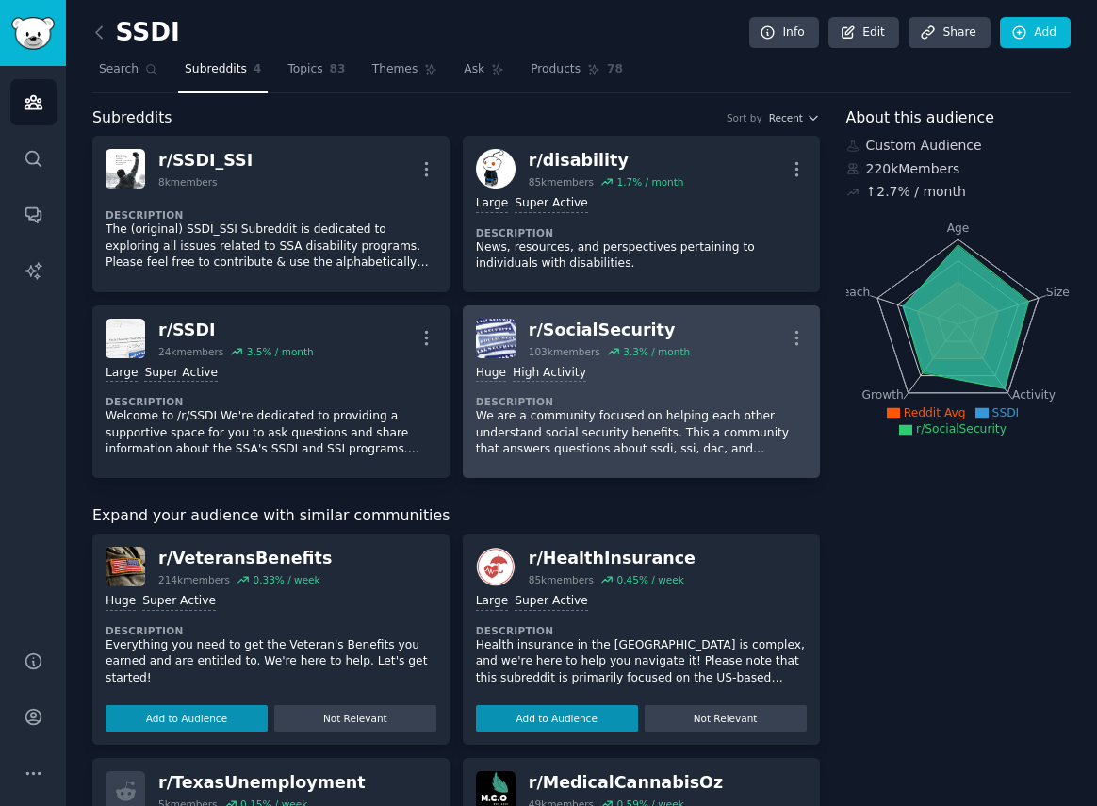
click at [634, 401] on dt "Description" at bounding box center [641, 401] width 331 height 13
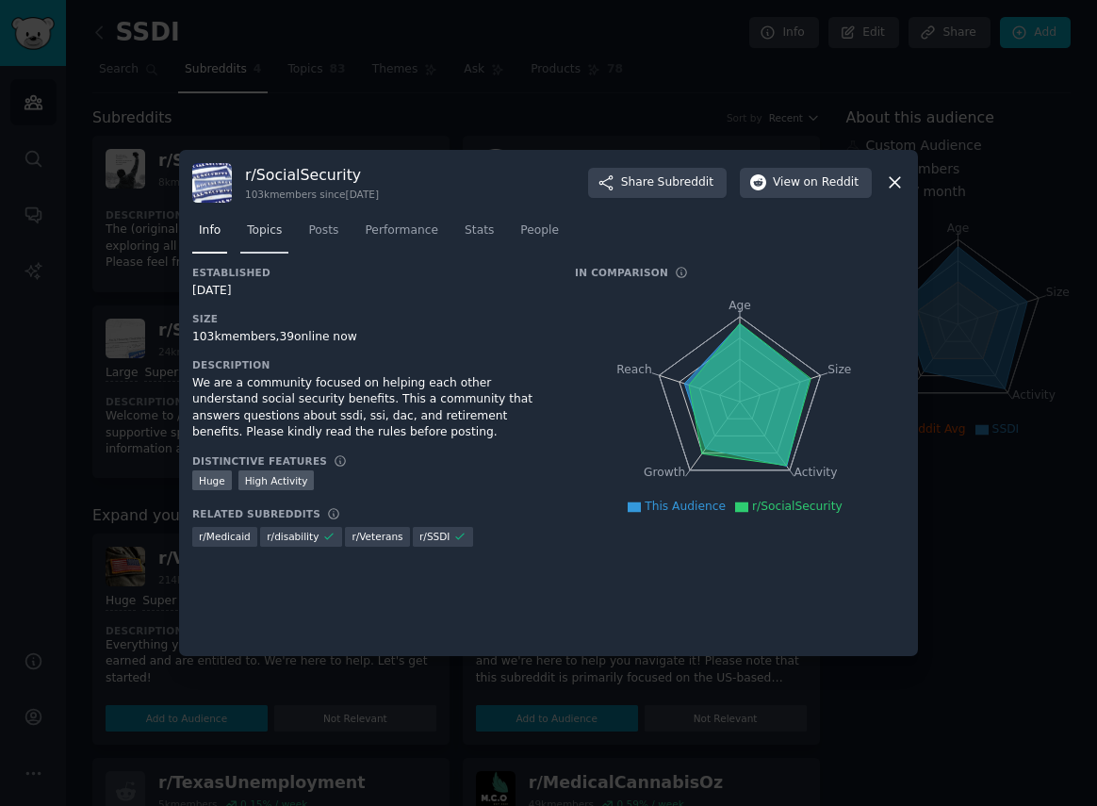
click at [261, 234] on span "Topics" at bounding box center [264, 230] width 35 height 17
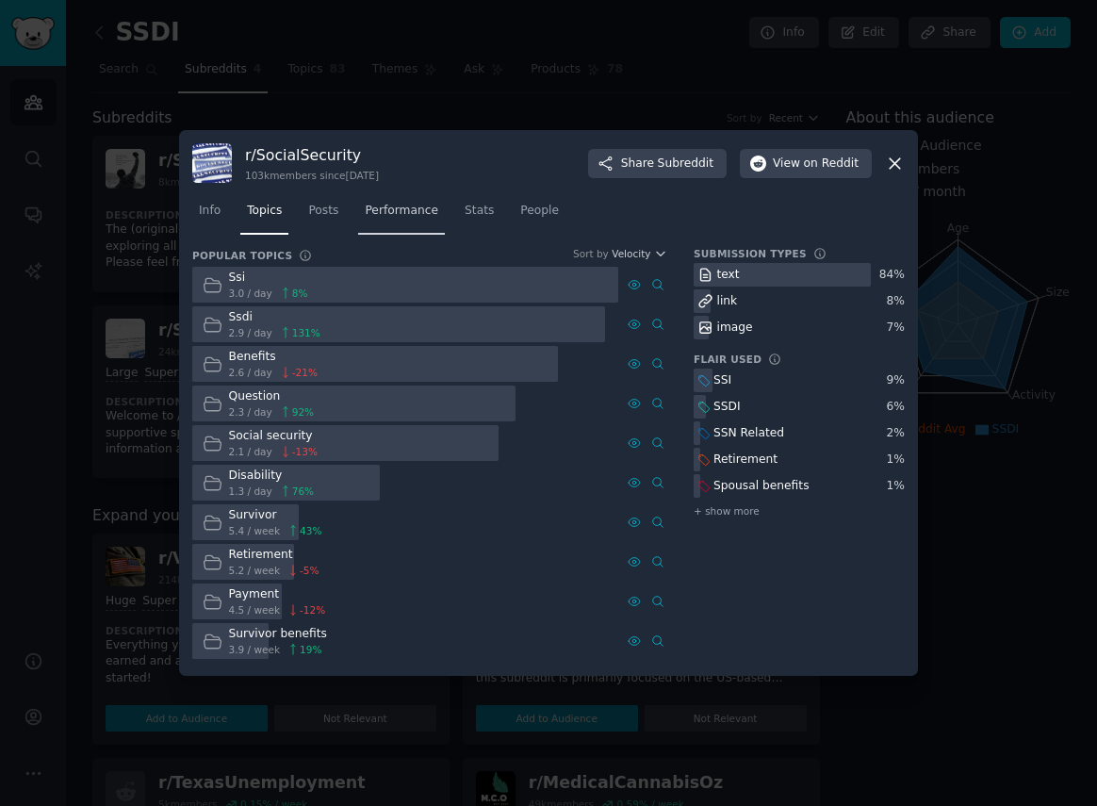
click at [383, 210] on span "Performance" at bounding box center [402, 211] width 74 height 17
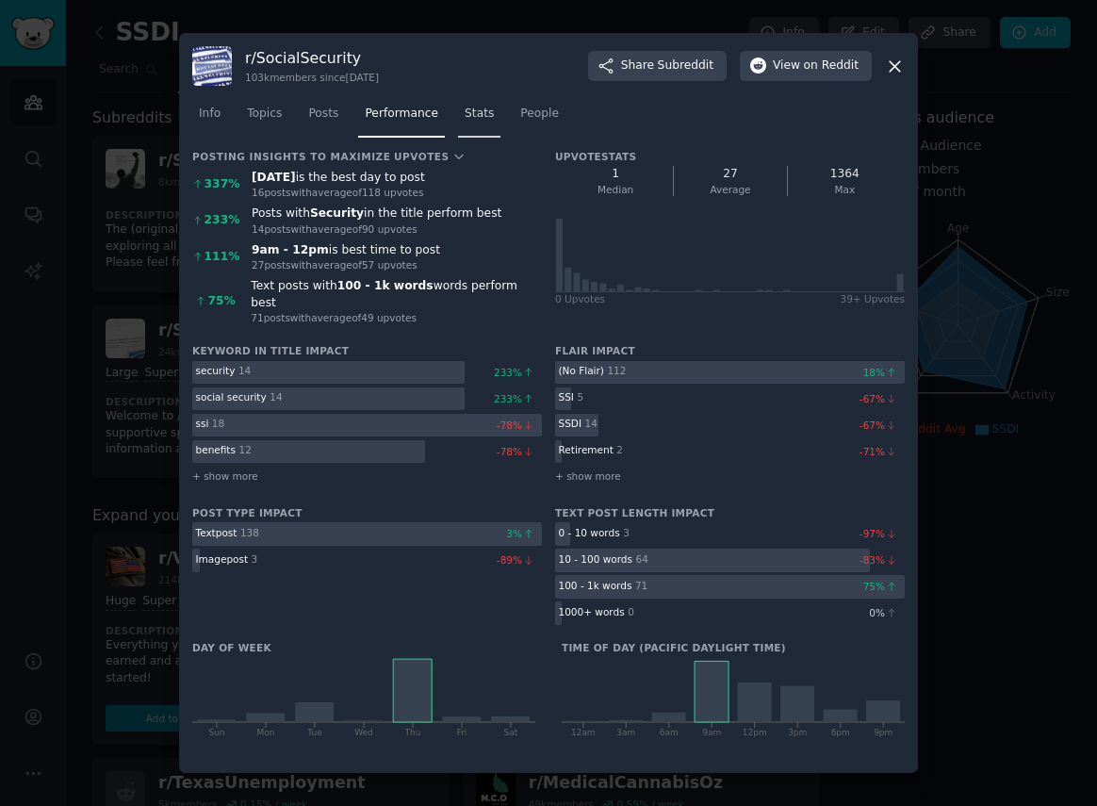
click at [475, 121] on span "Stats" at bounding box center [479, 114] width 29 height 17
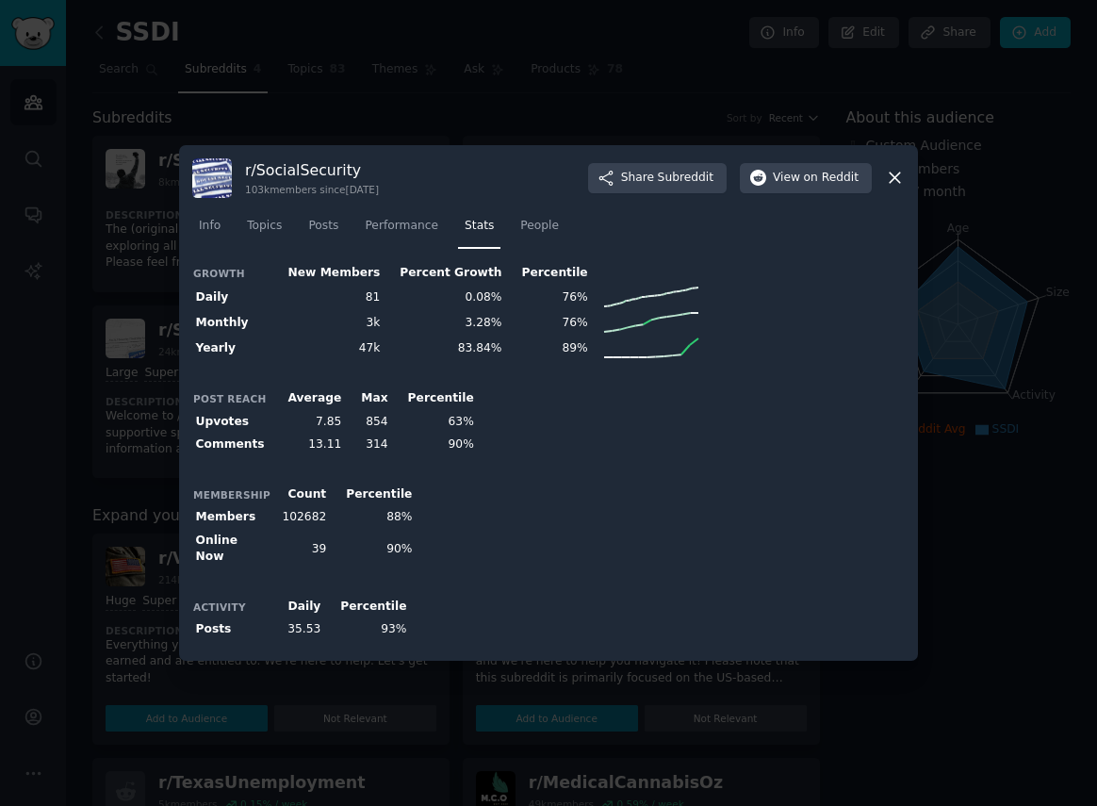
click at [897, 187] on icon at bounding box center [895, 178] width 20 height 20
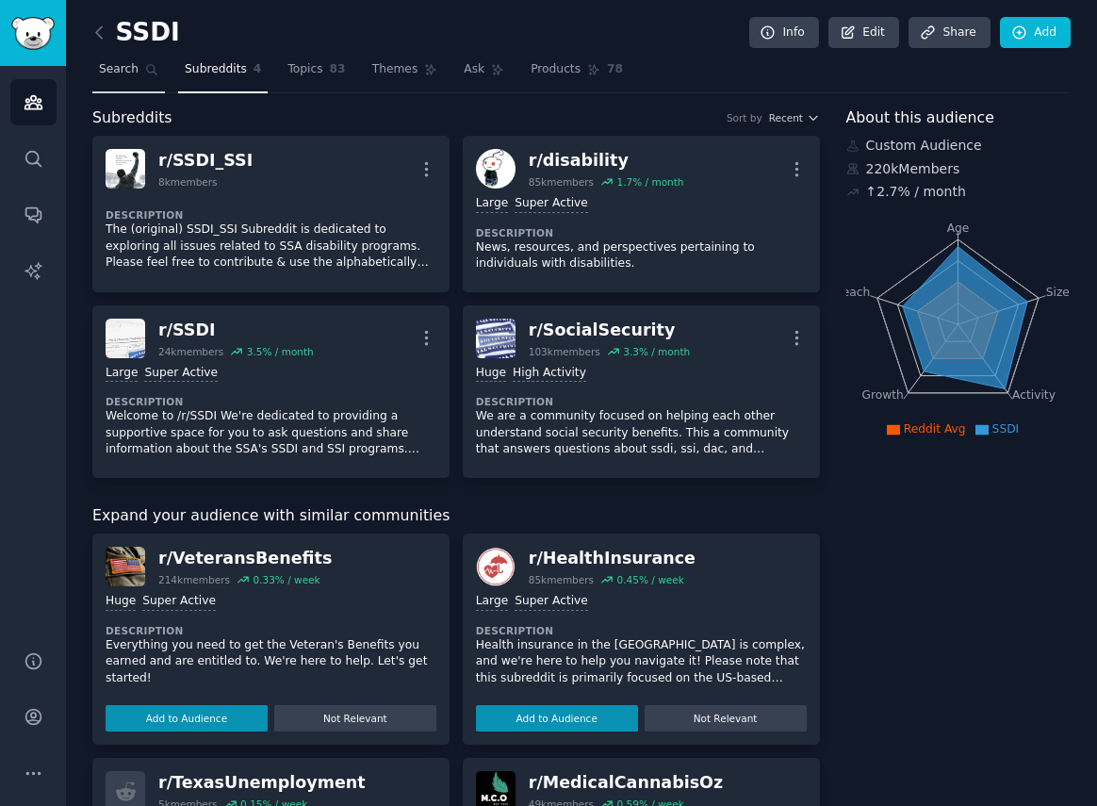
click at [134, 79] on link "Search" at bounding box center [128, 74] width 73 height 39
